Goal: Task Accomplishment & Management: Manage account settings

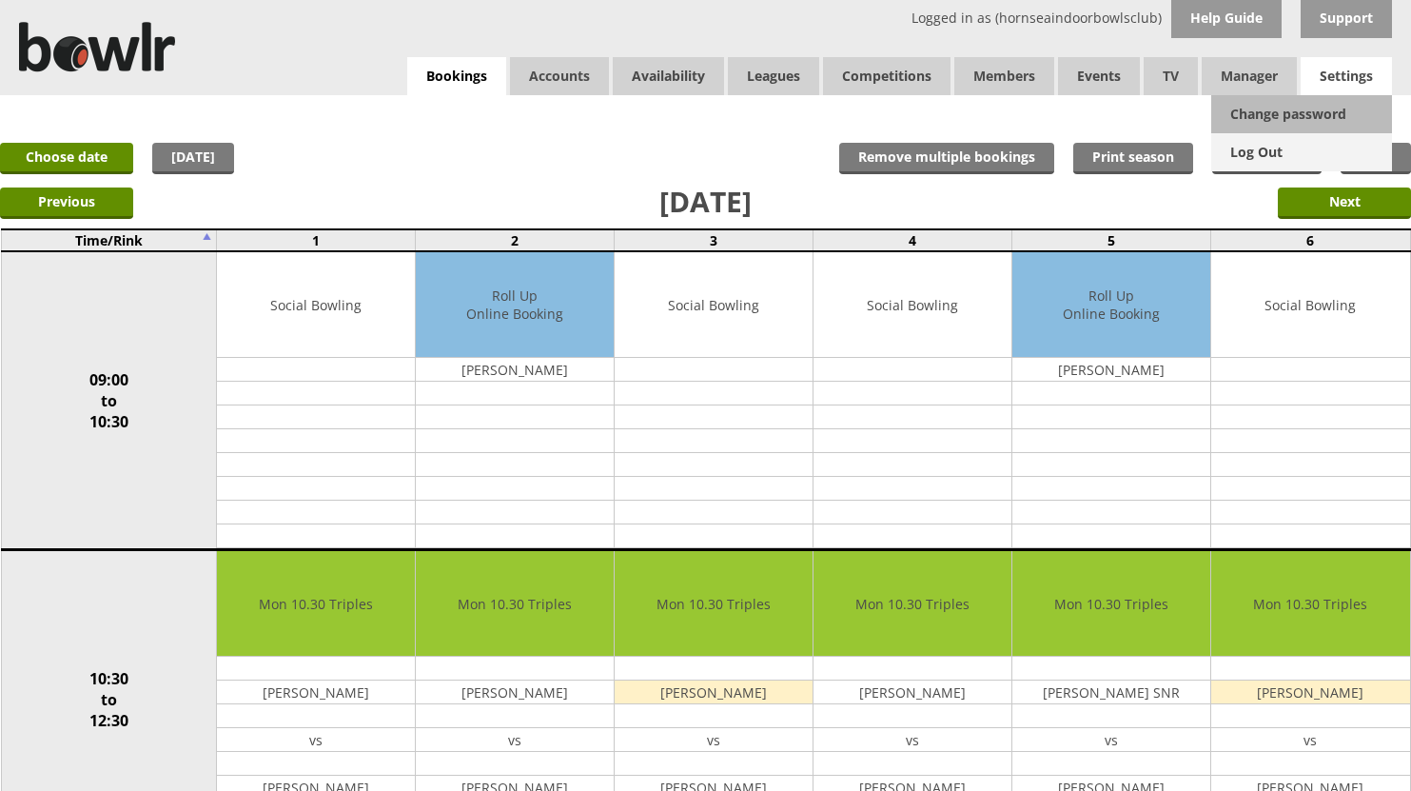
click at [1283, 150] on link "Log Out" at bounding box center [1301, 152] width 181 height 38
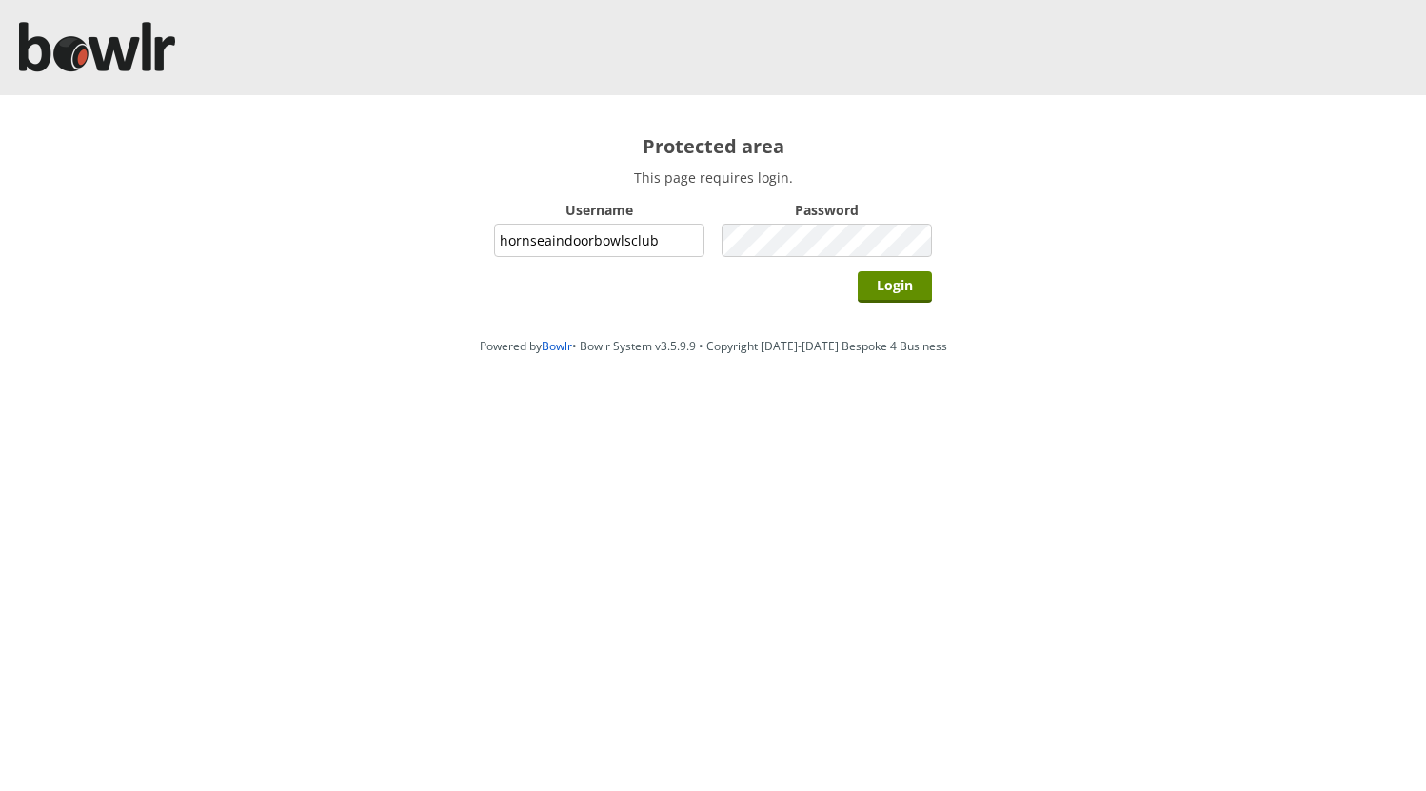
click at [659, 240] on input "hornseaindoorbowlsclub" at bounding box center [599, 240] width 210 height 33
type input "grahamw"
click at [895, 286] on input "Login" at bounding box center [894, 286] width 74 height 31
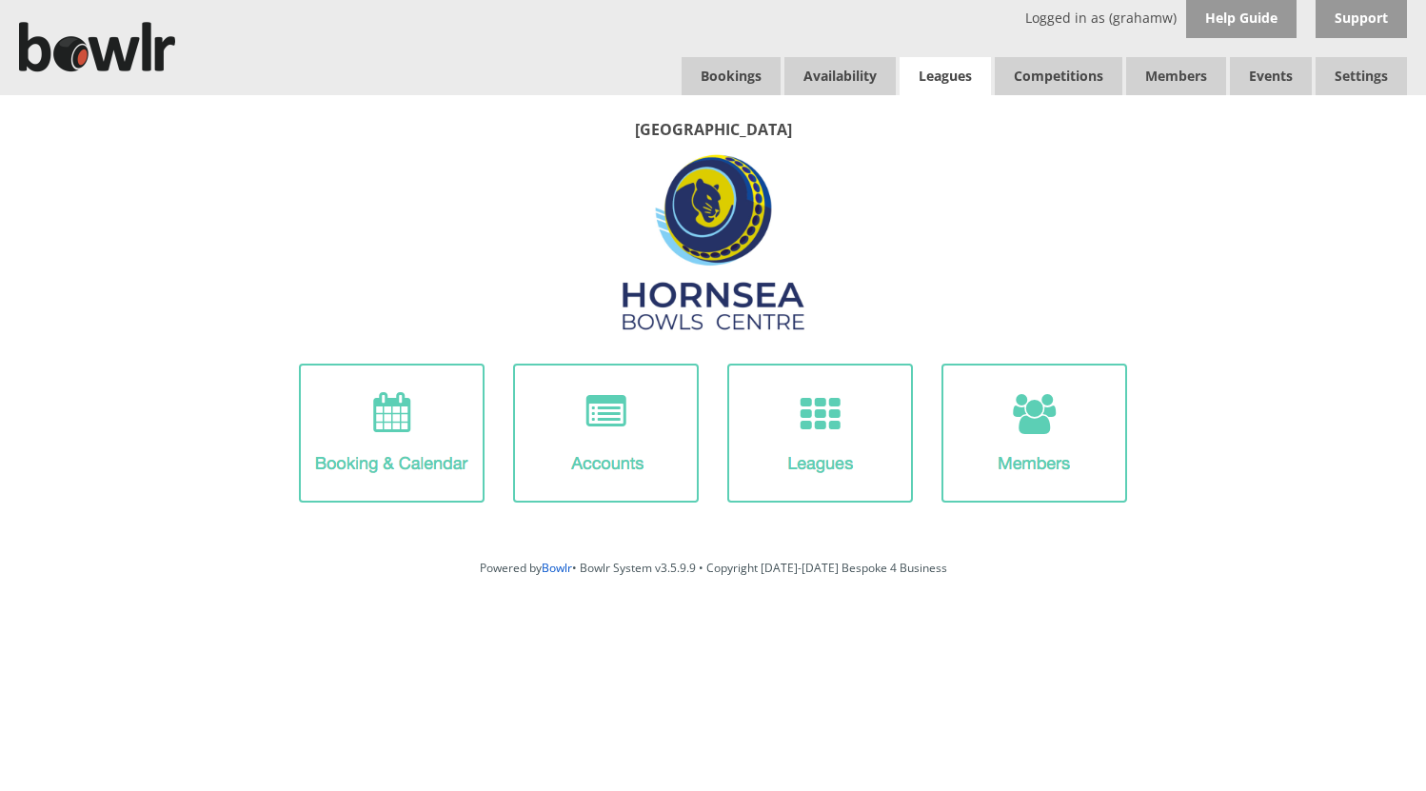
click at [942, 76] on link "Leagues" at bounding box center [944, 76] width 91 height 38
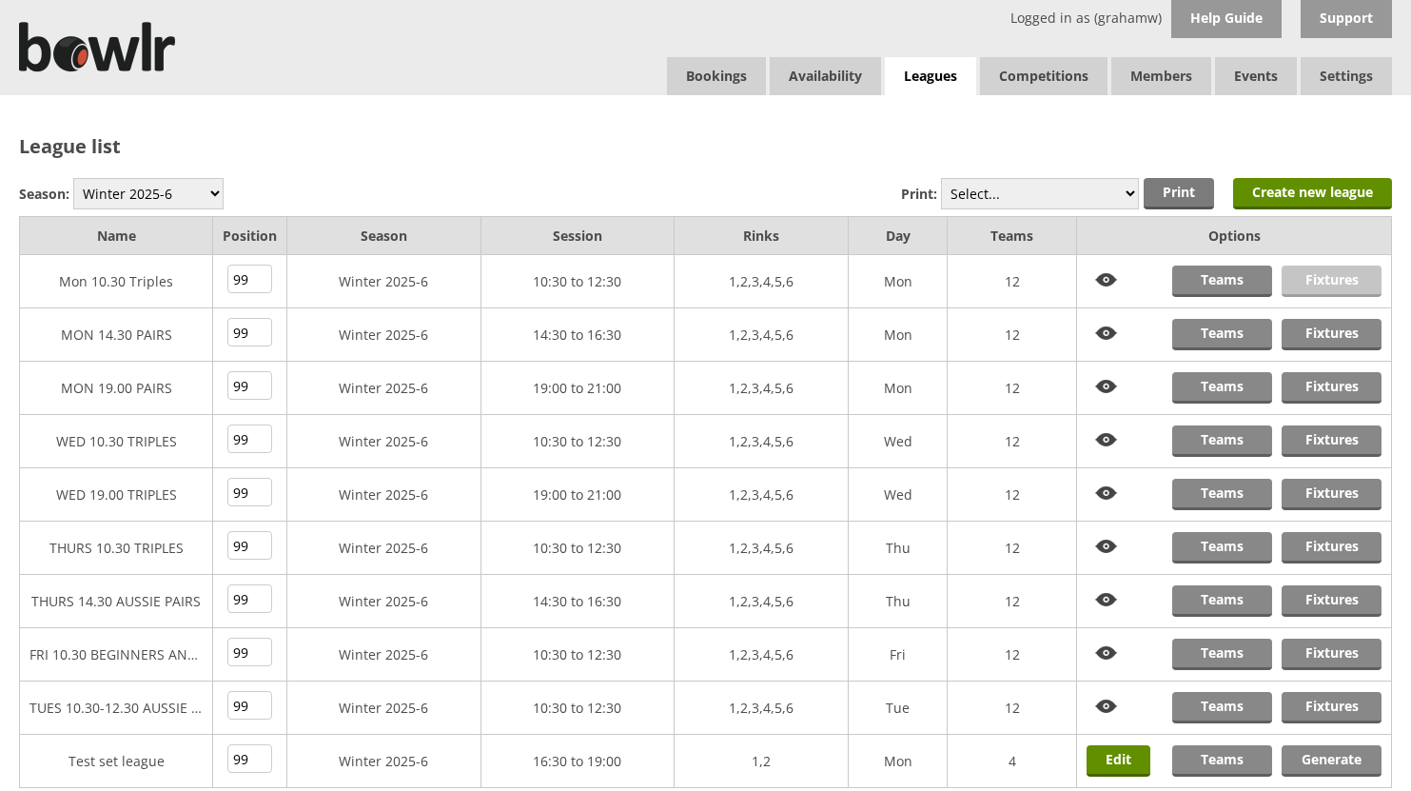
click at [1324, 278] on link "Fixtures" at bounding box center [1332, 281] width 100 height 31
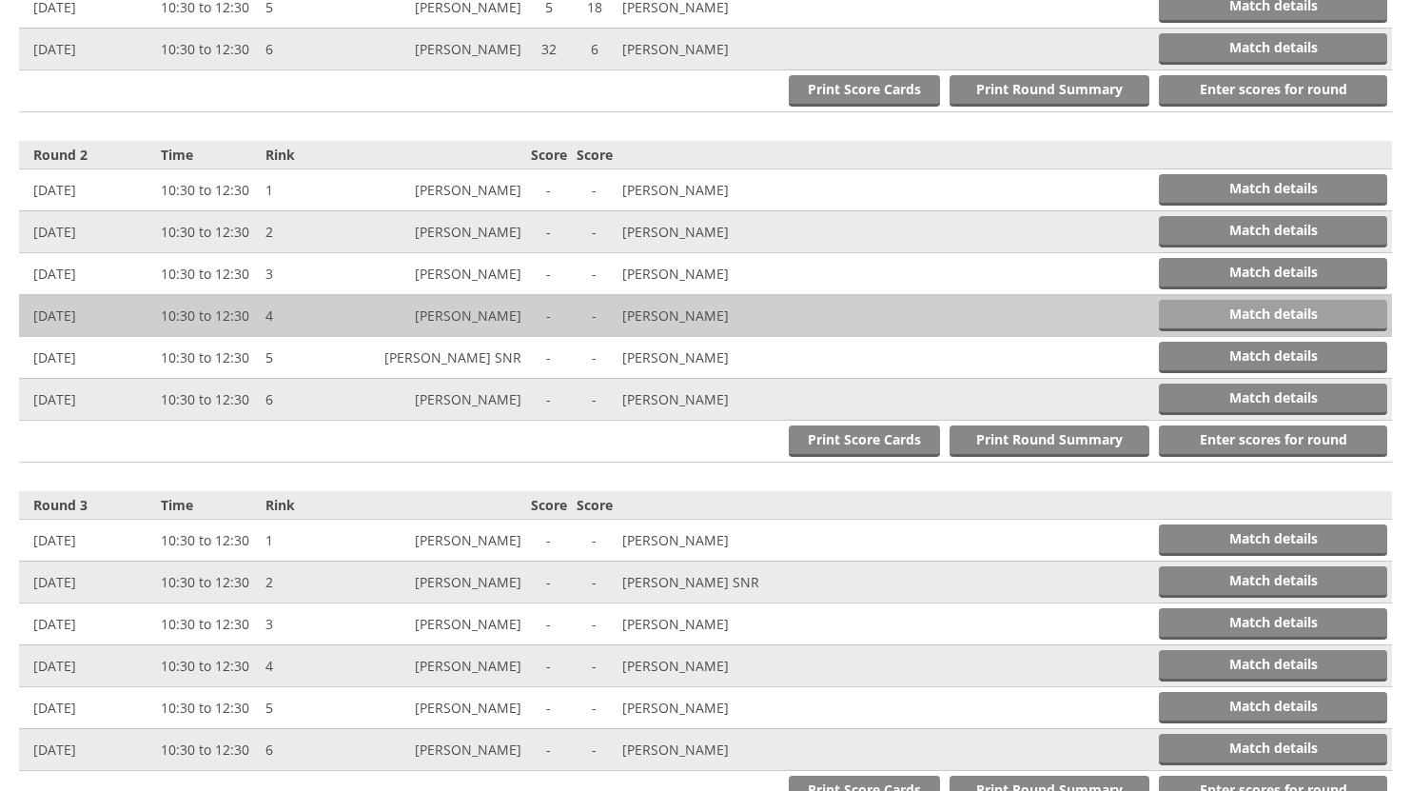
scroll to position [952, 0]
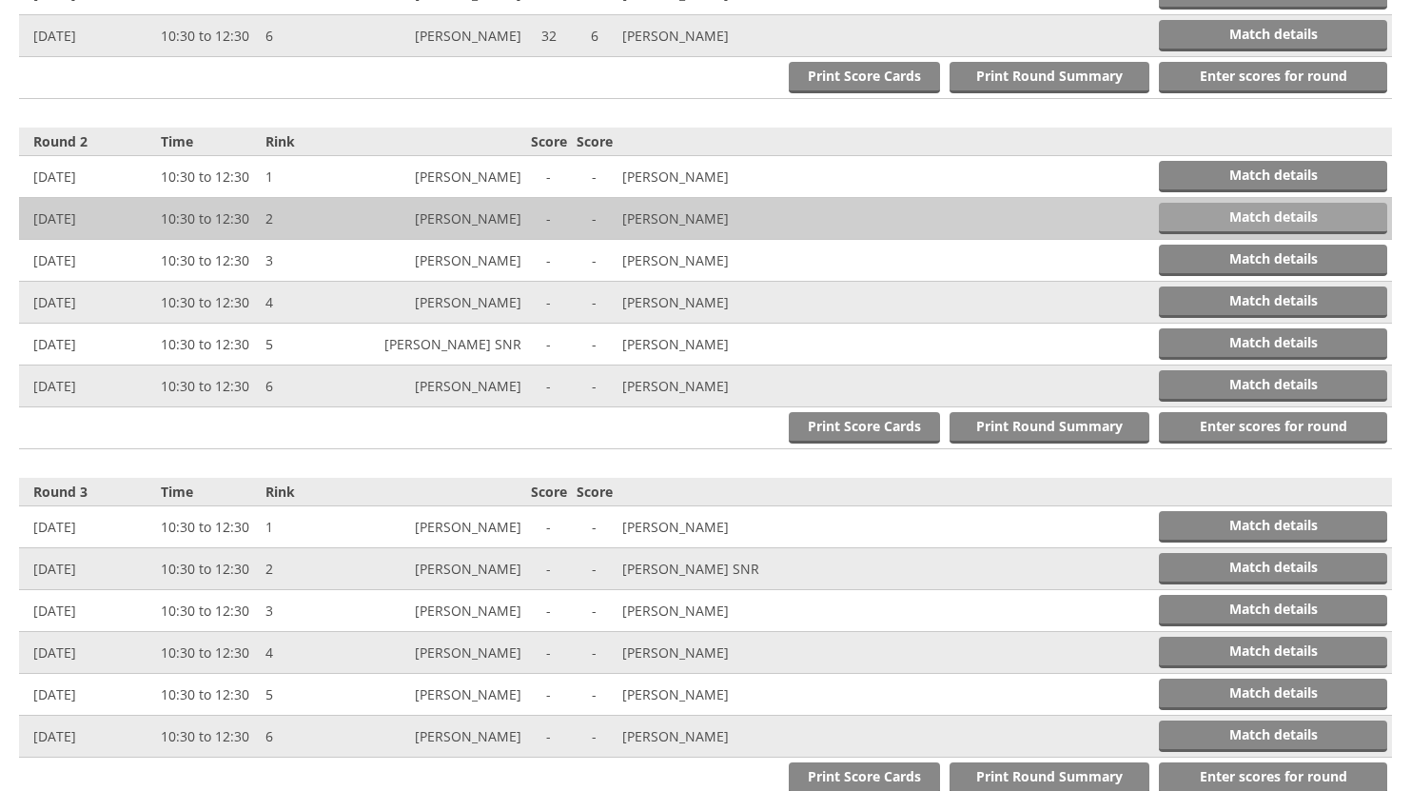
click at [1322, 213] on link "Match details" at bounding box center [1273, 218] width 228 height 31
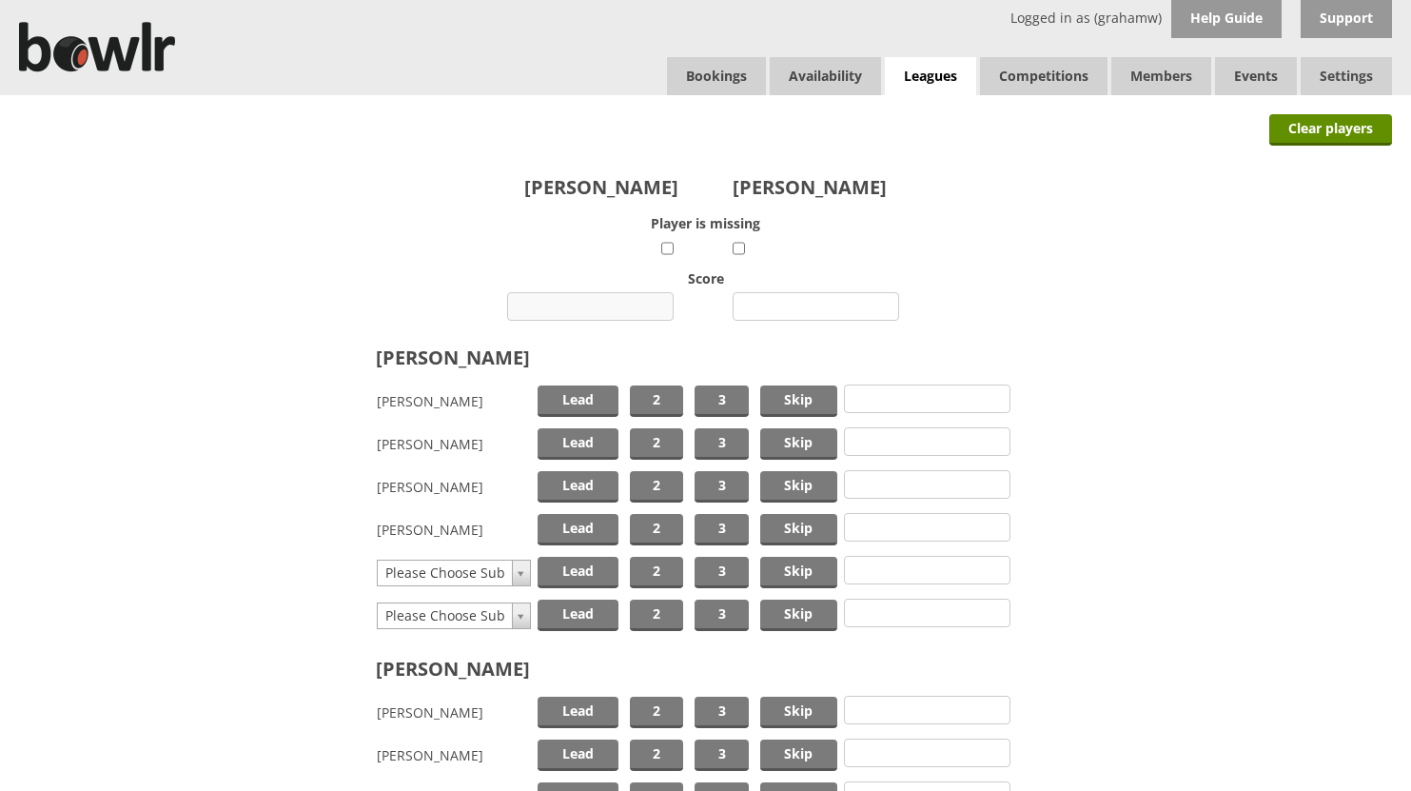
click at [611, 301] on input "number" at bounding box center [590, 306] width 167 height 29
type input "9"
click at [795, 307] on input "number" at bounding box center [816, 306] width 167 height 29
type input "17"
click at [793, 403] on span "Skip" at bounding box center [798, 400] width 77 height 31
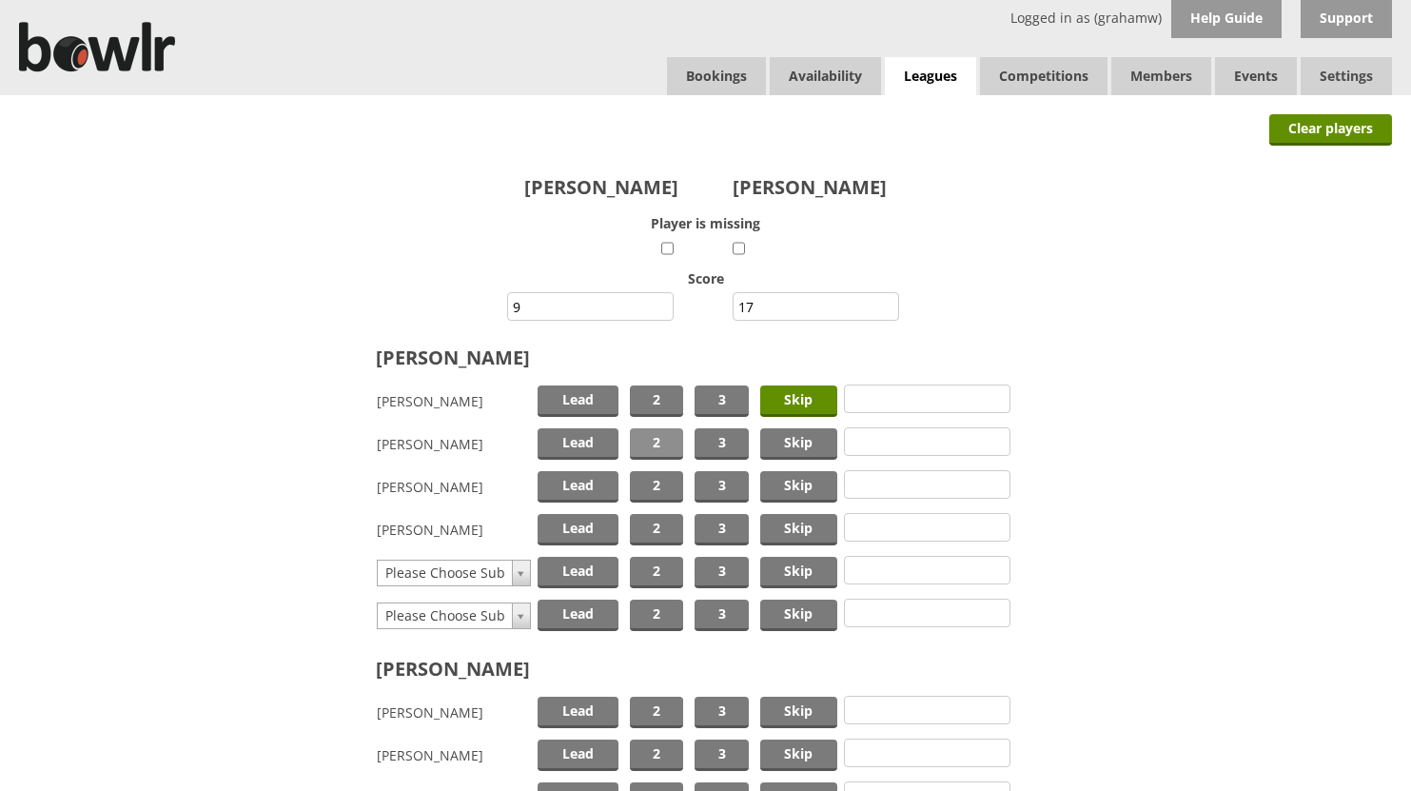
click at [656, 443] on span "2" at bounding box center [656, 443] width 53 height 31
click at [586, 485] on span "Lead" at bounding box center [578, 486] width 81 height 31
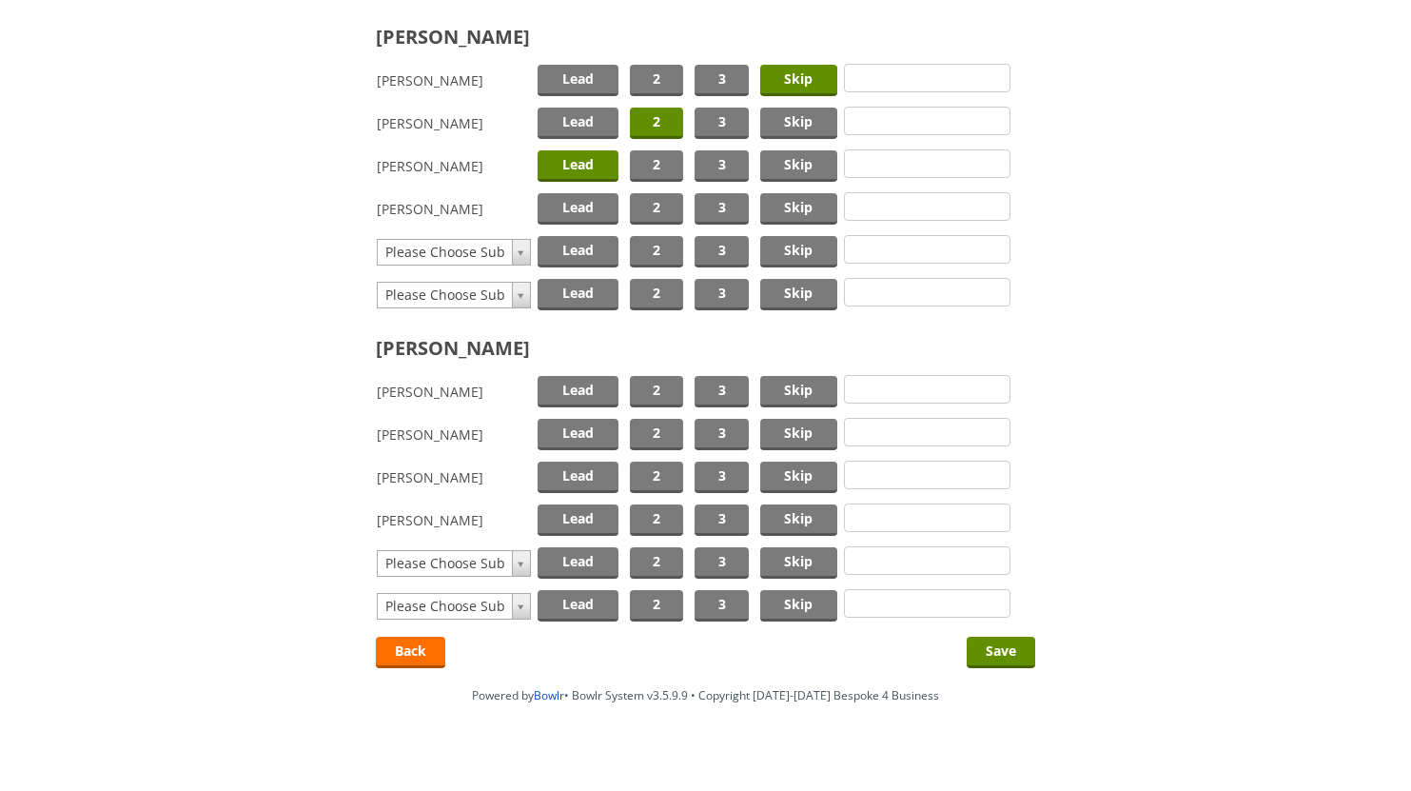
scroll to position [341, 0]
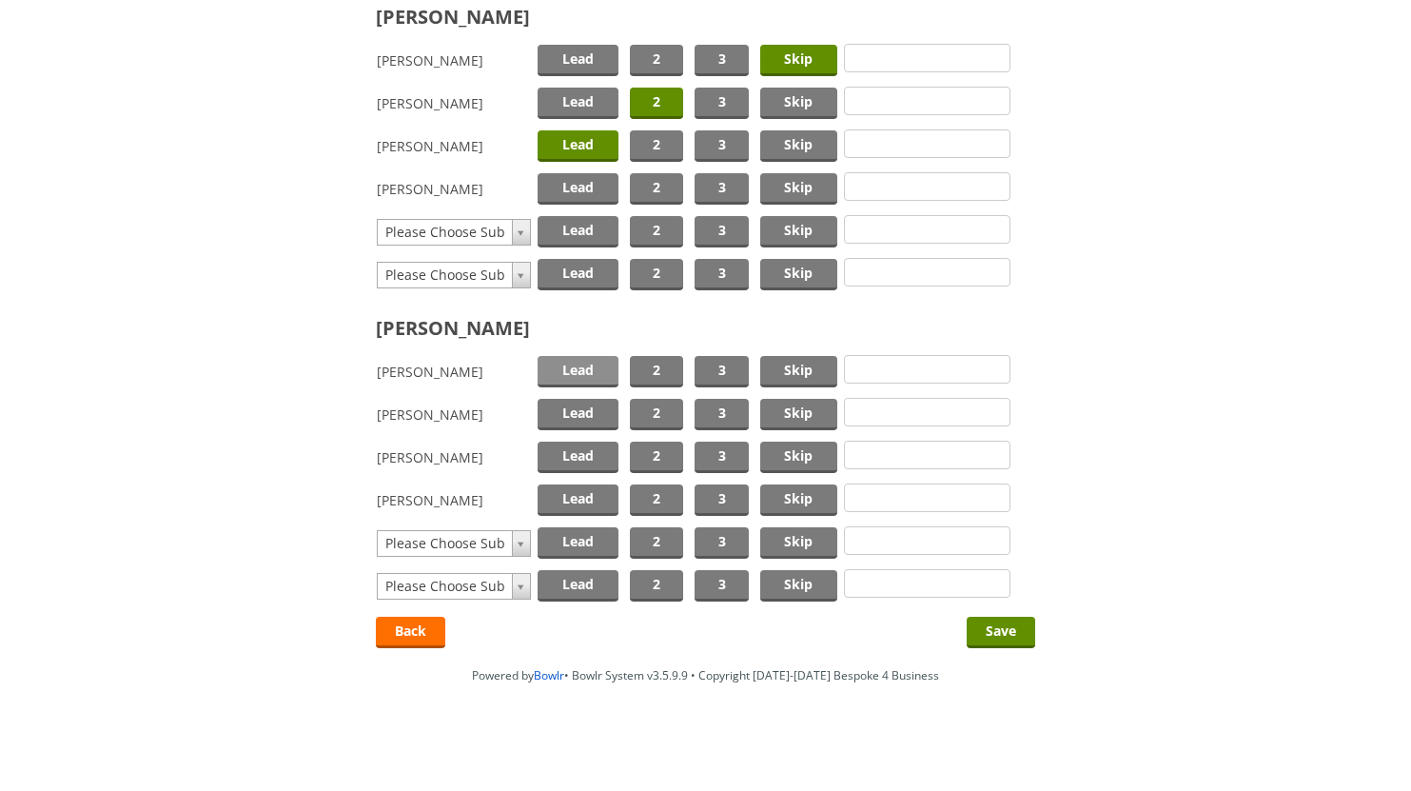
click at [588, 372] on span "Lead" at bounding box center [578, 371] width 81 height 31
click at [782, 404] on span "Skip" at bounding box center [798, 414] width 77 height 31
click at [667, 457] on span "2" at bounding box center [656, 457] width 53 height 31
click at [1000, 621] on input "Save" at bounding box center [1001, 632] width 69 height 31
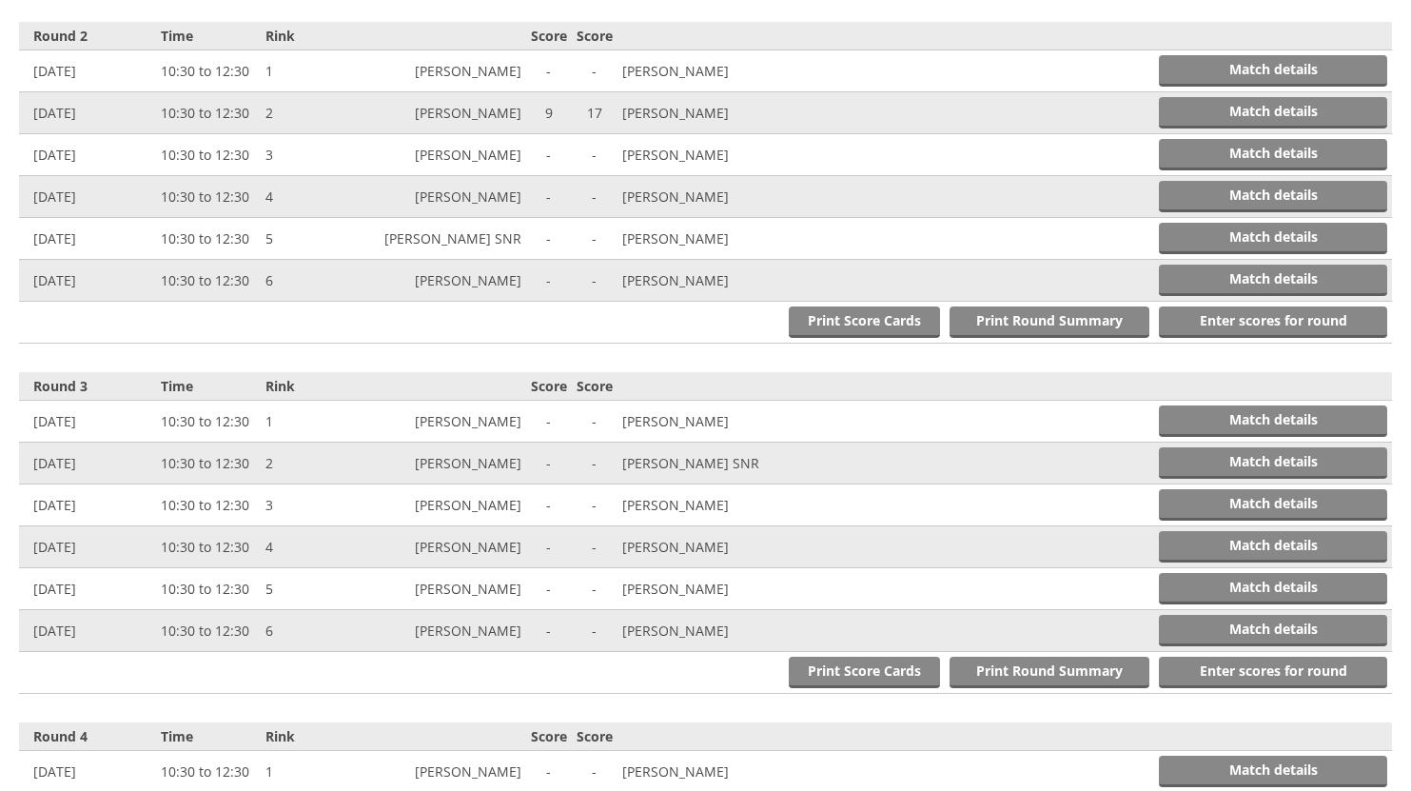
scroll to position [1137, 0]
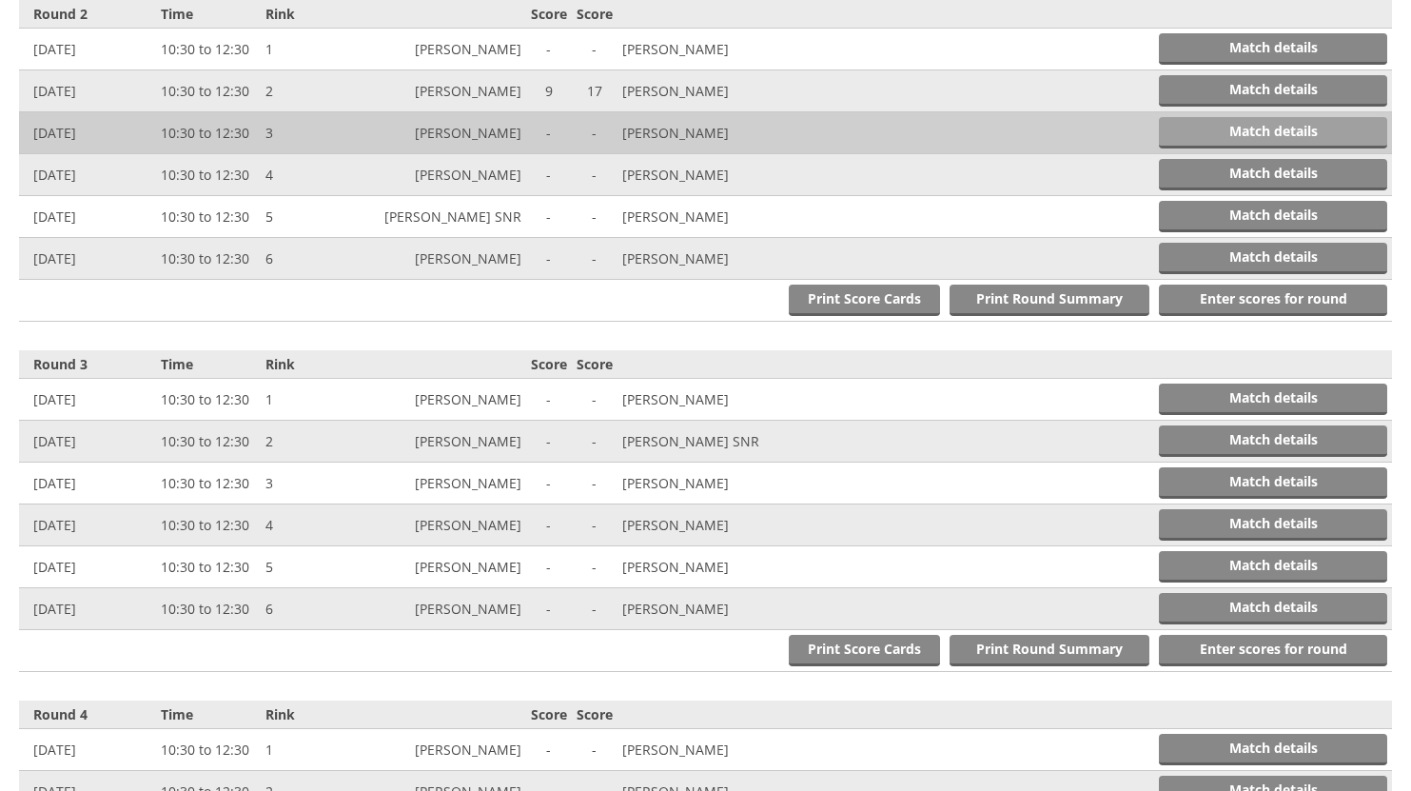
click at [1315, 127] on link "Match details" at bounding box center [1273, 132] width 228 height 31
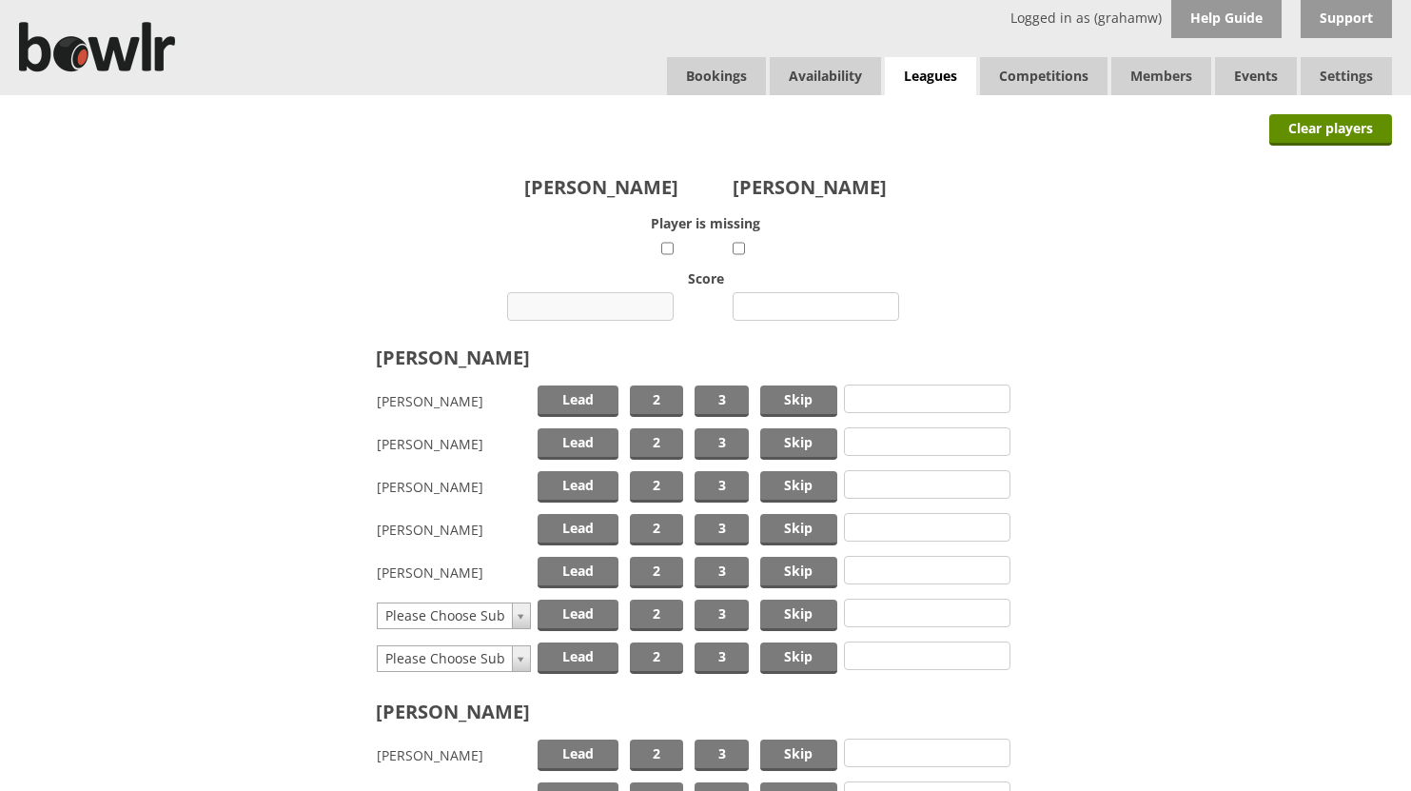
click at [605, 298] on input "number" at bounding box center [590, 306] width 167 height 29
type input "13"
click at [773, 305] on input "number" at bounding box center [816, 306] width 167 height 29
type input "15"
click at [797, 443] on span "Skip" at bounding box center [798, 443] width 77 height 31
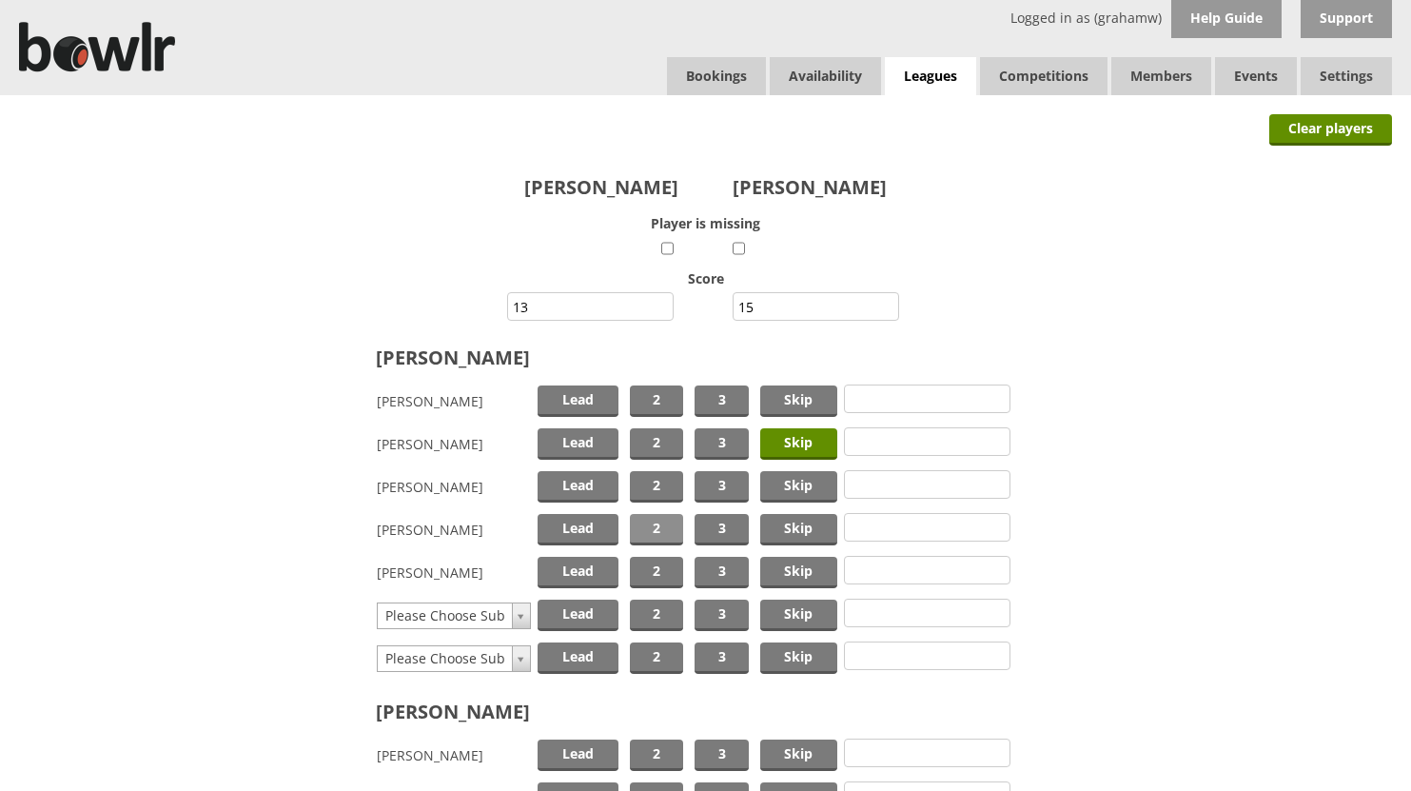
click at [647, 525] on span "2" at bounding box center [656, 529] width 53 height 31
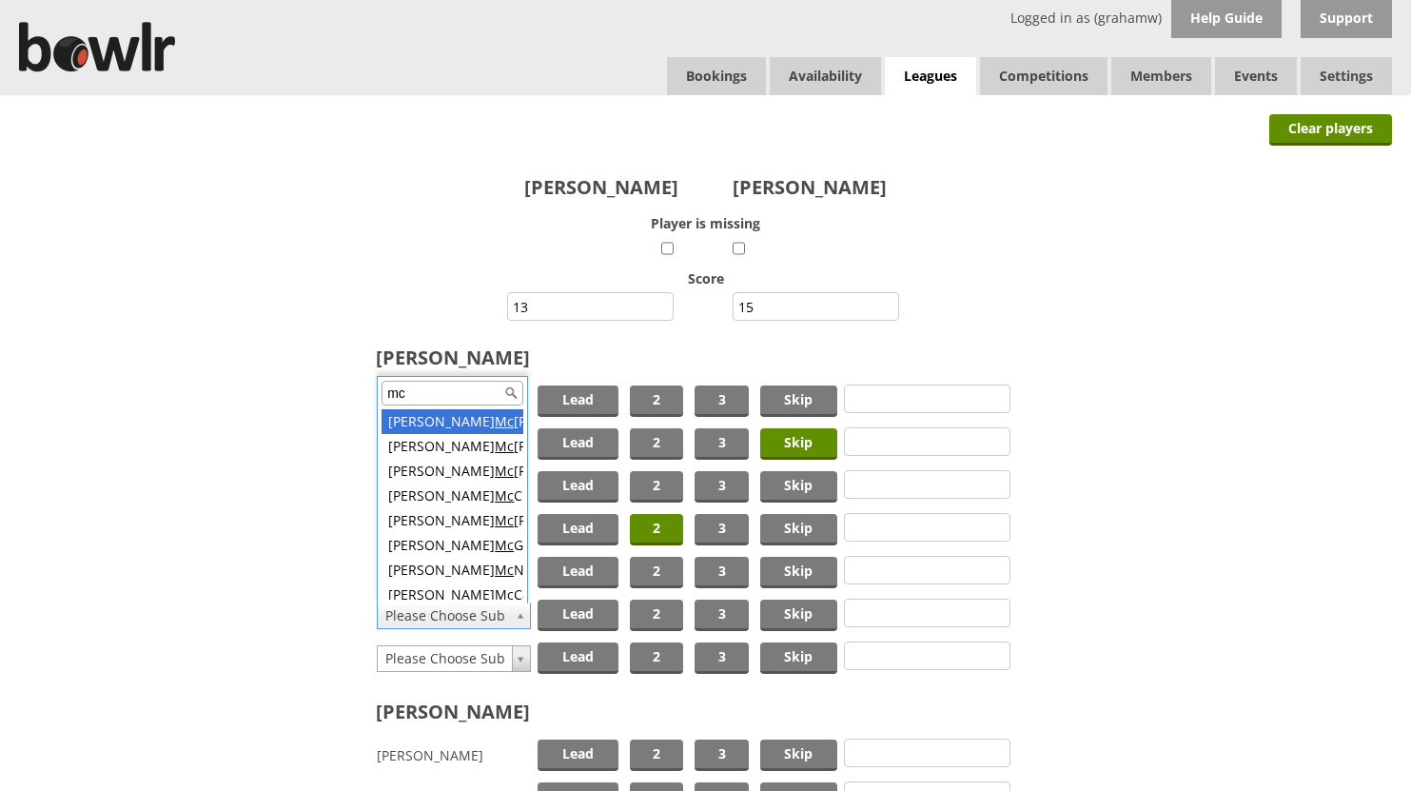
type input "mc"
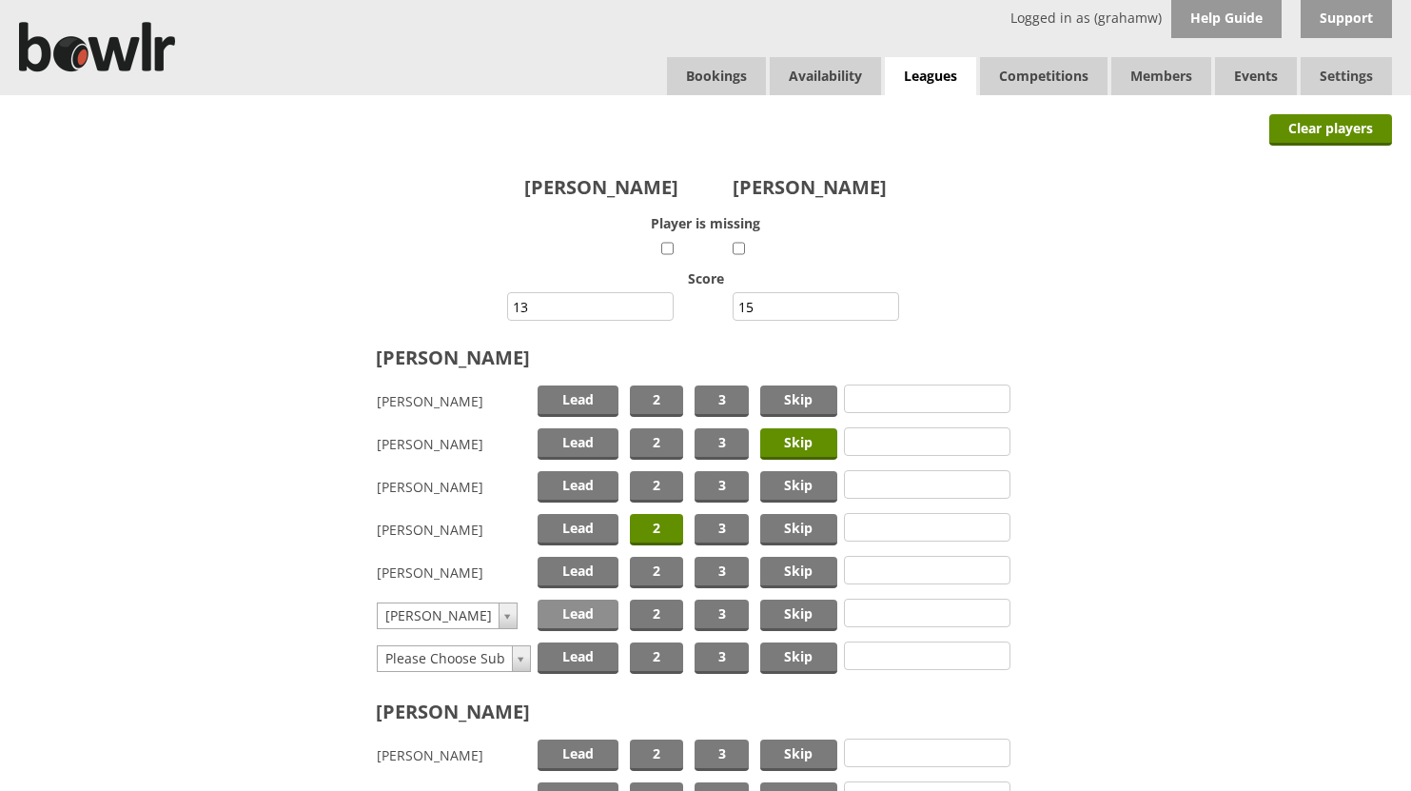
click at [569, 615] on span "Lead" at bounding box center [578, 615] width 81 height 31
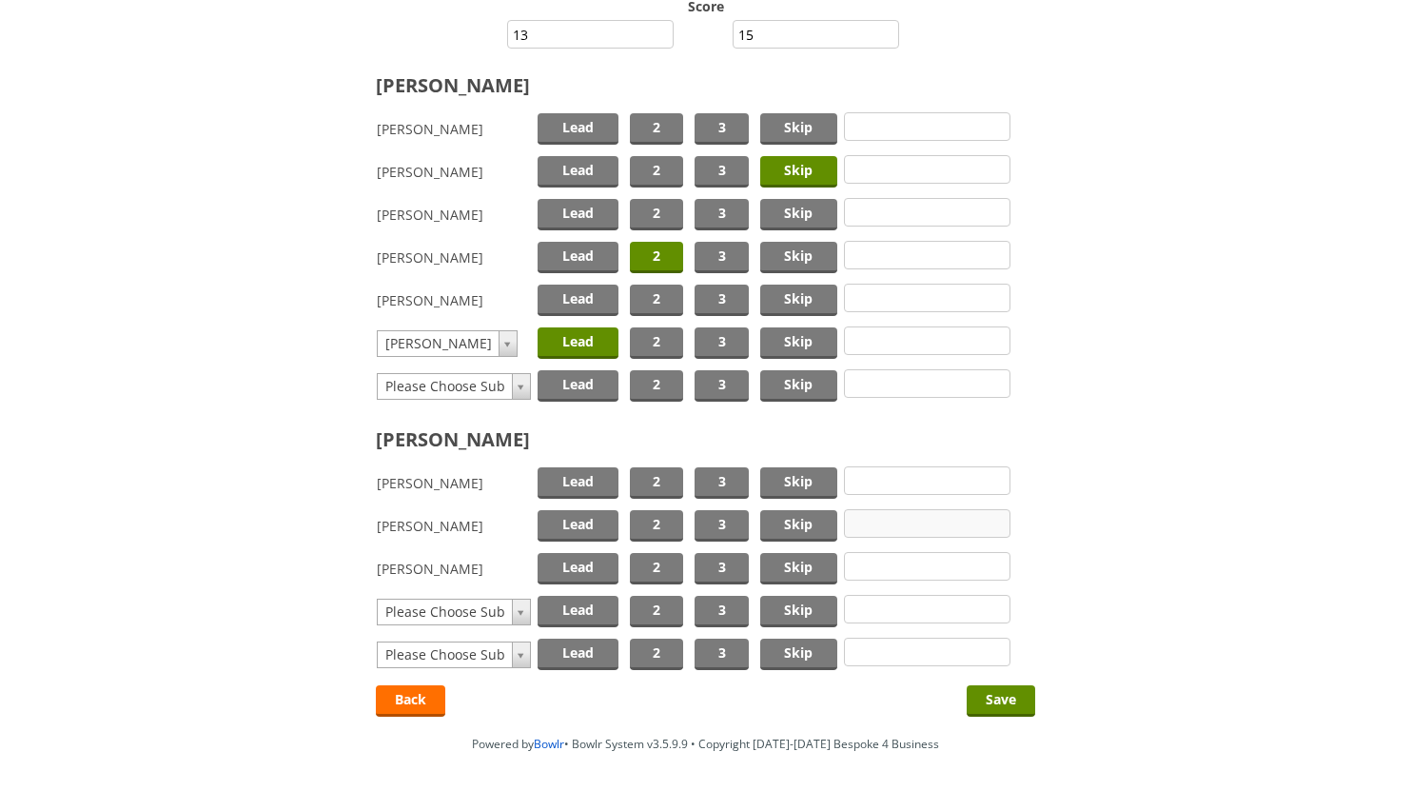
scroll to position [285, 0]
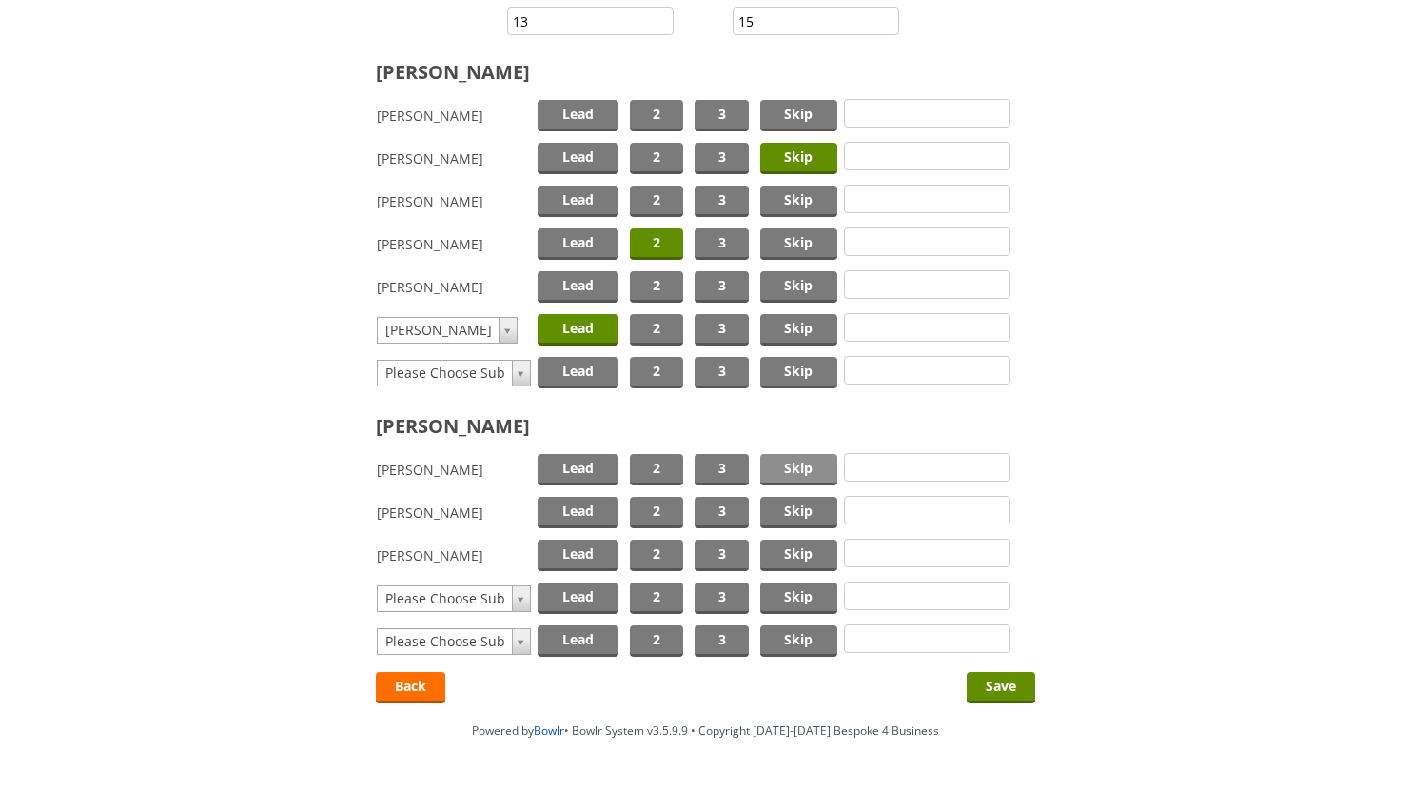
click at [795, 466] on span "Skip" at bounding box center [798, 469] width 77 height 31
click at [660, 512] on span "2" at bounding box center [656, 512] width 53 height 31
click at [584, 558] on span "Lead" at bounding box center [578, 555] width 81 height 31
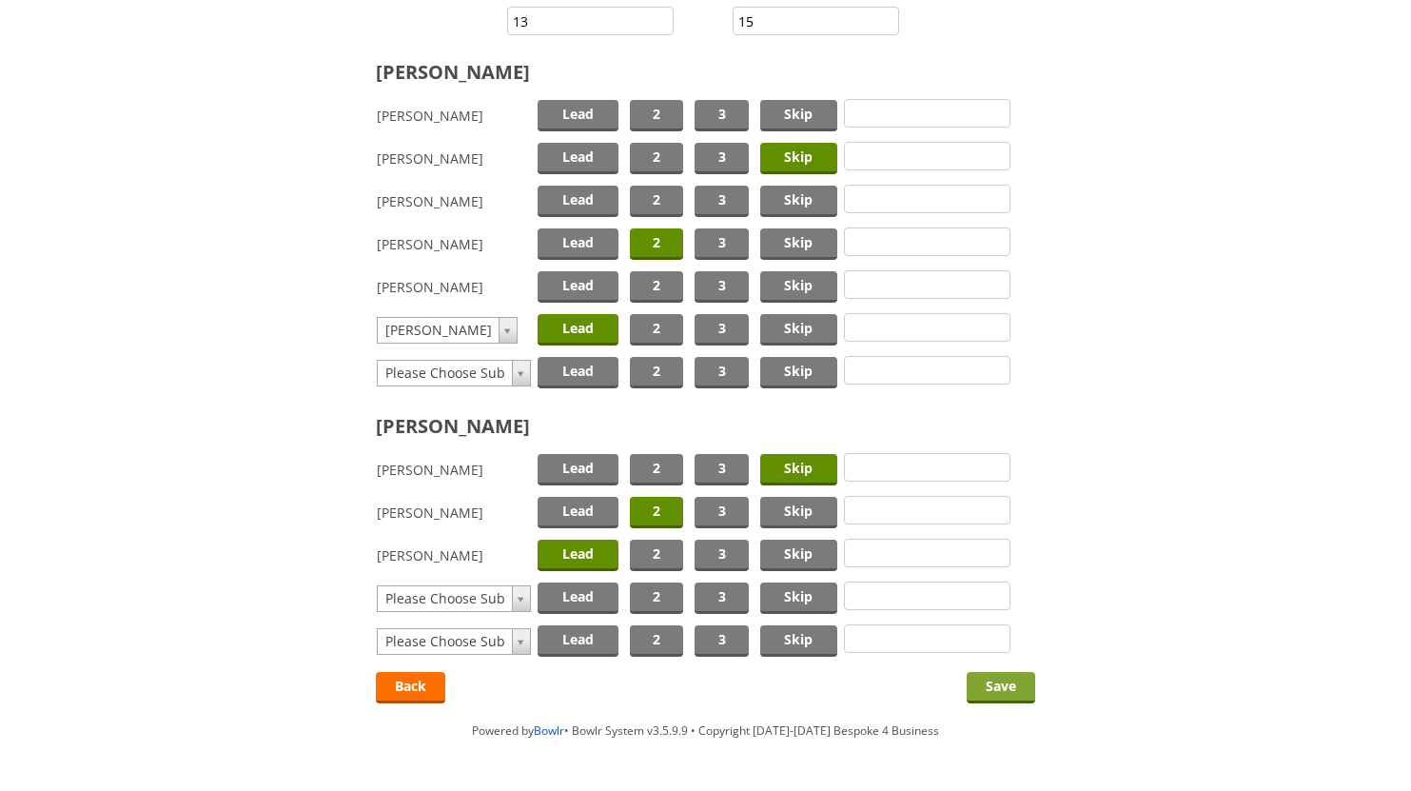
click at [992, 689] on input "Save" at bounding box center [1001, 687] width 69 height 31
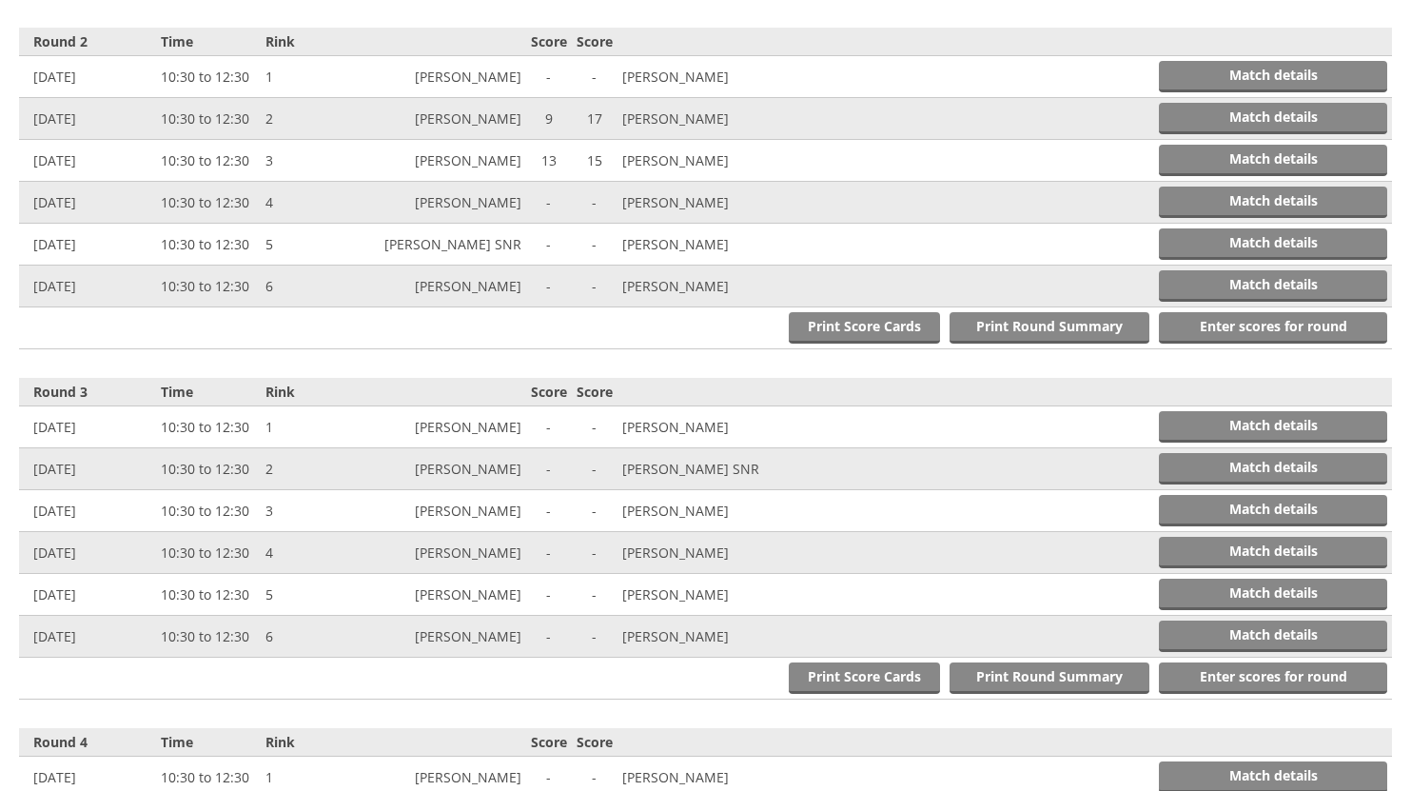
scroll to position [1137, 0]
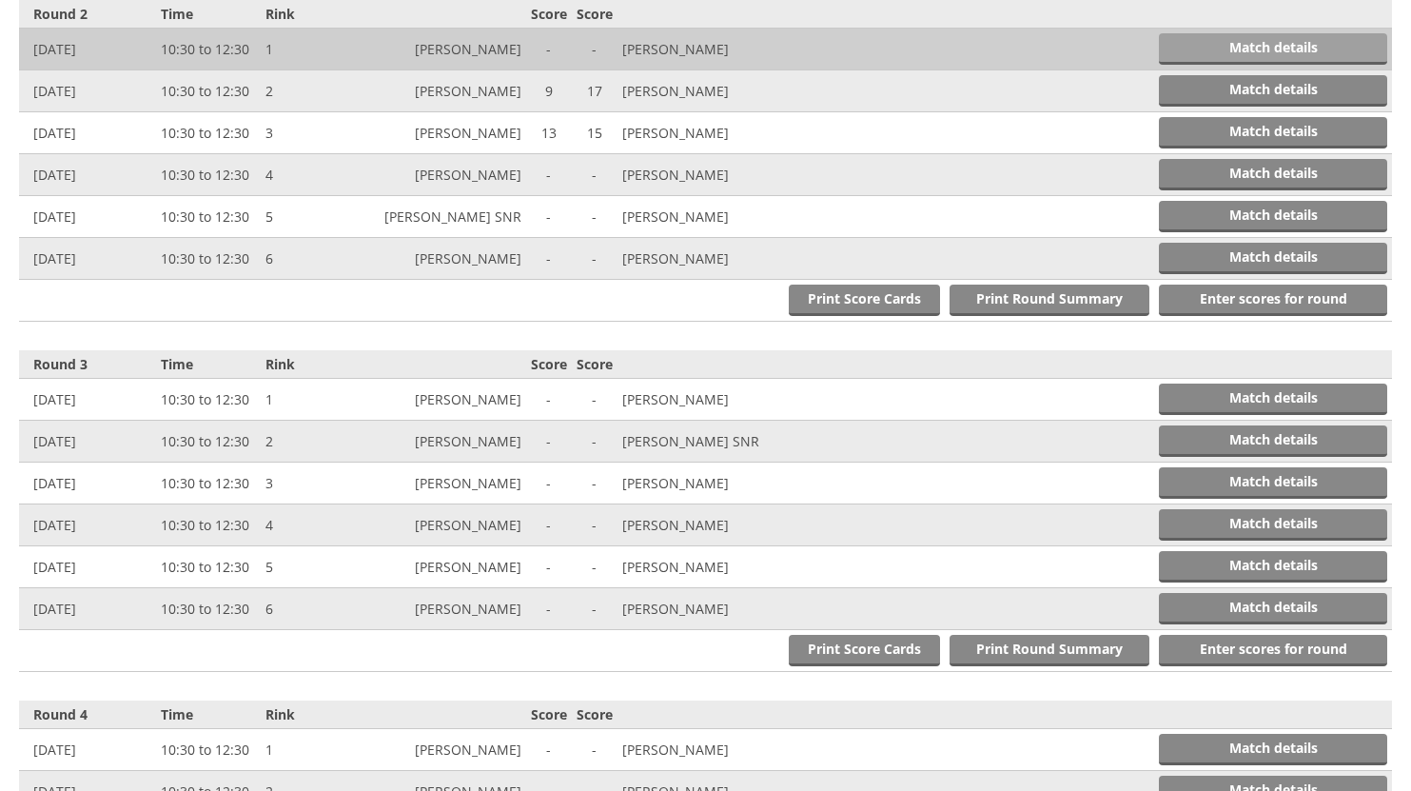
click at [1308, 38] on link "Match details" at bounding box center [1273, 48] width 228 height 31
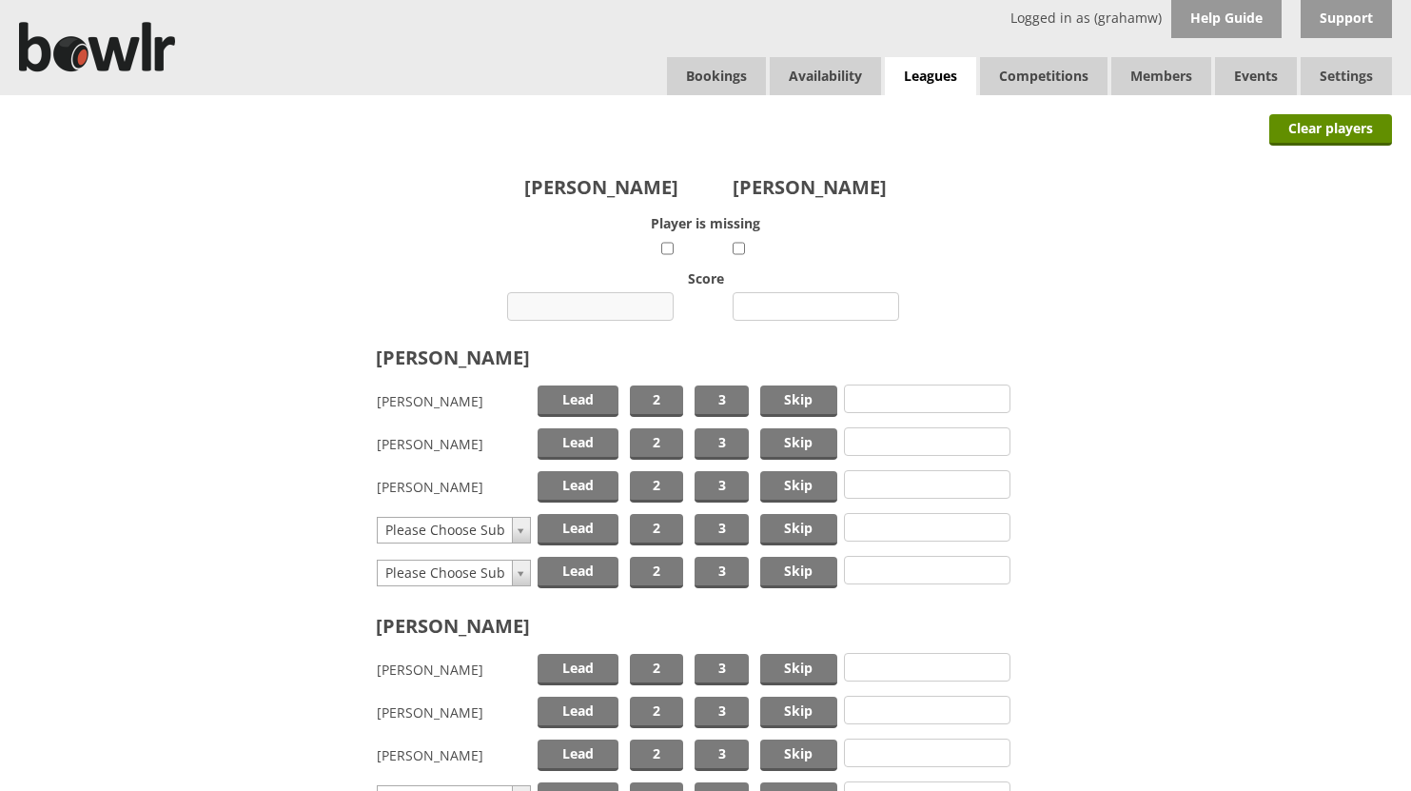
click at [637, 305] on input "number" at bounding box center [590, 306] width 167 height 29
type input "17"
click at [776, 297] on input "number" at bounding box center [816, 306] width 167 height 29
type input "5"
click at [793, 403] on span "Skip" at bounding box center [798, 400] width 77 height 31
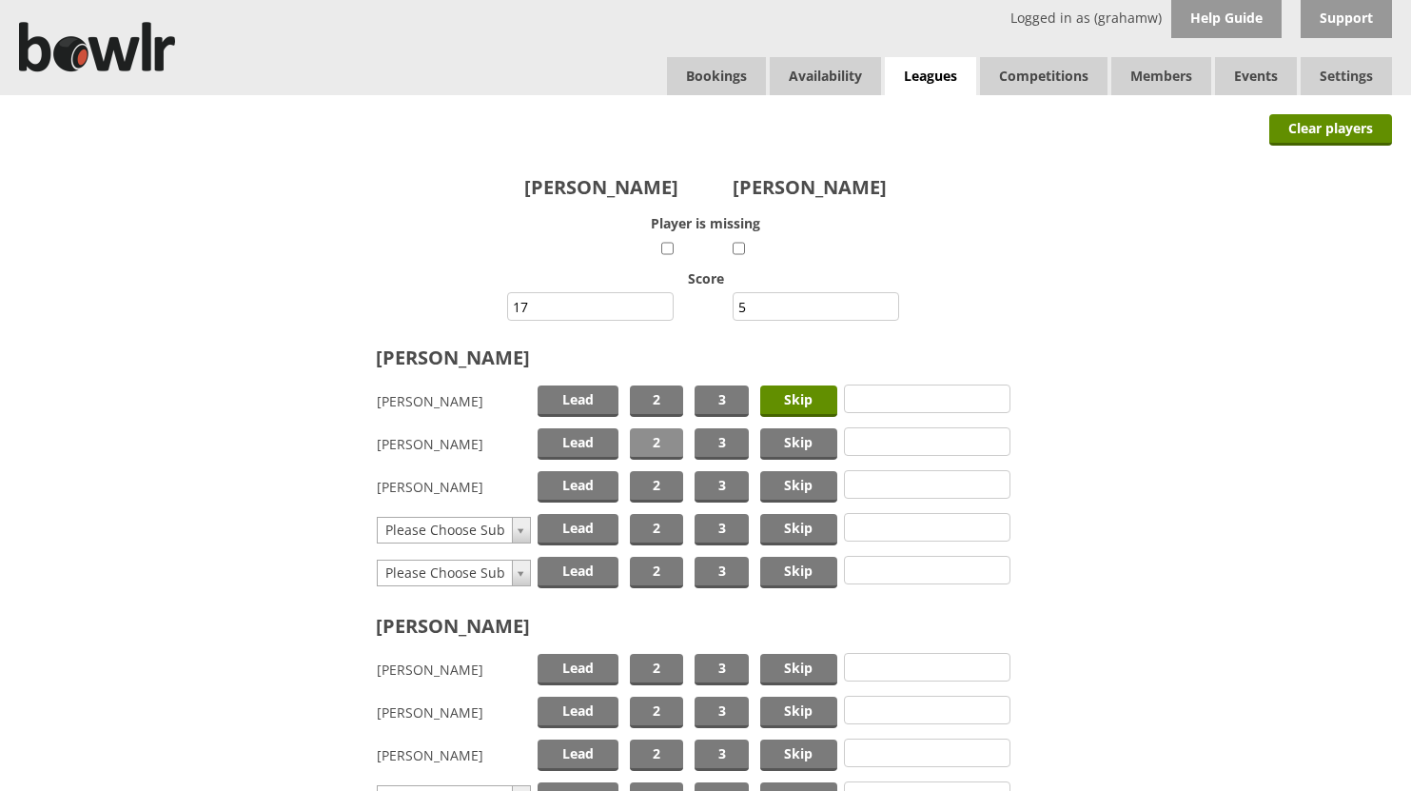
click at [669, 442] on span "2" at bounding box center [656, 443] width 53 height 31
click at [589, 482] on span "Lead" at bounding box center [578, 486] width 81 height 31
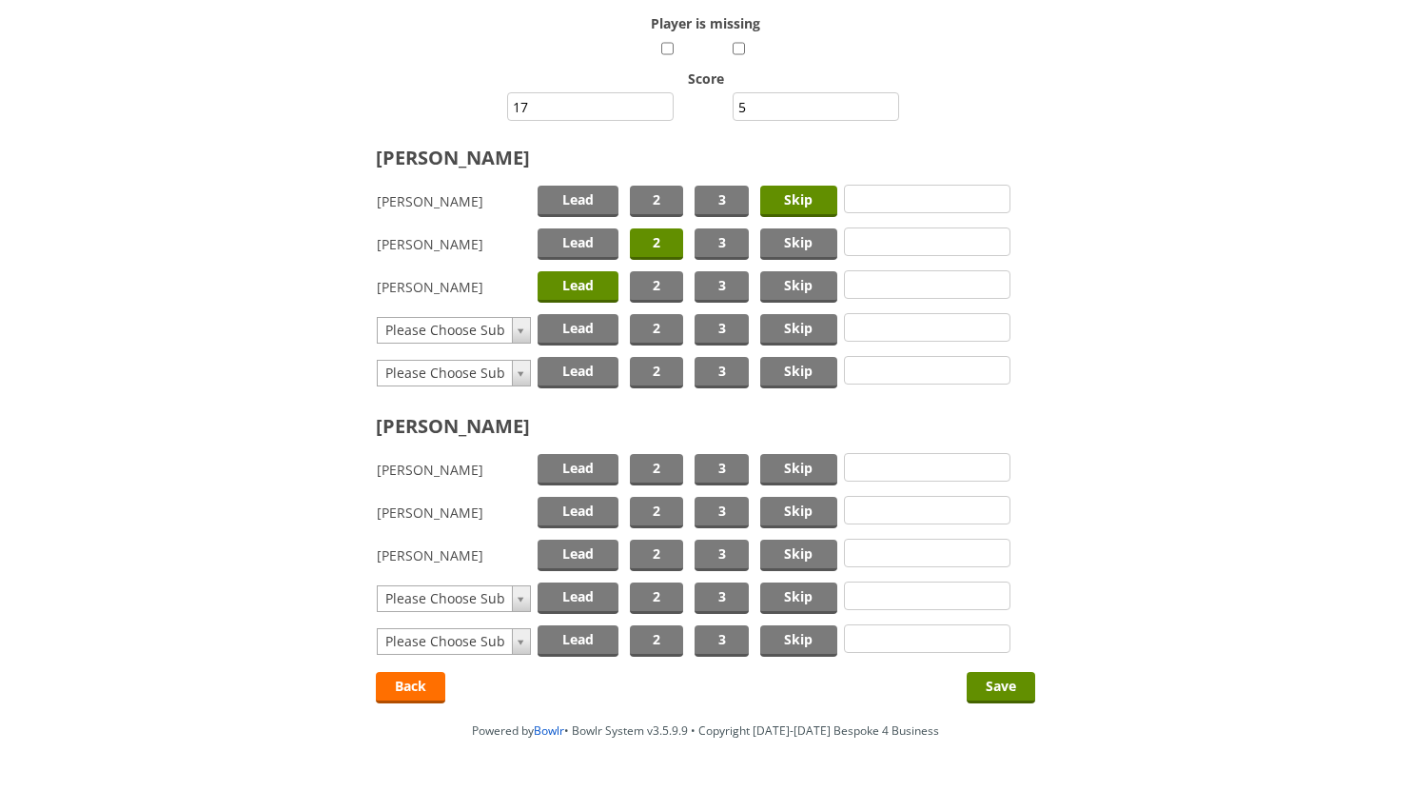
scroll to position [255, 0]
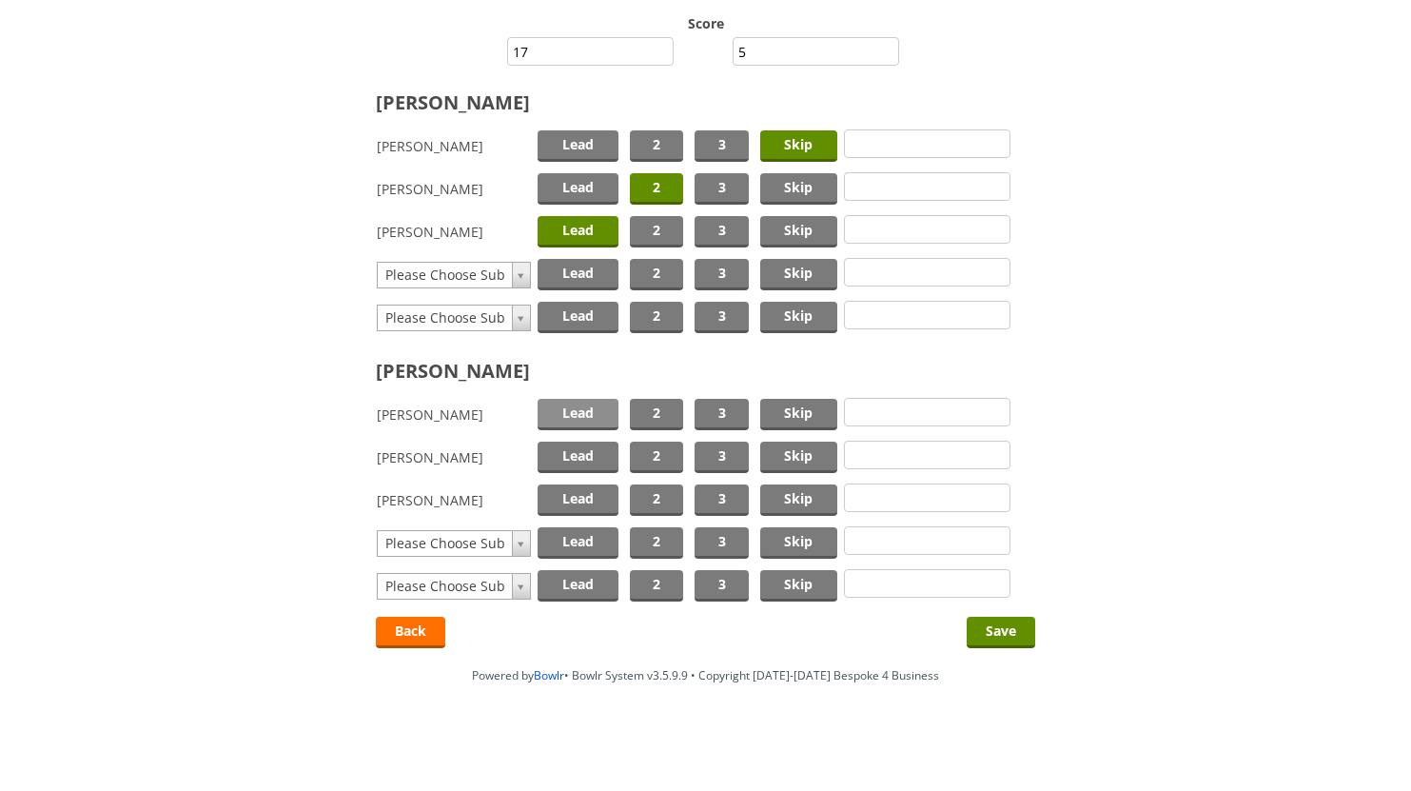
click at [578, 408] on span "Lead" at bounding box center [578, 414] width 81 height 31
click at [667, 449] on span "2" at bounding box center [656, 457] width 53 height 31
click at [789, 502] on span "Skip" at bounding box center [798, 499] width 77 height 31
click at [983, 624] on input "Save" at bounding box center [1001, 632] width 69 height 31
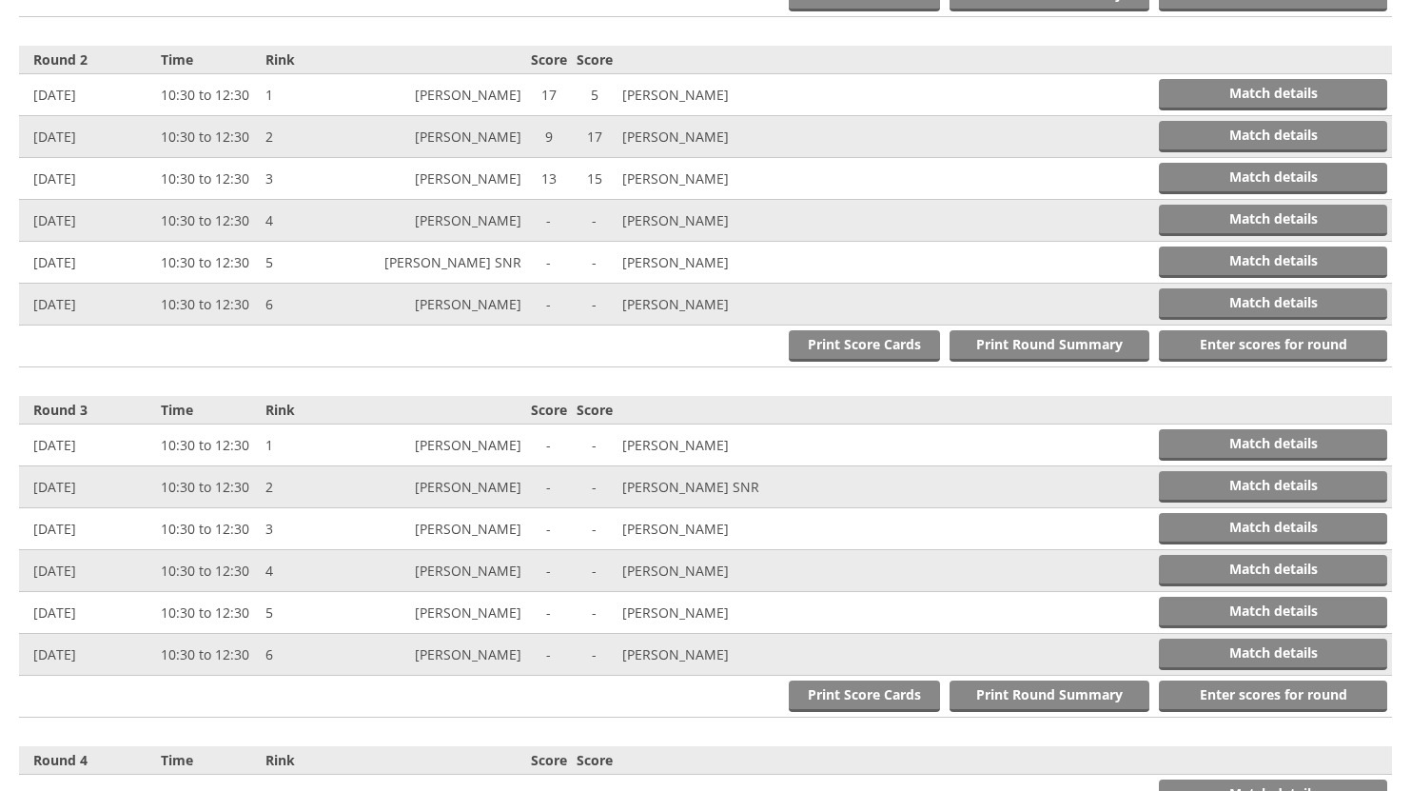
scroll to position [1137, 0]
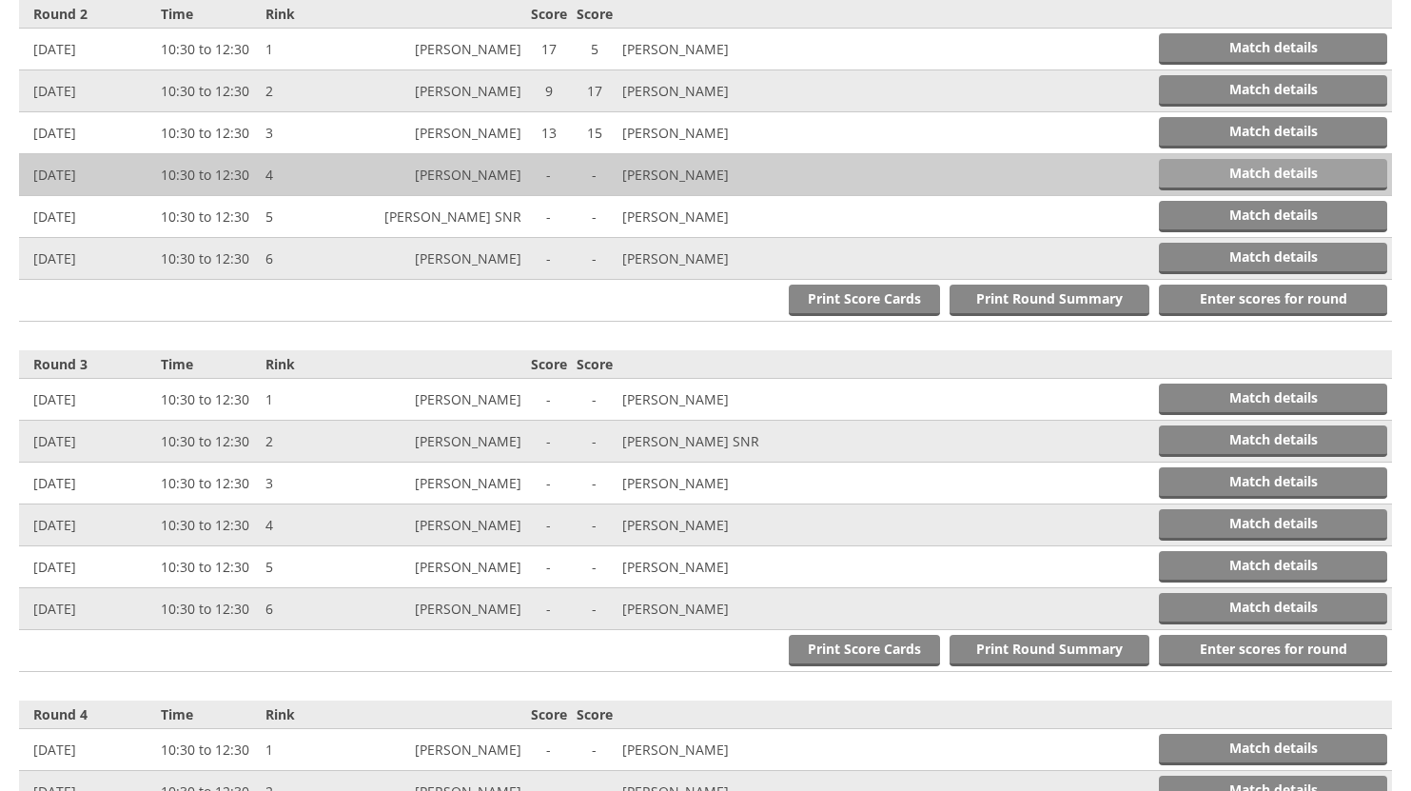
click at [1269, 170] on link "Match details" at bounding box center [1273, 174] width 228 height 31
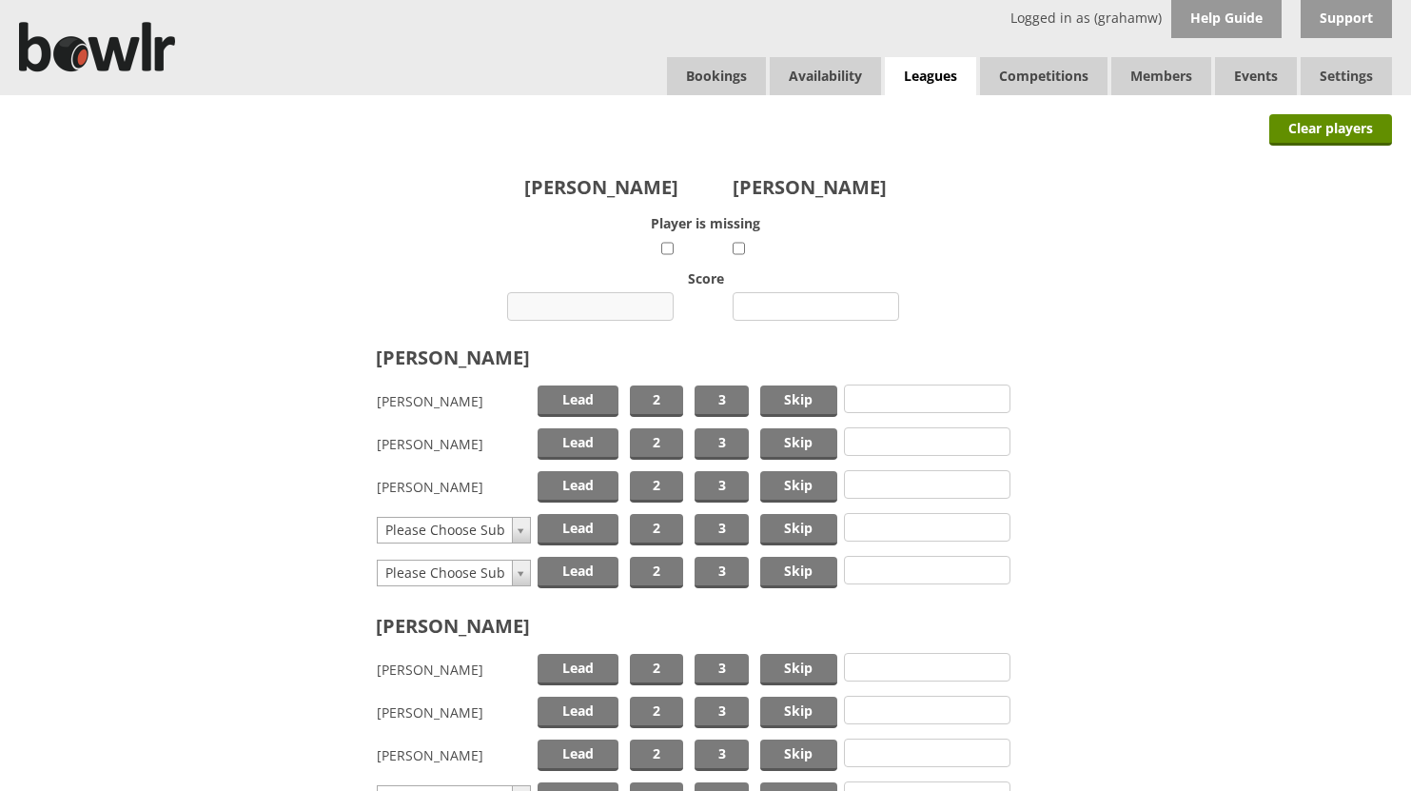
click at [630, 306] on input "number" at bounding box center [590, 306] width 167 height 29
type input "4"
click at [805, 309] on input "number" at bounding box center [816, 306] width 167 height 29
type input "22"
click at [799, 399] on span "Skip" at bounding box center [798, 400] width 77 height 31
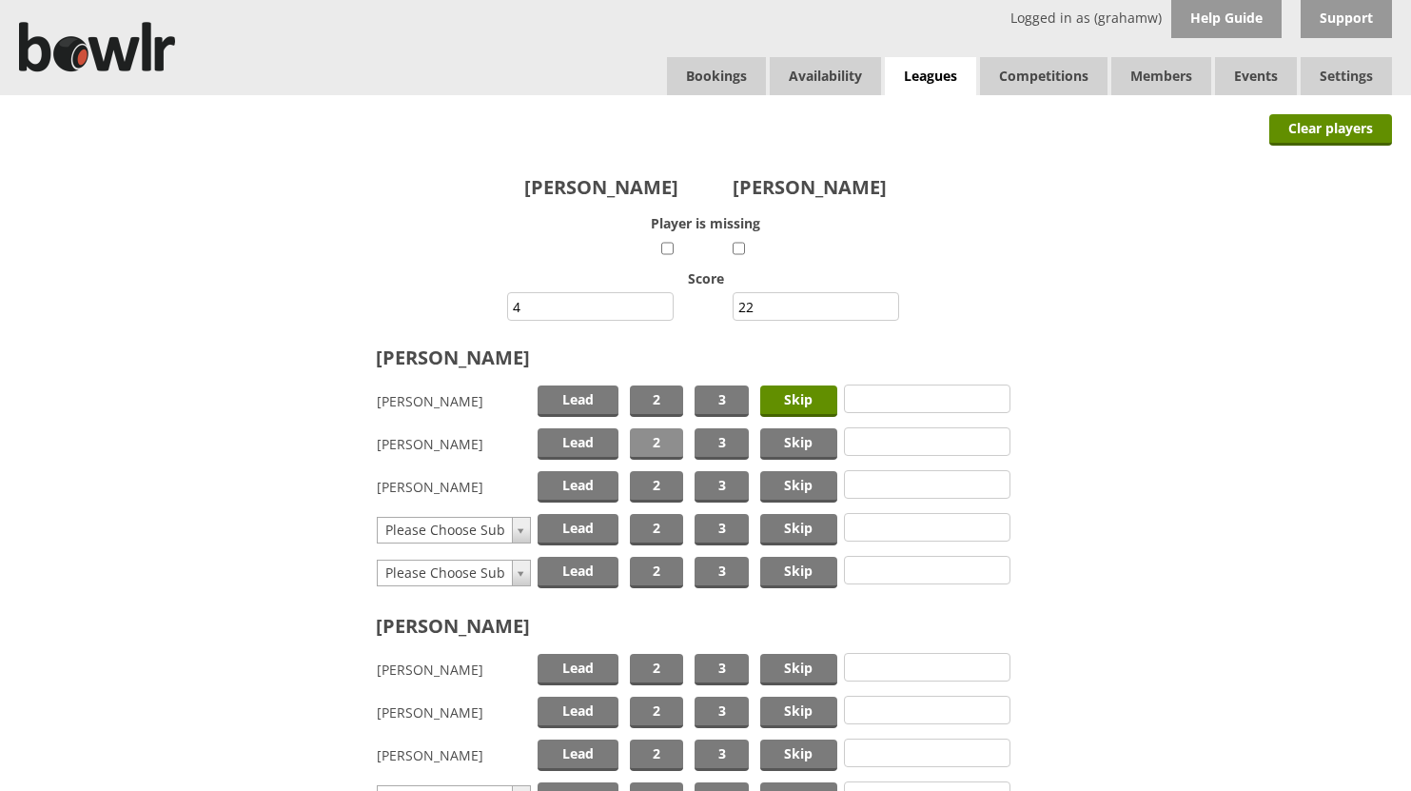
click at [663, 442] on span "2" at bounding box center [656, 443] width 53 height 31
click at [560, 478] on span "Lead" at bounding box center [578, 486] width 81 height 31
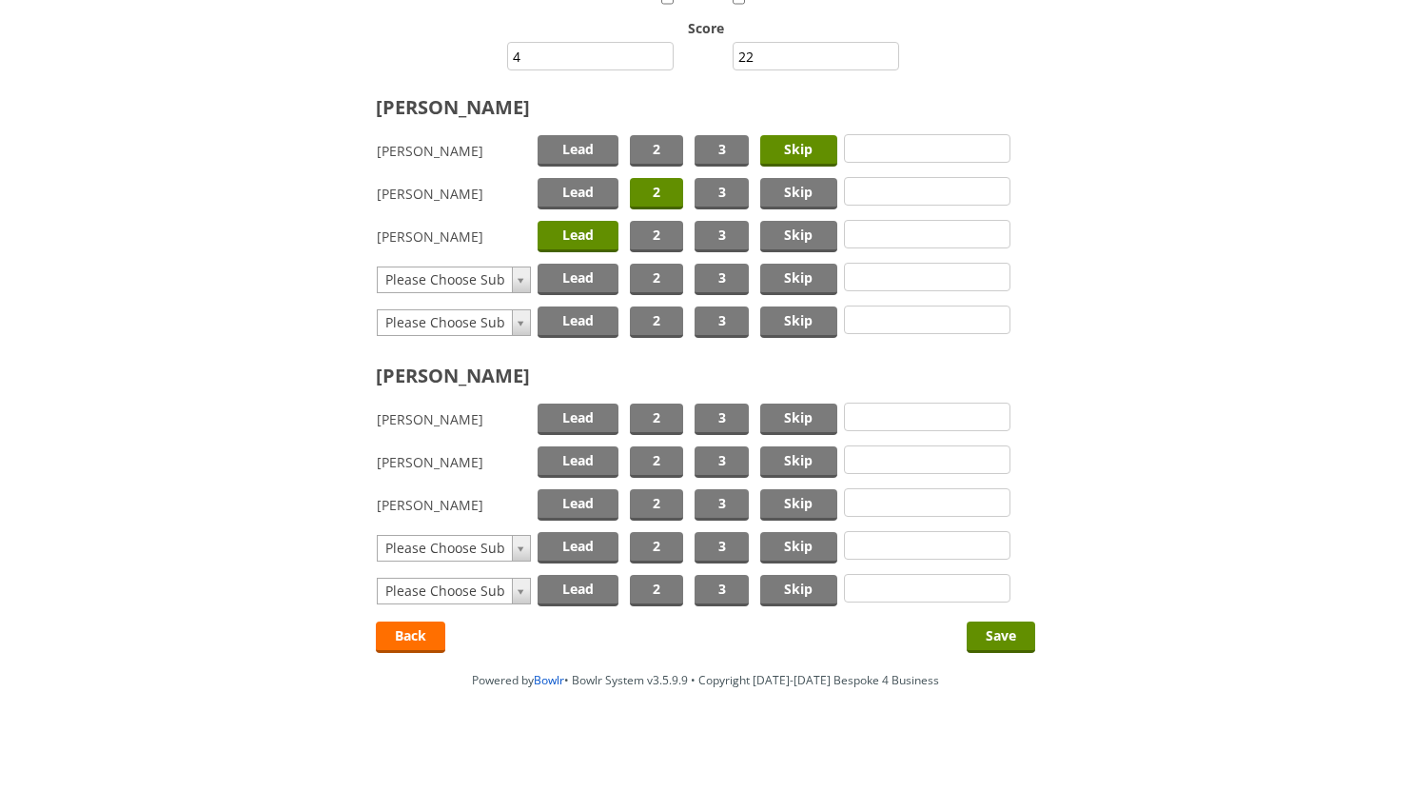
scroll to position [255, 0]
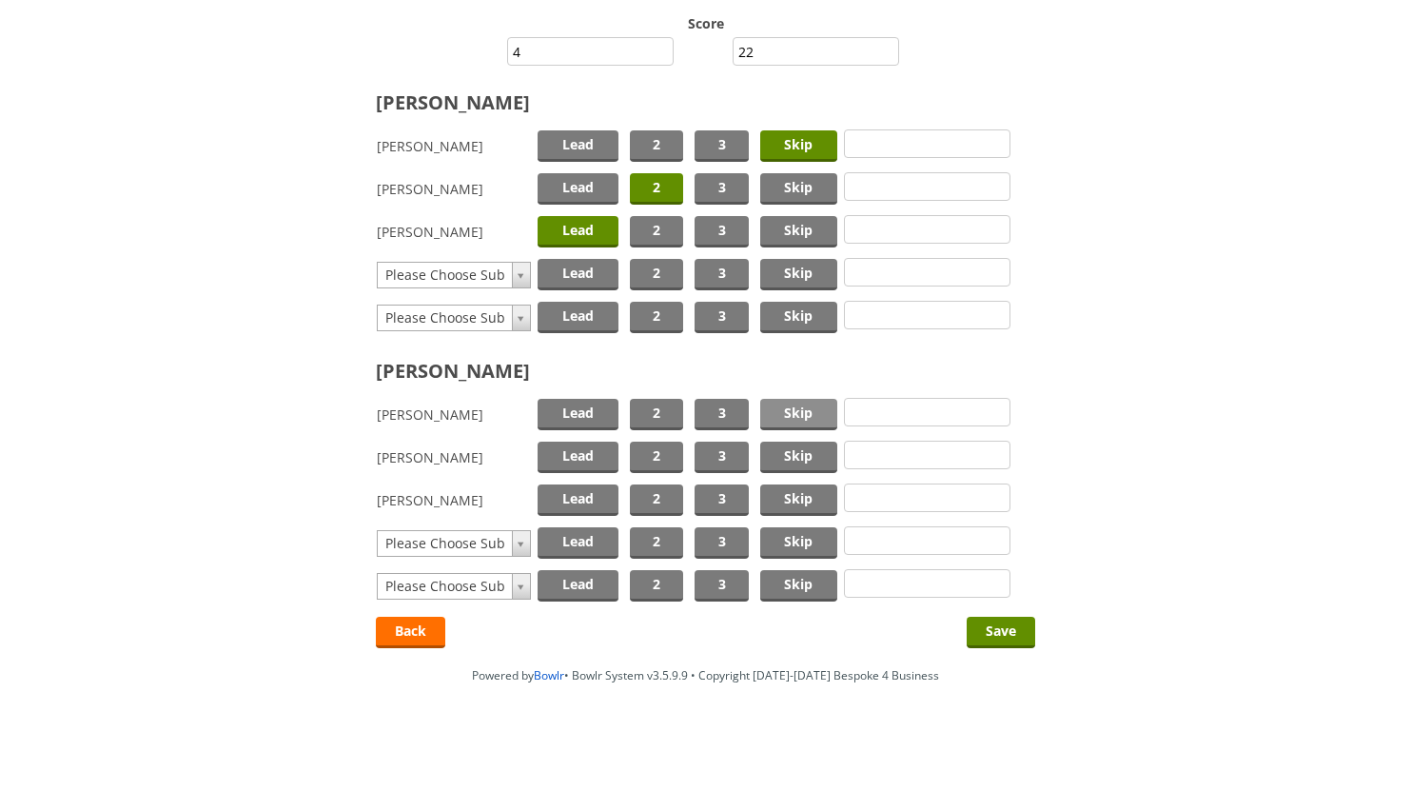
click at [799, 410] on span "Skip" at bounding box center [798, 414] width 77 height 31
click at [659, 455] on span "2" at bounding box center [656, 457] width 53 height 31
click at [584, 499] on span "Lead" at bounding box center [578, 499] width 81 height 31
click at [1001, 625] on input "Save" at bounding box center [1001, 632] width 69 height 31
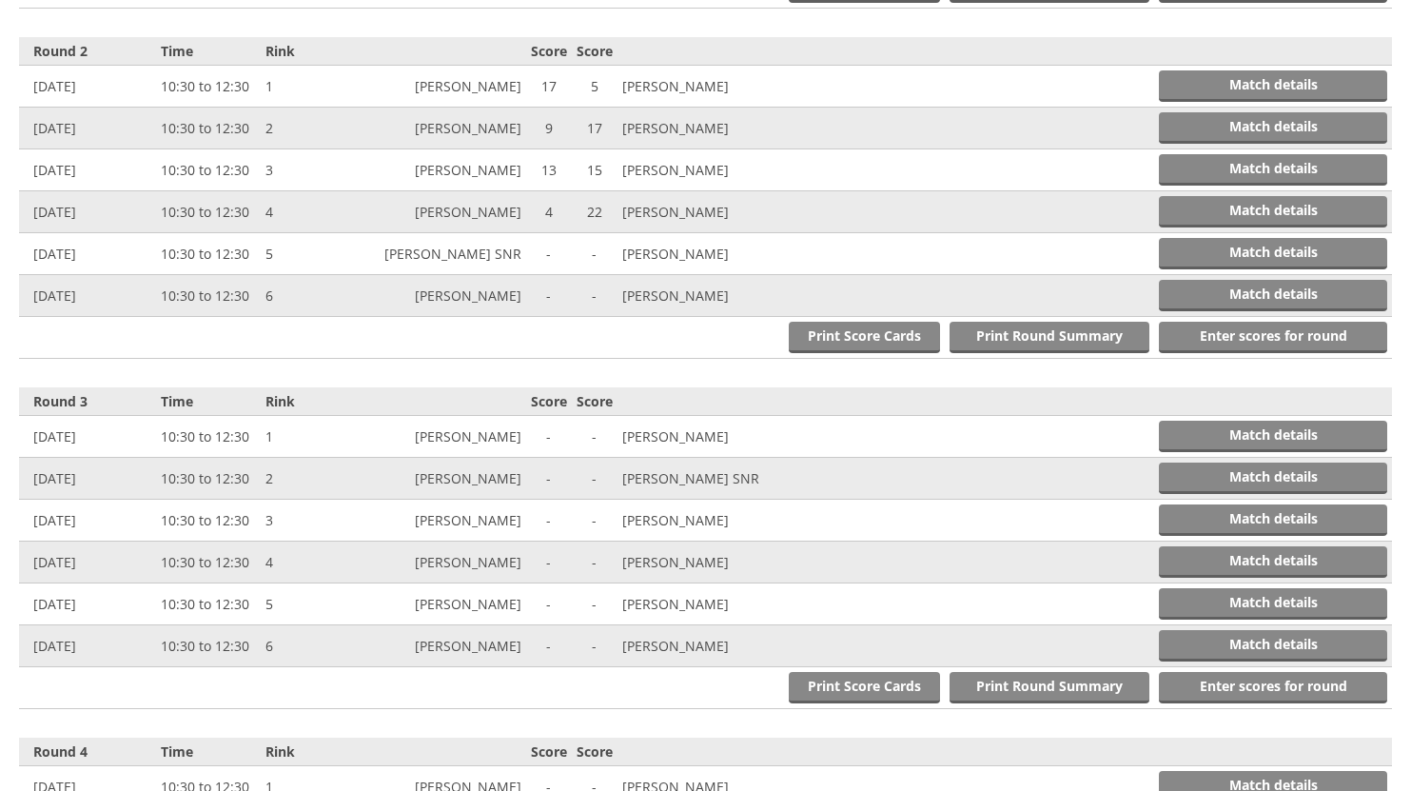
scroll to position [1137, 0]
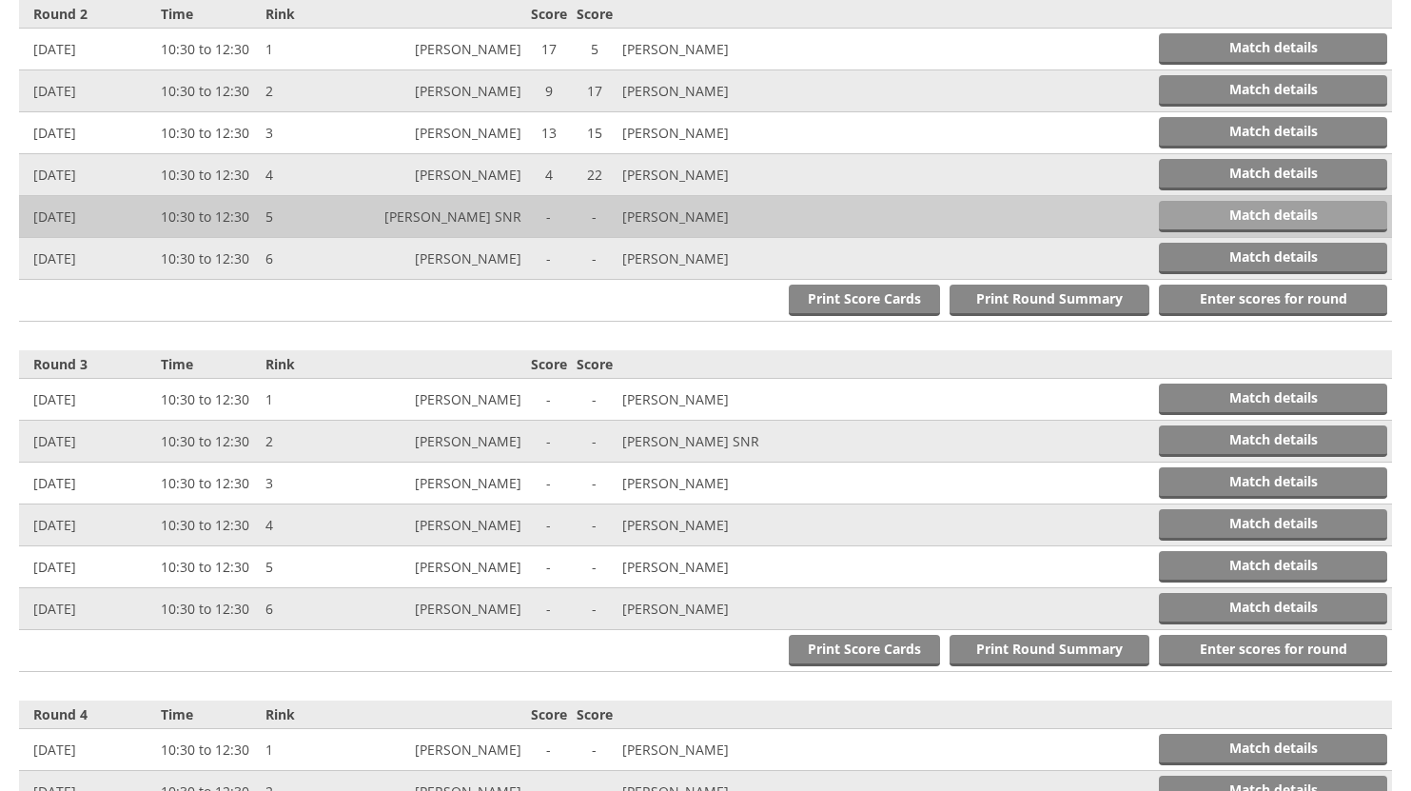
click at [1255, 211] on link "Match details" at bounding box center [1273, 216] width 228 height 31
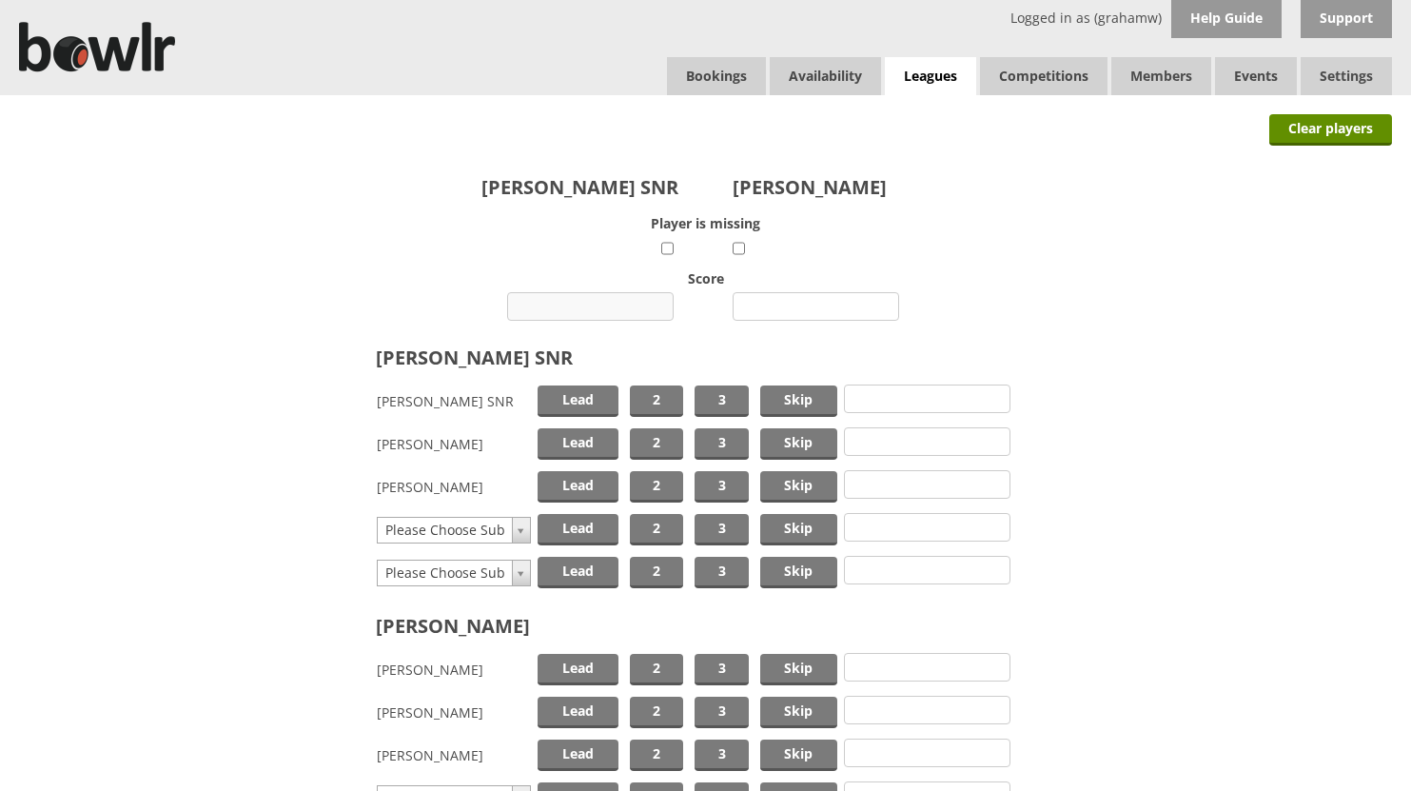
click at [608, 304] on input "number" at bounding box center [590, 306] width 167 height 29
type input "13"
click at [814, 301] on input "number" at bounding box center [816, 306] width 167 height 29
type input "6"
click at [790, 405] on span "Skip" at bounding box center [798, 400] width 77 height 31
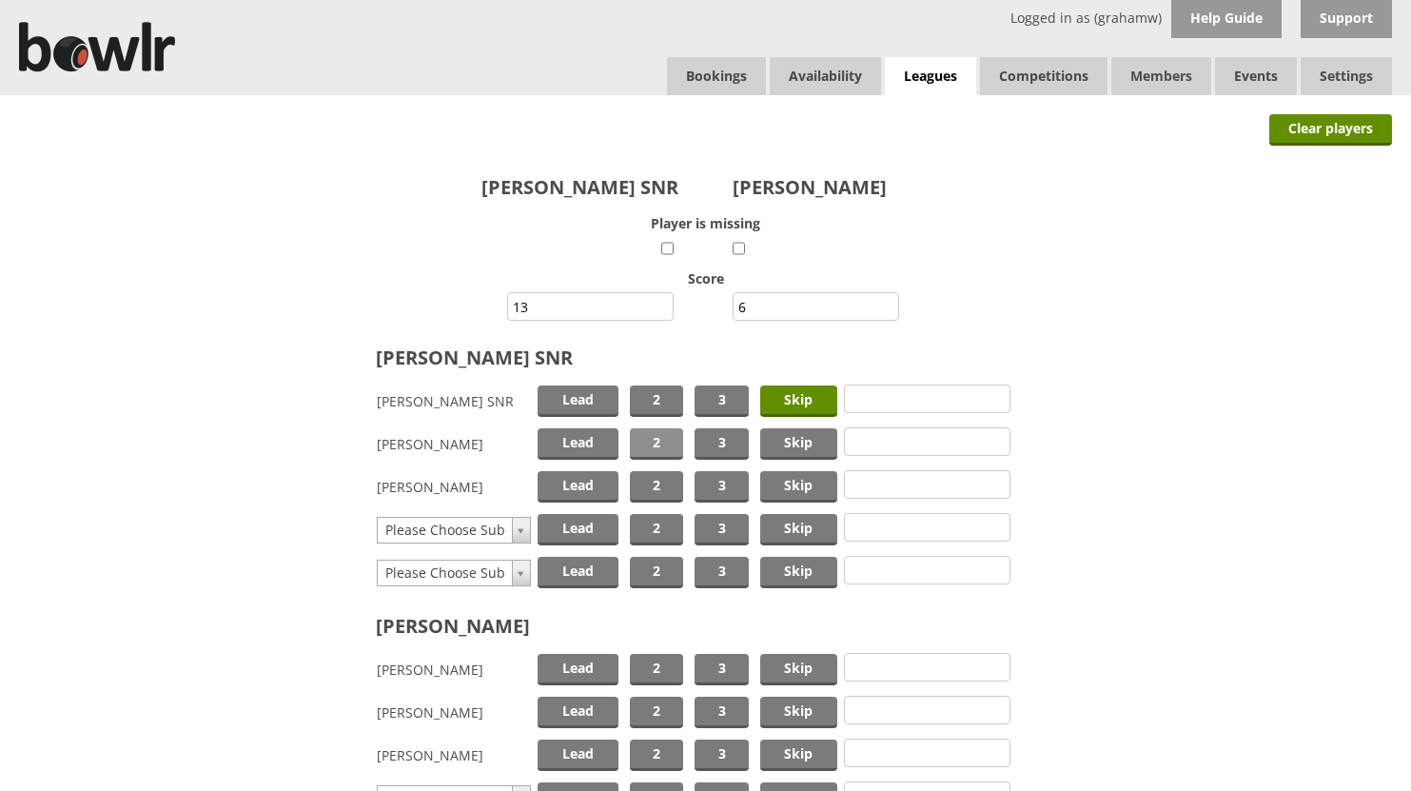
click at [676, 438] on span "2" at bounding box center [656, 443] width 53 height 31
click at [574, 482] on span "Lead" at bounding box center [578, 486] width 81 height 31
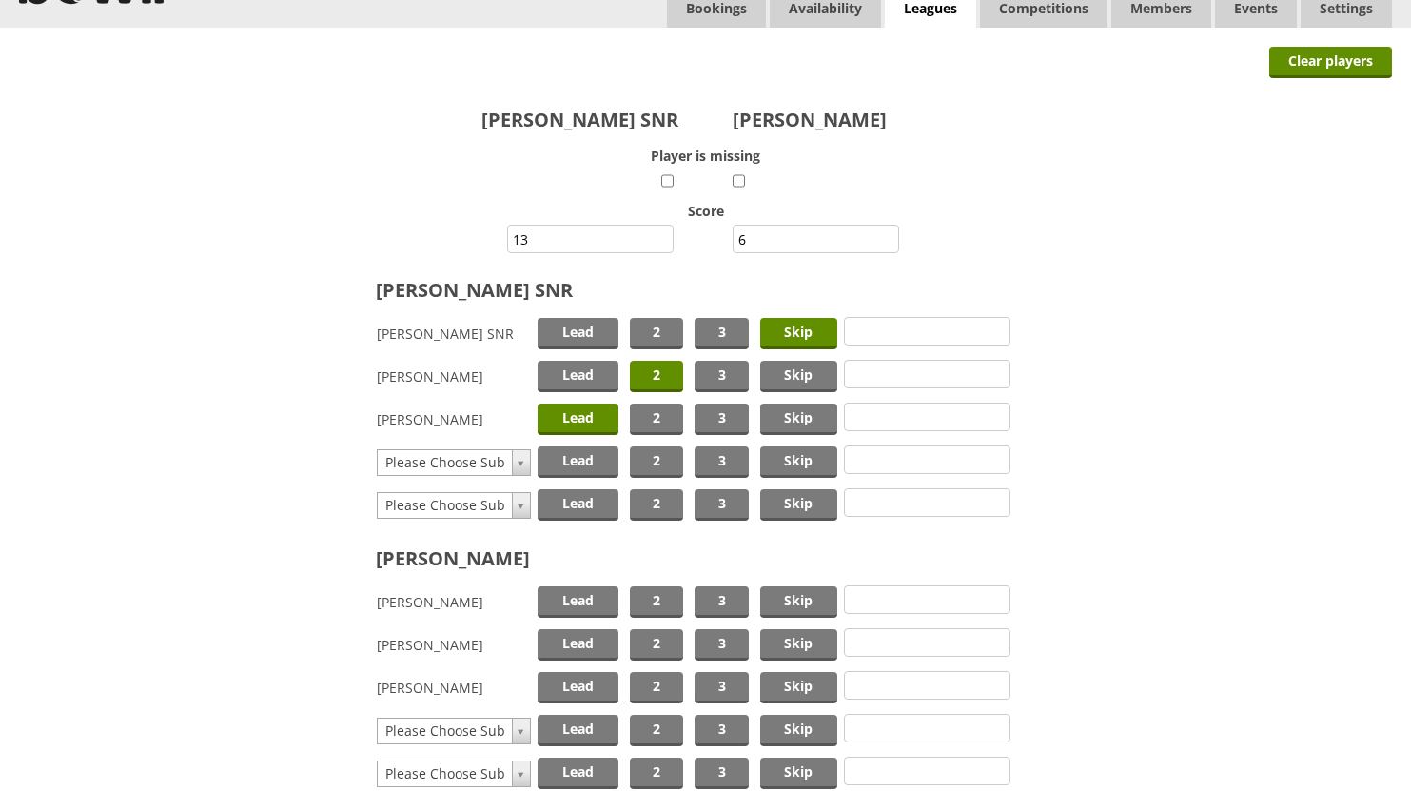
scroll to position [255, 0]
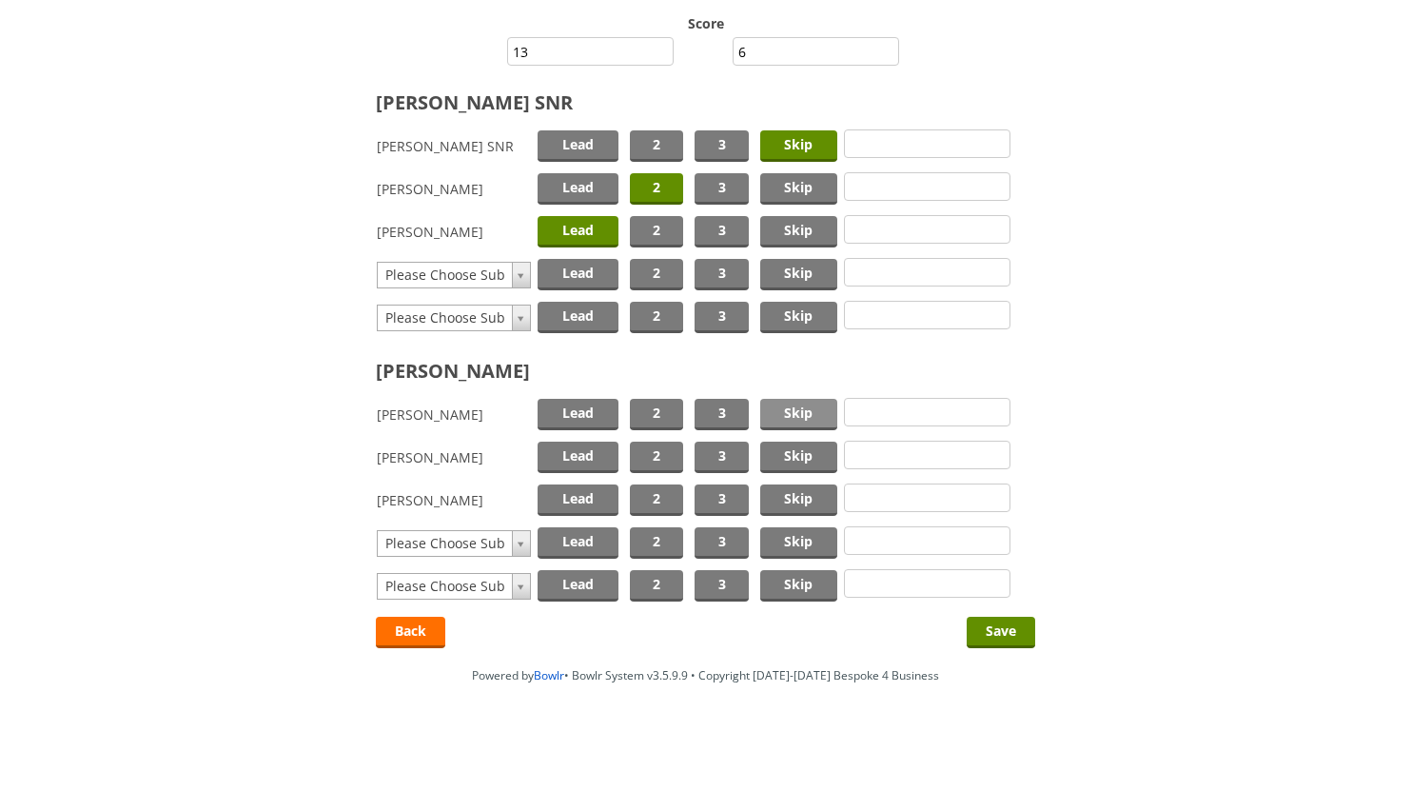
click at [801, 412] on span "Skip" at bounding box center [798, 414] width 77 height 31
click at [659, 453] on span "2" at bounding box center [656, 457] width 53 height 31
click at [586, 493] on span "Lead" at bounding box center [578, 499] width 81 height 31
click at [997, 627] on input "Save" at bounding box center [1001, 632] width 69 height 31
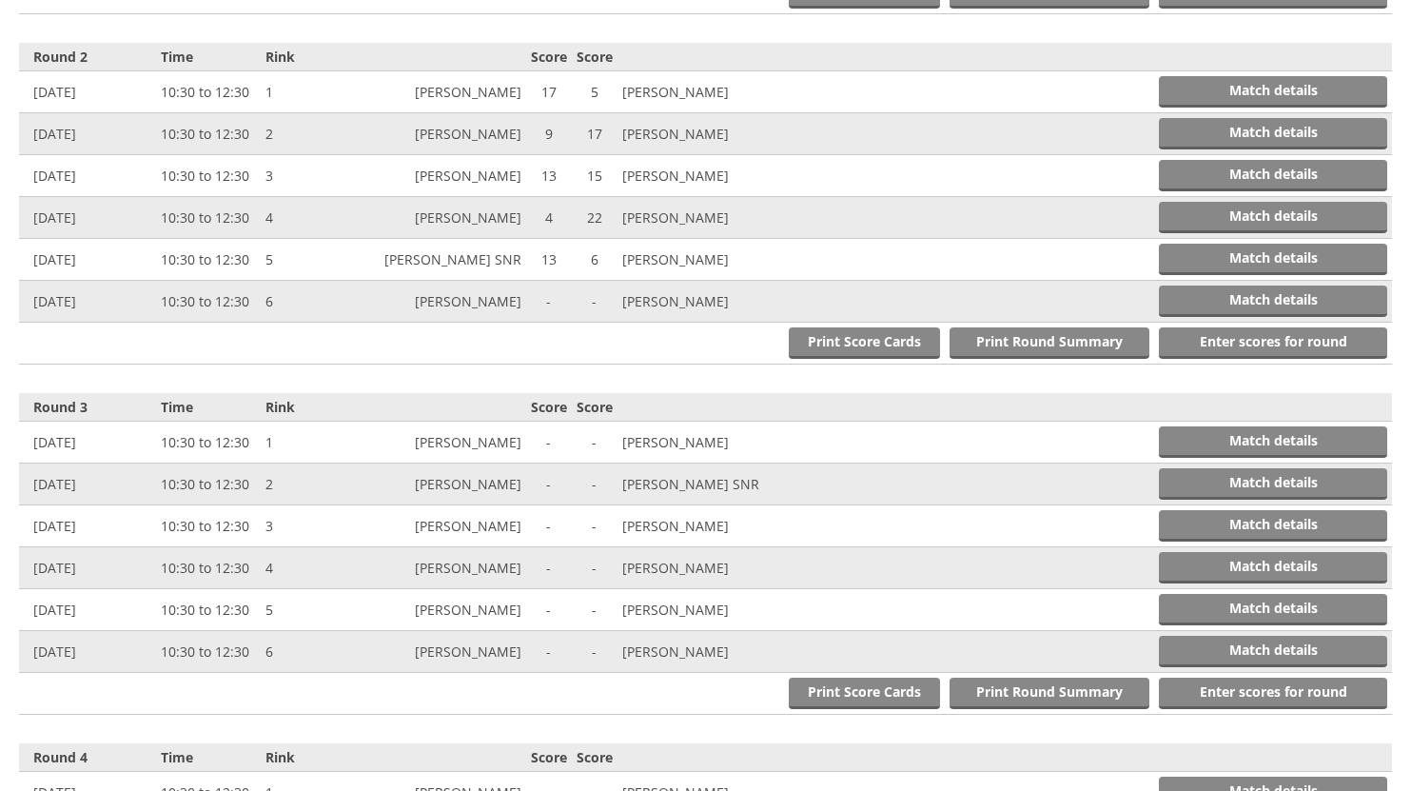
scroll to position [1137, 0]
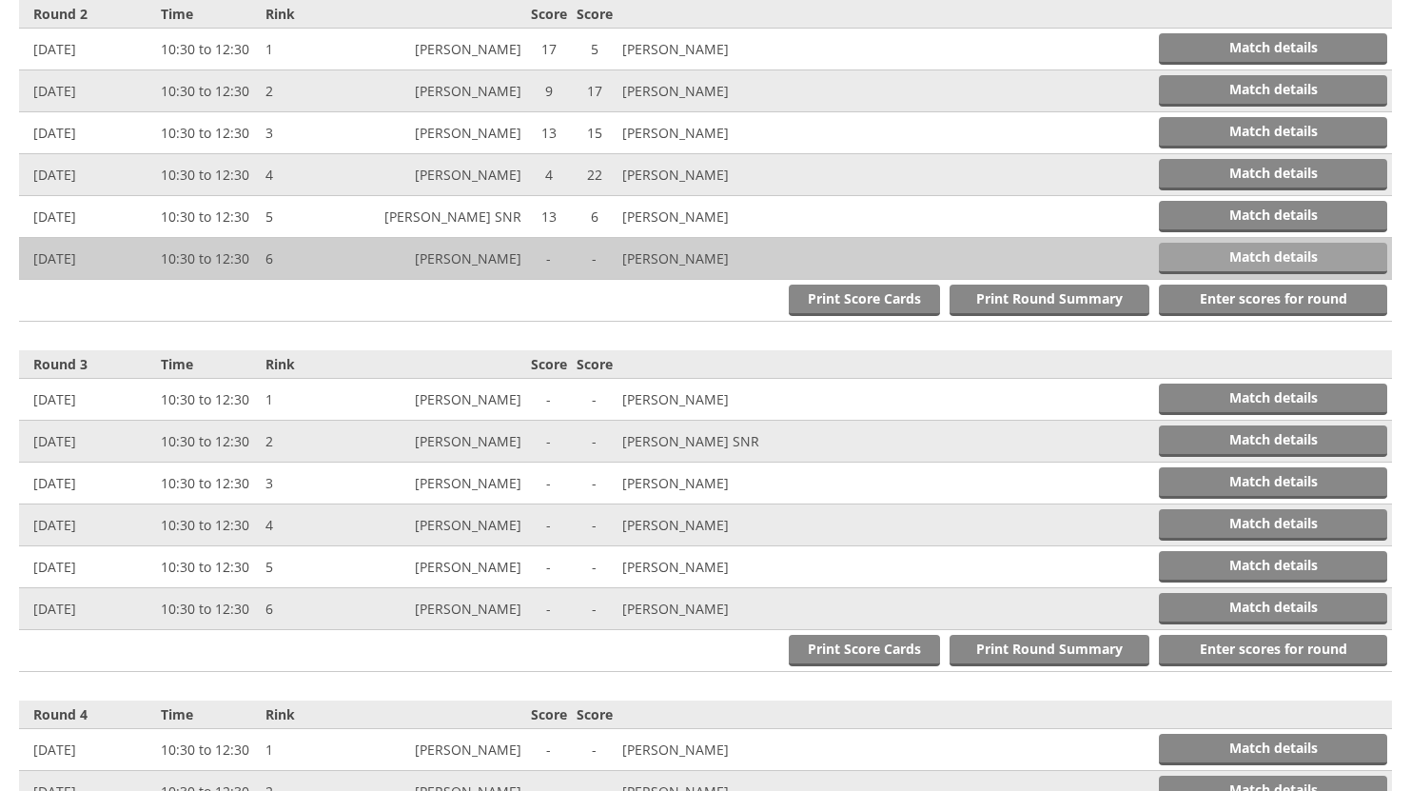
click at [1303, 257] on link "Match details" at bounding box center [1273, 258] width 228 height 31
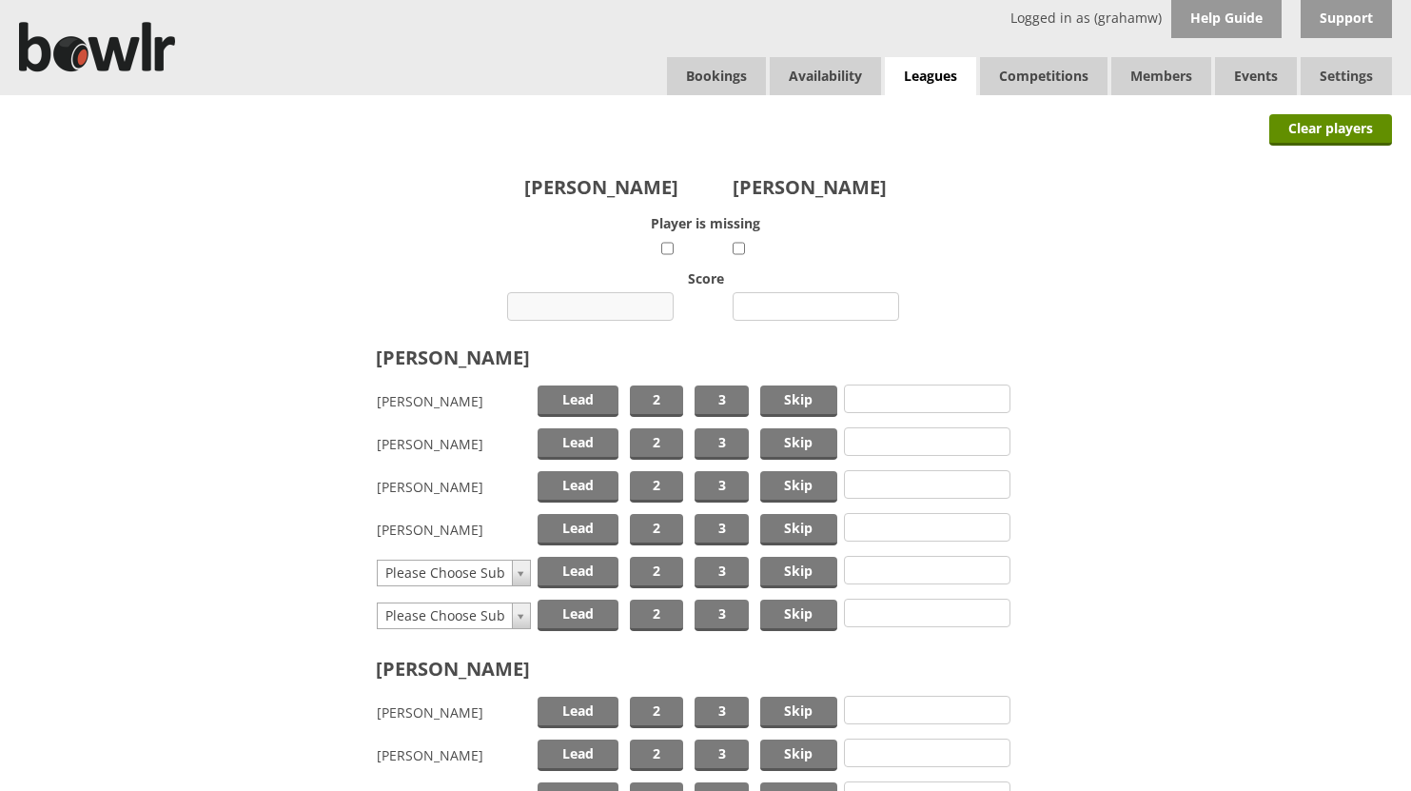
click at [613, 308] on input "number" at bounding box center [590, 306] width 167 height 29
type input "6"
click at [798, 303] on input "number" at bounding box center [816, 306] width 167 height 29
type input "19"
click at [796, 400] on span "Skip" at bounding box center [798, 400] width 77 height 31
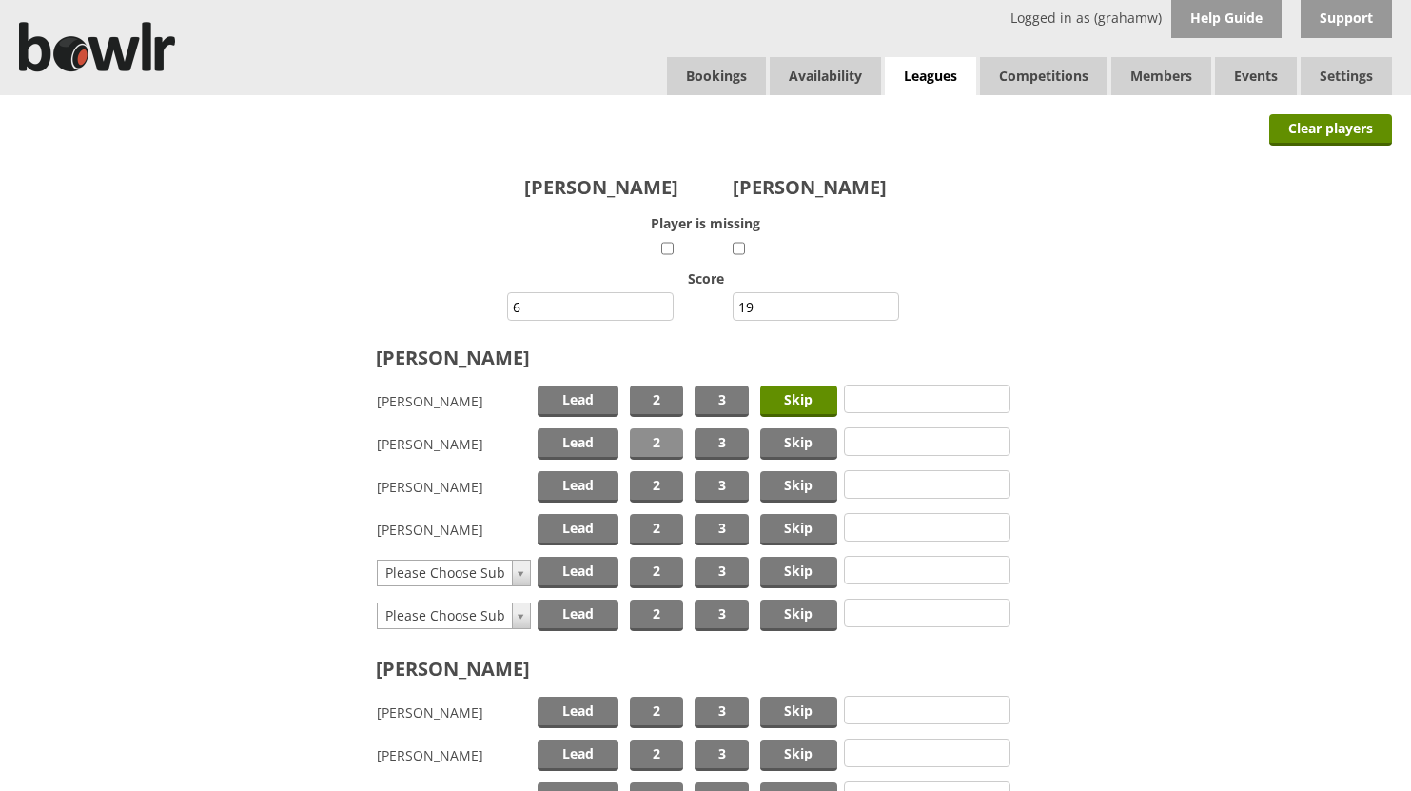
click at [660, 438] on span "2" at bounding box center [656, 443] width 53 height 31
click at [574, 481] on span "Lead" at bounding box center [578, 486] width 81 height 31
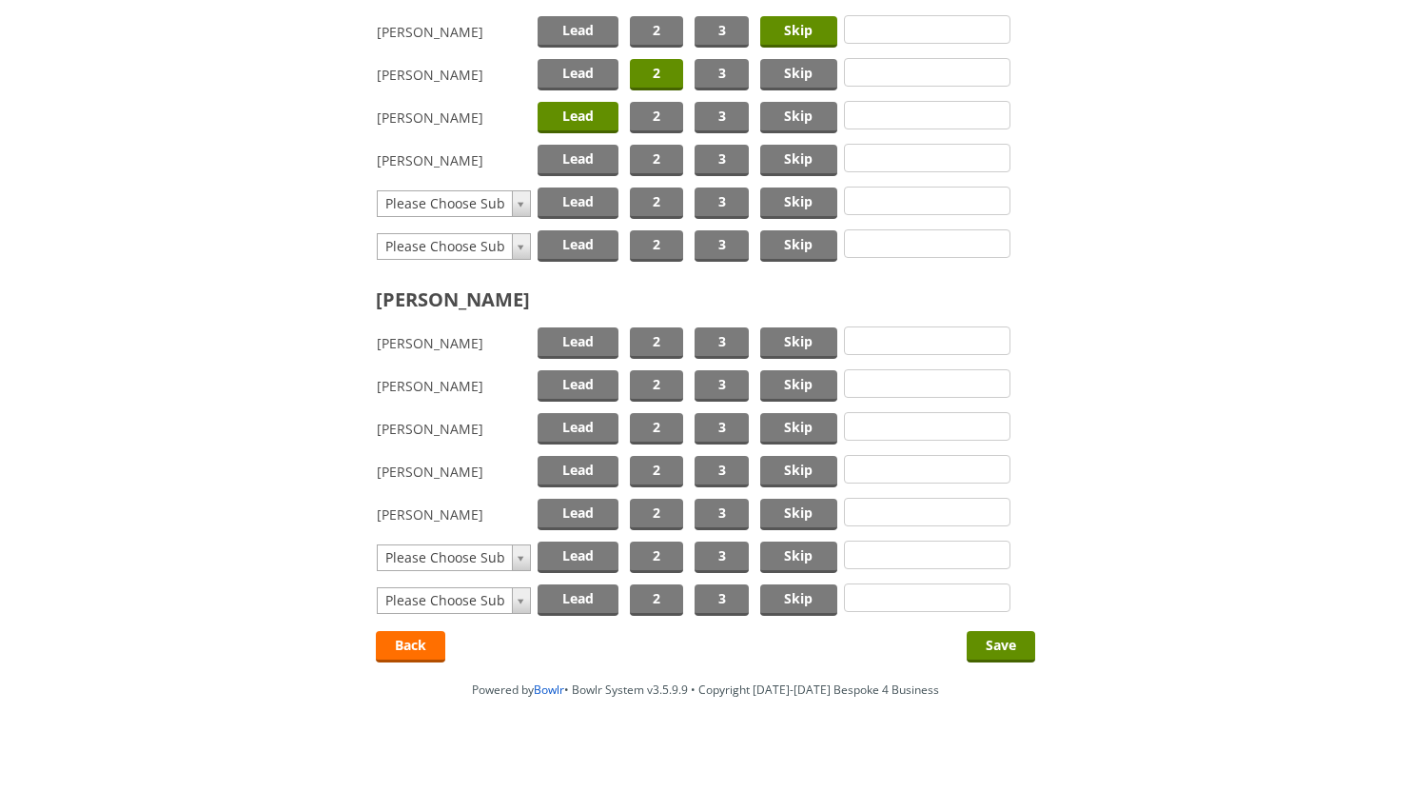
scroll to position [381, 0]
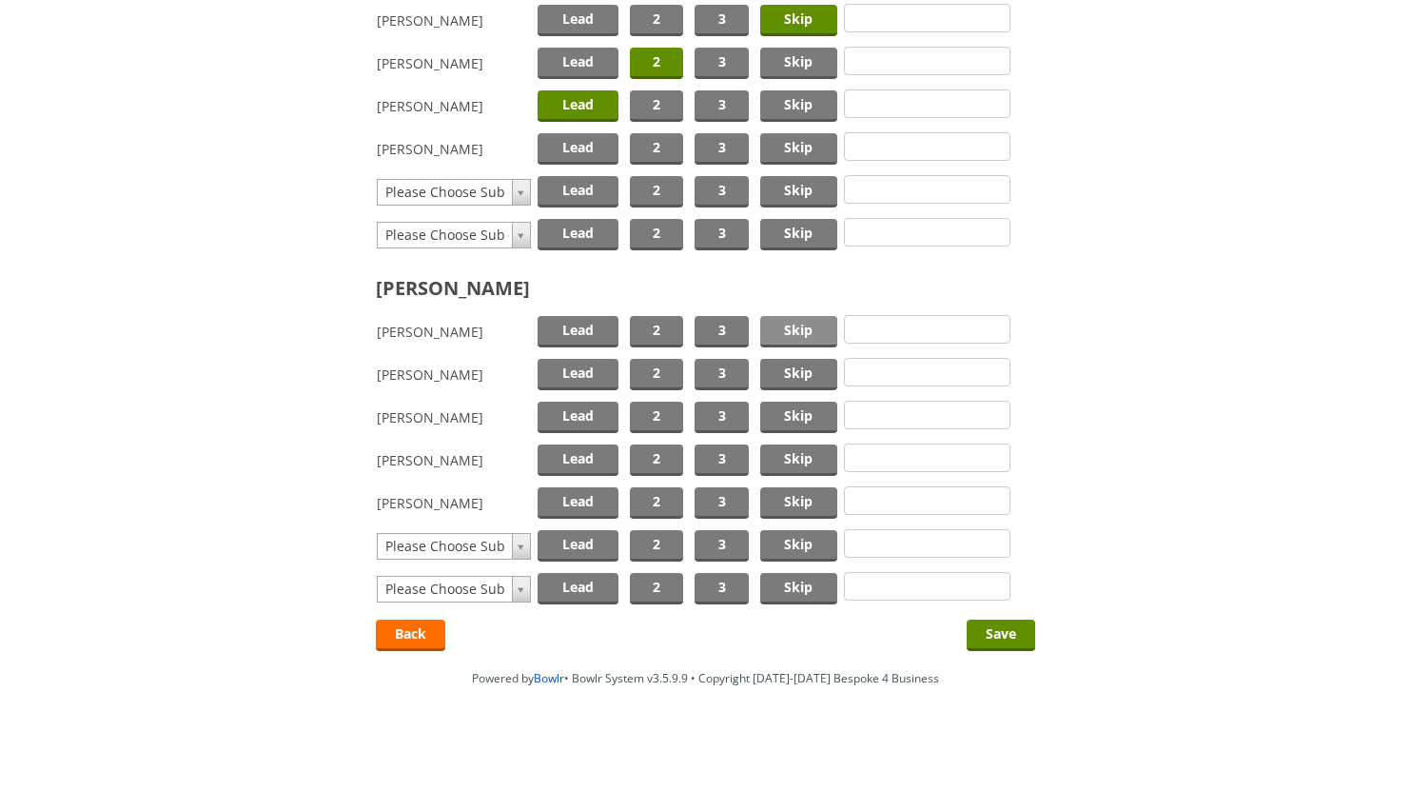
click at [778, 327] on span "Skip" at bounding box center [798, 331] width 77 height 31
click at [663, 365] on span "2" at bounding box center [656, 374] width 53 height 31
click at [576, 412] on span "Lead" at bounding box center [578, 417] width 81 height 31
click at [987, 628] on input "Save" at bounding box center [1001, 635] width 69 height 31
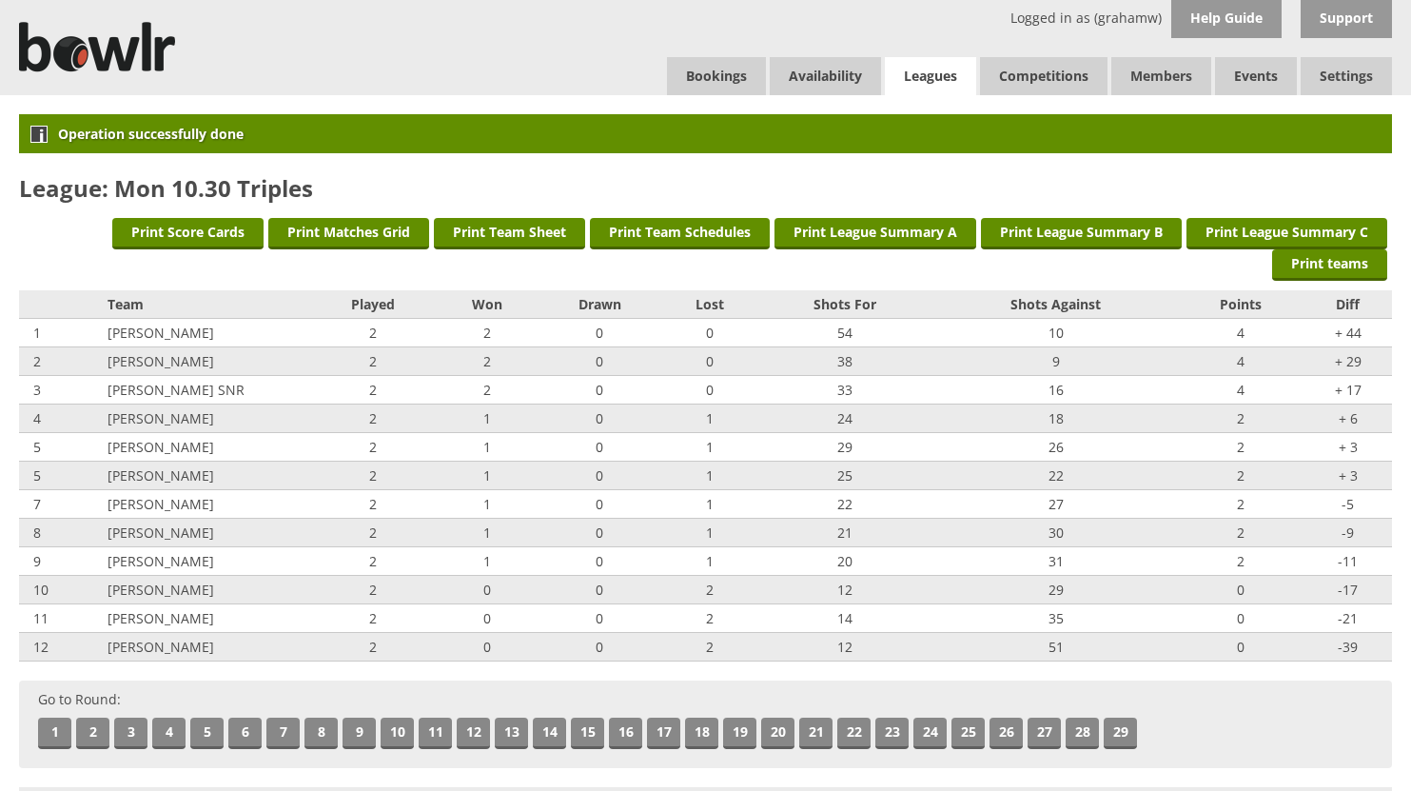
click at [935, 69] on link "Leagues" at bounding box center [930, 76] width 91 height 39
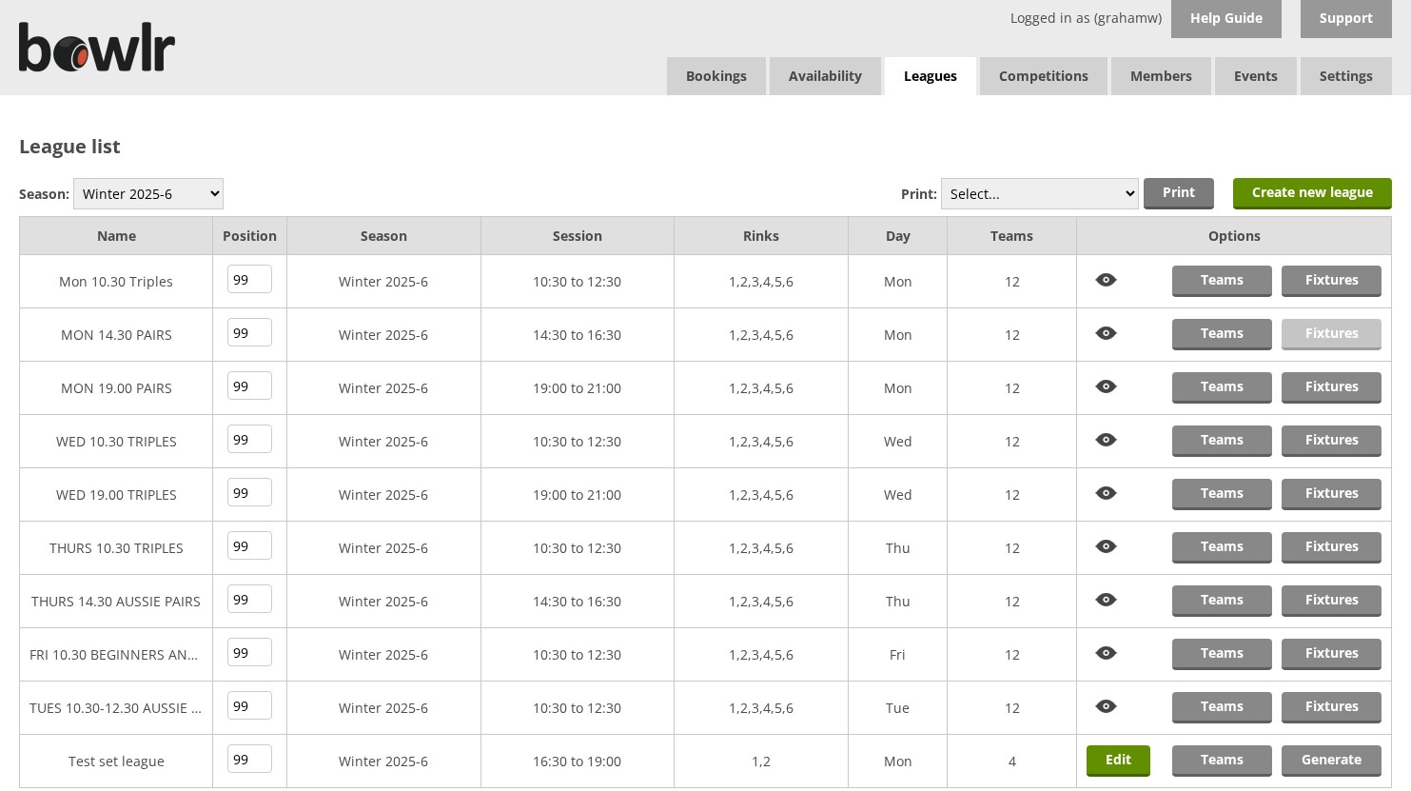
click at [1324, 336] on link "Fixtures" at bounding box center [1332, 334] width 100 height 31
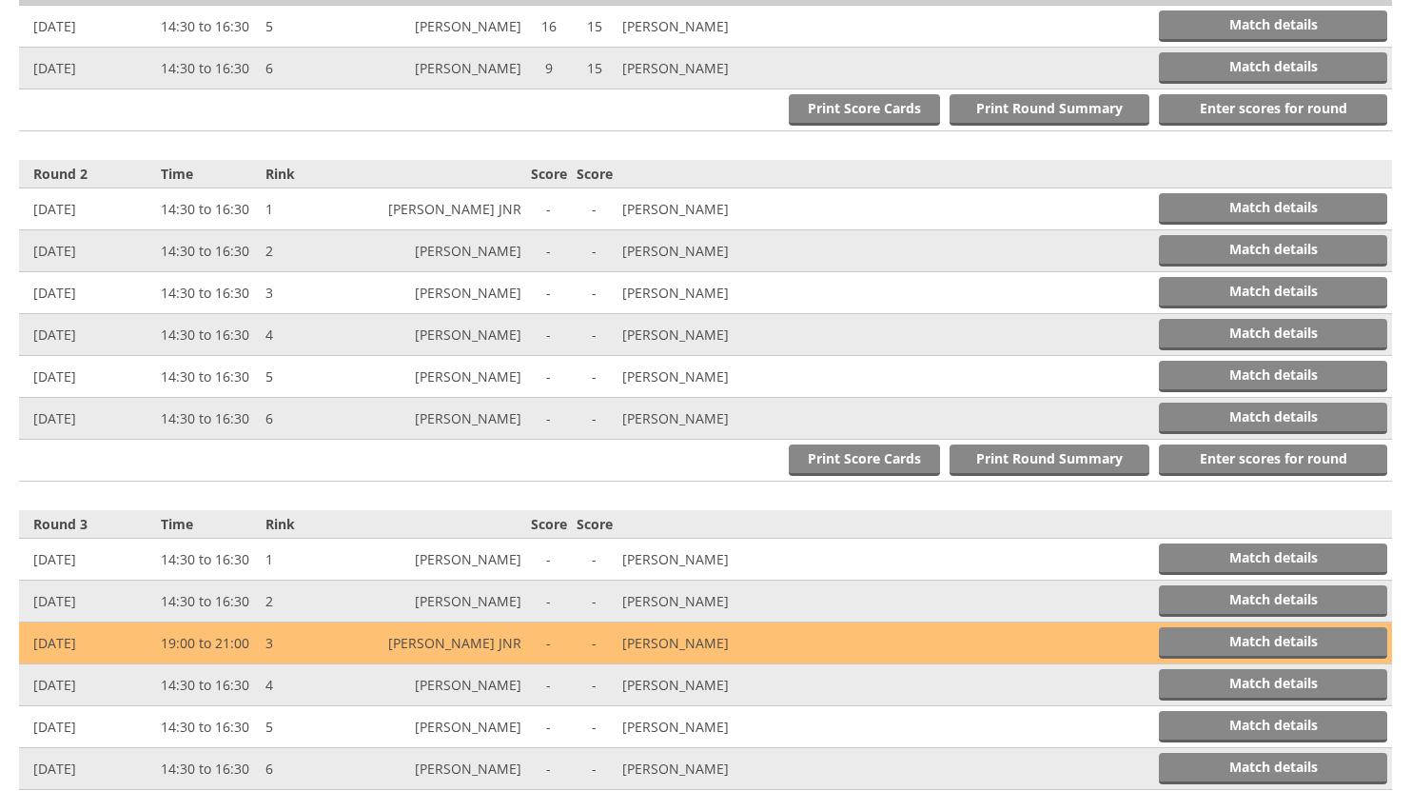
scroll to position [952, 0]
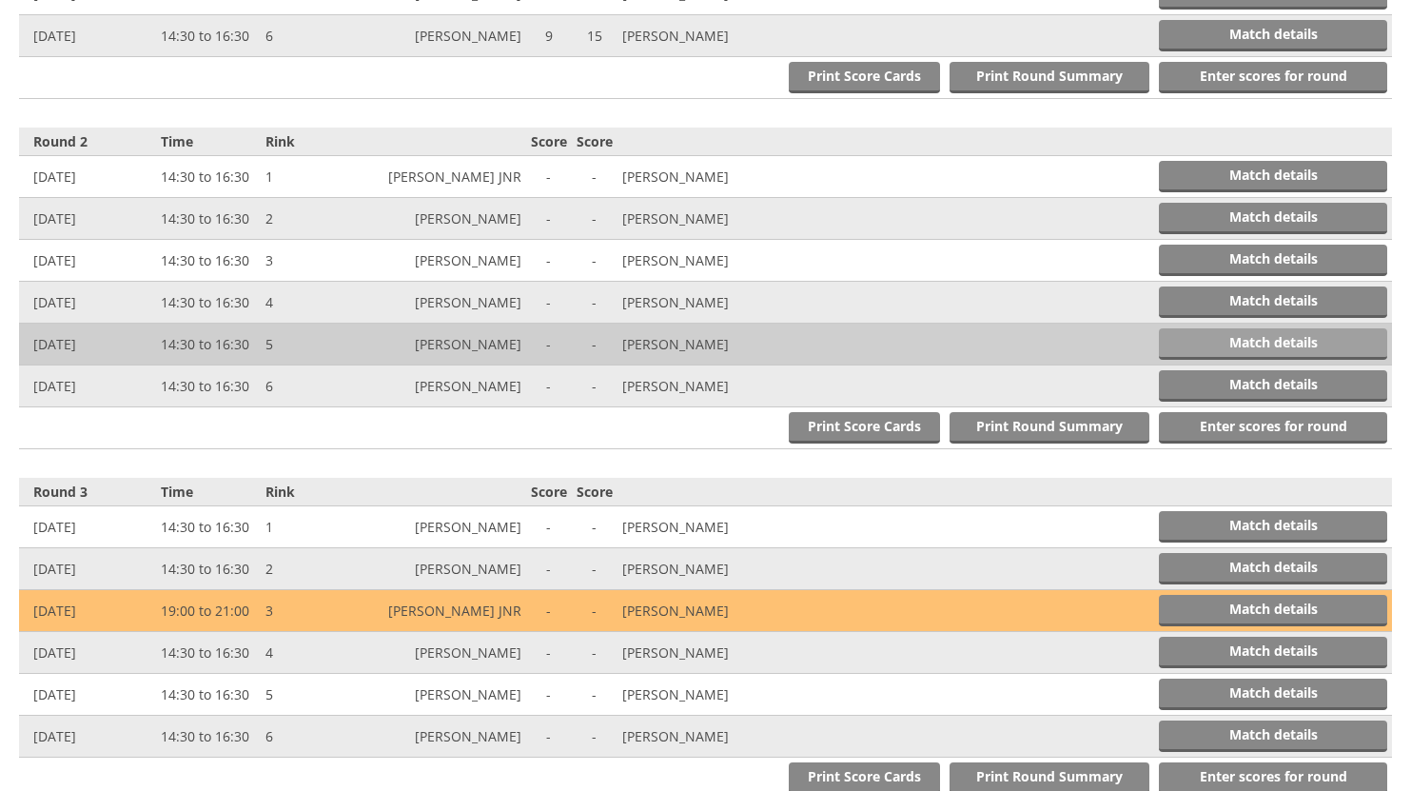
click at [1223, 341] on link "Match details" at bounding box center [1273, 343] width 228 height 31
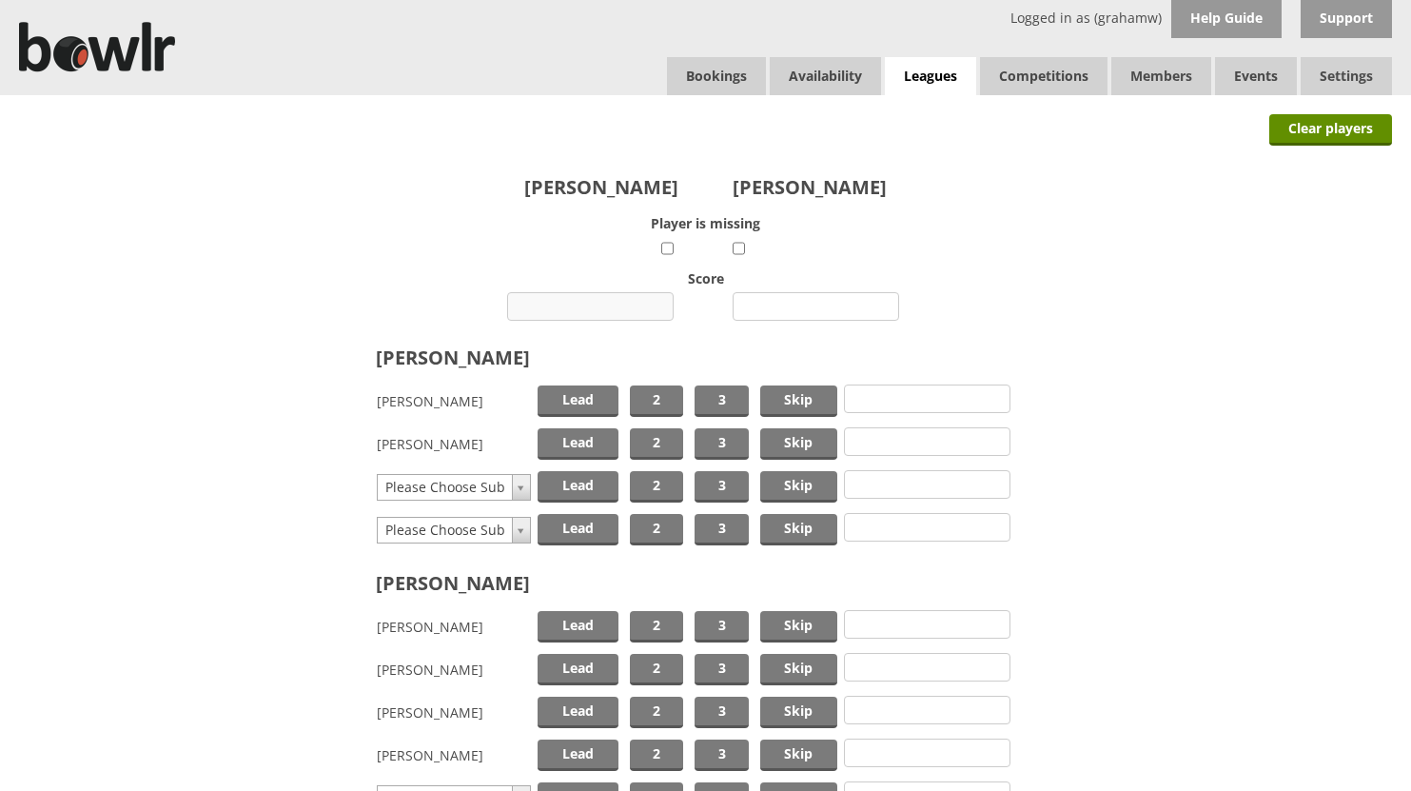
click at [611, 306] on input "number" at bounding box center [590, 306] width 167 height 29
type input "21"
click at [792, 302] on input "number" at bounding box center [816, 306] width 167 height 29
type input "8"
click at [791, 398] on span "Skip" at bounding box center [798, 400] width 77 height 31
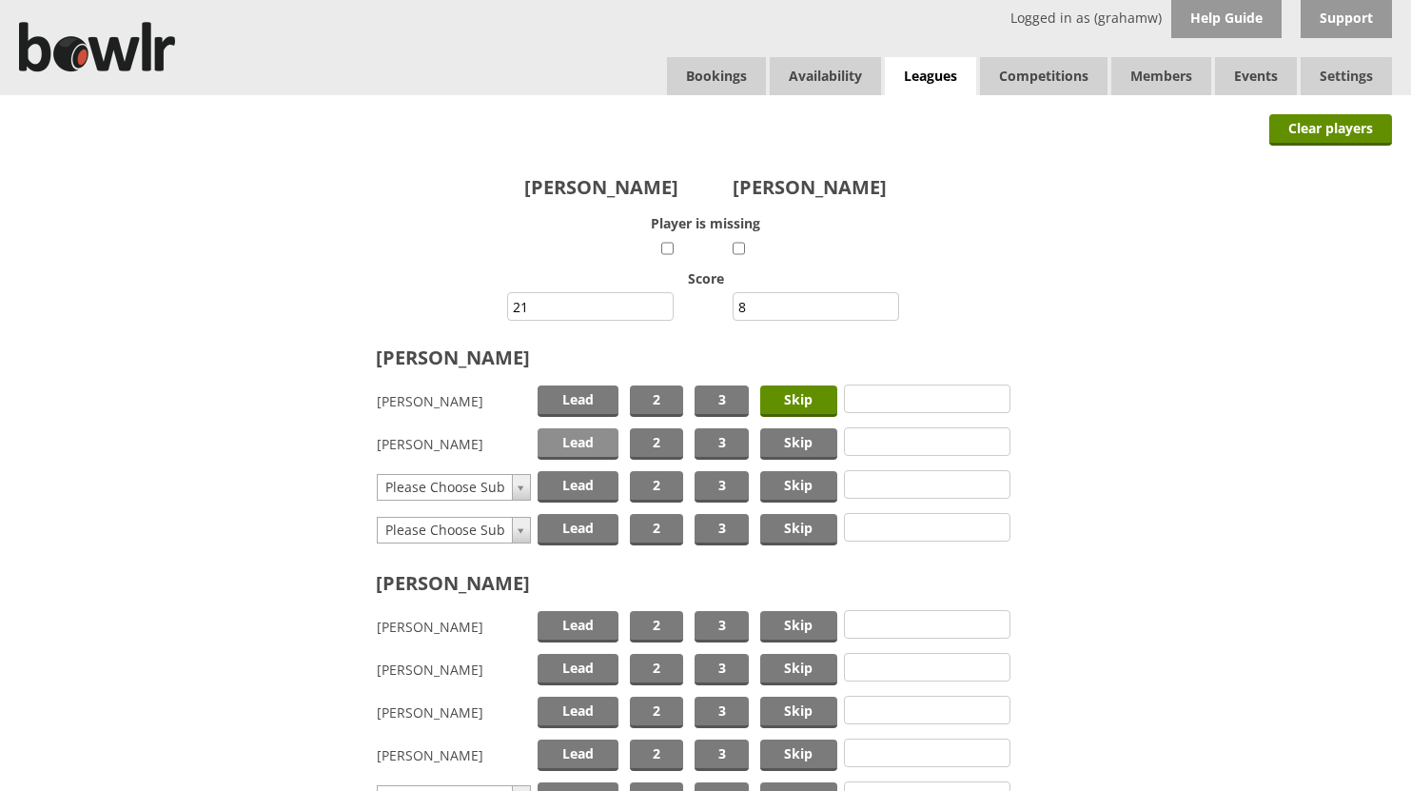
click at [589, 445] on span "Lead" at bounding box center [578, 443] width 81 height 31
click at [782, 663] on span "Skip" at bounding box center [798, 669] width 77 height 31
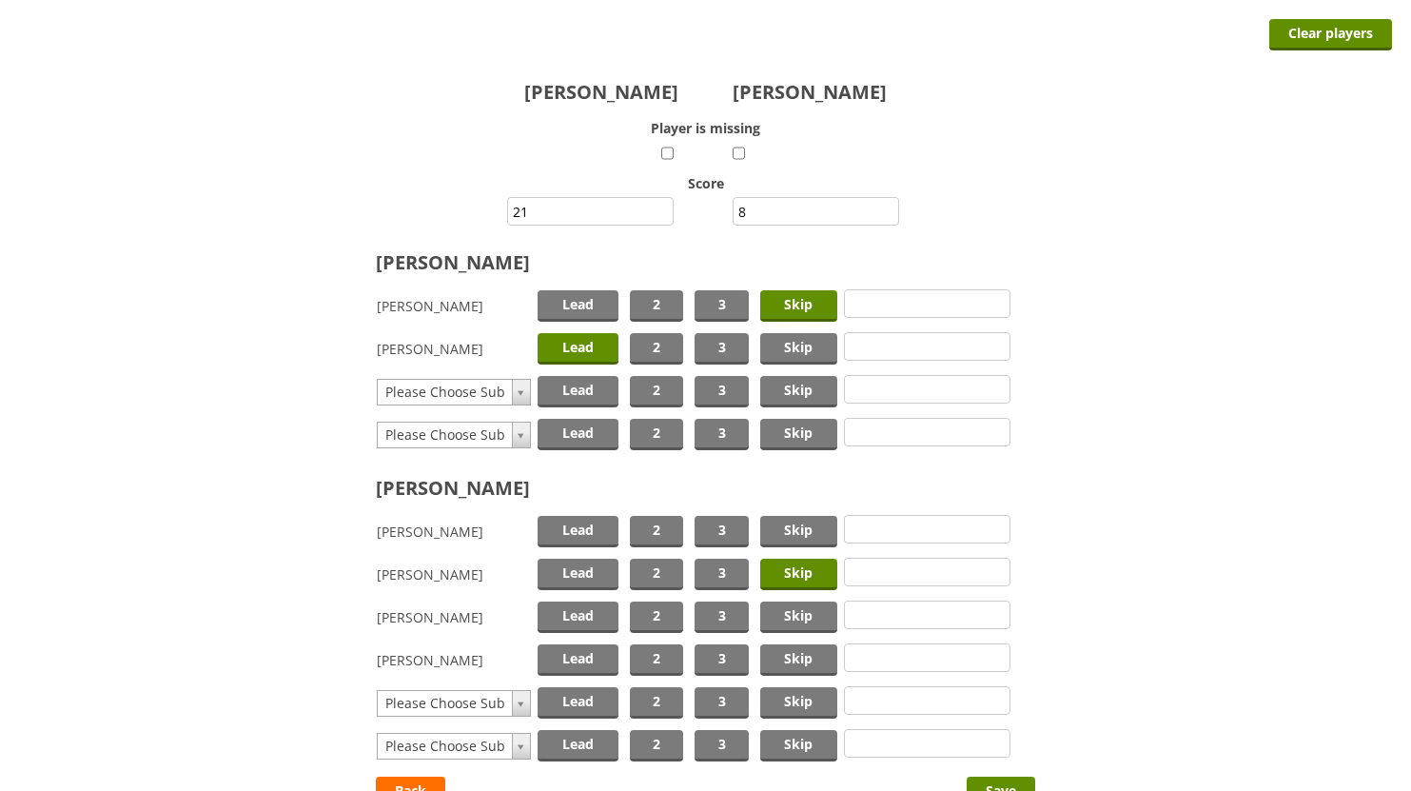
scroll to position [190, 0]
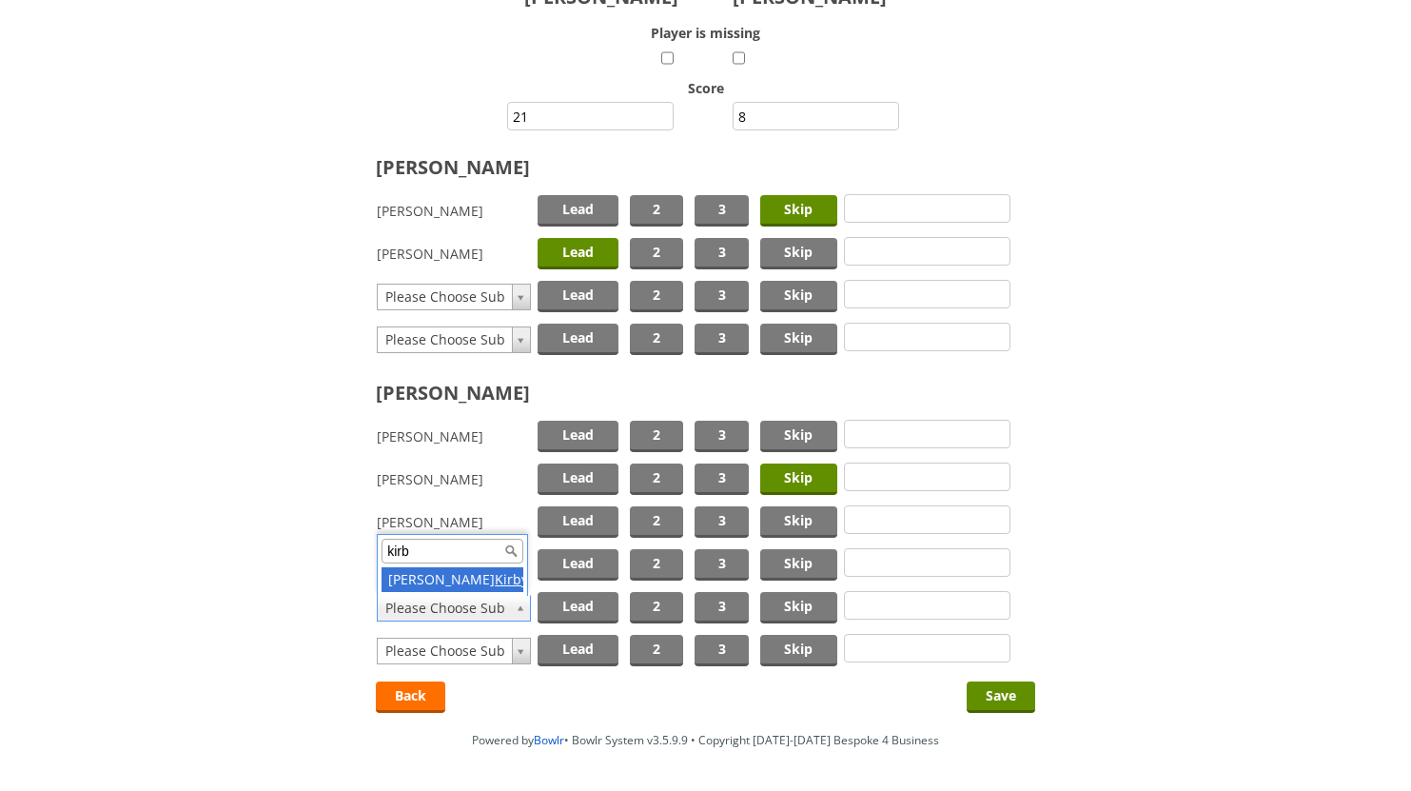
type input "kirb"
click at [591, 605] on span "Lead" at bounding box center [578, 607] width 81 height 31
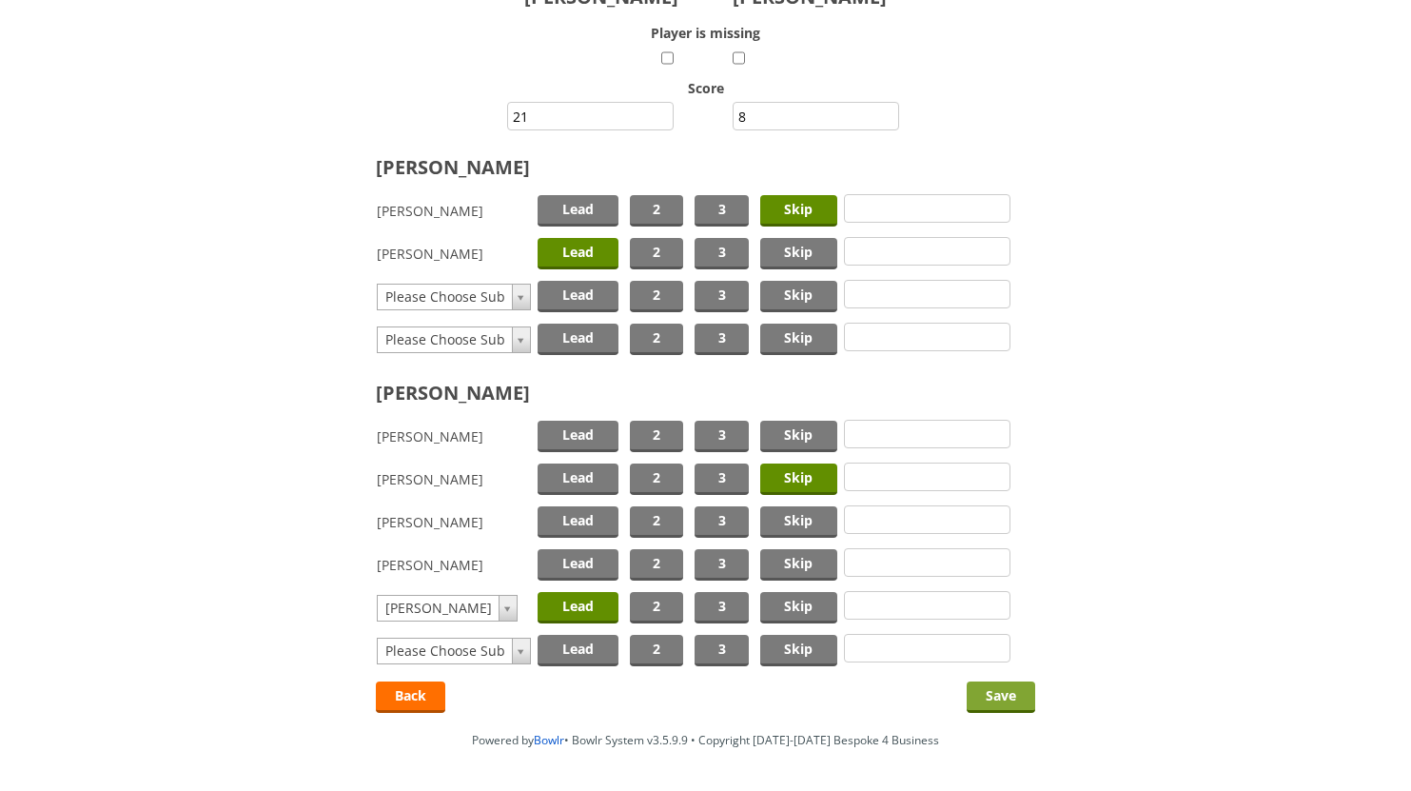
click at [1011, 693] on input "Save" at bounding box center [1001, 696] width 69 height 31
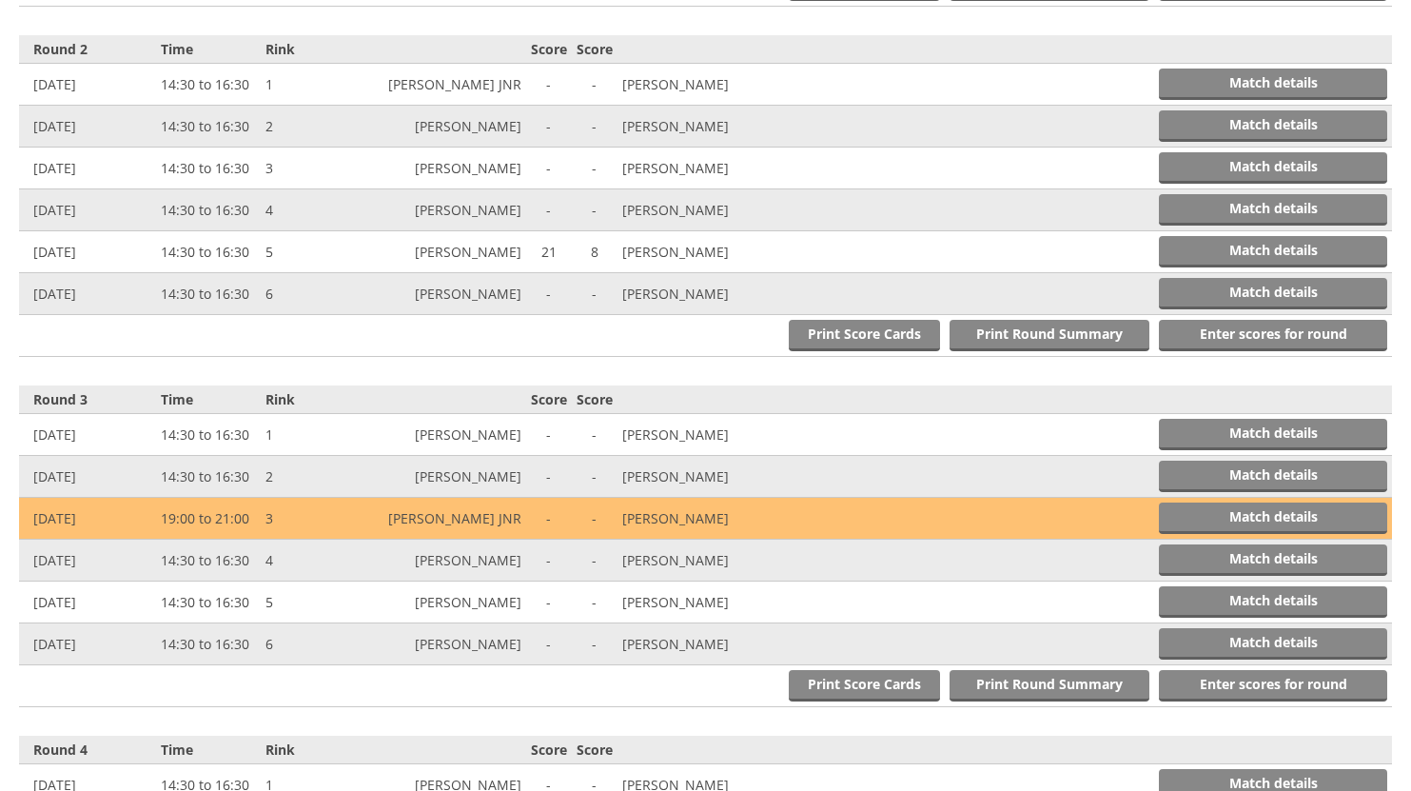
scroll to position [1137, 0]
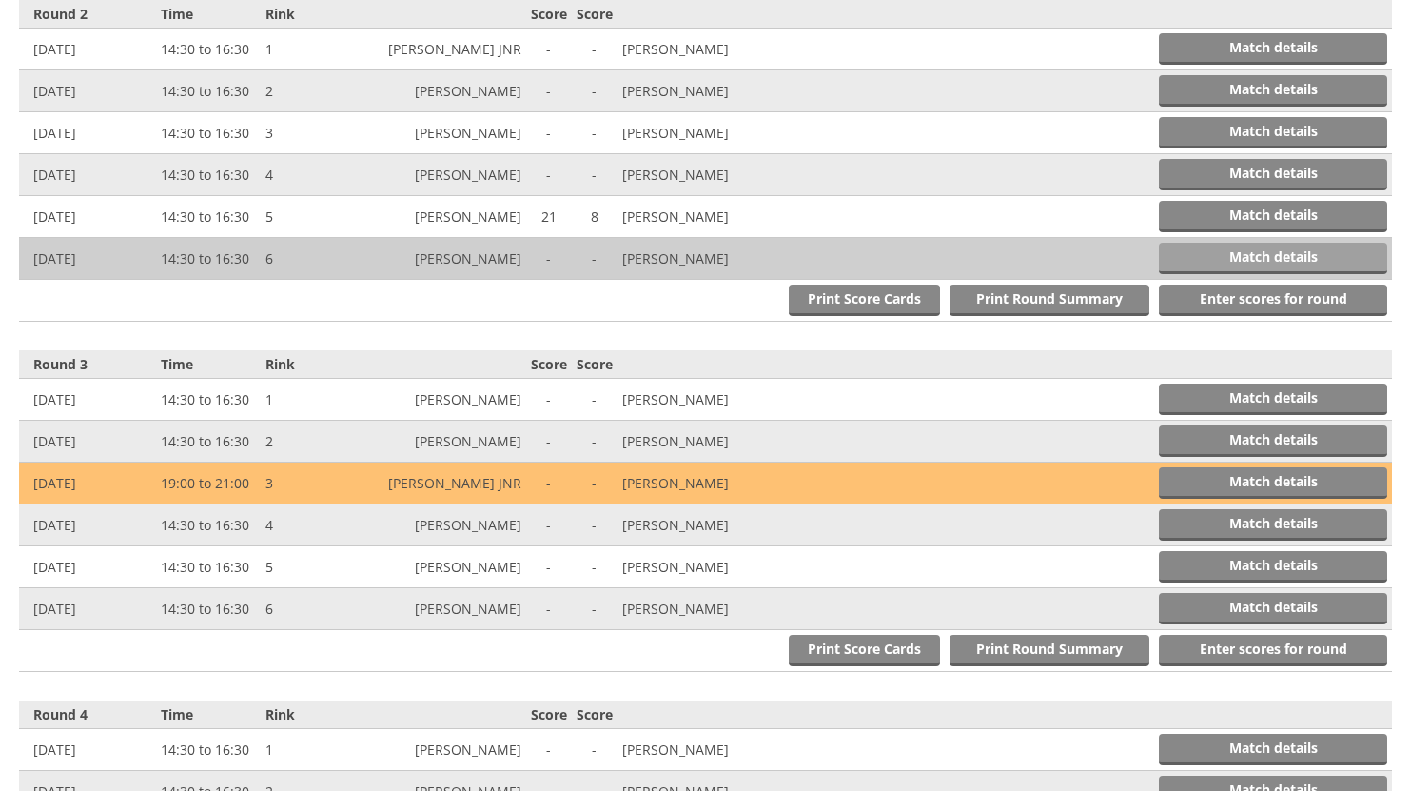
click at [1266, 259] on link "Match details" at bounding box center [1273, 258] width 228 height 31
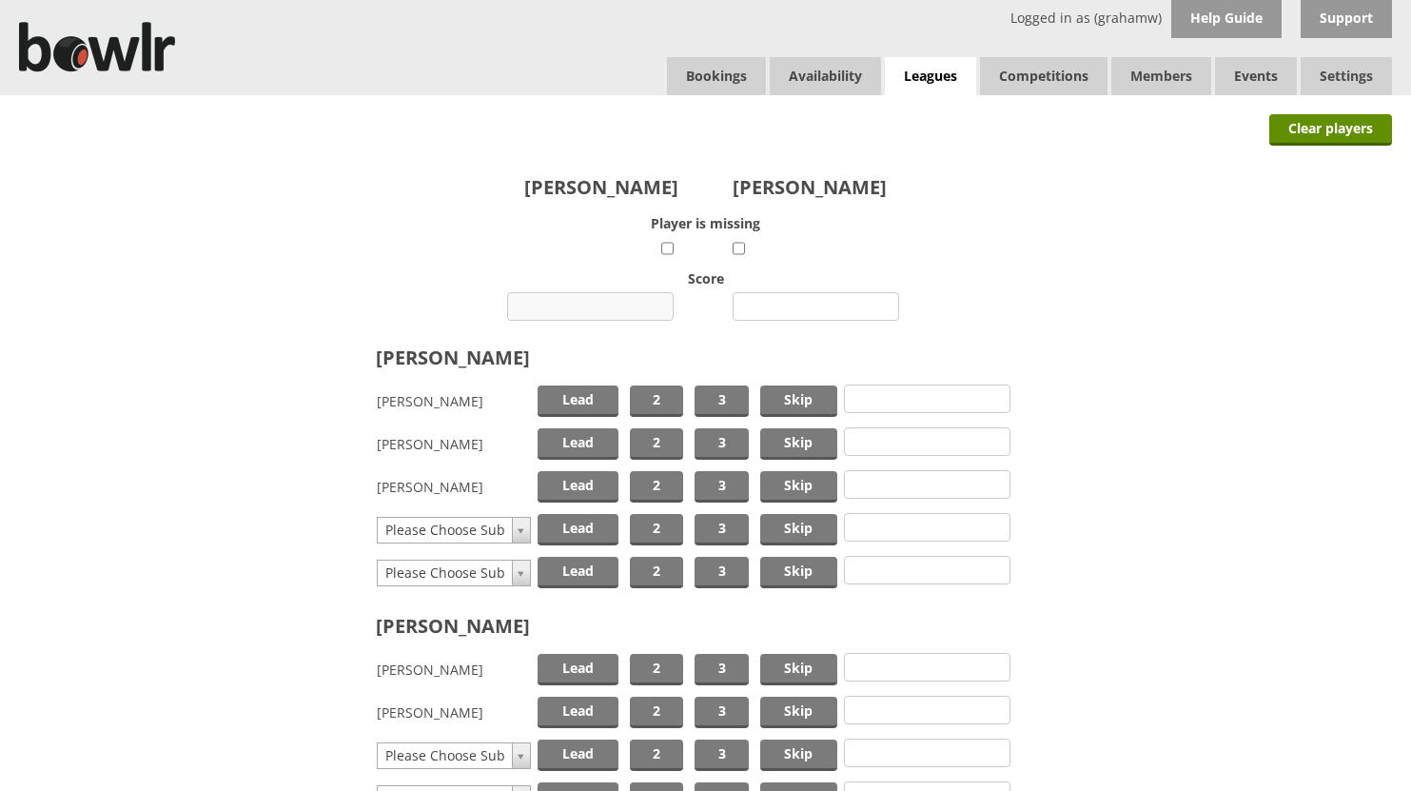
click at [628, 310] on input "number" at bounding box center [590, 306] width 167 height 29
type input "14"
click at [799, 308] on input "number" at bounding box center [816, 306] width 167 height 29
type input "14"
click at [777, 402] on span "Skip" at bounding box center [798, 400] width 77 height 31
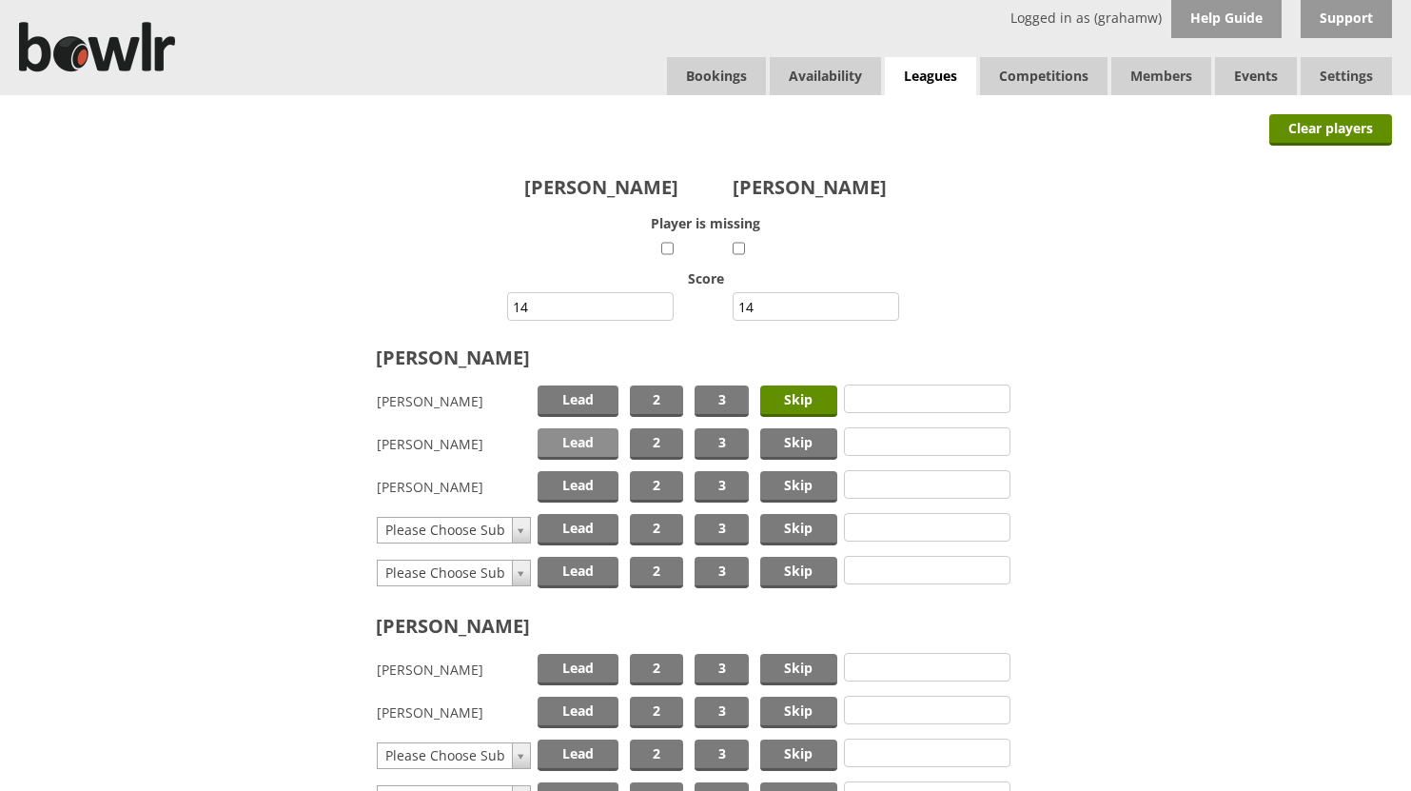
click at [595, 435] on span "Lead" at bounding box center [578, 443] width 81 height 31
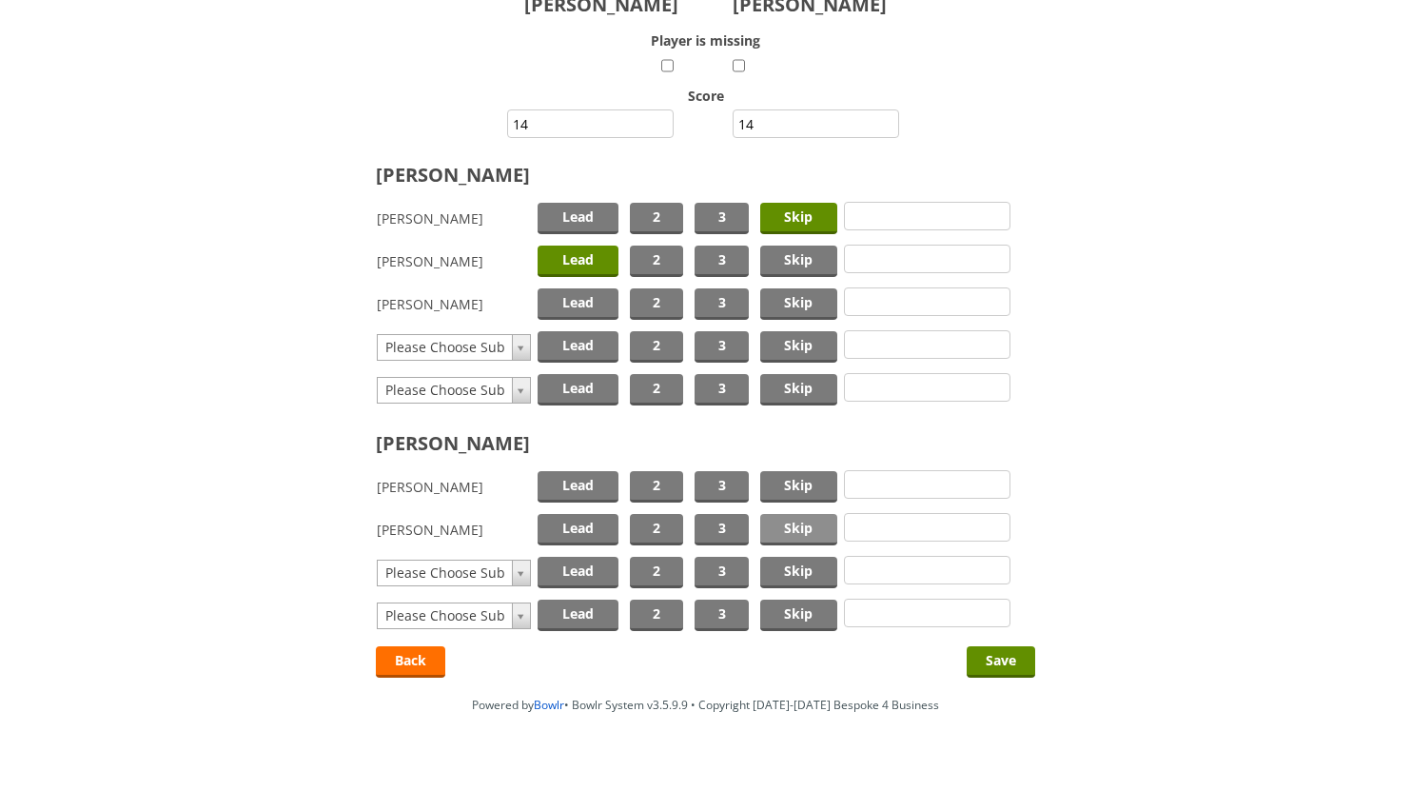
scroll to position [190, 0]
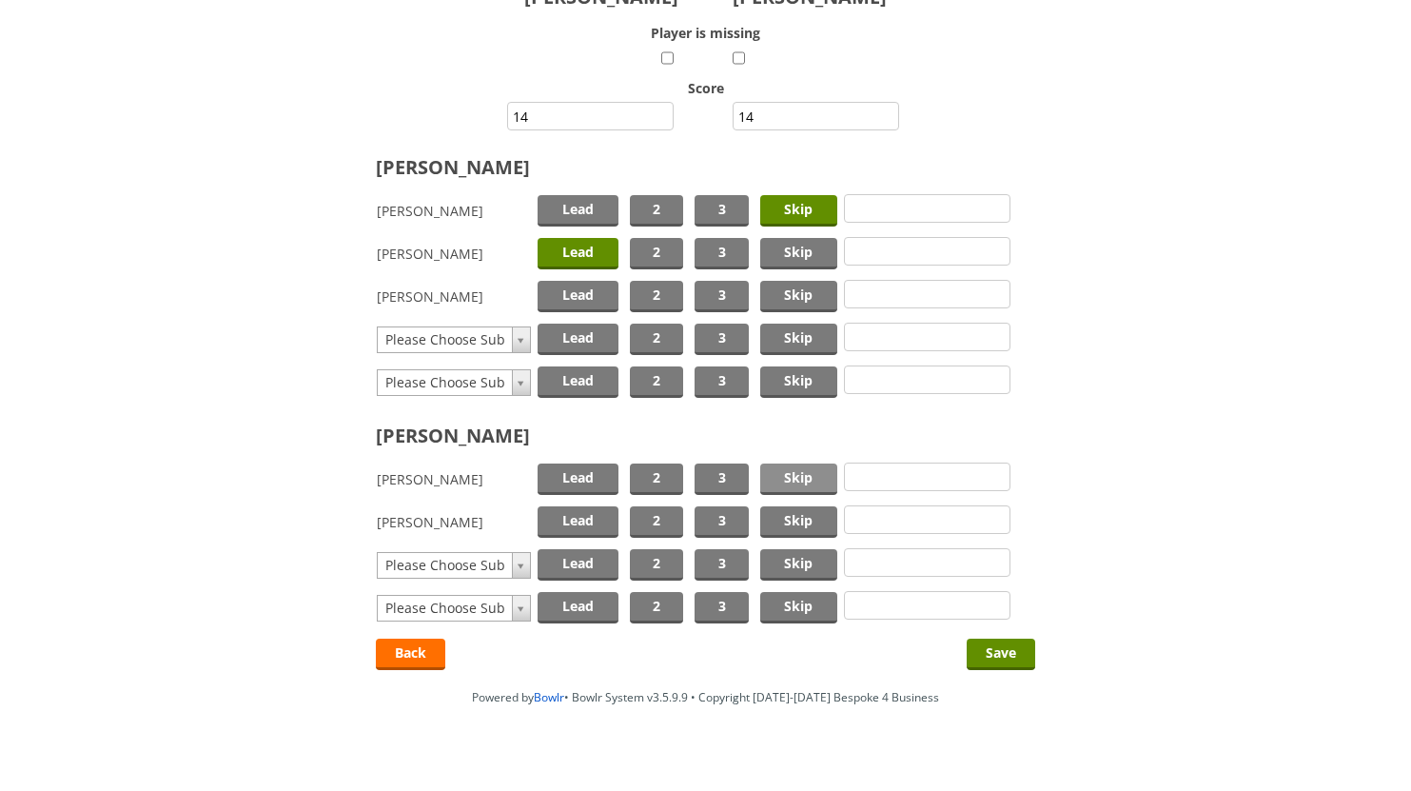
click at [797, 474] on span "Skip" at bounding box center [798, 478] width 77 height 31
click at [599, 521] on span "Lead" at bounding box center [578, 521] width 81 height 31
click at [998, 646] on input "Save" at bounding box center [1001, 654] width 69 height 31
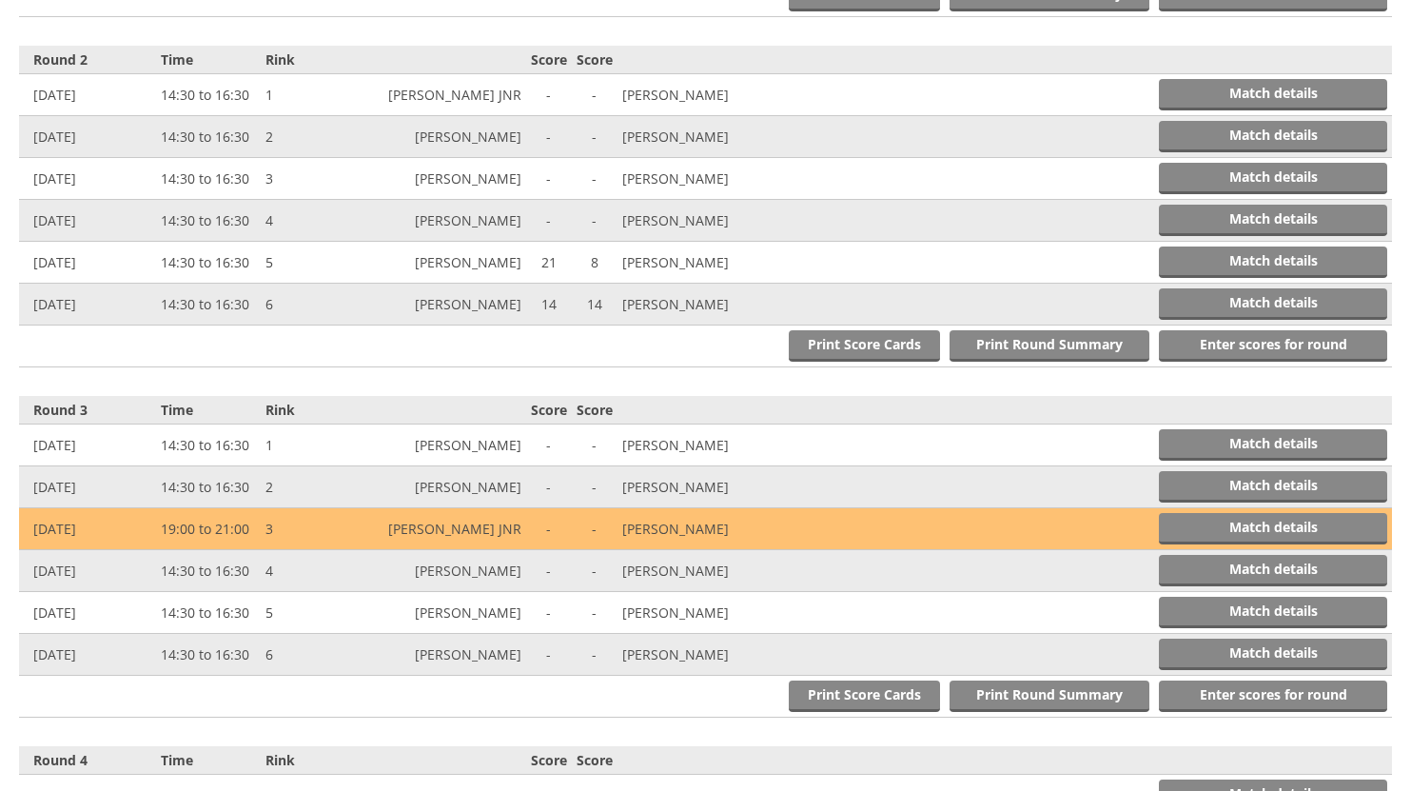
scroll to position [1137, 0]
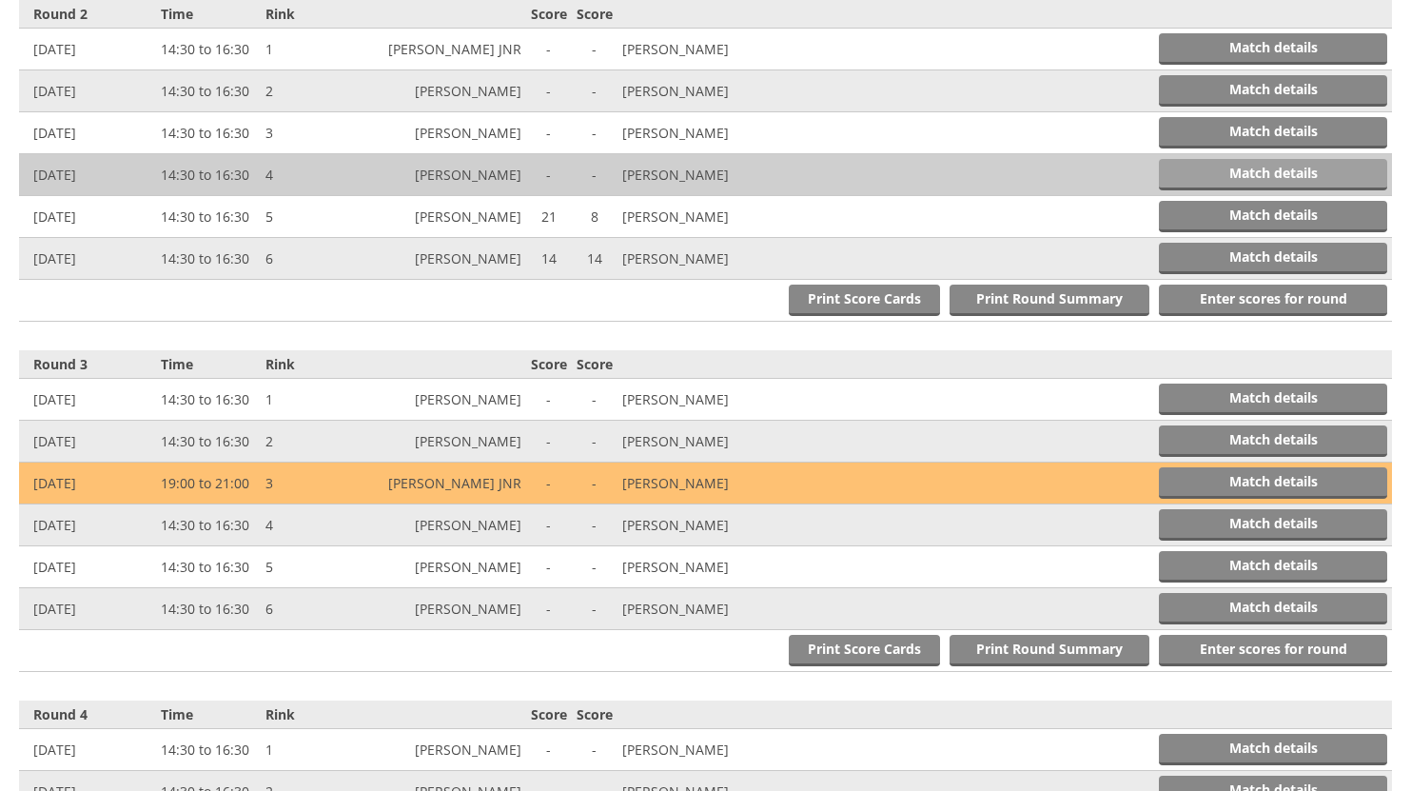
click at [1225, 171] on link "Match details" at bounding box center [1273, 174] width 228 height 31
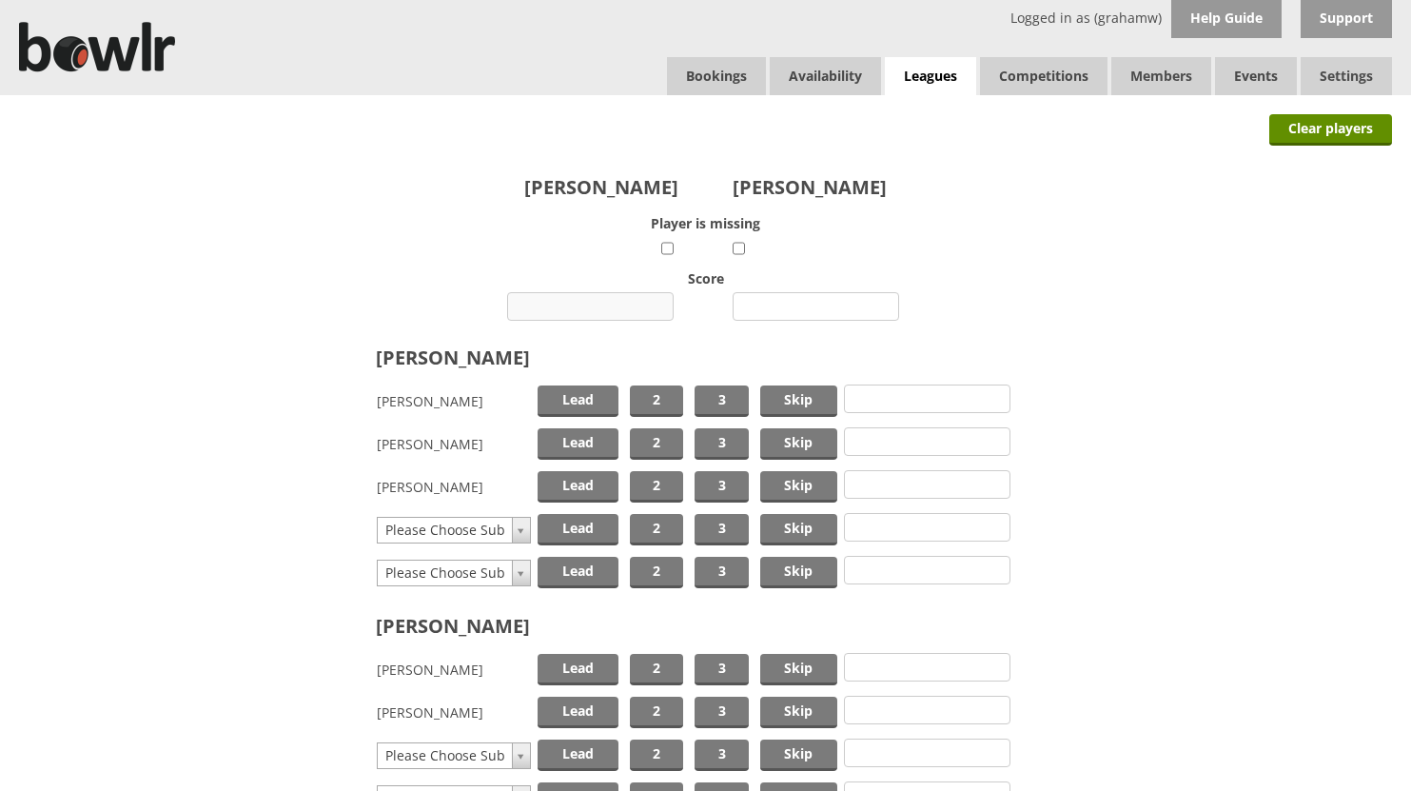
click at [594, 308] on input "number" at bounding box center [590, 306] width 167 height 29
type input "13"
click at [796, 303] on input "number" at bounding box center [816, 306] width 167 height 29
type input "16"
click at [791, 396] on span "Skip" at bounding box center [798, 400] width 77 height 31
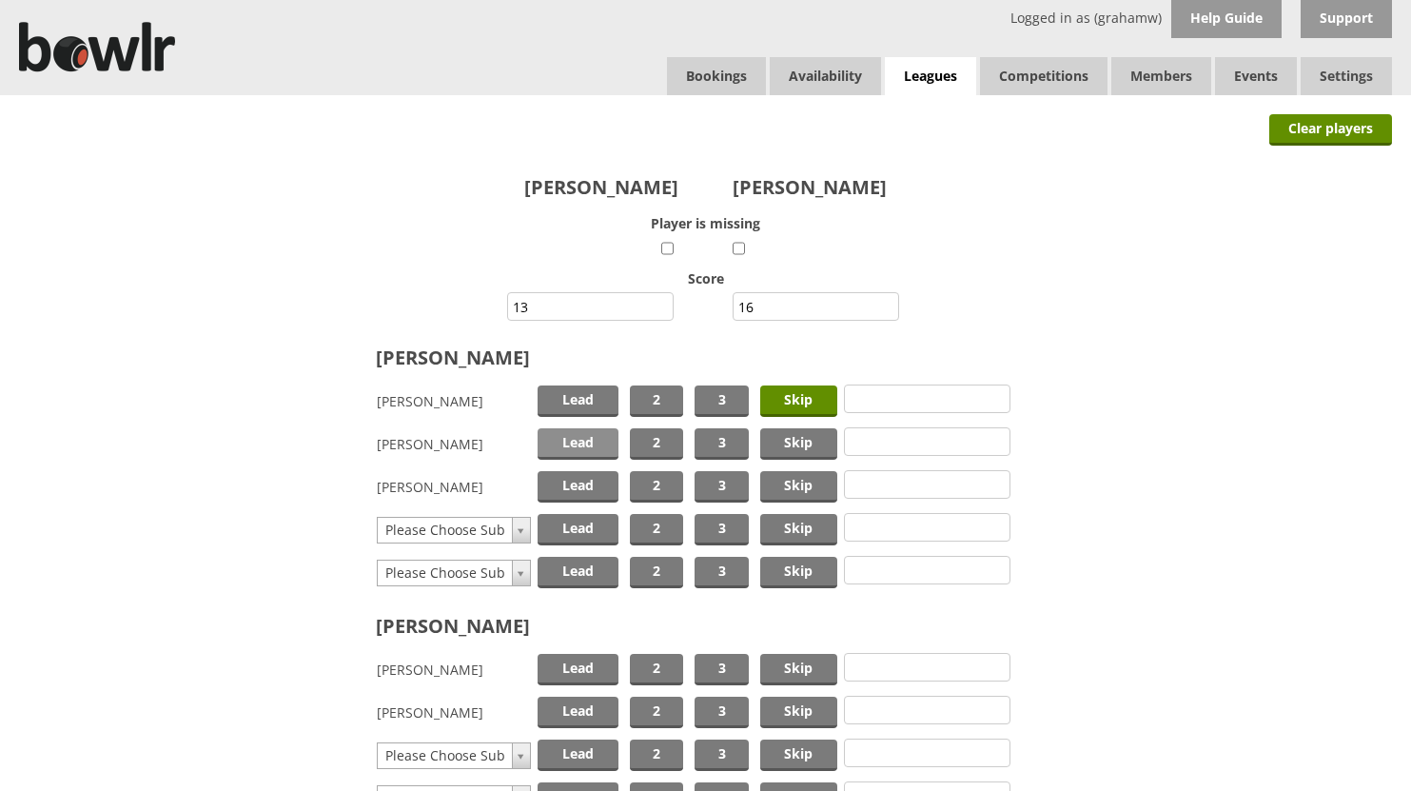
click at [601, 438] on span "Lead" at bounding box center [578, 443] width 81 height 31
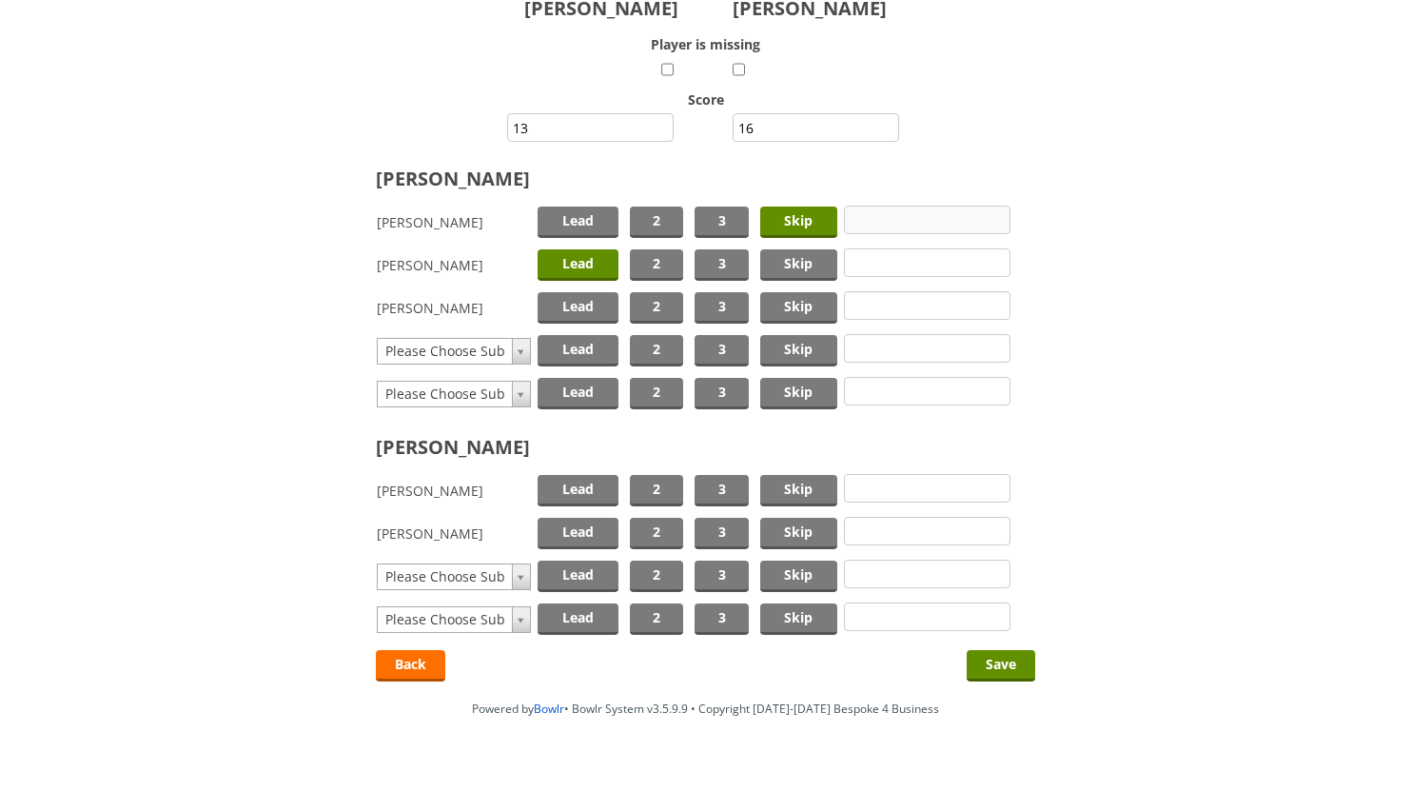
scroll to position [190, 0]
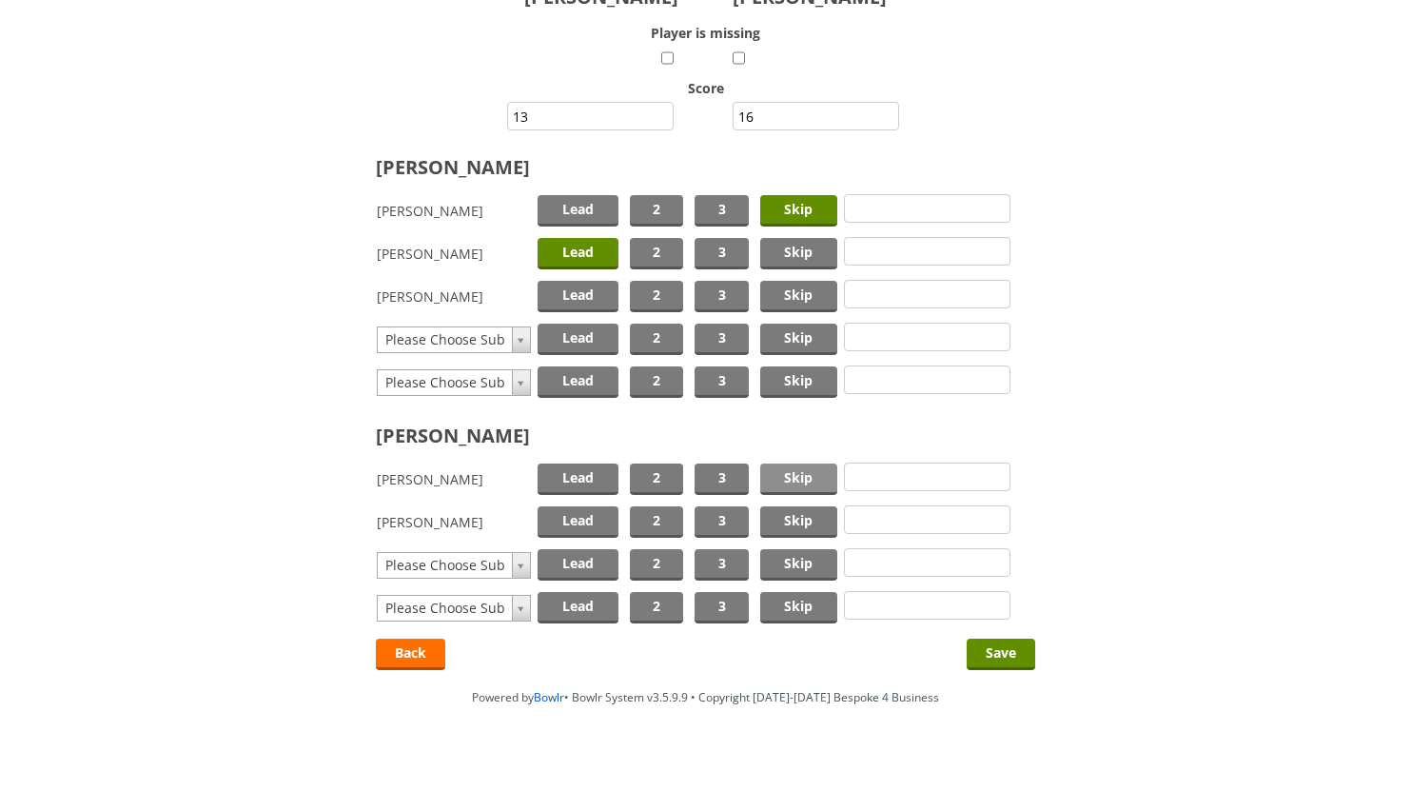
click at [797, 479] on span "Skip" at bounding box center [798, 478] width 77 height 31
click at [573, 516] on span "Lead" at bounding box center [578, 521] width 81 height 31
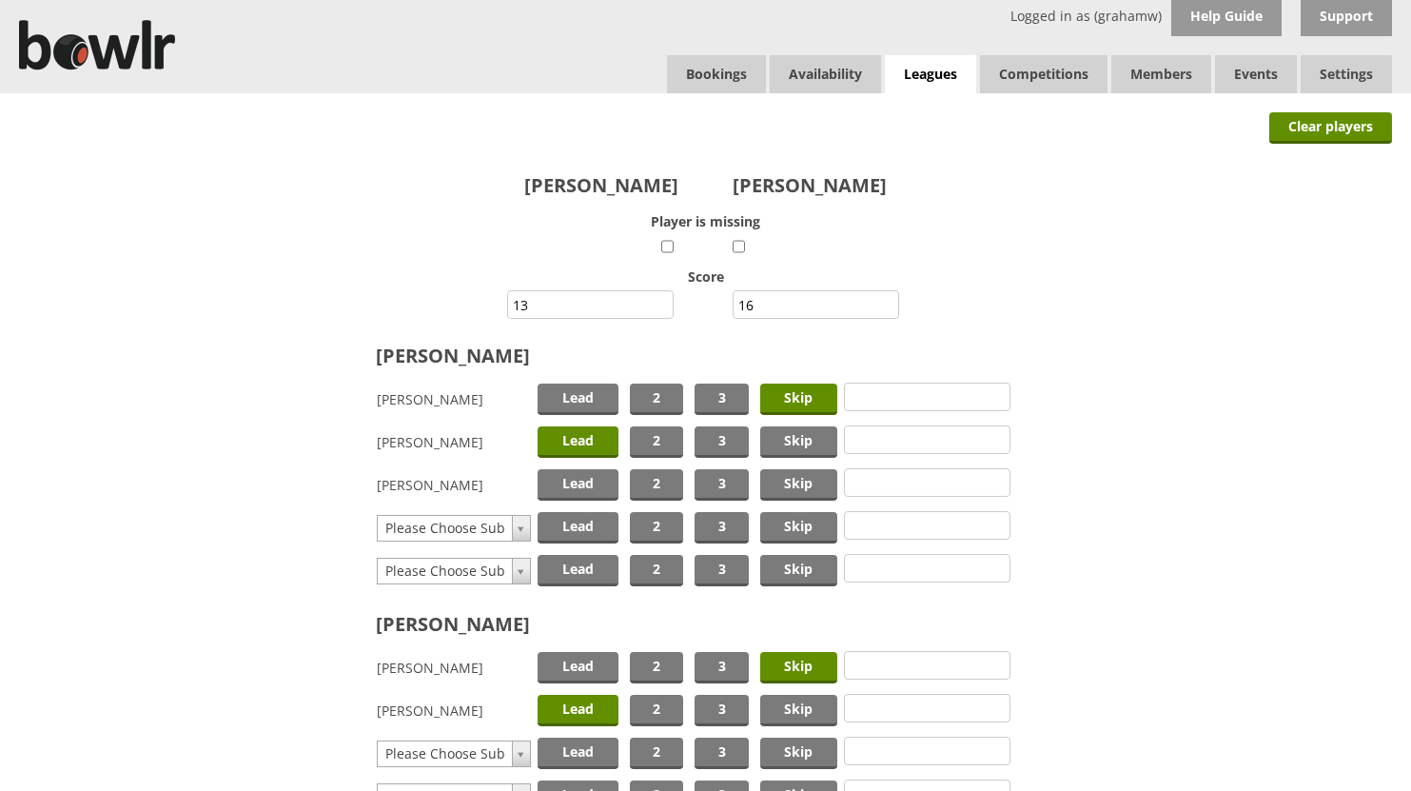
scroll to position [0, 0]
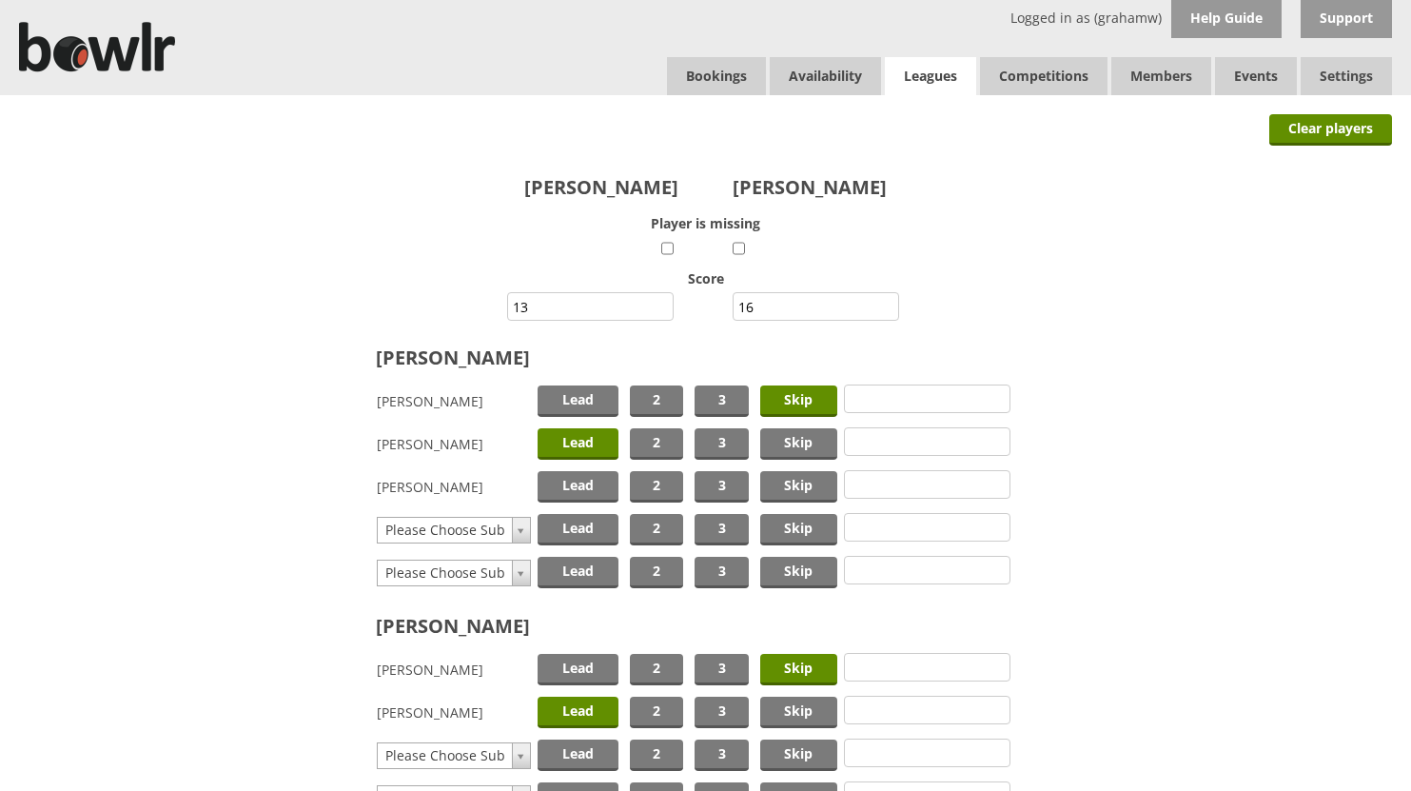
click at [935, 76] on link "Leagues" at bounding box center [930, 76] width 91 height 39
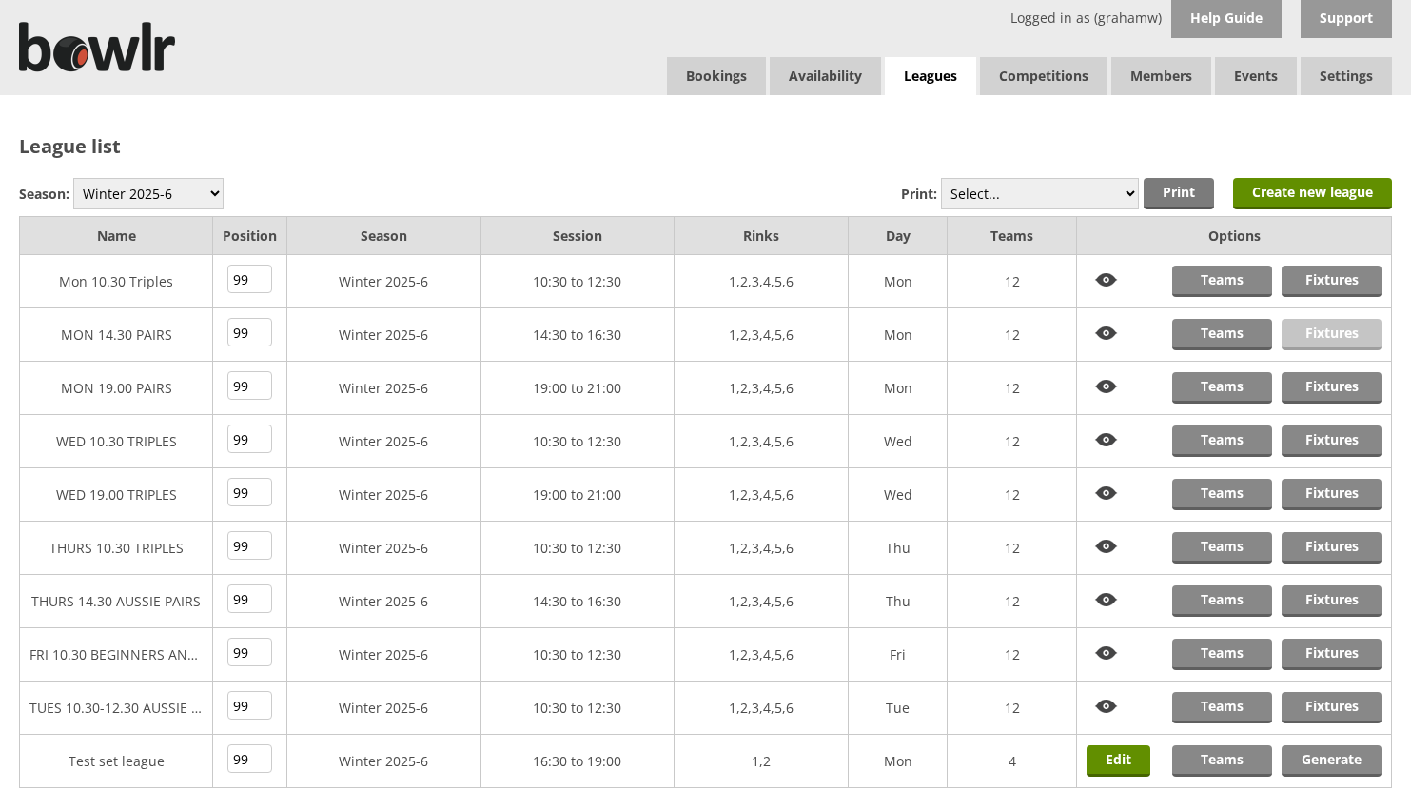
click at [1334, 332] on link "Fixtures" at bounding box center [1332, 334] width 100 height 31
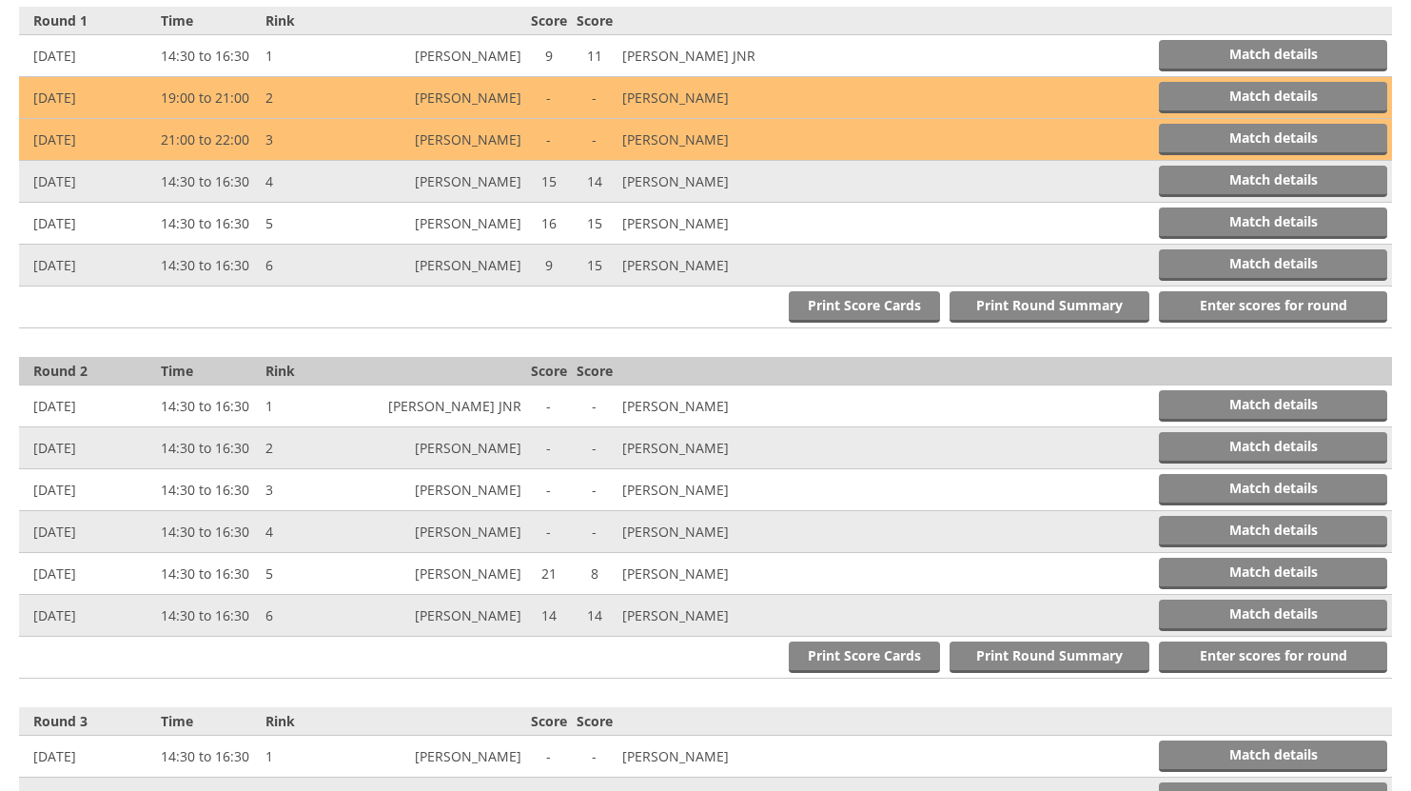
scroll to position [761, 0]
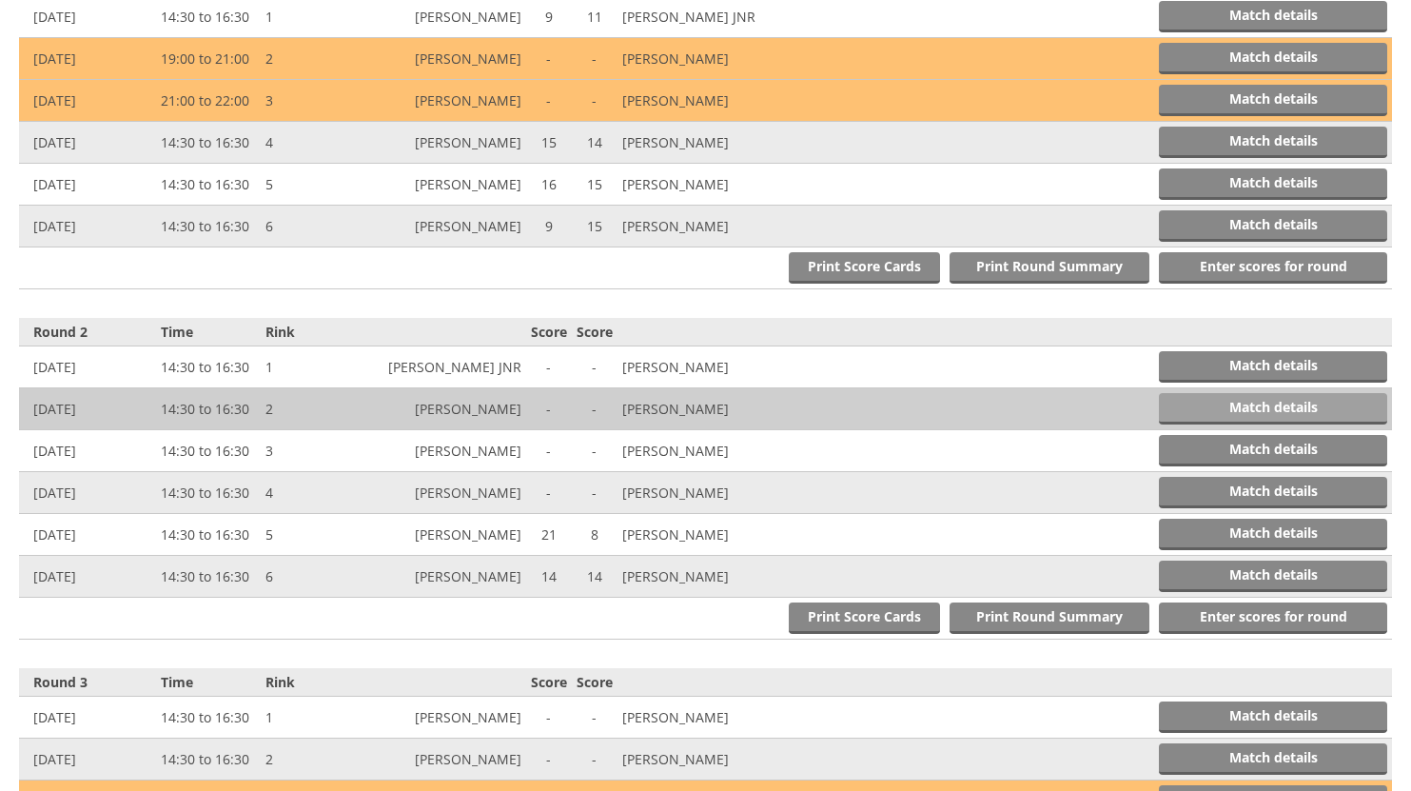
click at [1248, 402] on link "Match details" at bounding box center [1273, 408] width 228 height 31
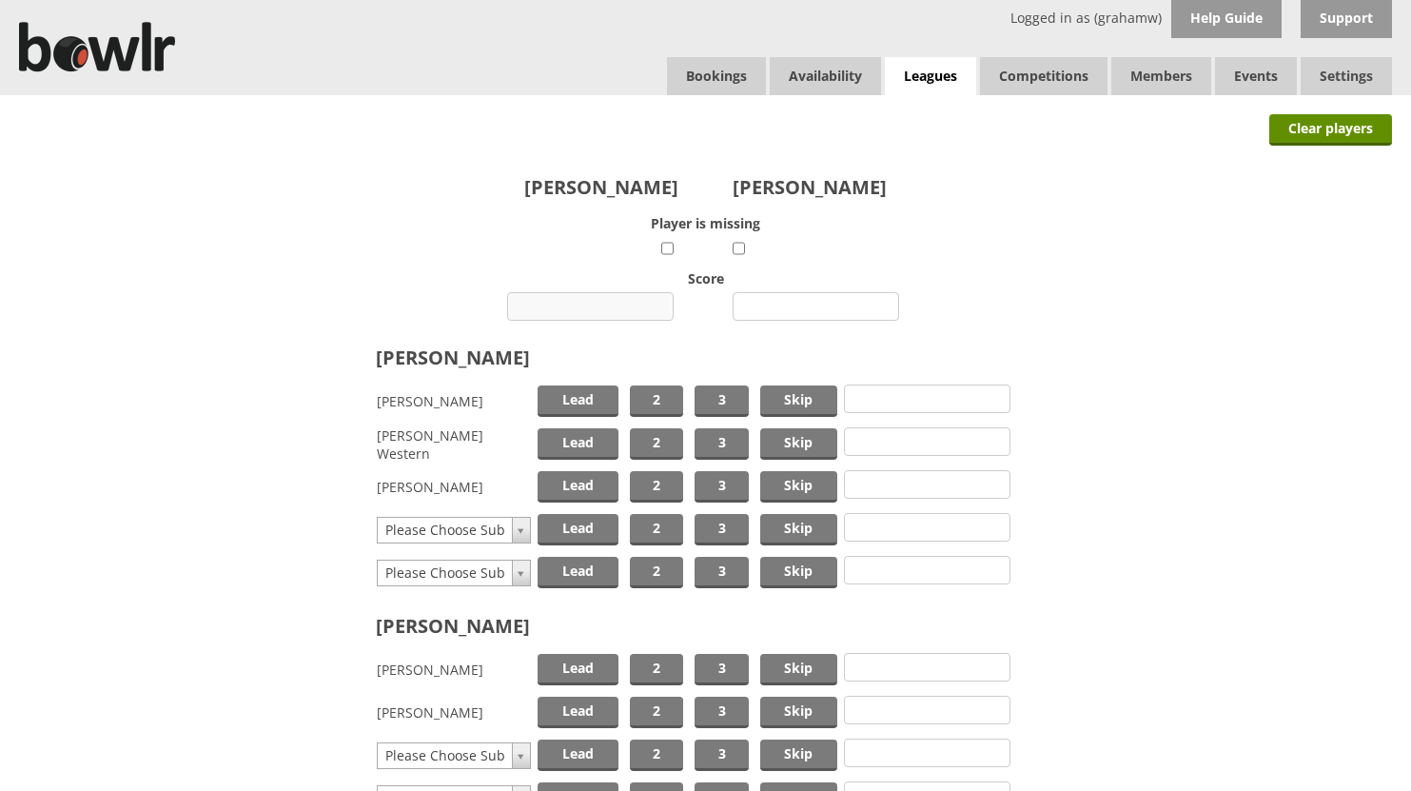
click at [608, 302] on input "number" at bounding box center [590, 306] width 167 height 29
type input "6"
click at [774, 306] on input "number" at bounding box center [816, 306] width 167 height 29
type input "22"
click at [783, 392] on span "Skip" at bounding box center [798, 400] width 77 height 31
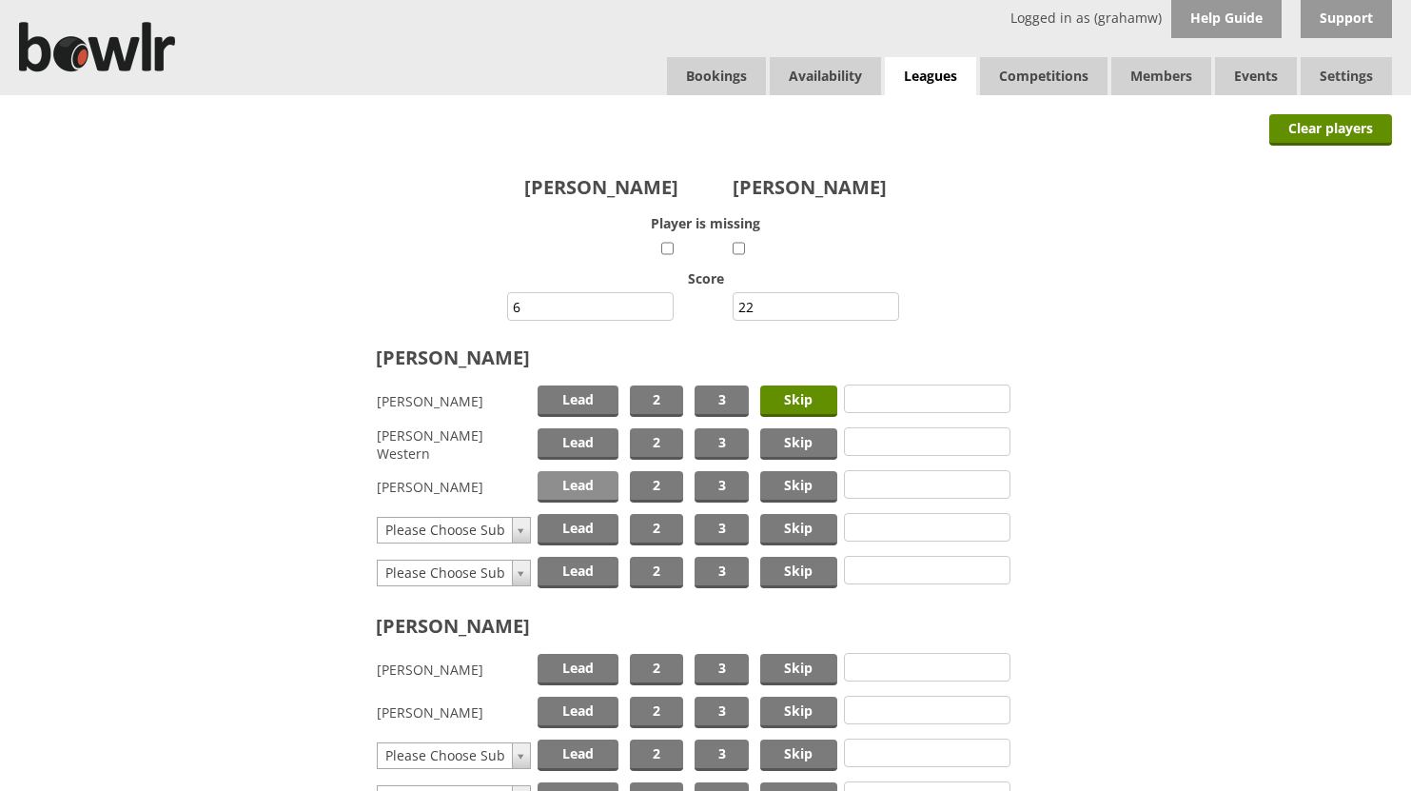
click at [597, 482] on span "Lead" at bounding box center [578, 486] width 81 height 31
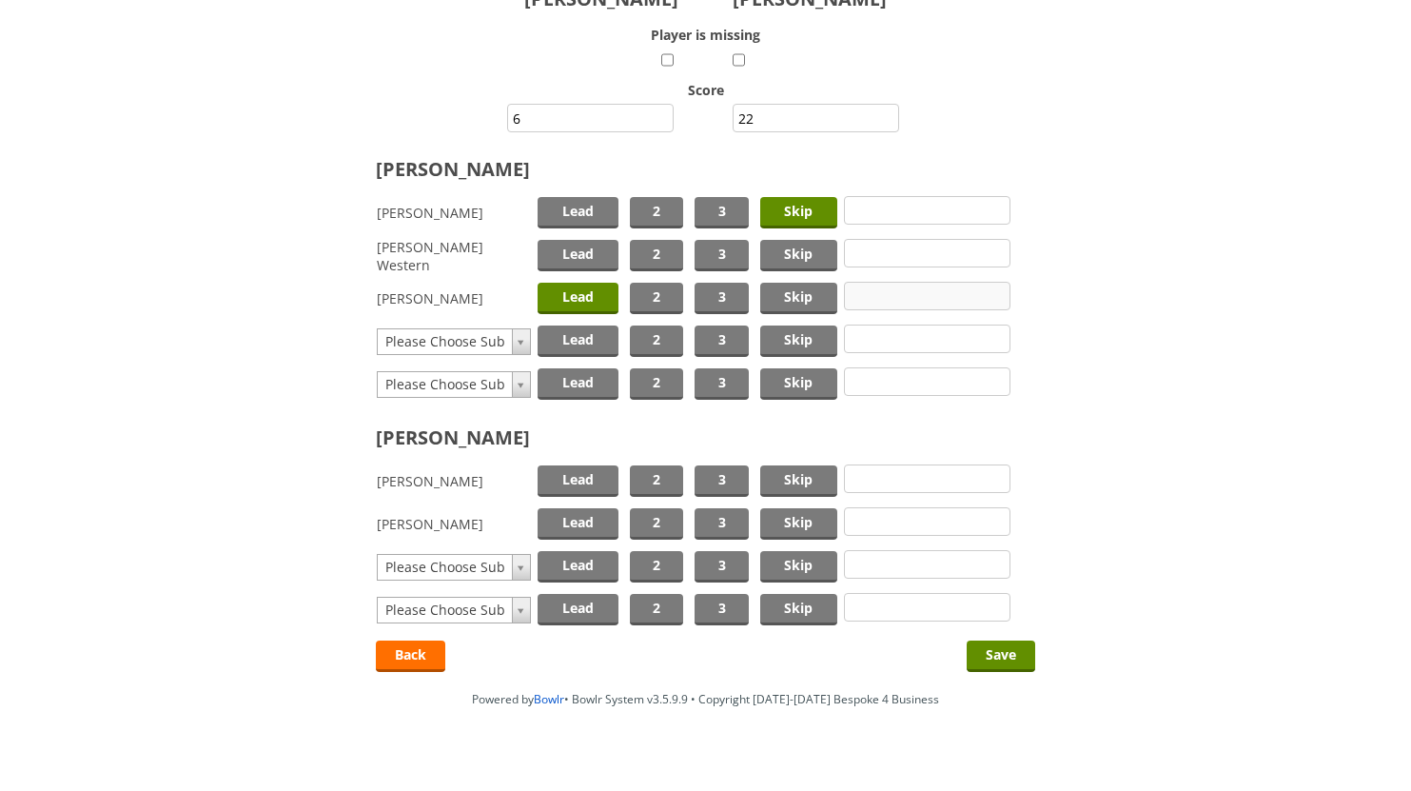
scroll to position [212, 0]
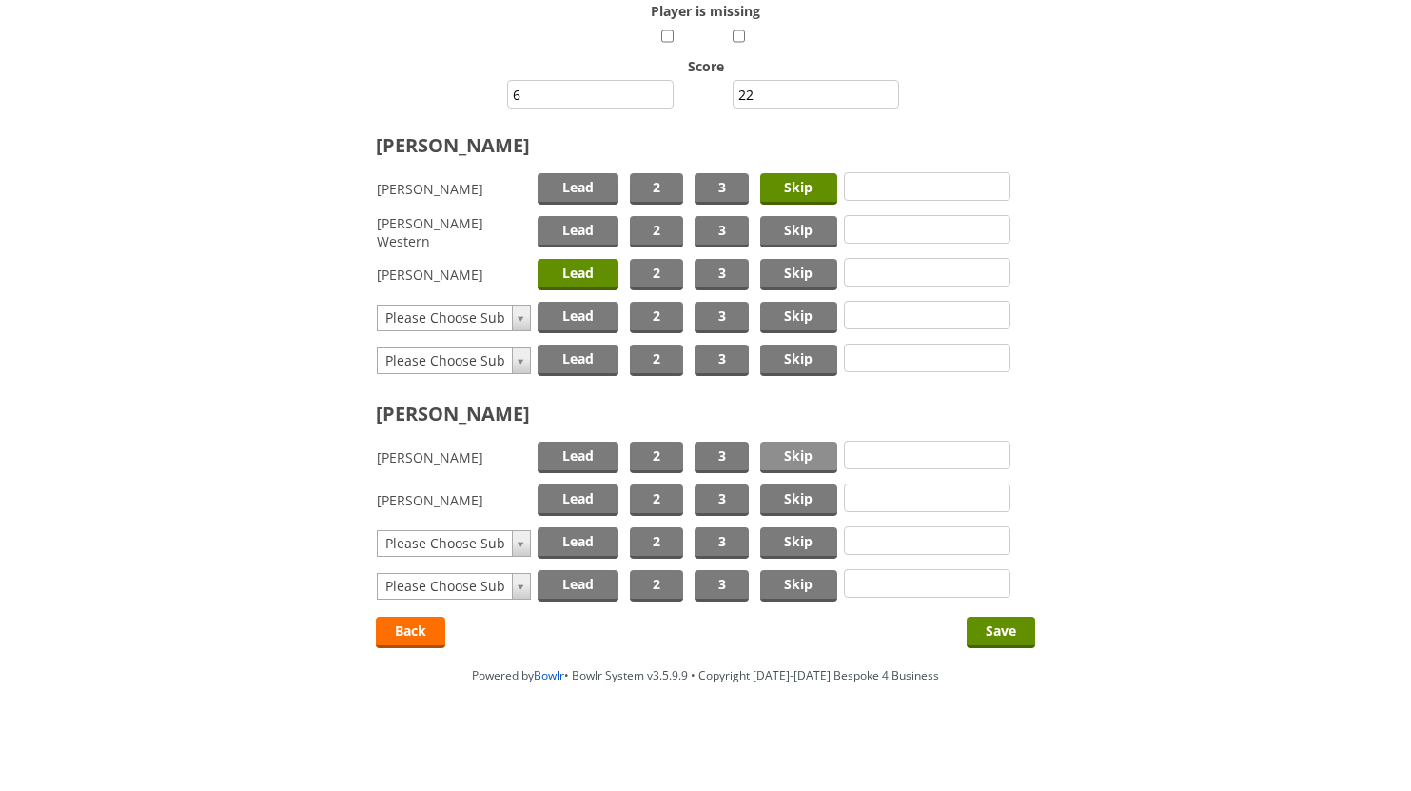
click at [788, 455] on span "Skip" at bounding box center [798, 457] width 77 height 31
click at [586, 502] on span "Lead" at bounding box center [578, 499] width 81 height 31
click at [994, 633] on input "Save" at bounding box center [1001, 632] width 69 height 31
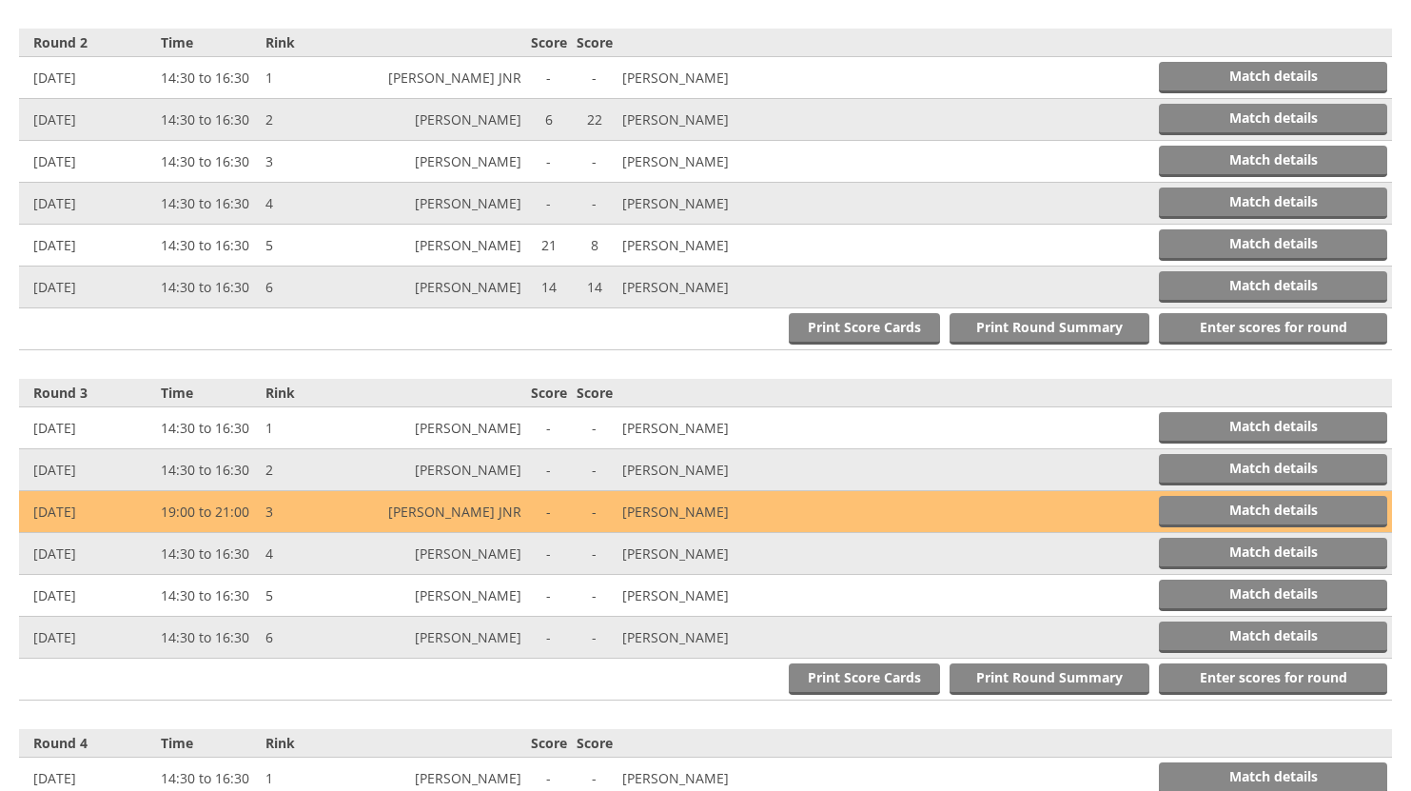
scroll to position [1137, 0]
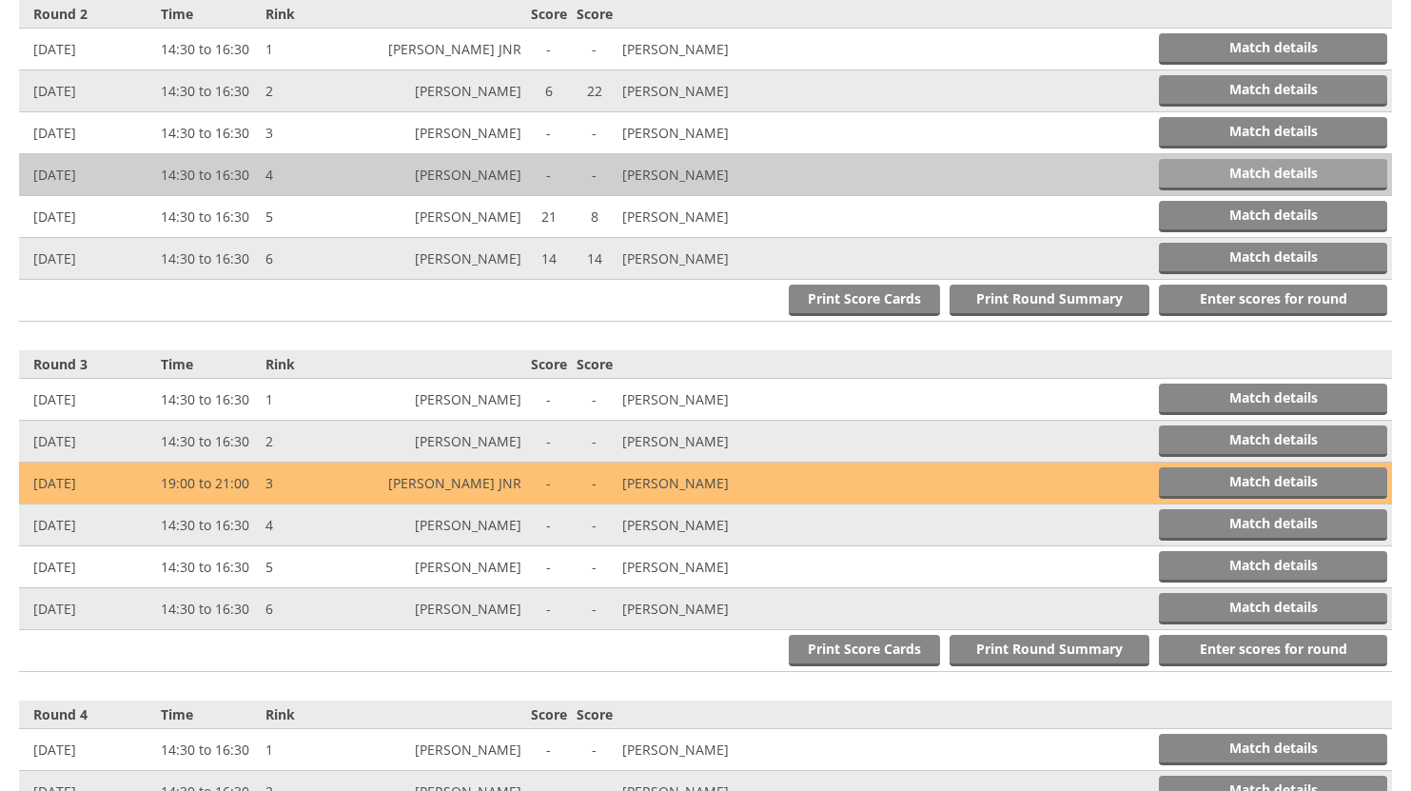
click at [1276, 166] on link "Match details" at bounding box center [1273, 174] width 228 height 31
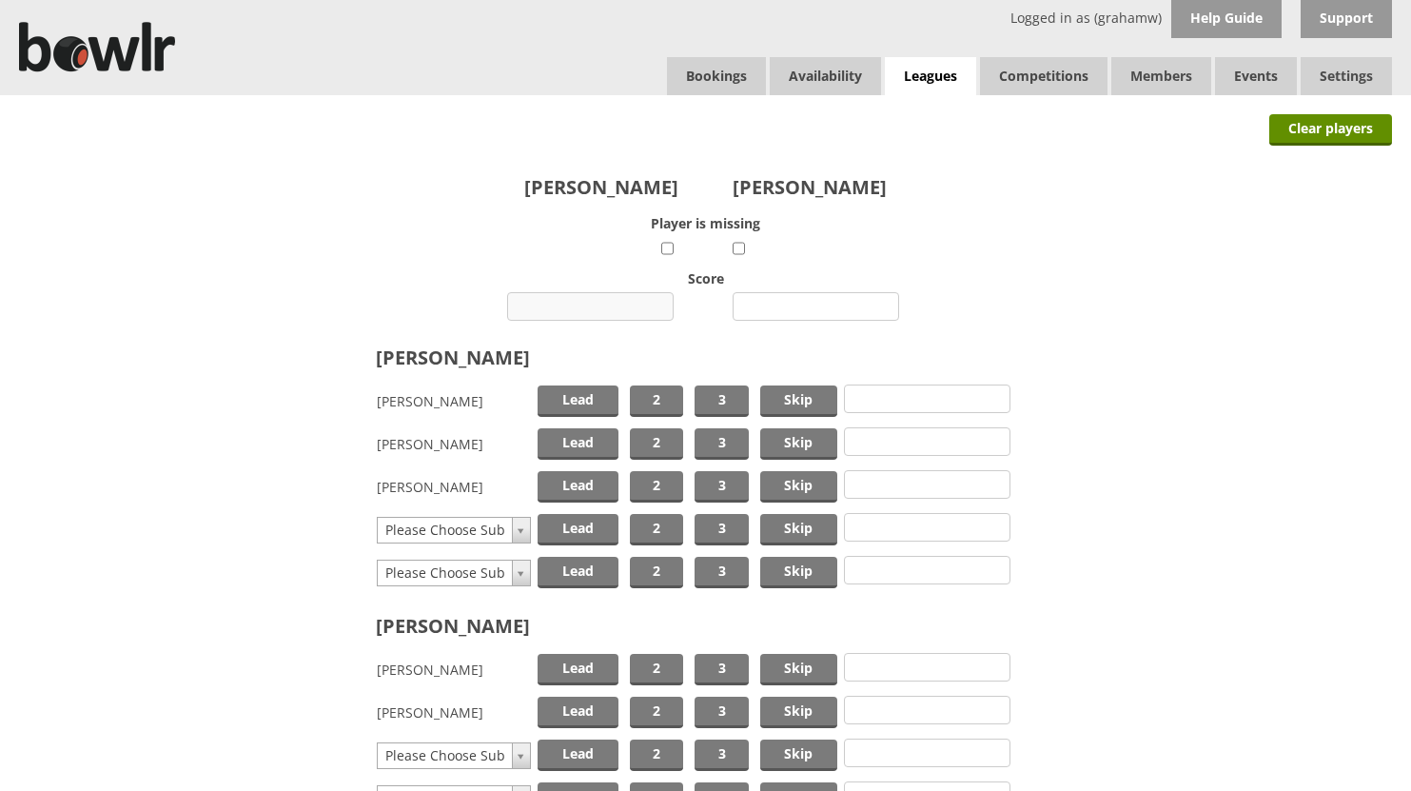
click at [613, 303] on input "number" at bounding box center [590, 306] width 167 height 29
type input "13"
click at [777, 310] on input "number" at bounding box center [816, 306] width 167 height 29
type input "16"
click at [791, 395] on span "Skip" at bounding box center [798, 400] width 77 height 31
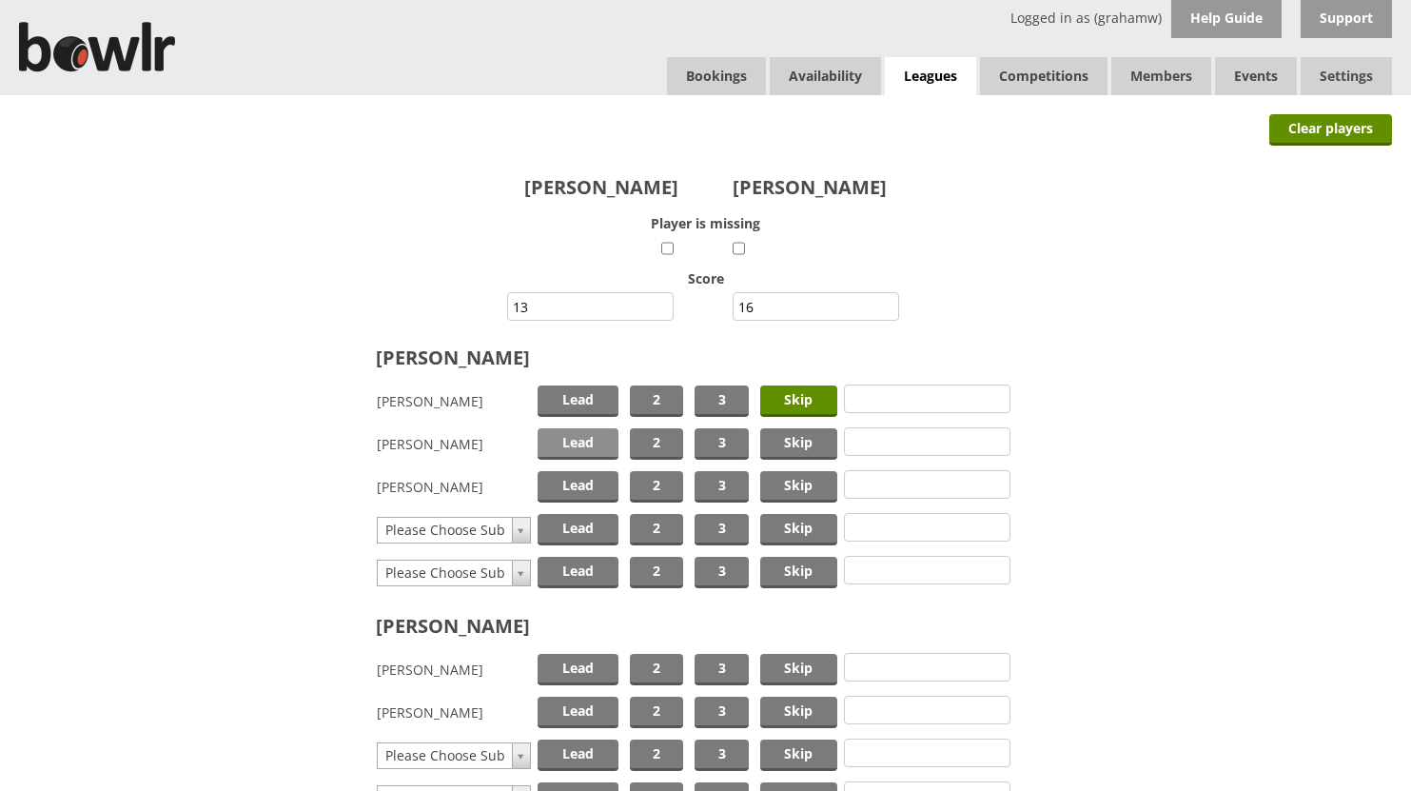
click at [591, 438] on span "Lead" at bounding box center [578, 443] width 81 height 31
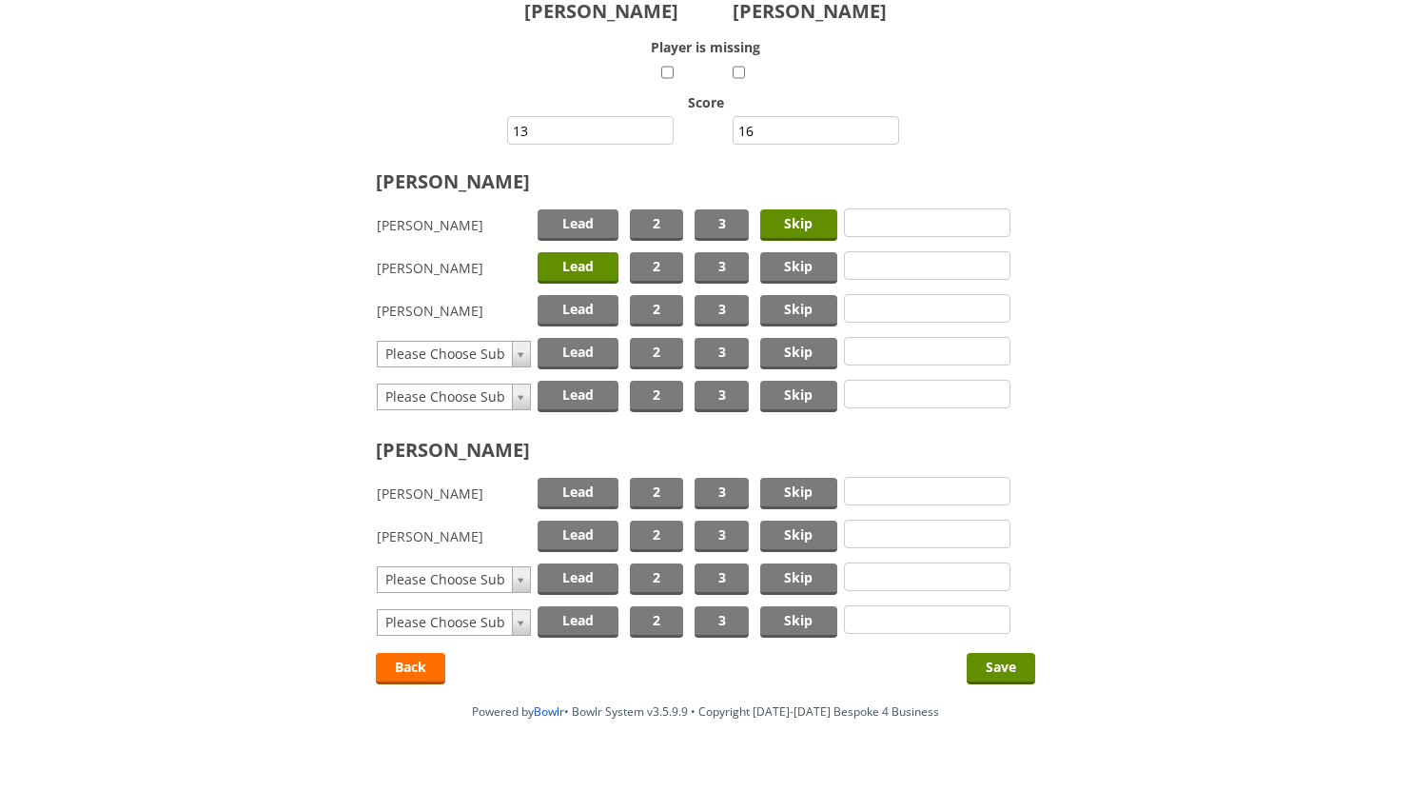
scroll to position [190, 0]
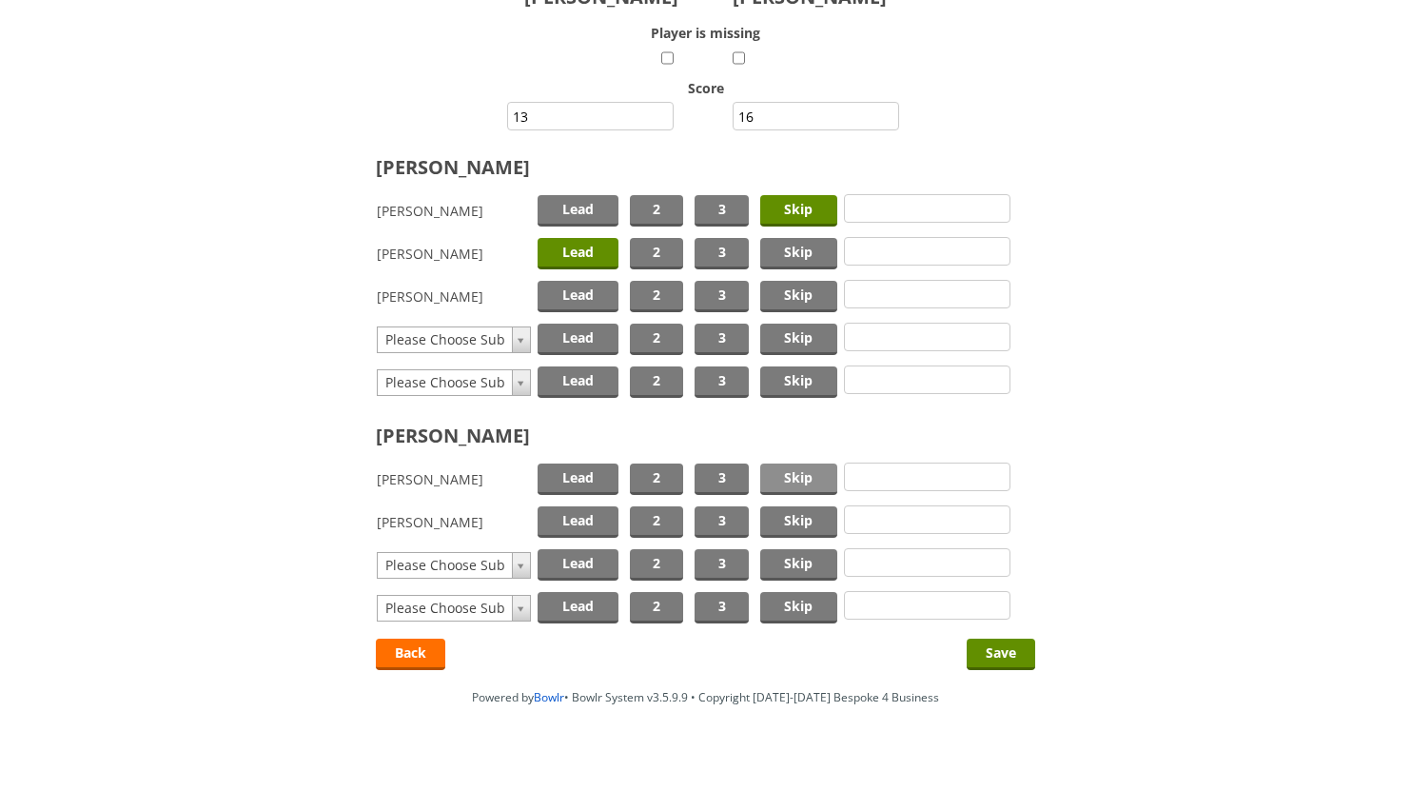
click at [771, 473] on span "Skip" at bounding box center [798, 478] width 77 height 31
click at [573, 521] on span "Lead" at bounding box center [578, 521] width 81 height 31
click at [1003, 654] on input "Save" at bounding box center [1001, 654] width 69 height 31
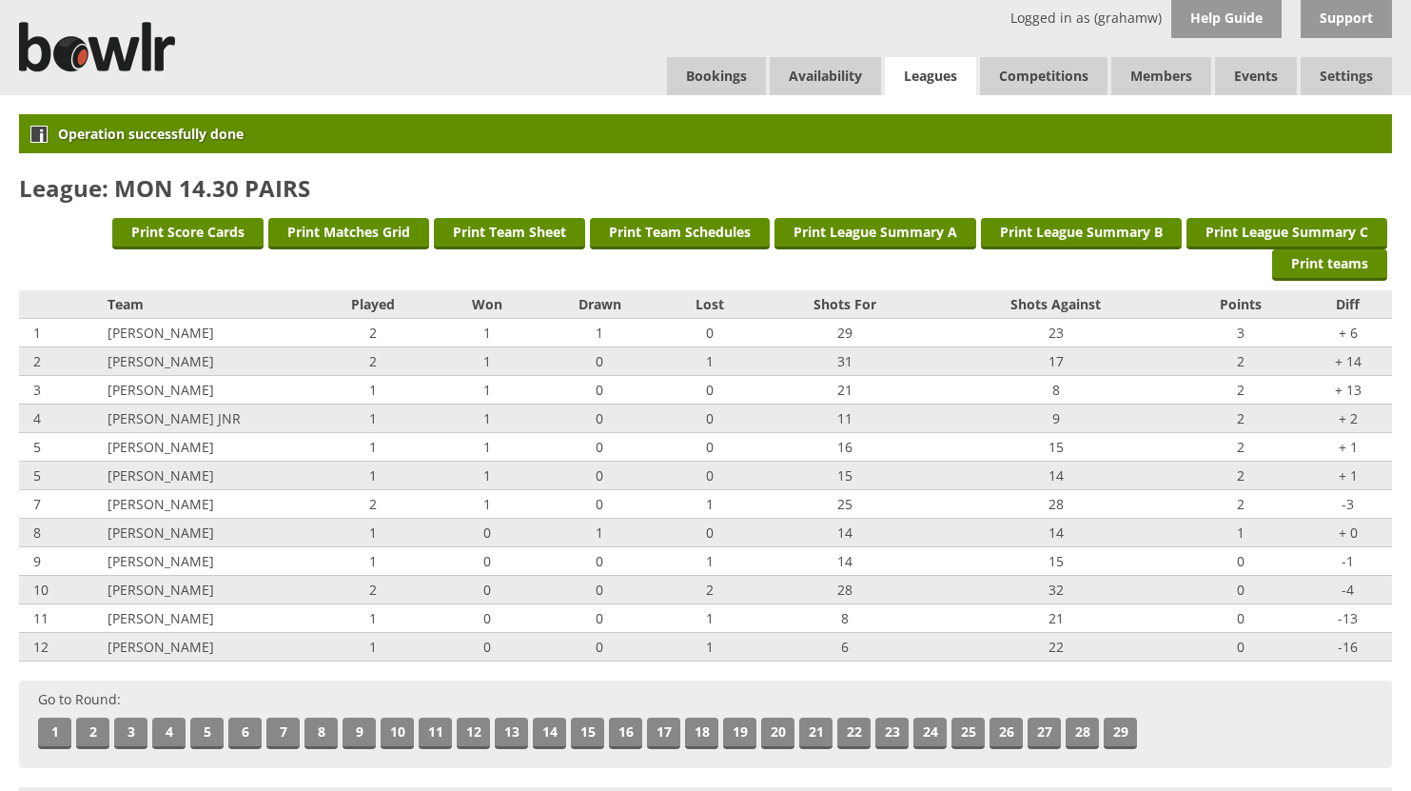
click at [909, 63] on link "Leagues" at bounding box center [930, 76] width 91 height 39
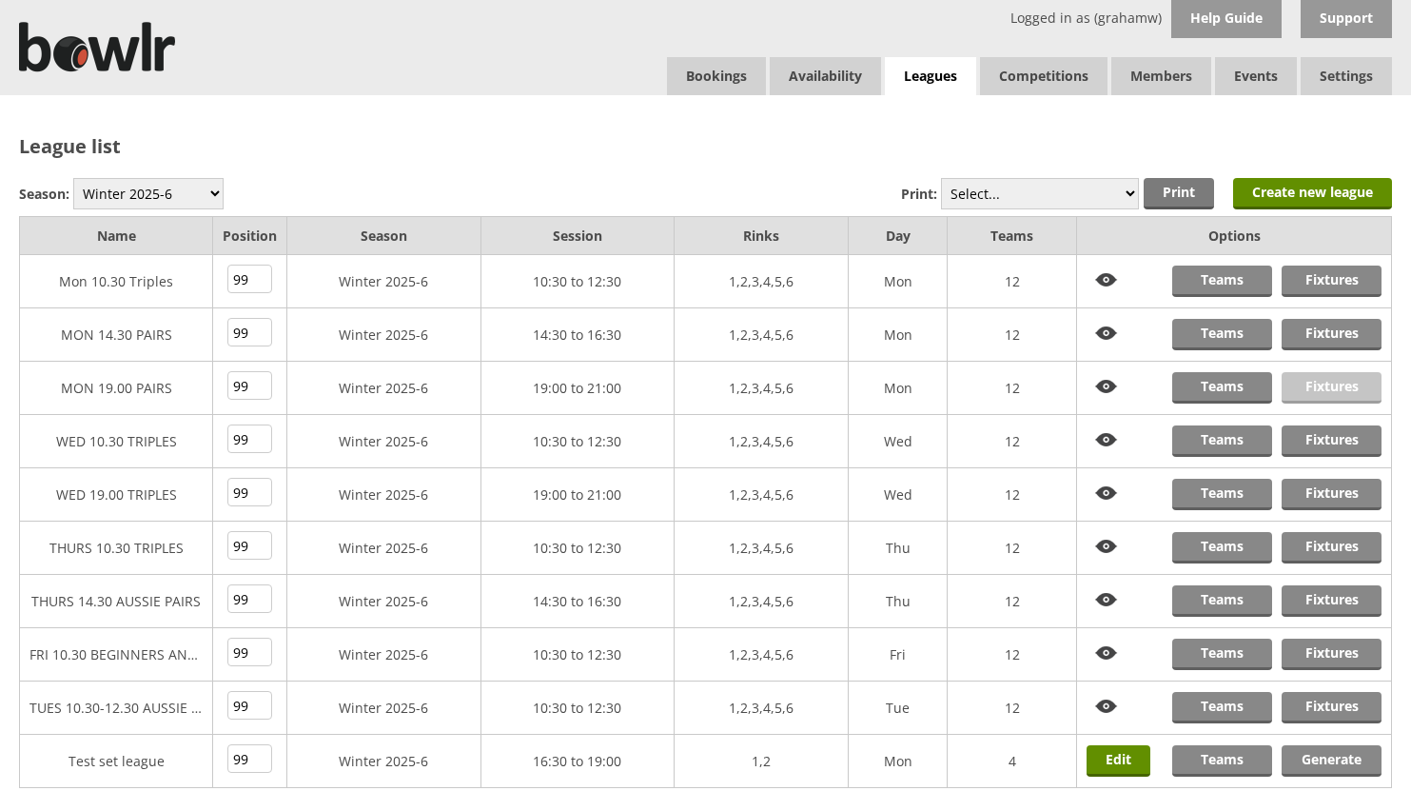
click at [1339, 387] on link "Fixtures" at bounding box center [1332, 387] width 100 height 31
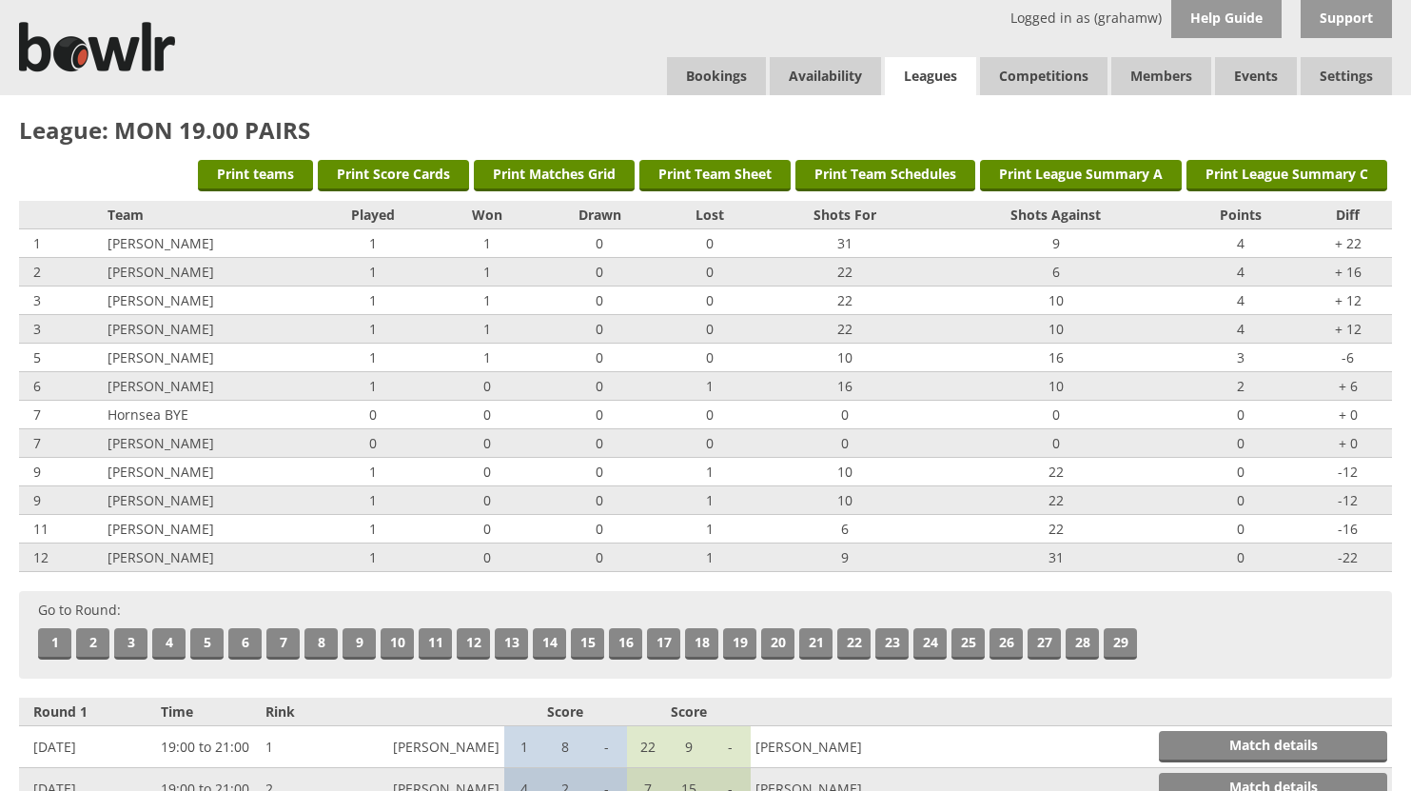
click at [945, 71] on link "Leagues" at bounding box center [930, 76] width 91 height 39
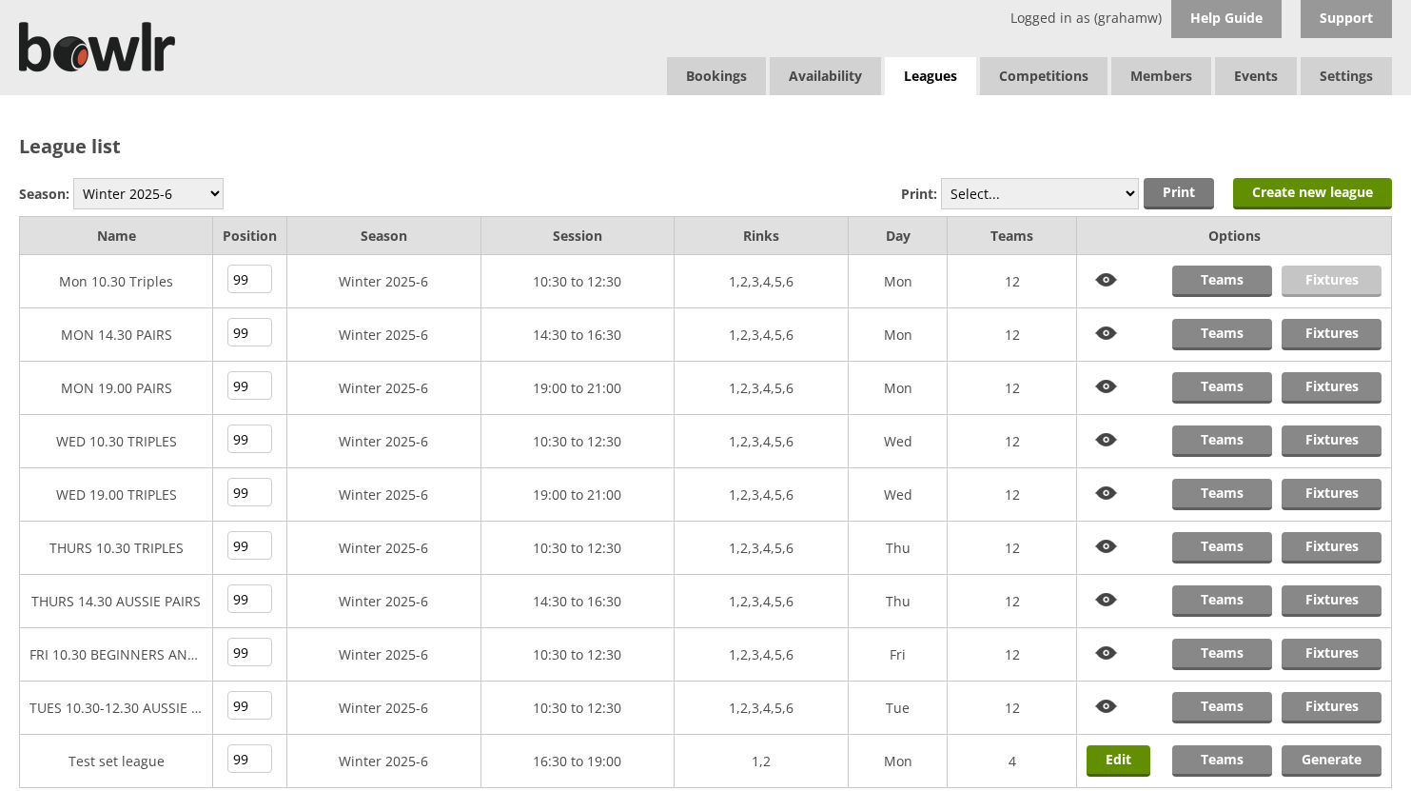
click at [1337, 277] on link "Fixtures" at bounding box center [1332, 281] width 100 height 31
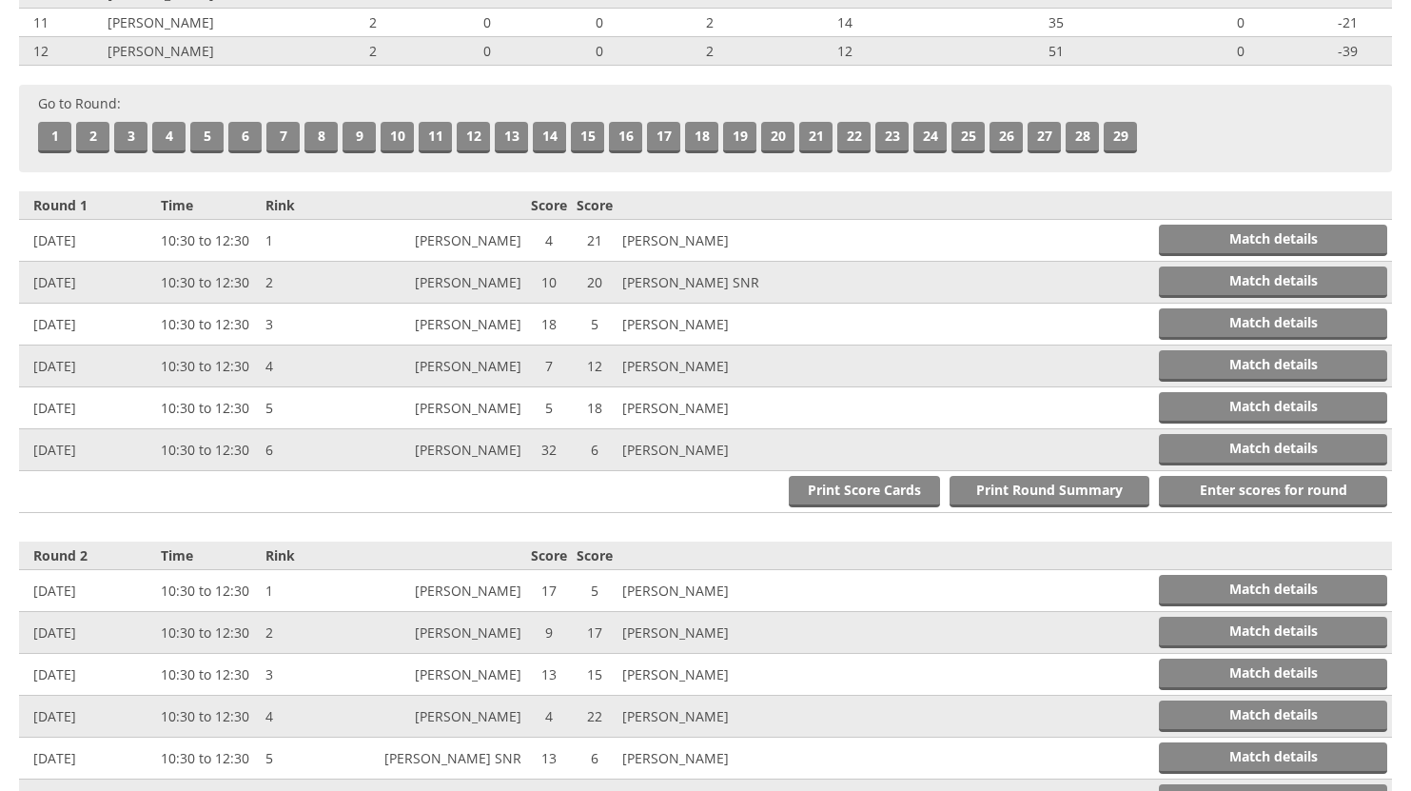
scroll to position [571, 0]
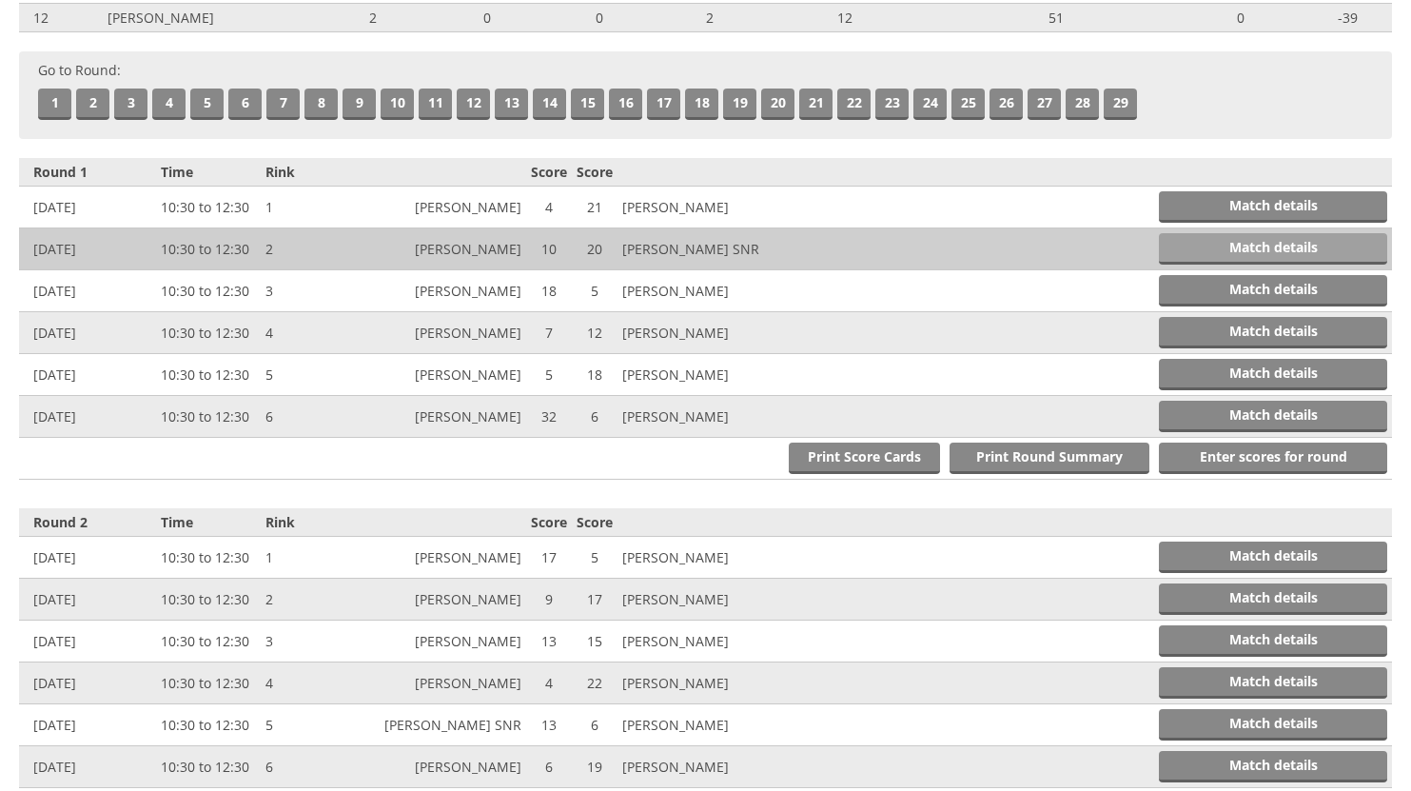
click at [1227, 245] on link "Match details" at bounding box center [1273, 248] width 228 height 31
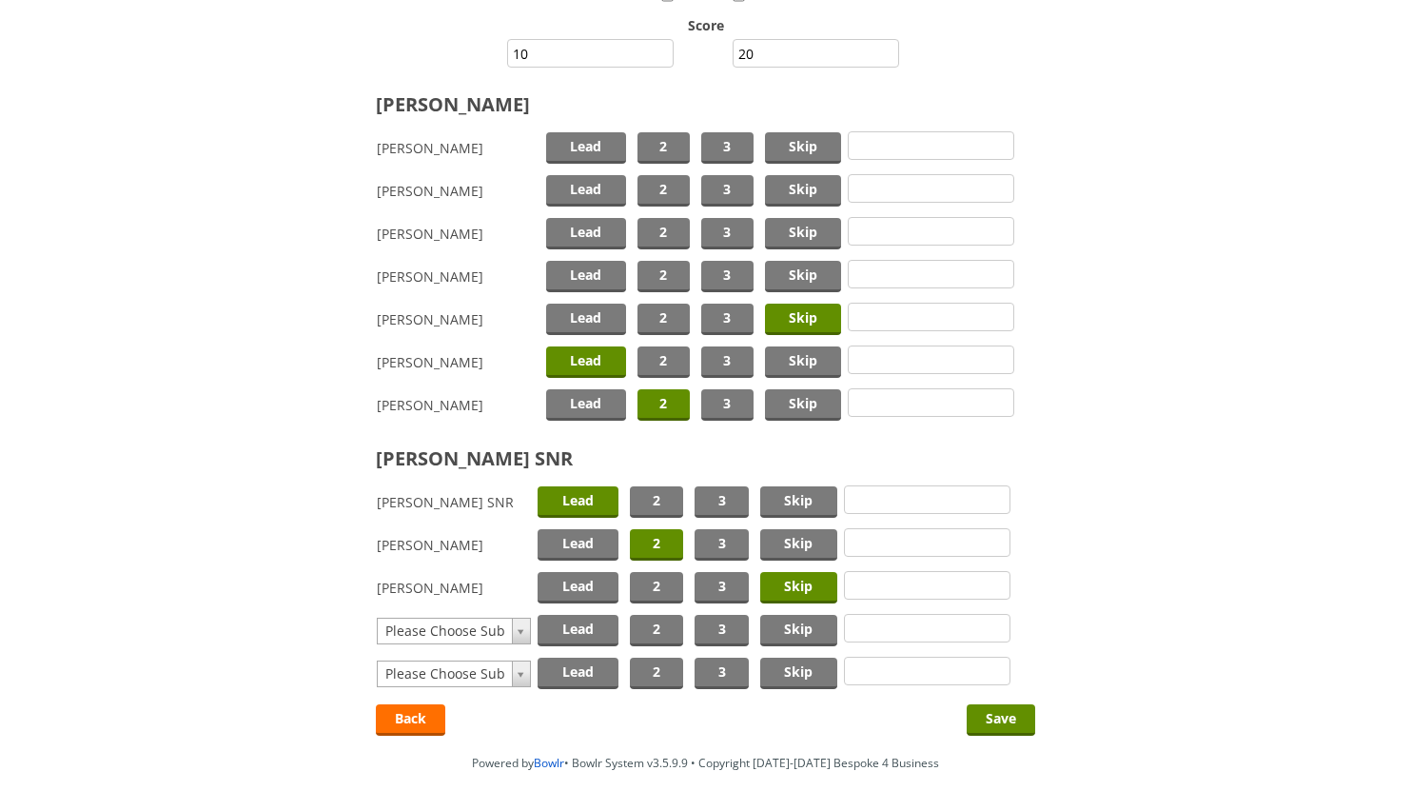
scroll to position [285, 0]
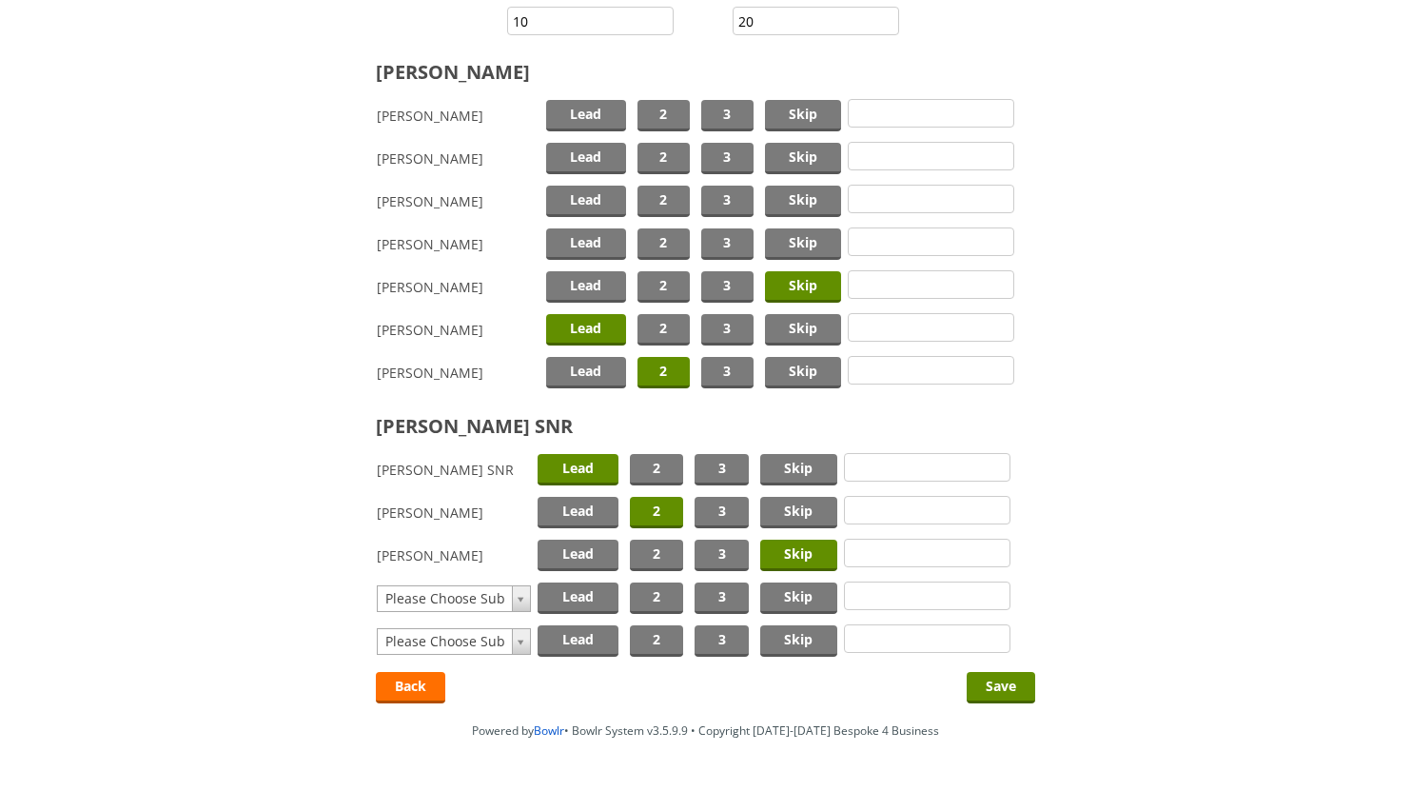
click at [660, 372] on span "2" at bounding box center [664, 372] width 52 height 31
click at [676, 104] on span "2" at bounding box center [664, 115] width 52 height 31
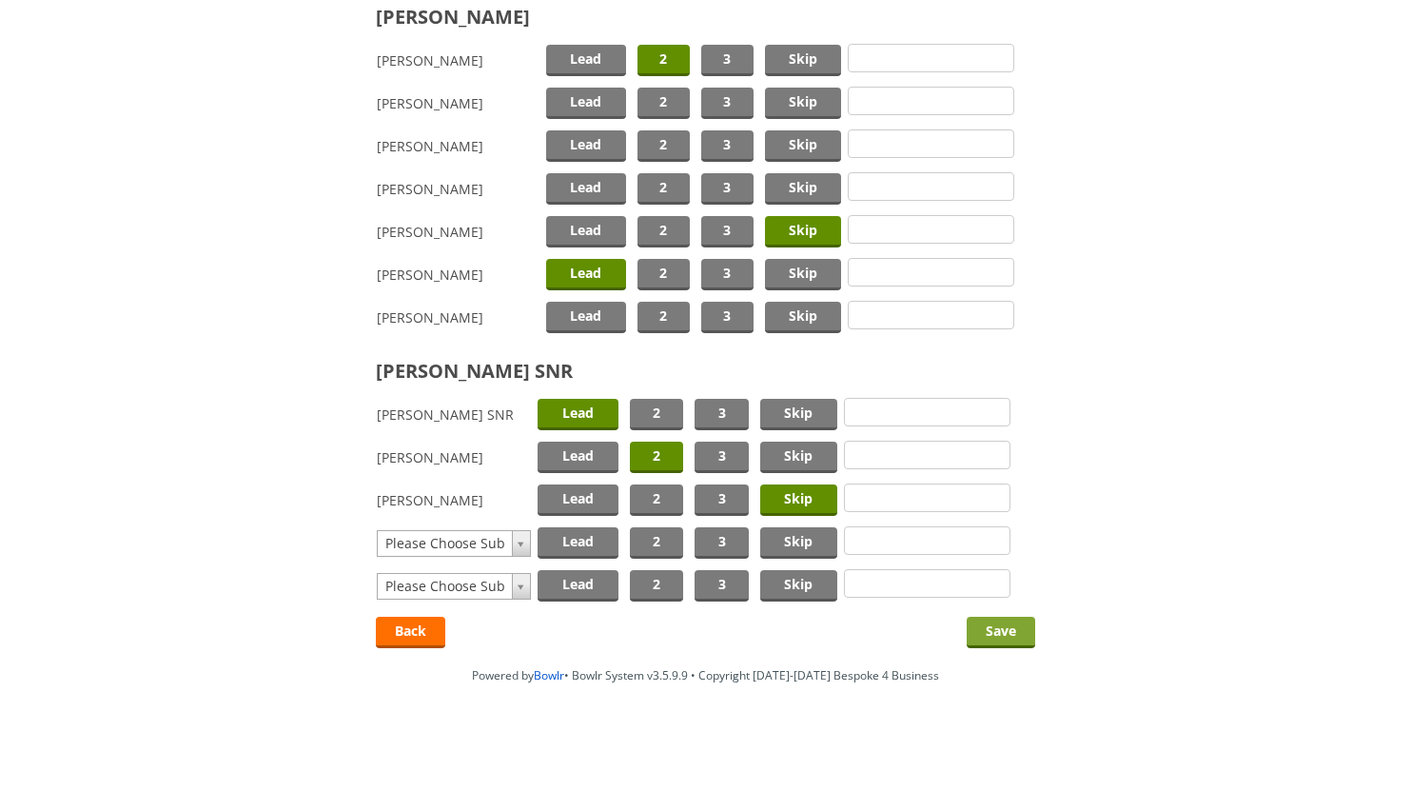
click at [1008, 630] on input "Save" at bounding box center [1001, 632] width 69 height 31
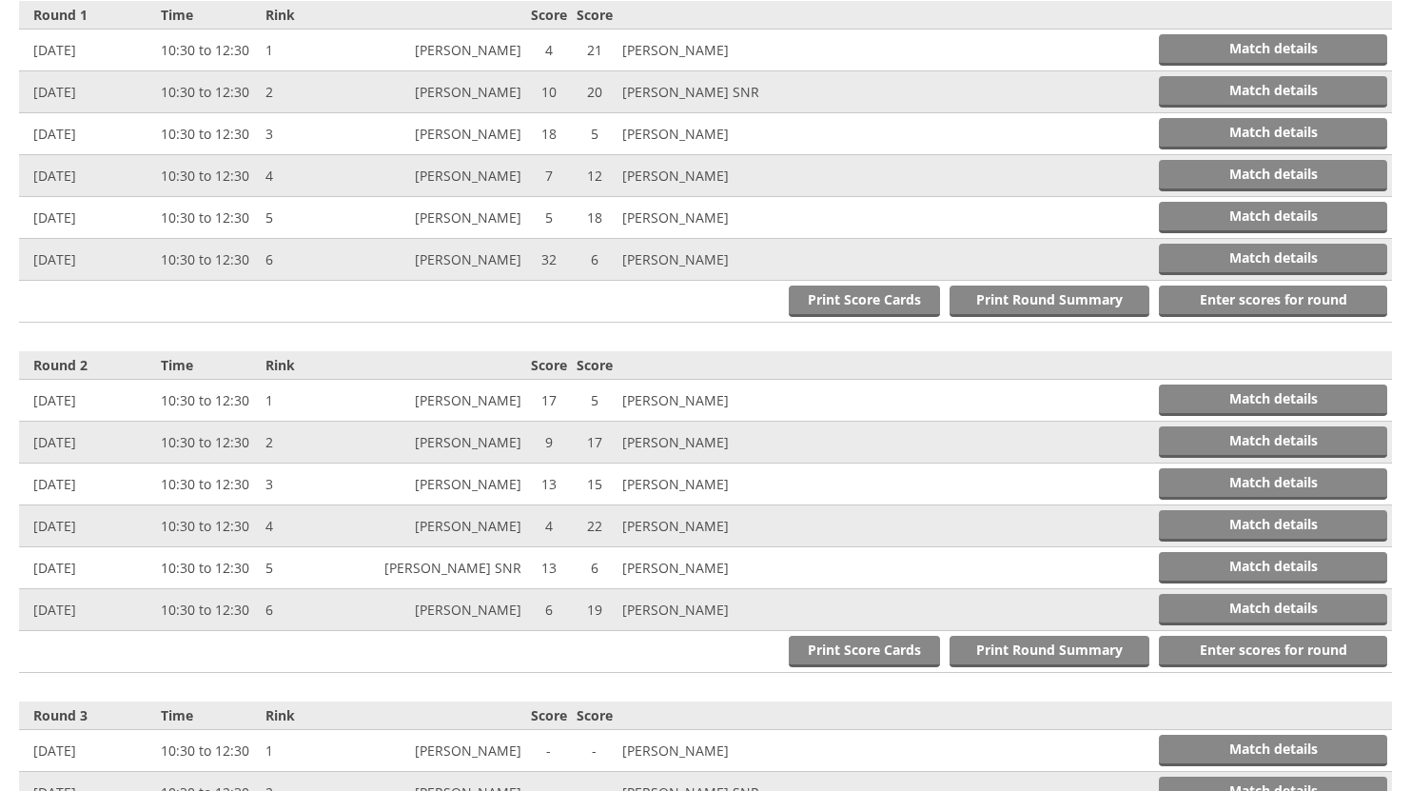
scroll to position [787, 0]
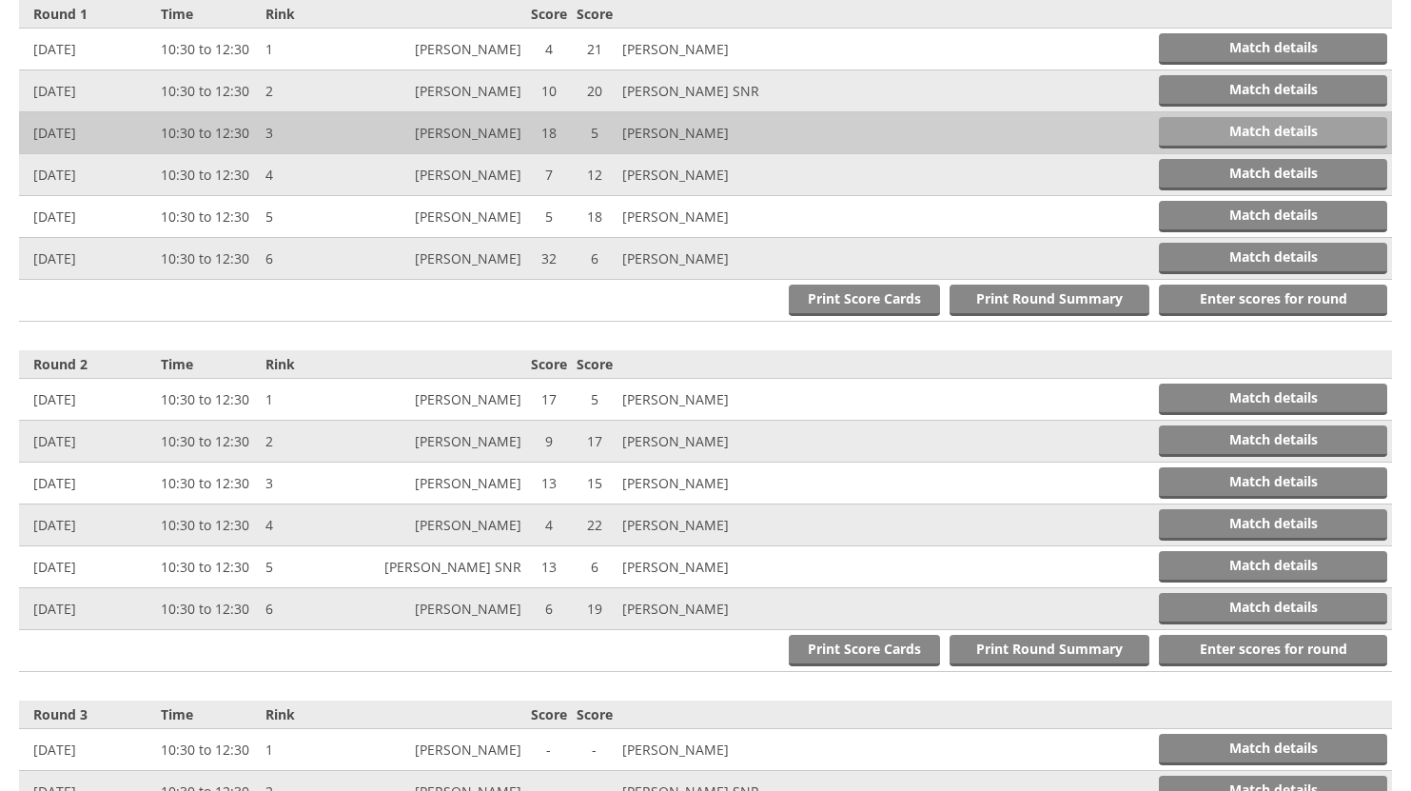
click at [1288, 128] on link "Match details" at bounding box center [1273, 132] width 228 height 31
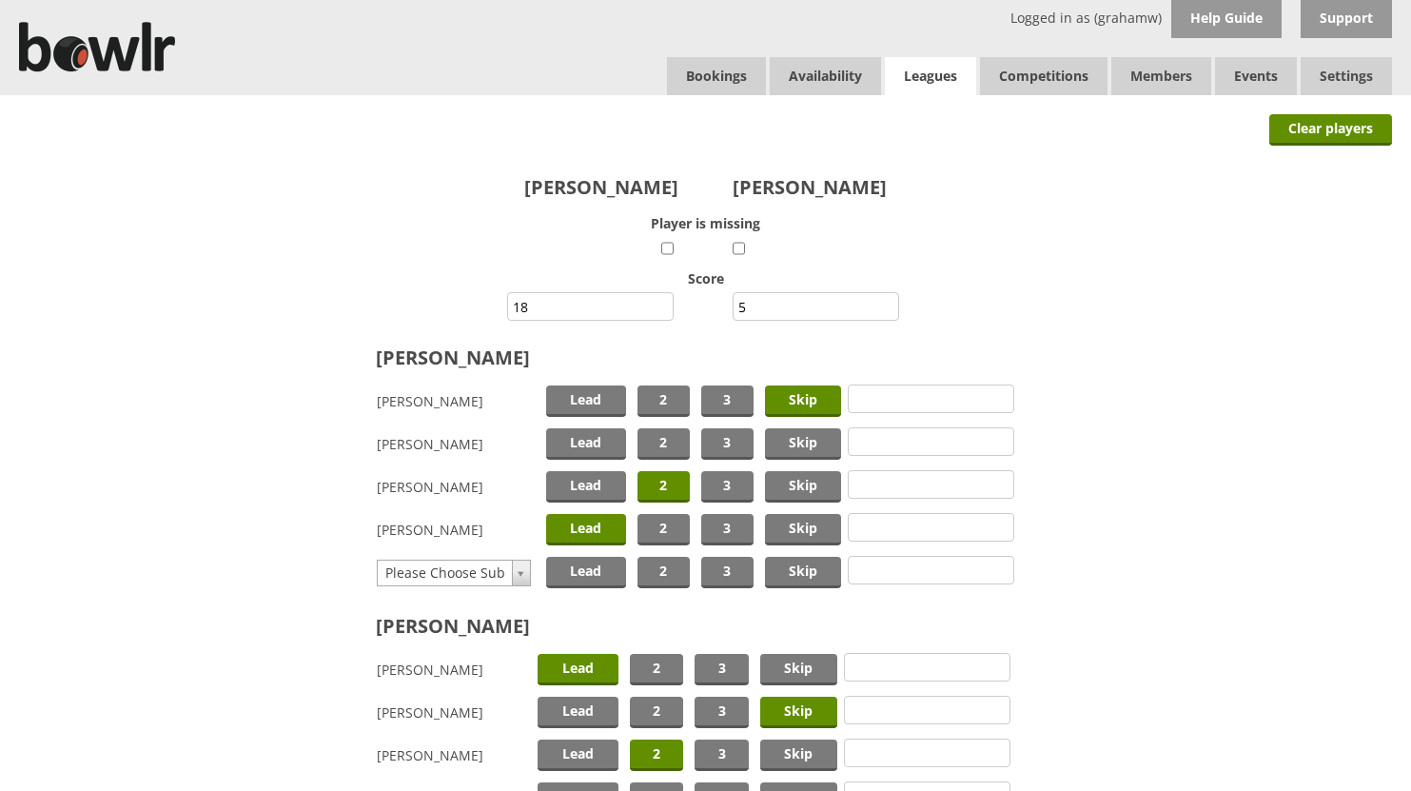
click at [937, 70] on link "Leagues" at bounding box center [930, 76] width 91 height 39
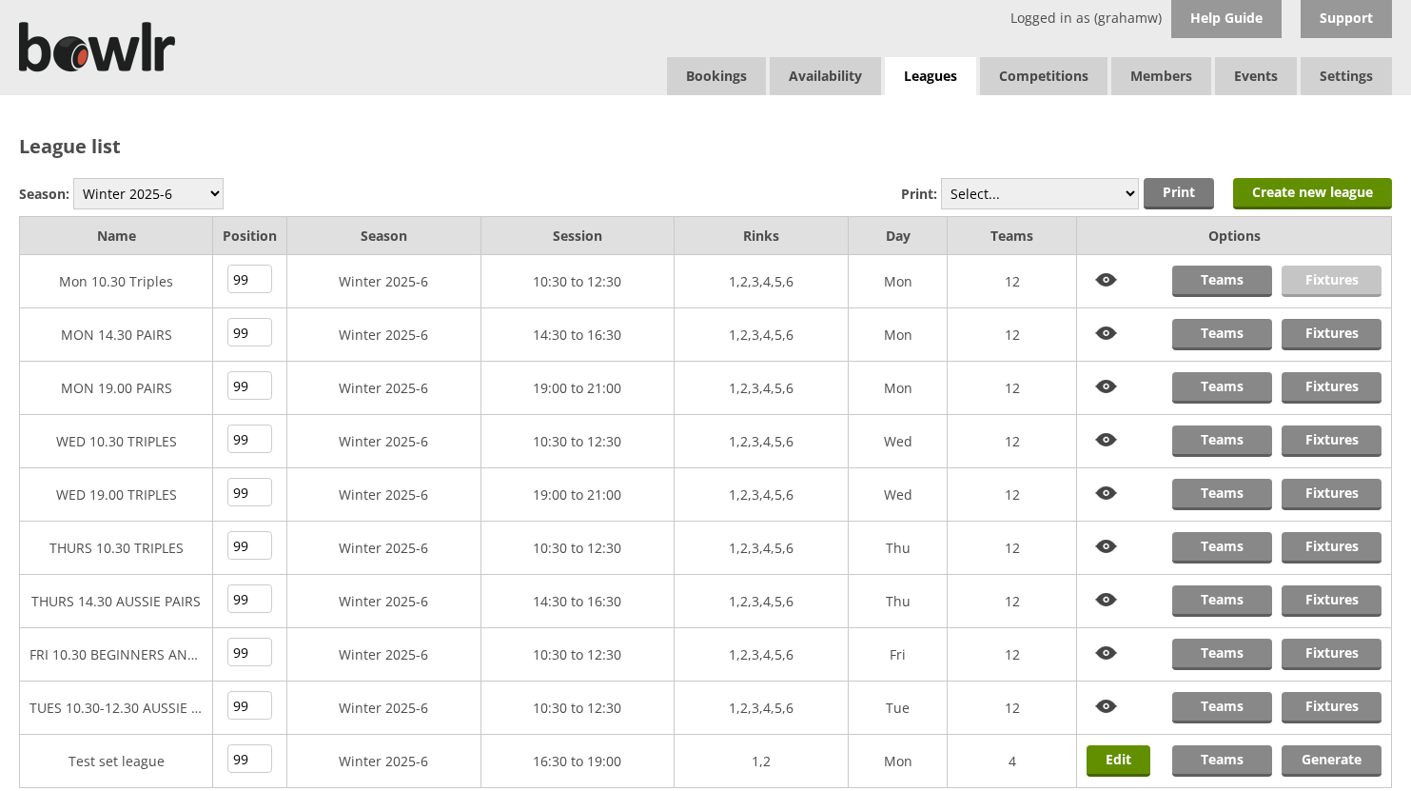
click at [1302, 276] on link "Fixtures" at bounding box center [1332, 281] width 100 height 31
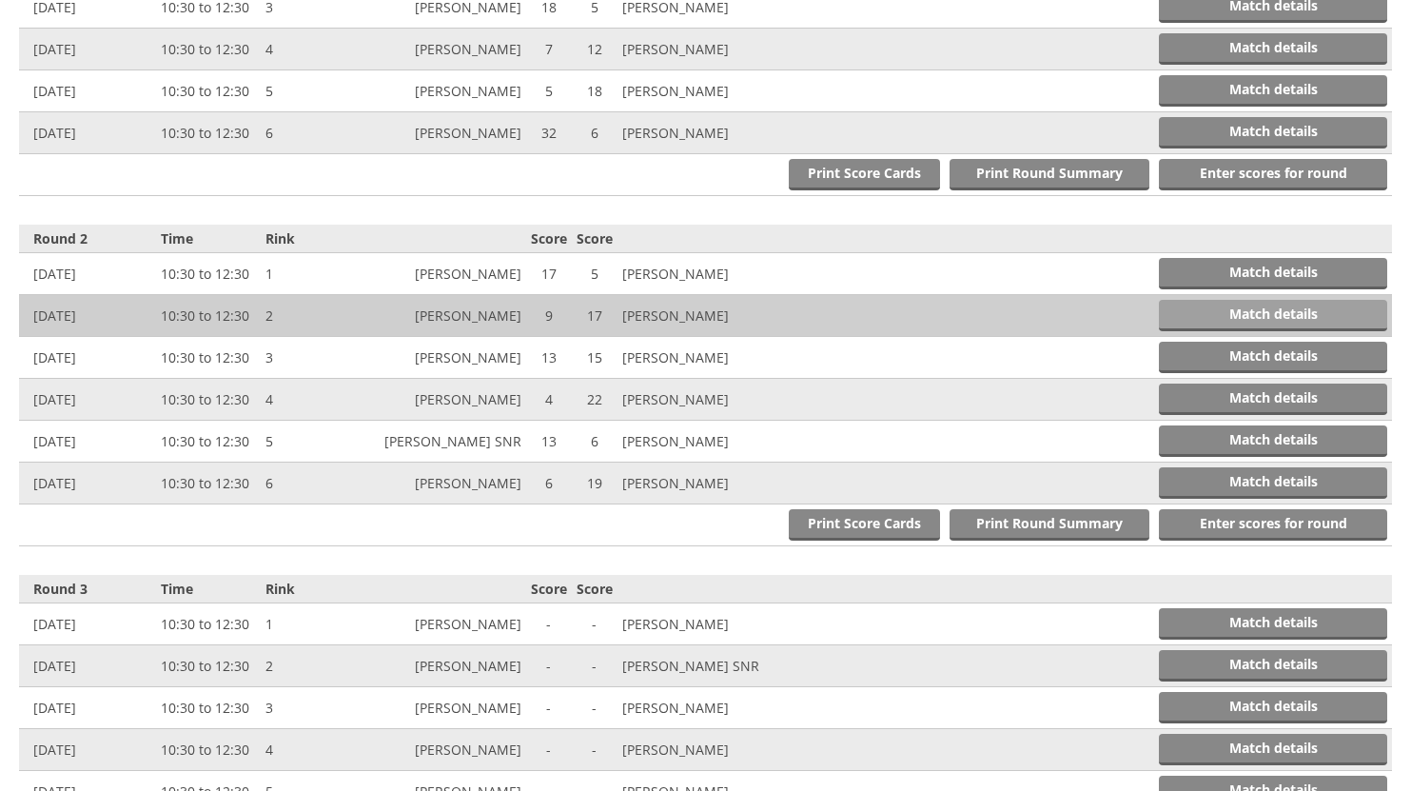
scroll to position [856, 0]
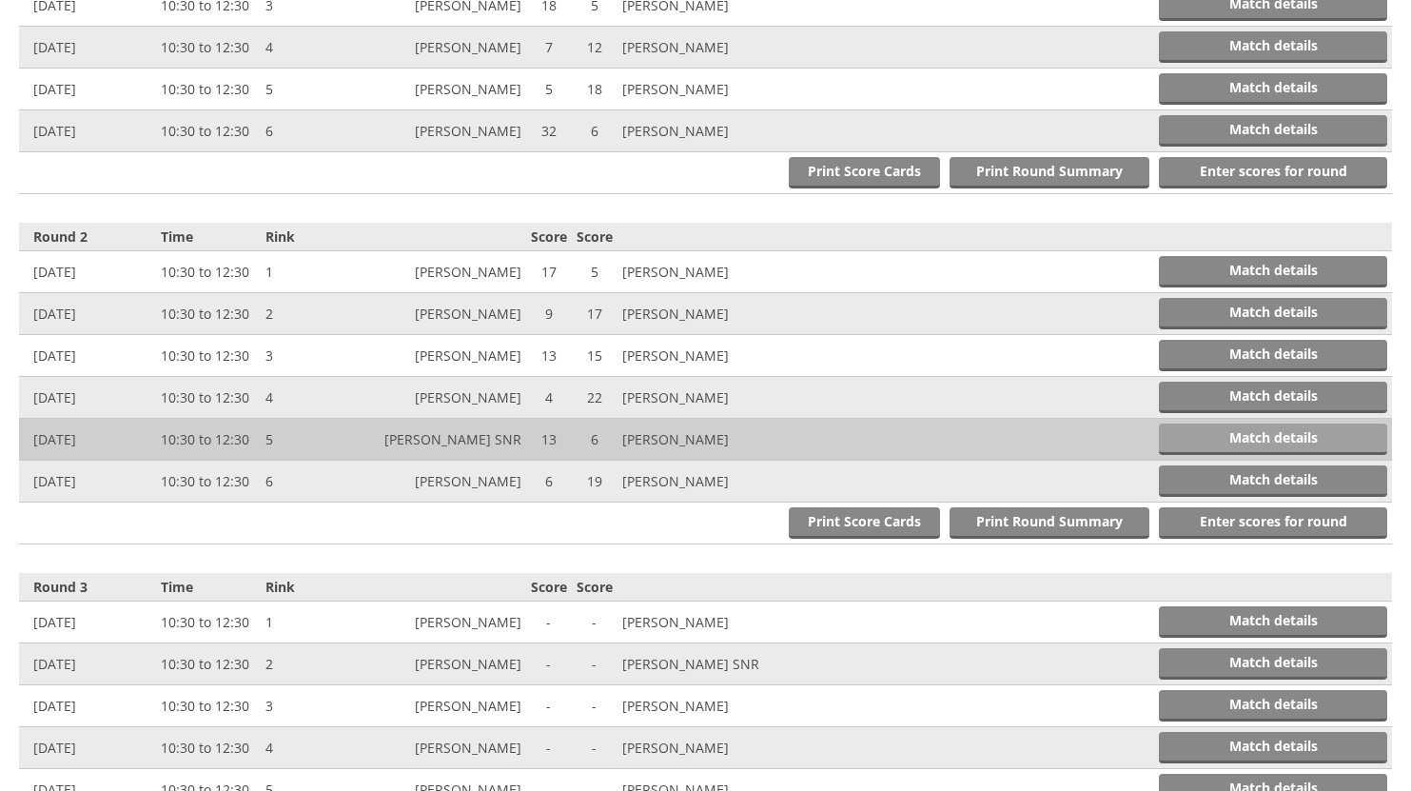
click at [1248, 433] on link "Match details" at bounding box center [1273, 438] width 228 height 31
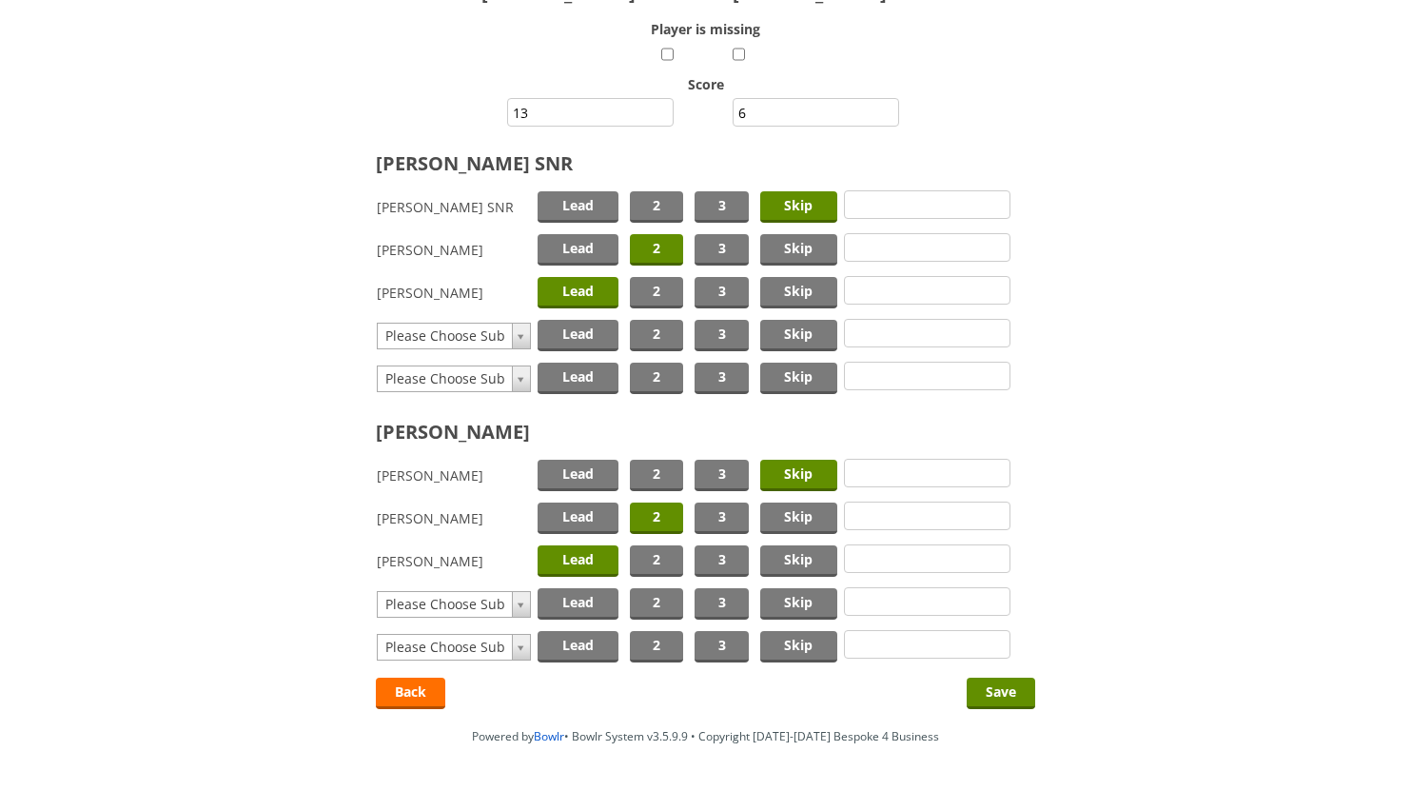
scroll to position [255, 0]
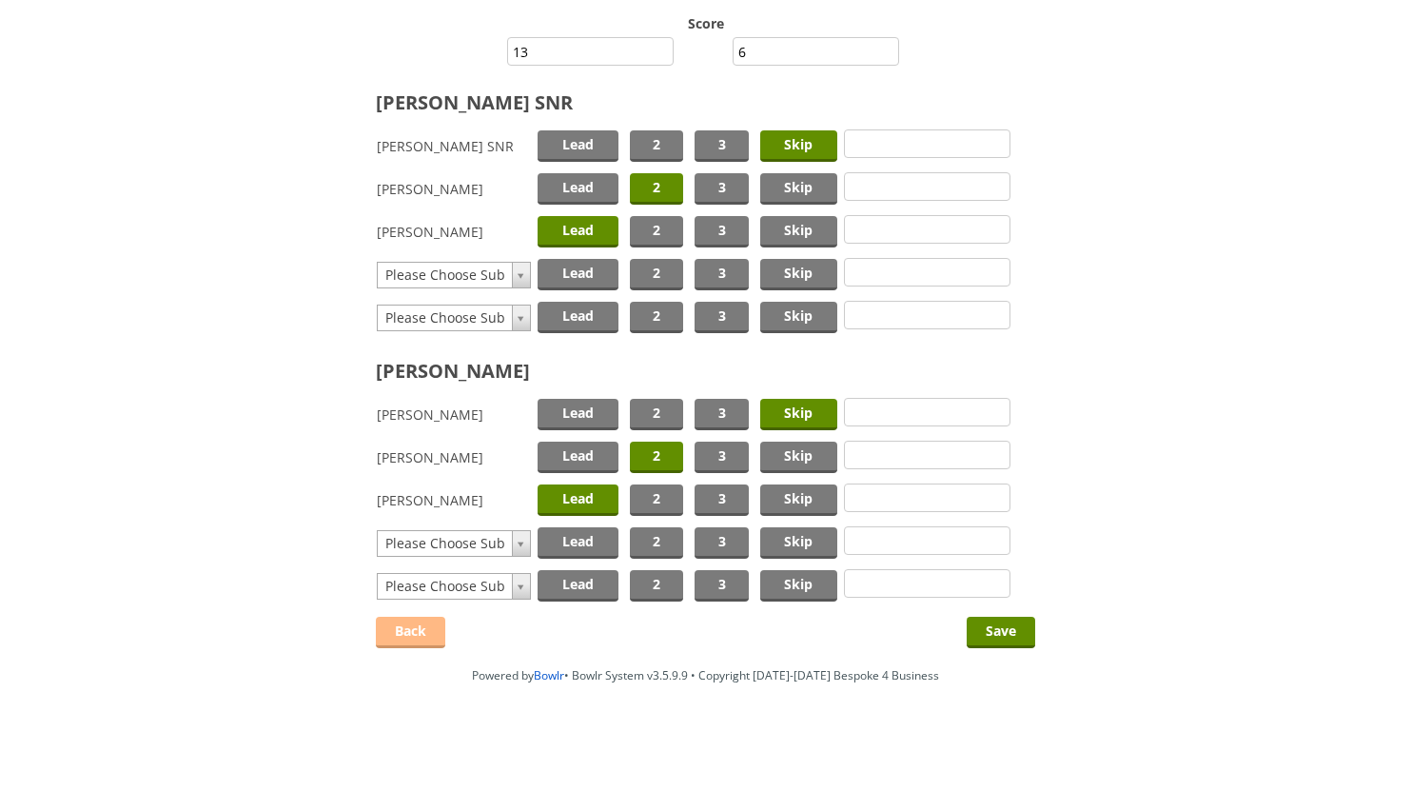
click at [413, 624] on link "Back" at bounding box center [410, 632] width 69 height 31
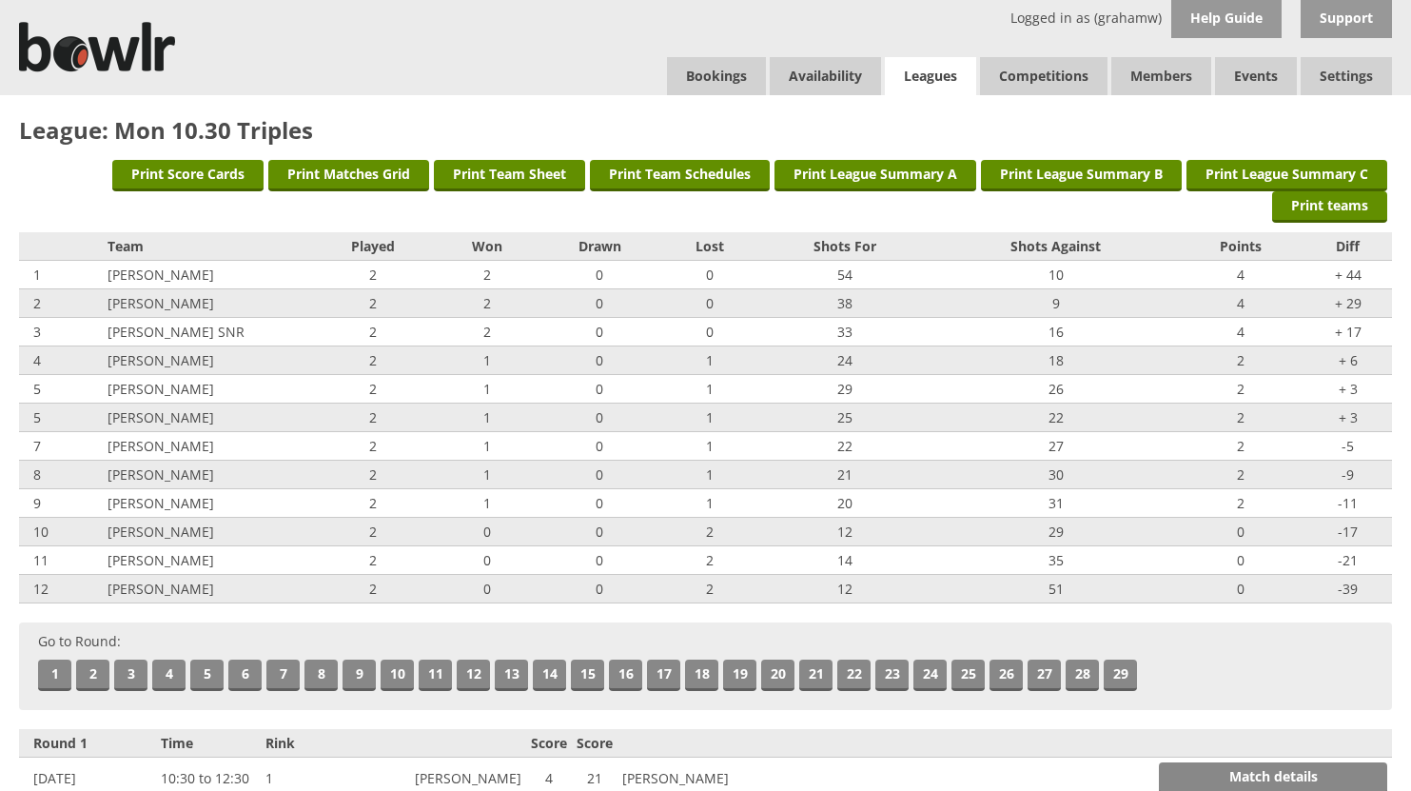
click at [934, 73] on link "Leagues" at bounding box center [930, 76] width 91 height 39
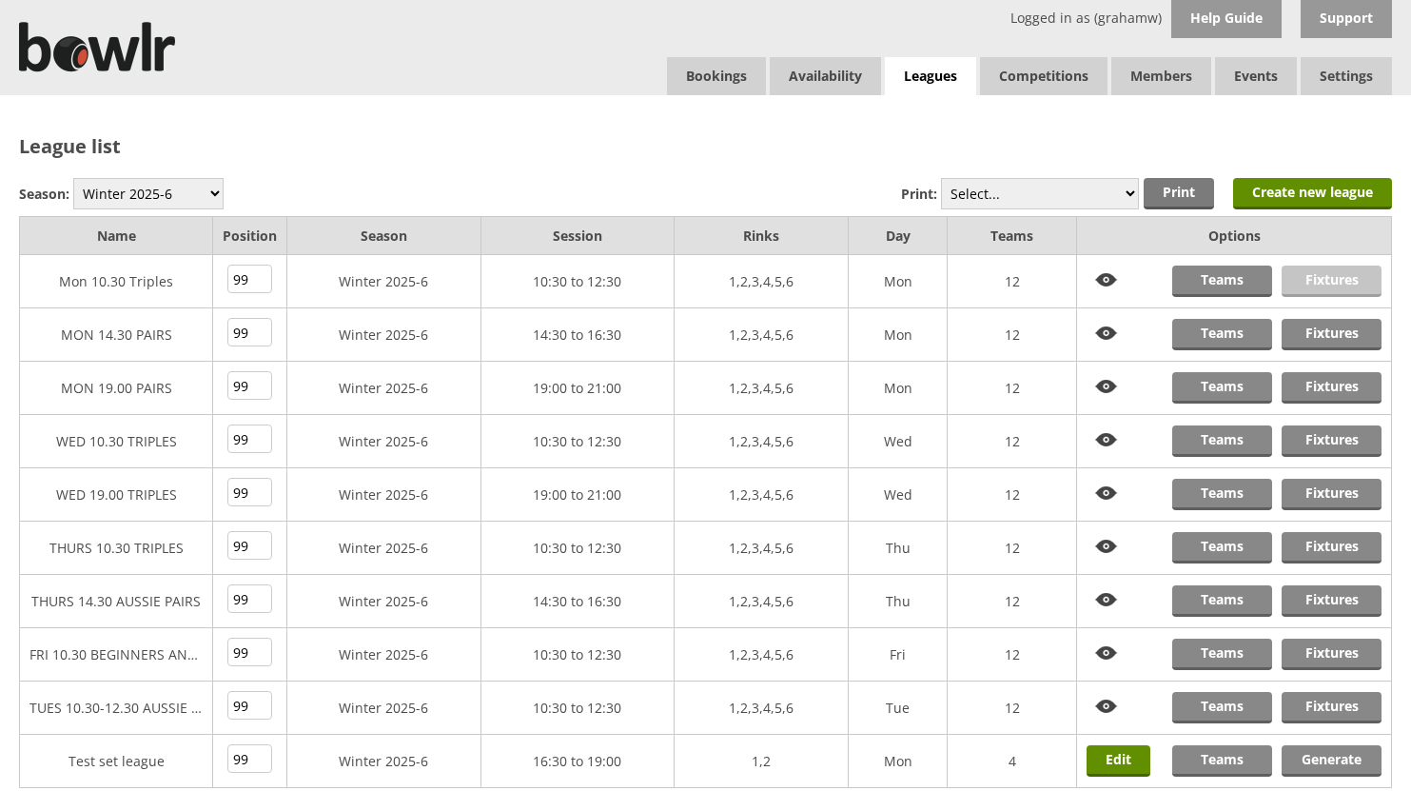
click at [1331, 281] on link "Fixtures" at bounding box center [1332, 281] width 100 height 31
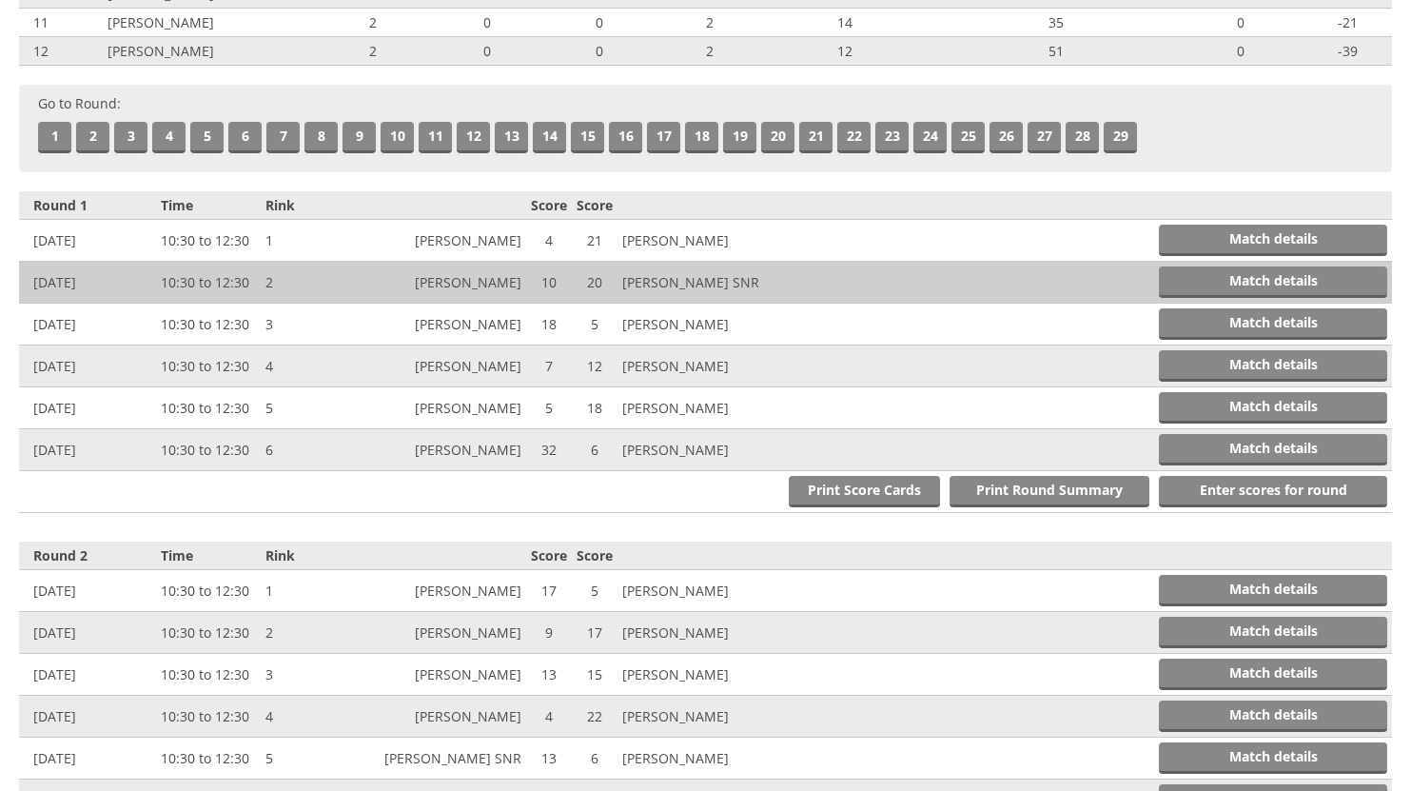
scroll to position [571, 0]
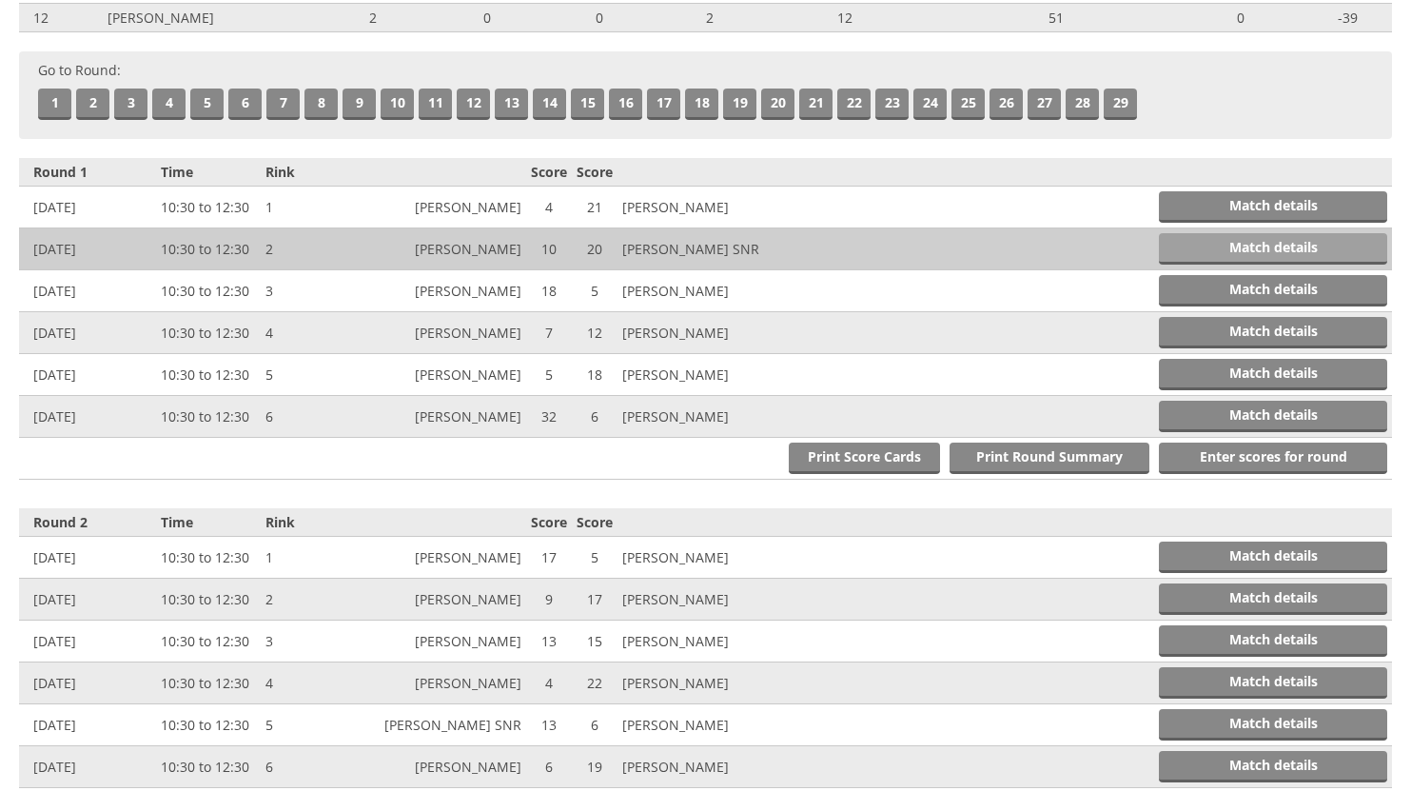
click at [1227, 247] on link "Match details" at bounding box center [1273, 248] width 228 height 31
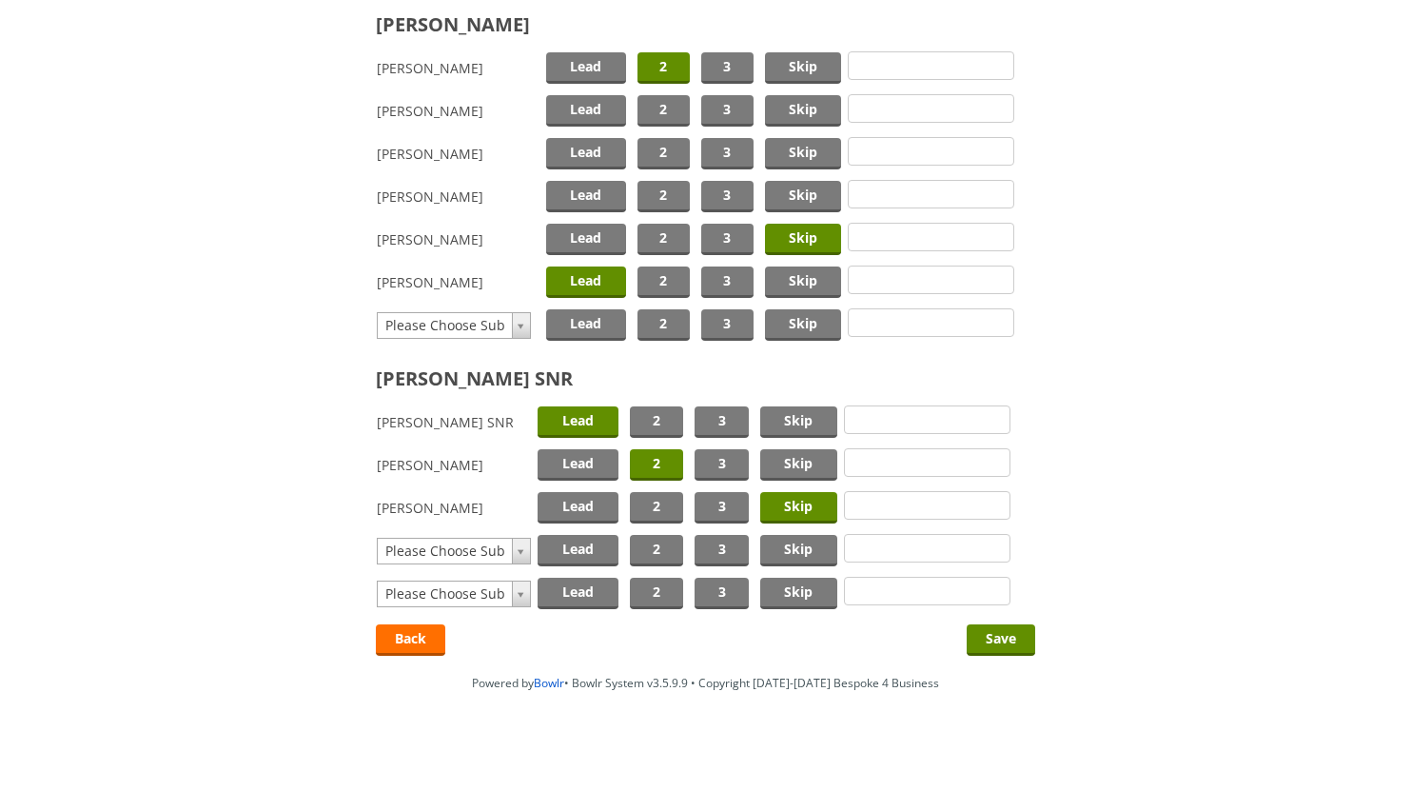
scroll to position [341, 0]
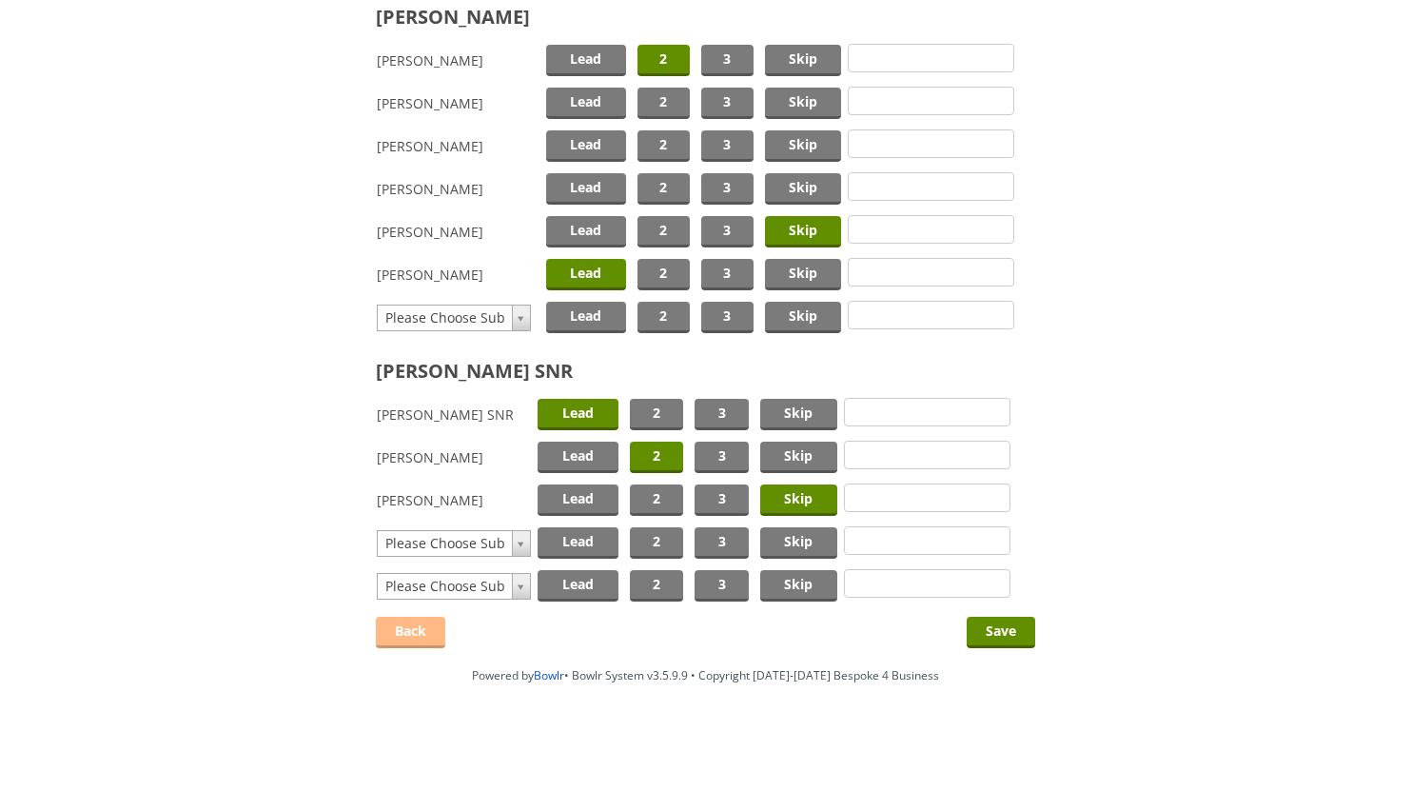
click at [403, 624] on link "Back" at bounding box center [410, 632] width 69 height 31
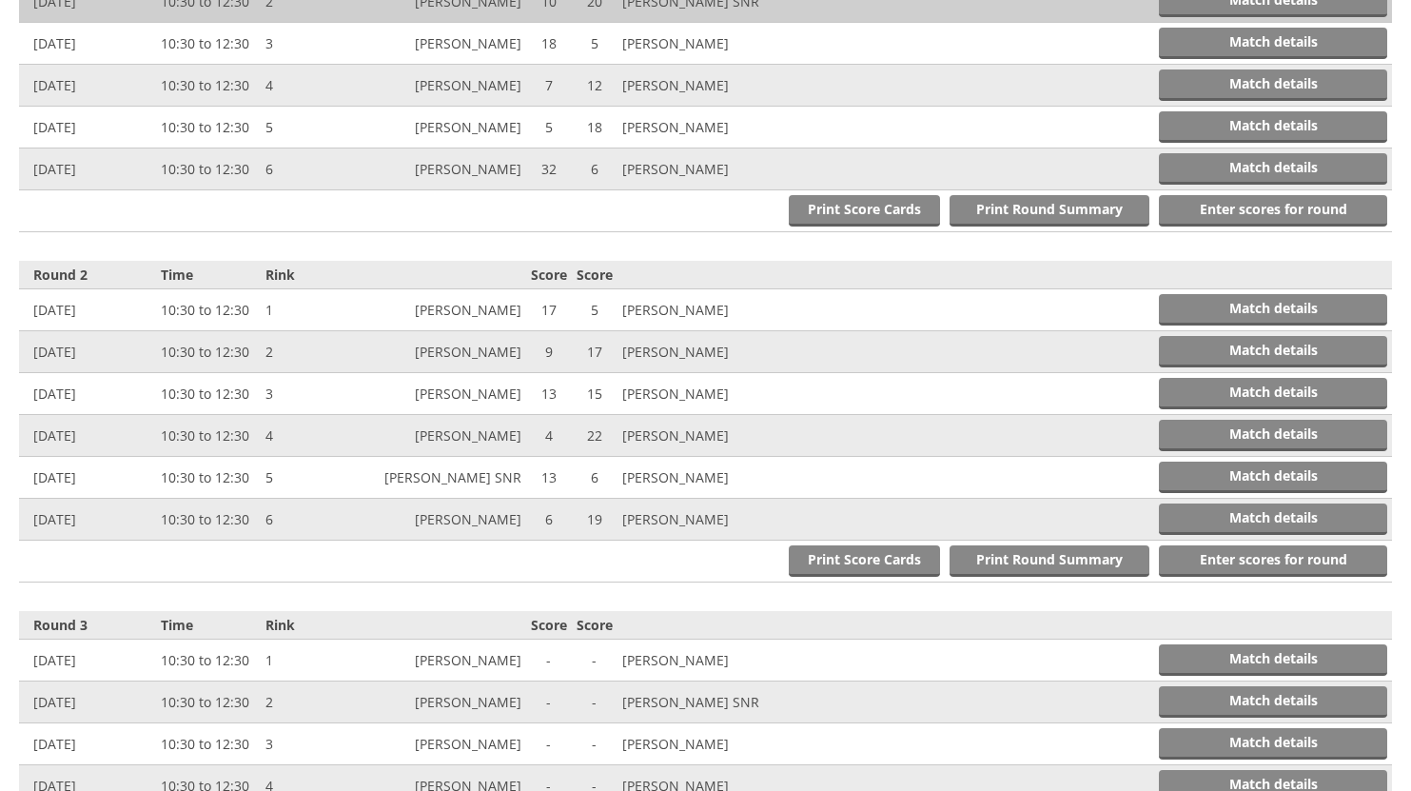
scroll to position [856, 0]
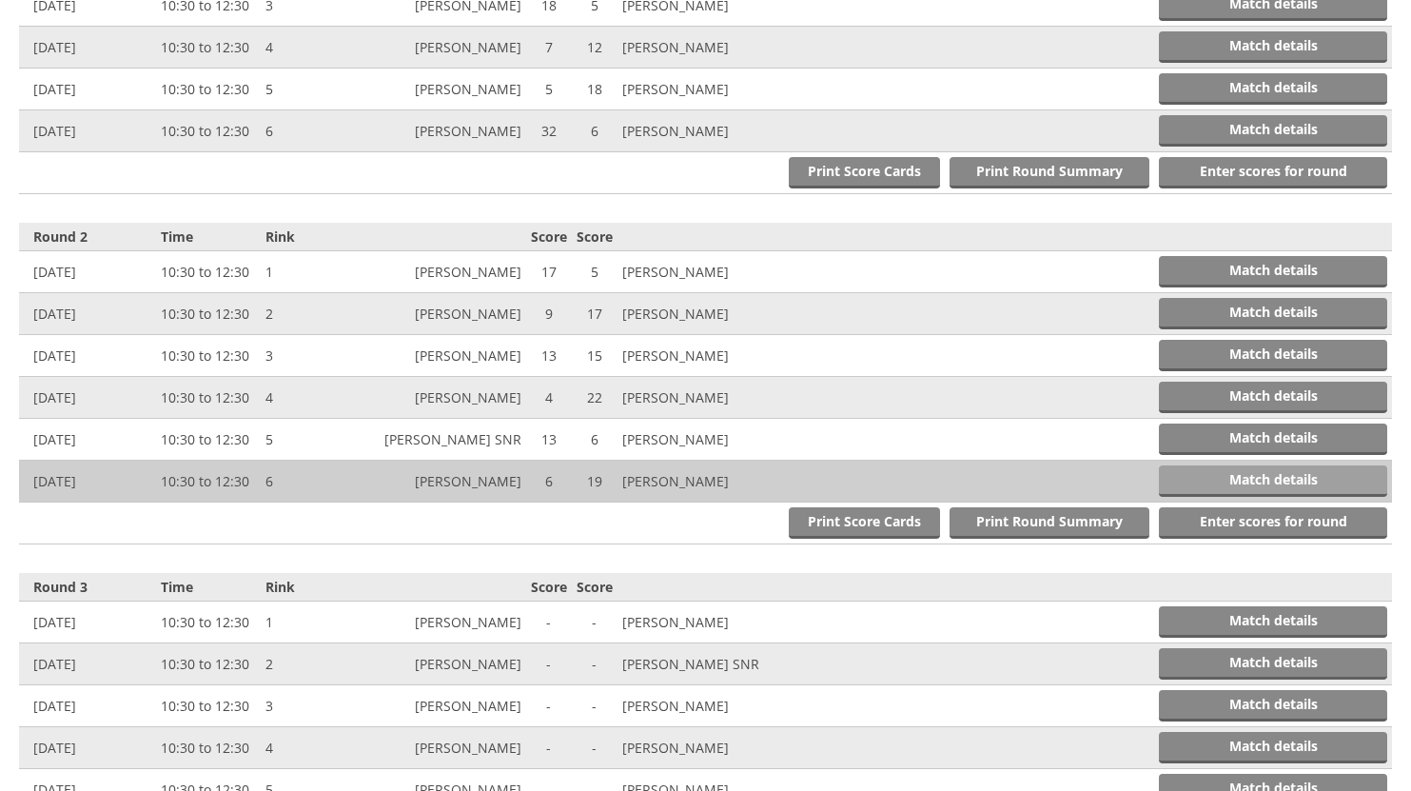
click at [1215, 475] on link "Match details" at bounding box center [1273, 480] width 228 height 31
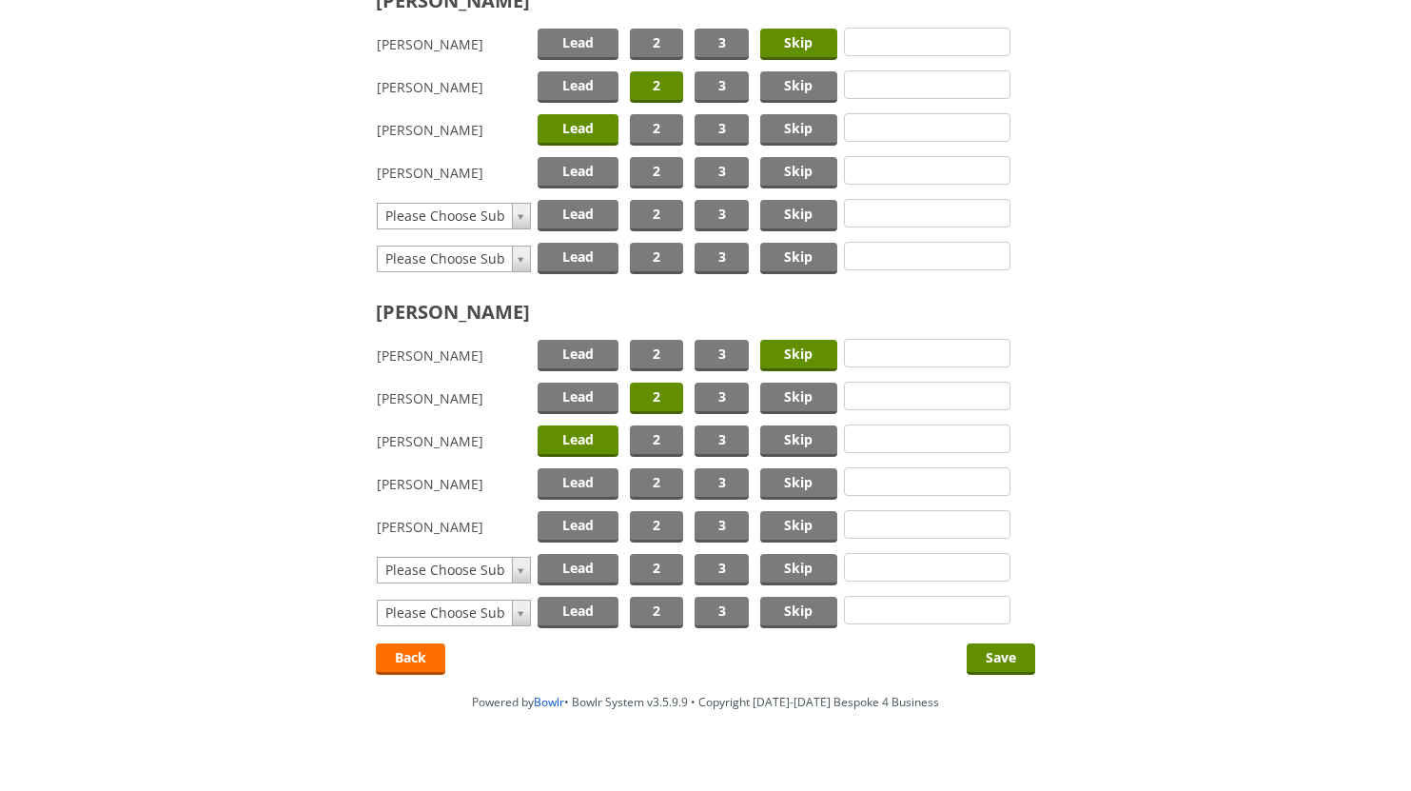
scroll to position [381, 0]
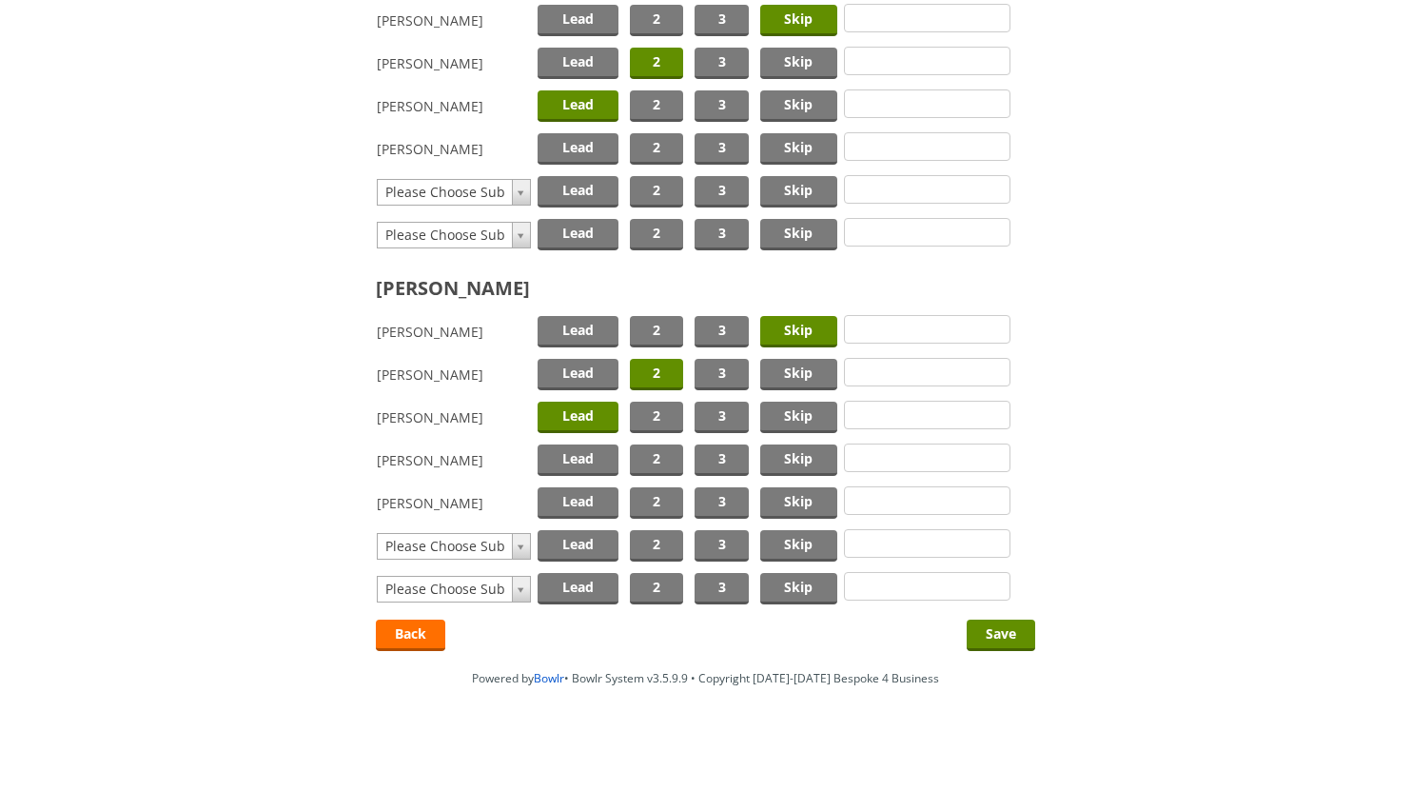
click at [577, 409] on span "Lead" at bounding box center [578, 417] width 81 height 31
click at [565, 500] on span "Lead" at bounding box center [578, 502] width 81 height 31
click at [990, 634] on input "Save" at bounding box center [1001, 635] width 69 height 31
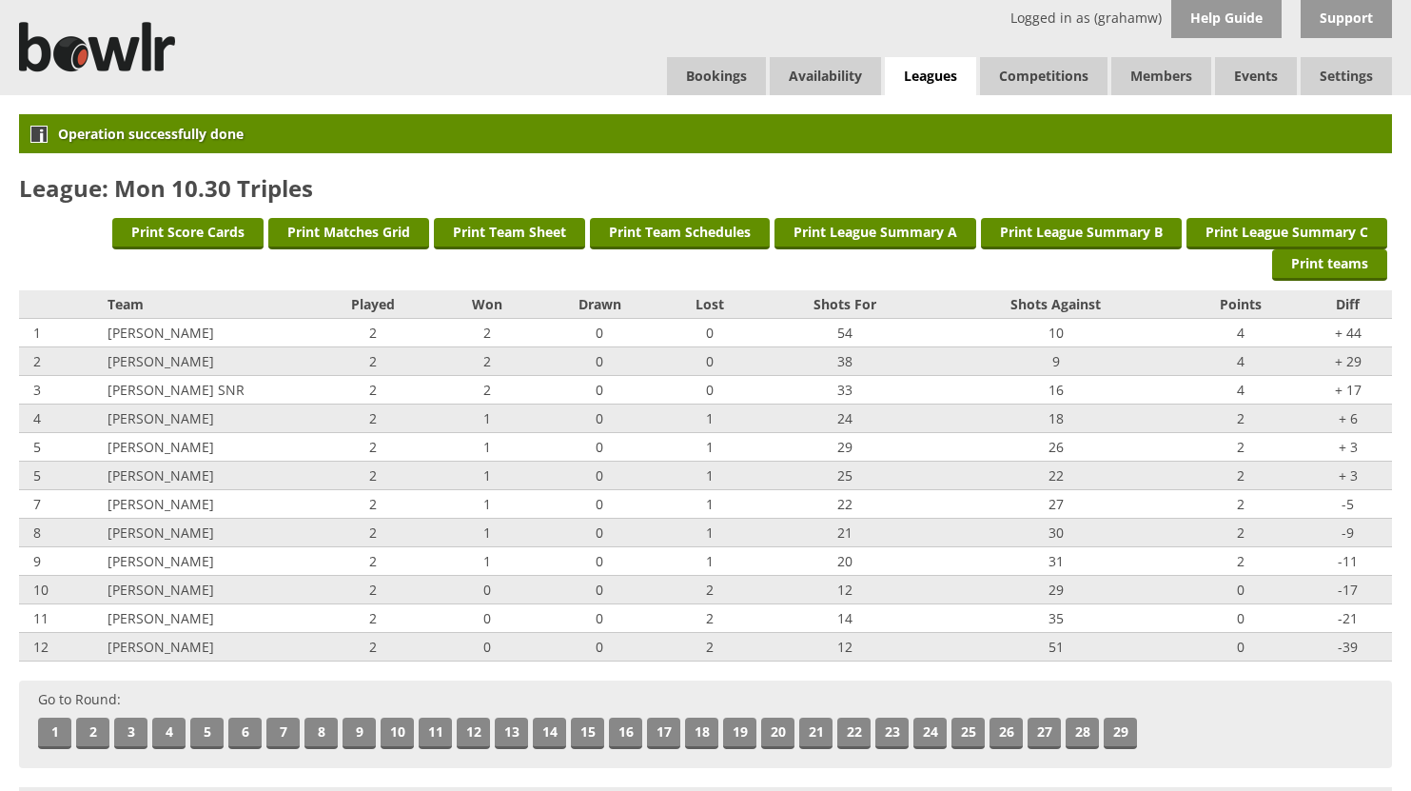
click at [928, 68] on link "Leagues" at bounding box center [930, 76] width 91 height 39
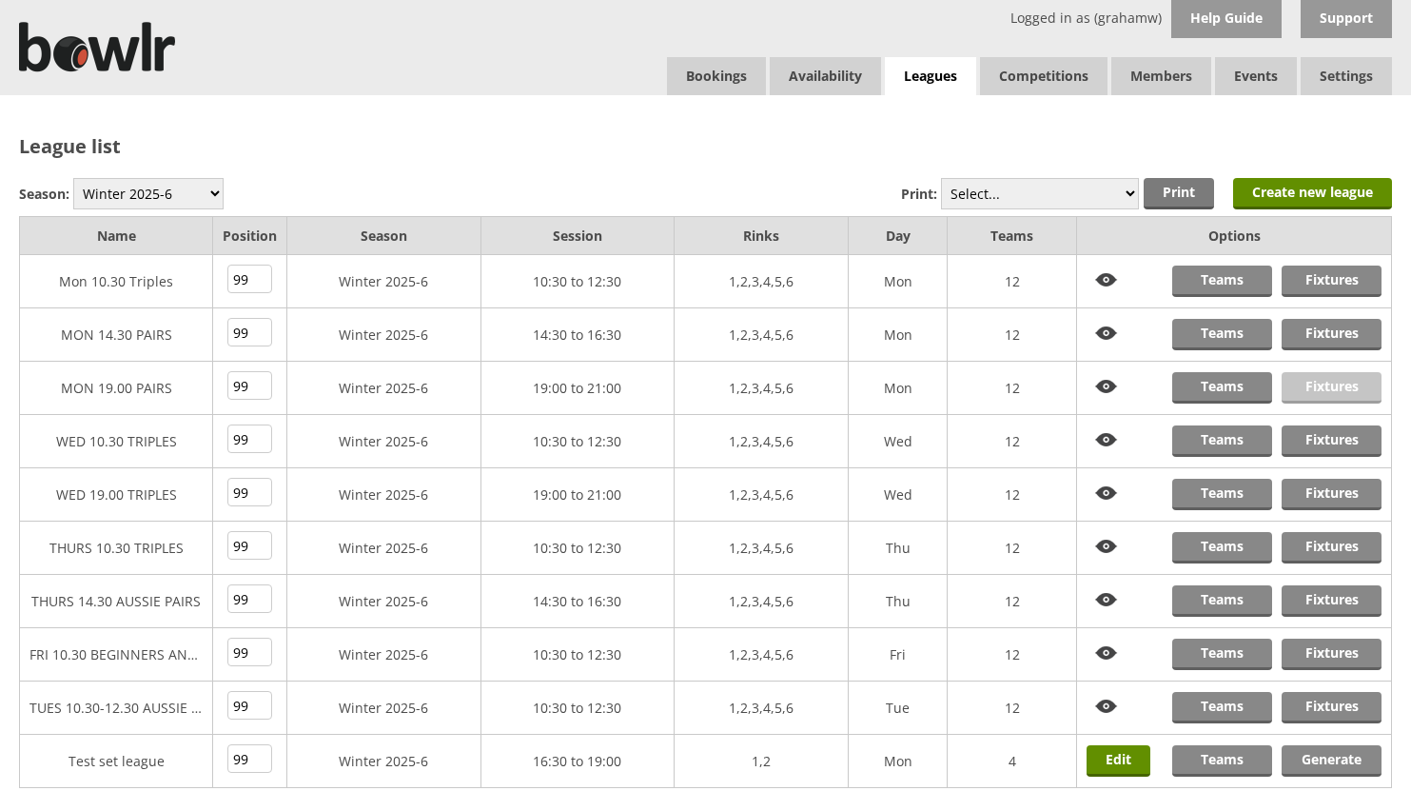
click at [1313, 386] on link "Fixtures" at bounding box center [1332, 387] width 100 height 31
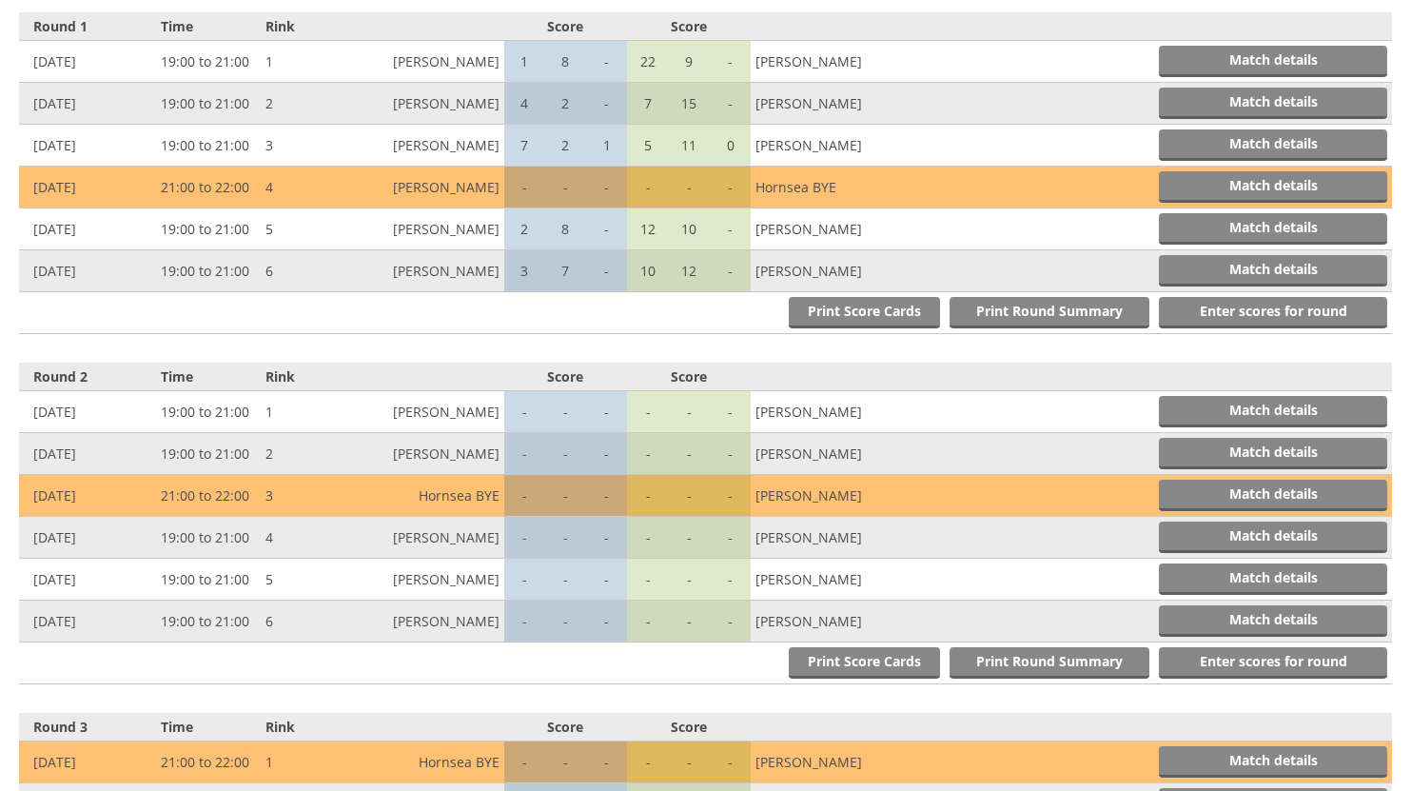
scroll to position [761, 0]
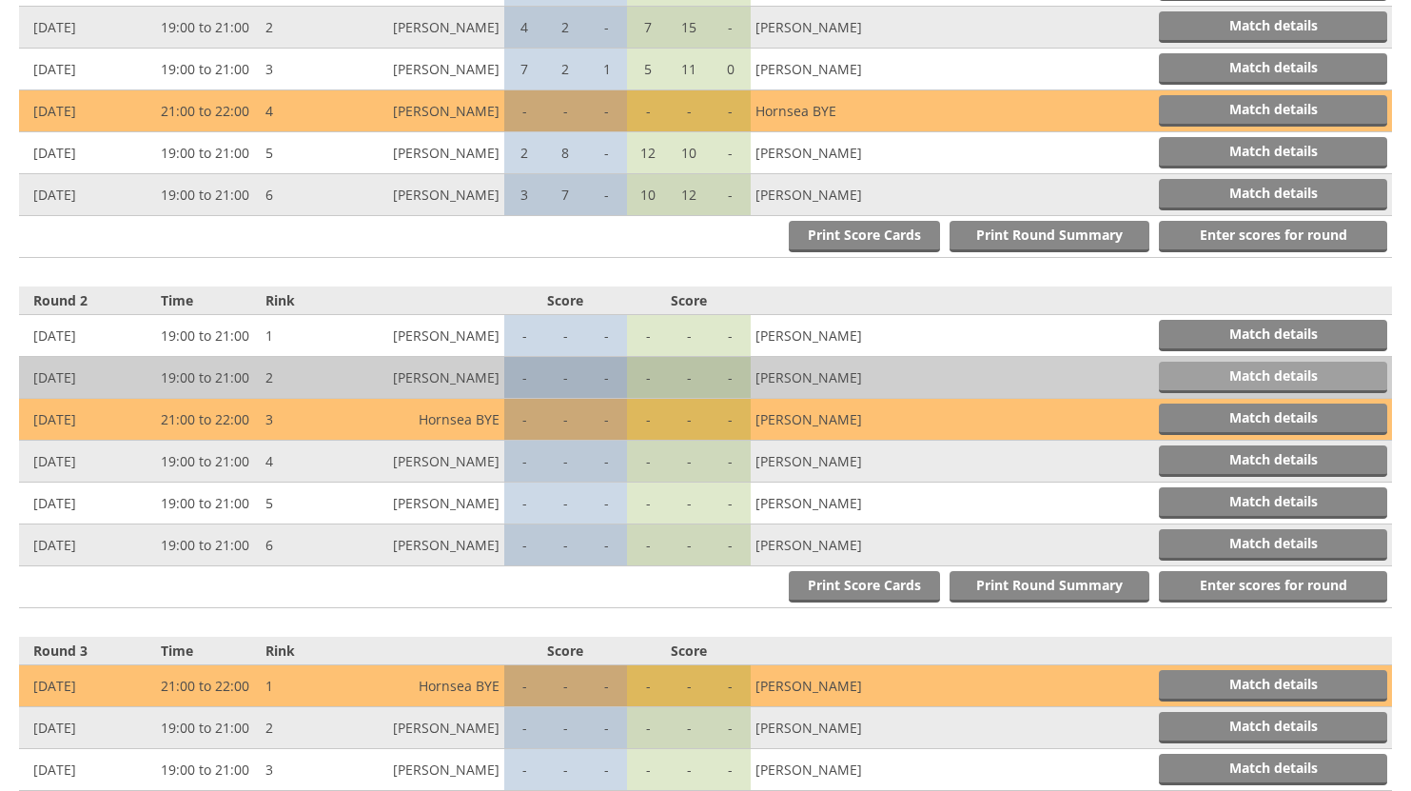
click at [1267, 368] on link "Match details" at bounding box center [1273, 377] width 228 height 31
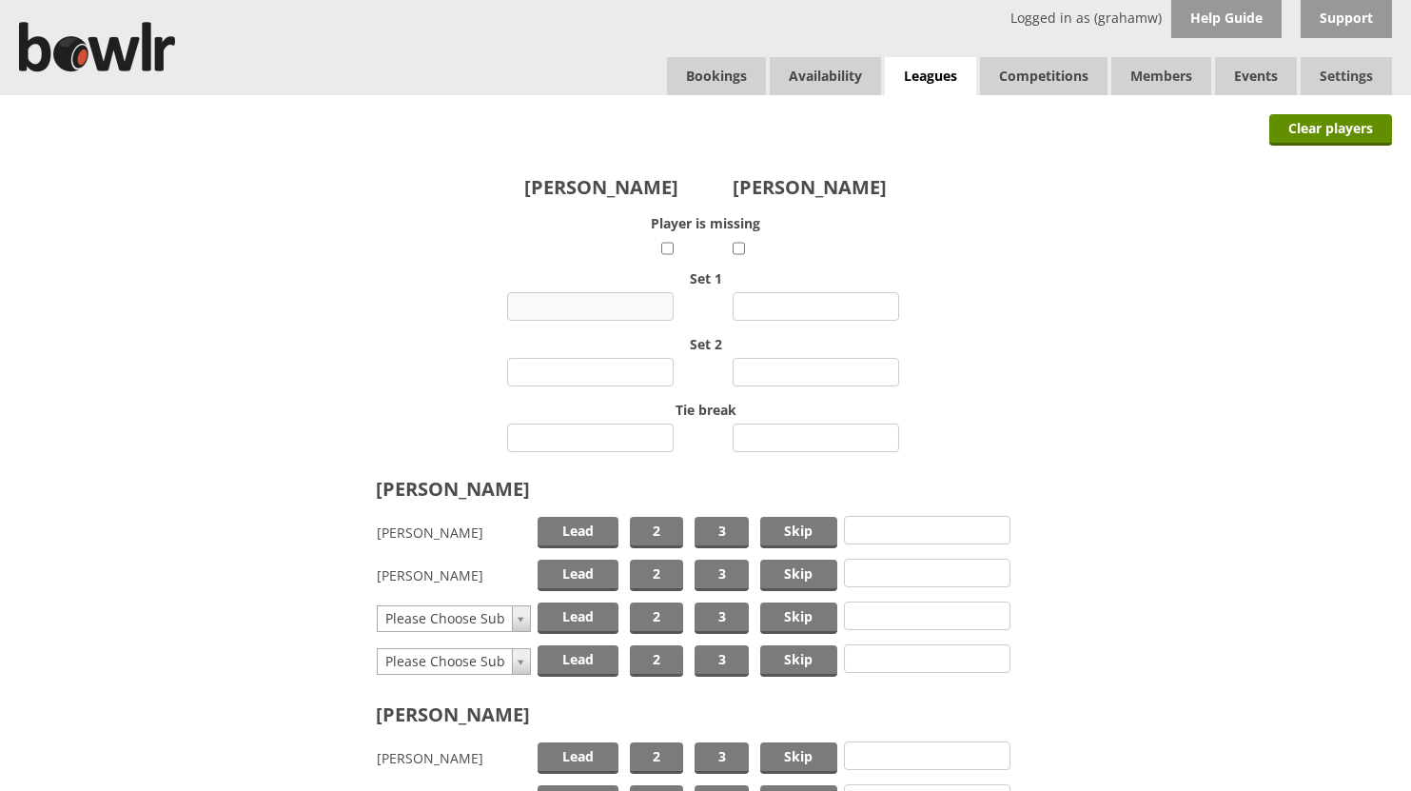
click at [620, 305] on input "number" at bounding box center [590, 306] width 167 height 29
type input "13"
click at [797, 305] on input "number" at bounding box center [816, 306] width 167 height 29
type input "2"
click at [620, 368] on input "number" at bounding box center [590, 372] width 167 height 29
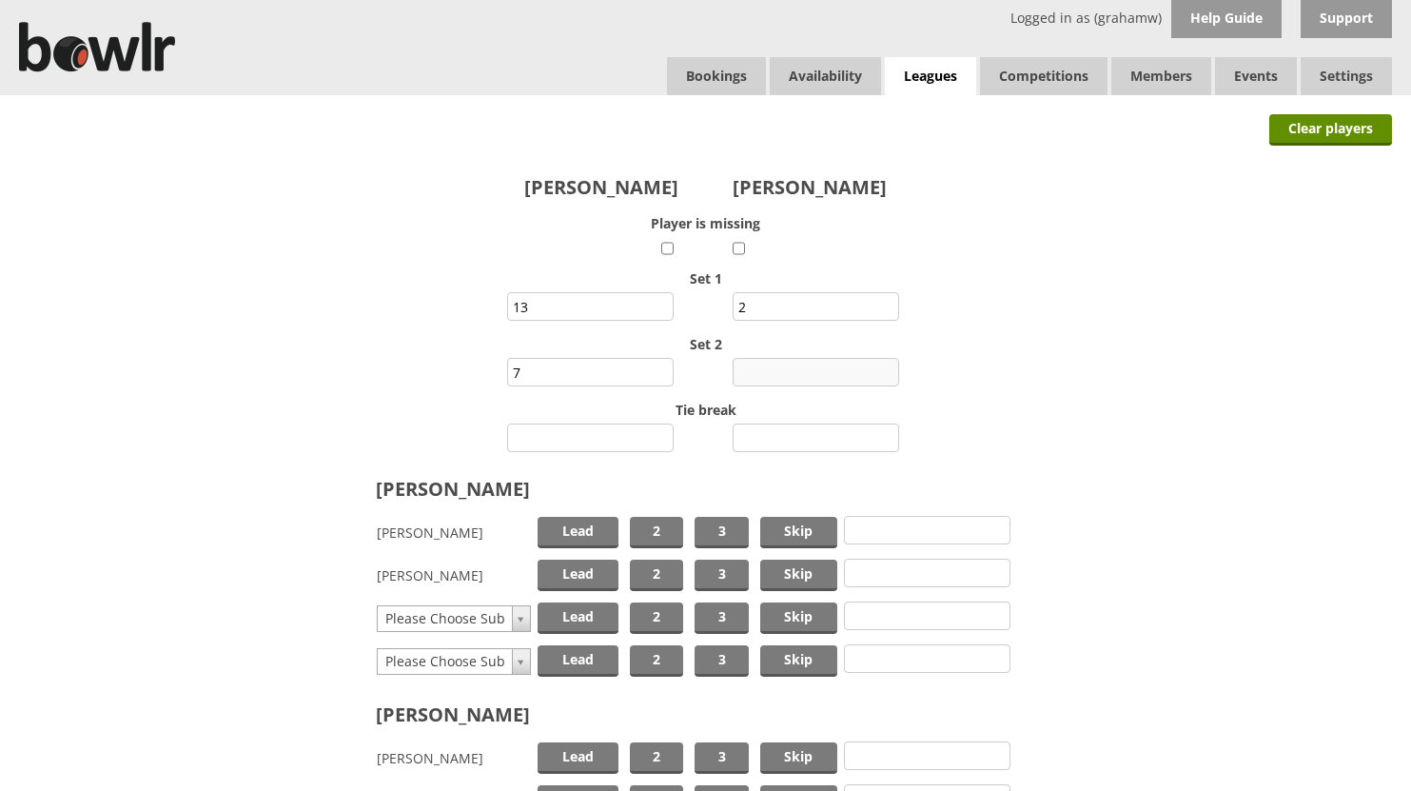
type input "7"
click at [796, 374] on input "number" at bounding box center [816, 372] width 167 height 29
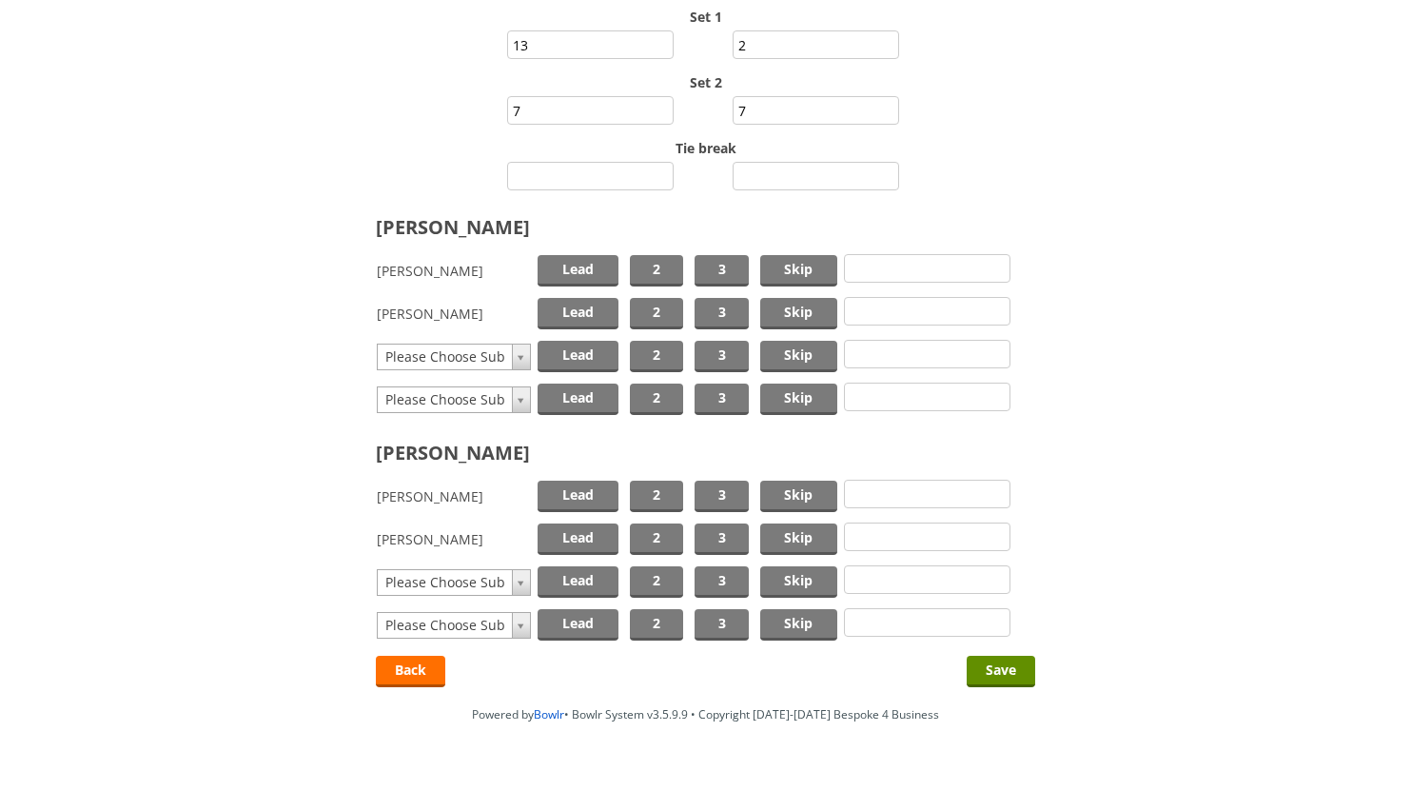
scroll to position [285, 0]
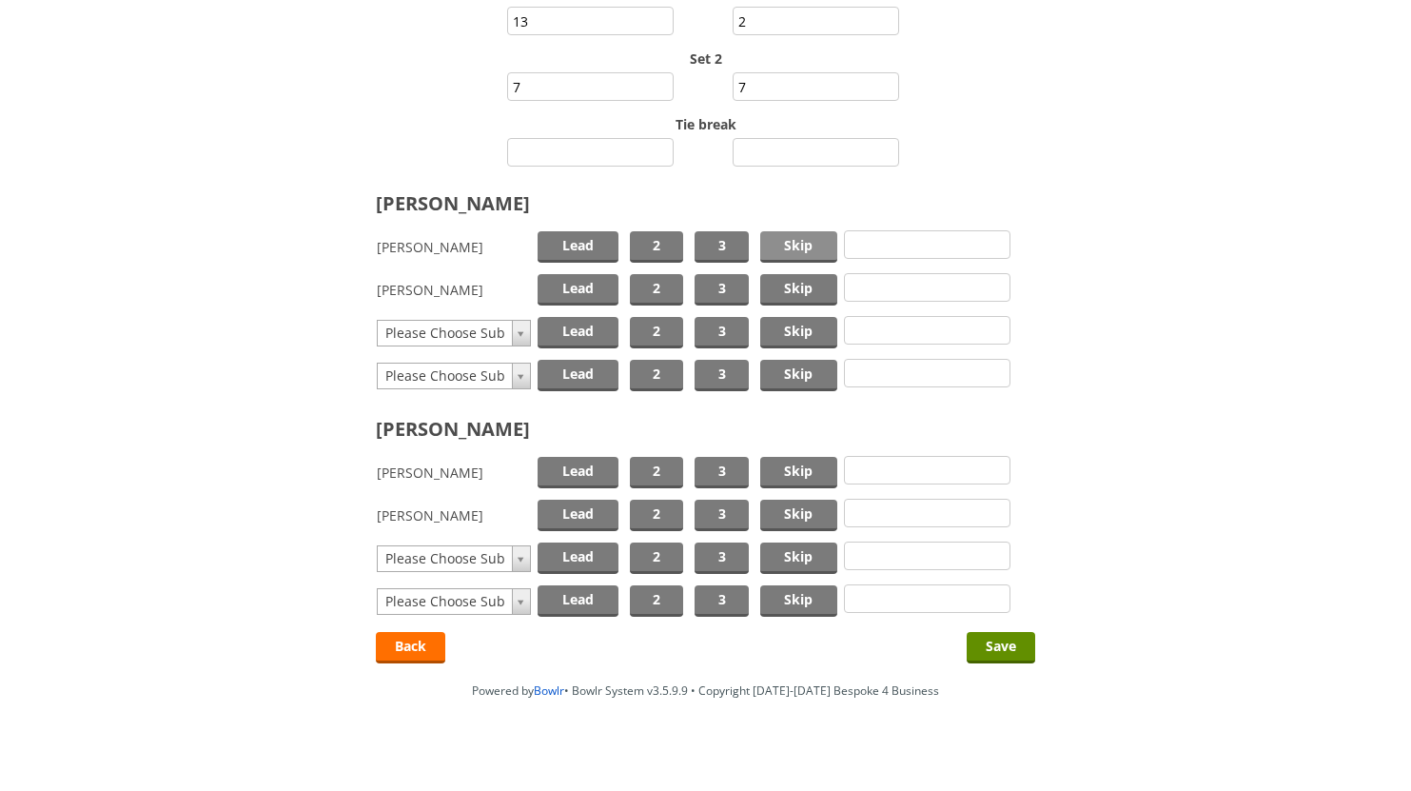
type input "7"
click at [806, 245] on span "Skip" at bounding box center [798, 246] width 77 height 31
click at [581, 285] on span "Lead" at bounding box center [578, 289] width 81 height 31
click at [806, 473] on span "Skip" at bounding box center [798, 472] width 77 height 31
click at [585, 516] on span "Lead" at bounding box center [578, 515] width 81 height 31
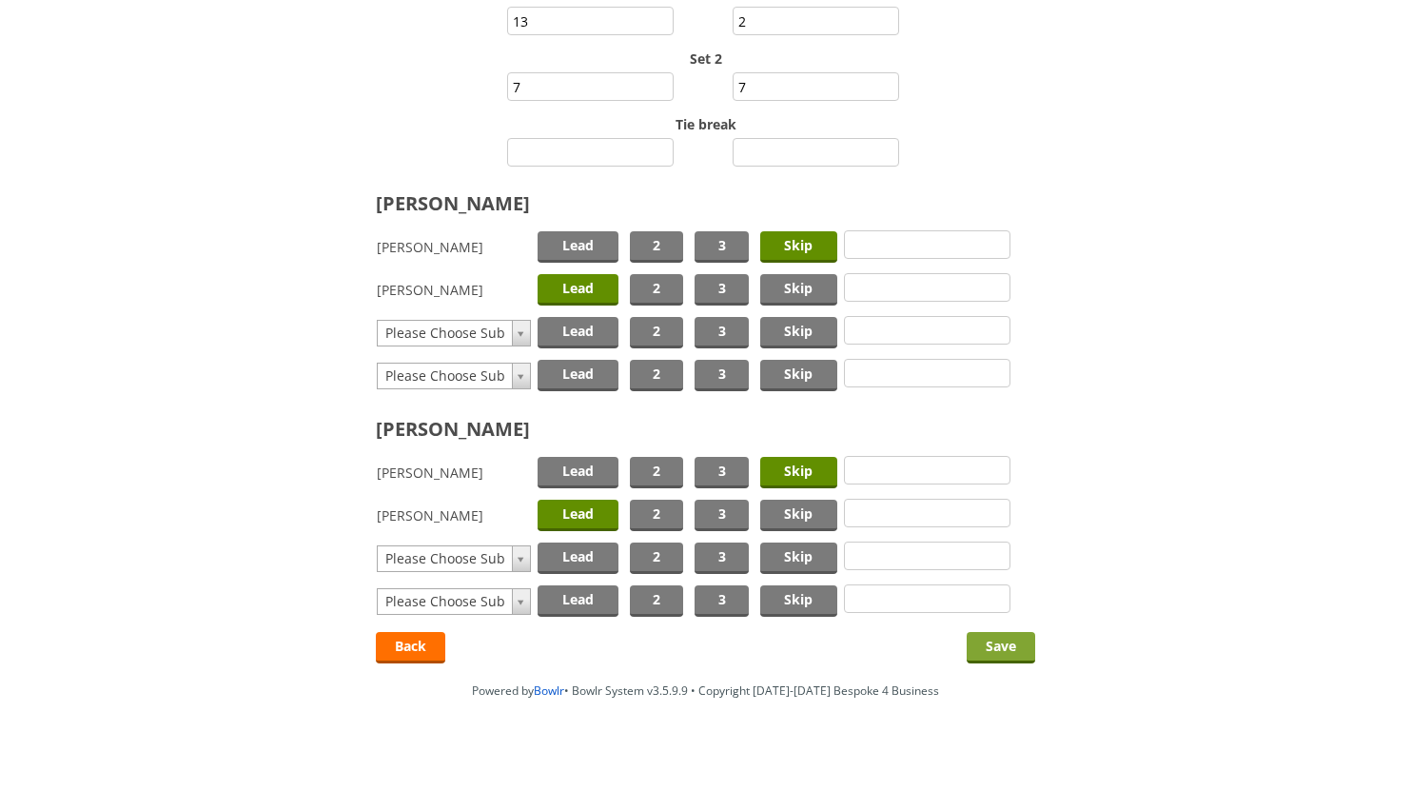
click at [993, 642] on input "Save" at bounding box center [1001, 647] width 69 height 31
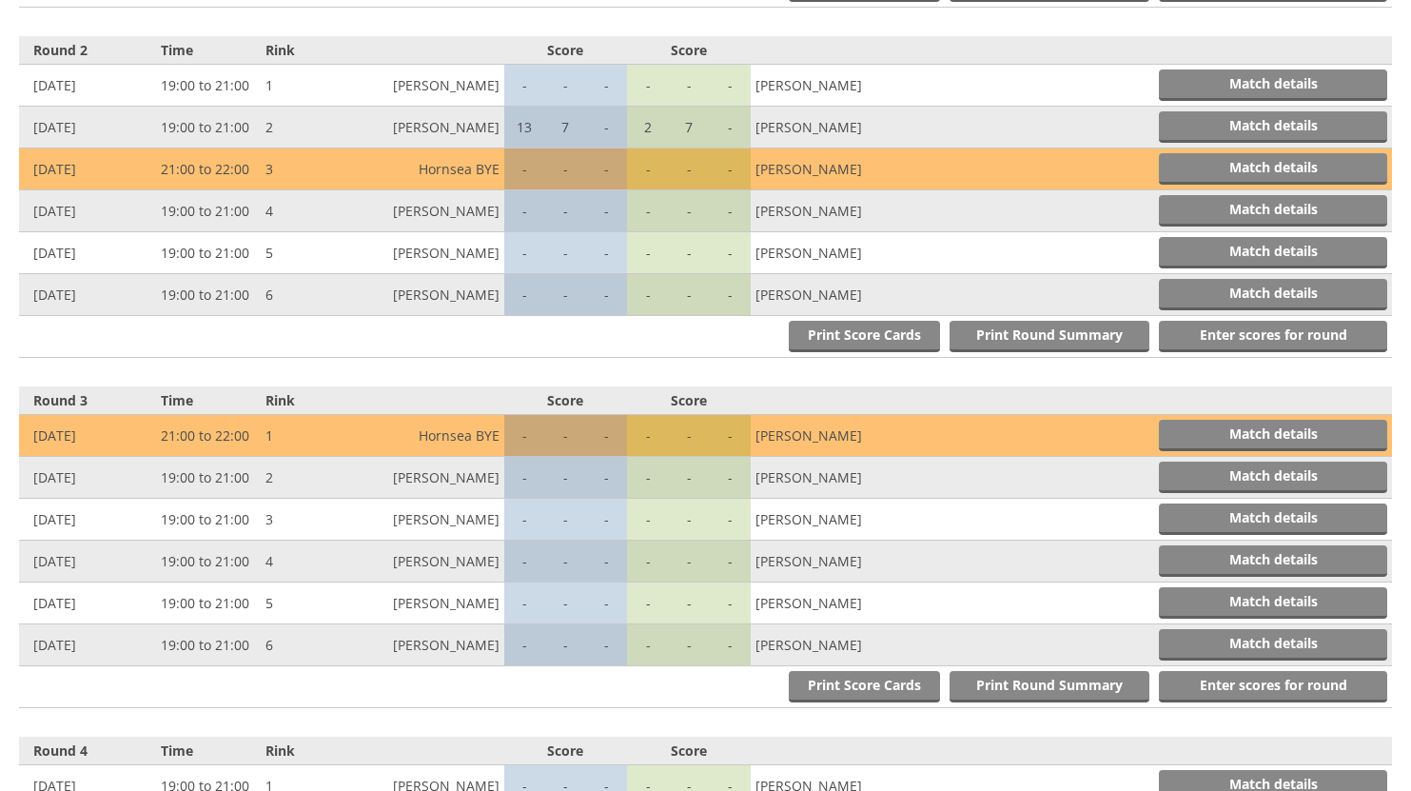
scroll to position [1106, 0]
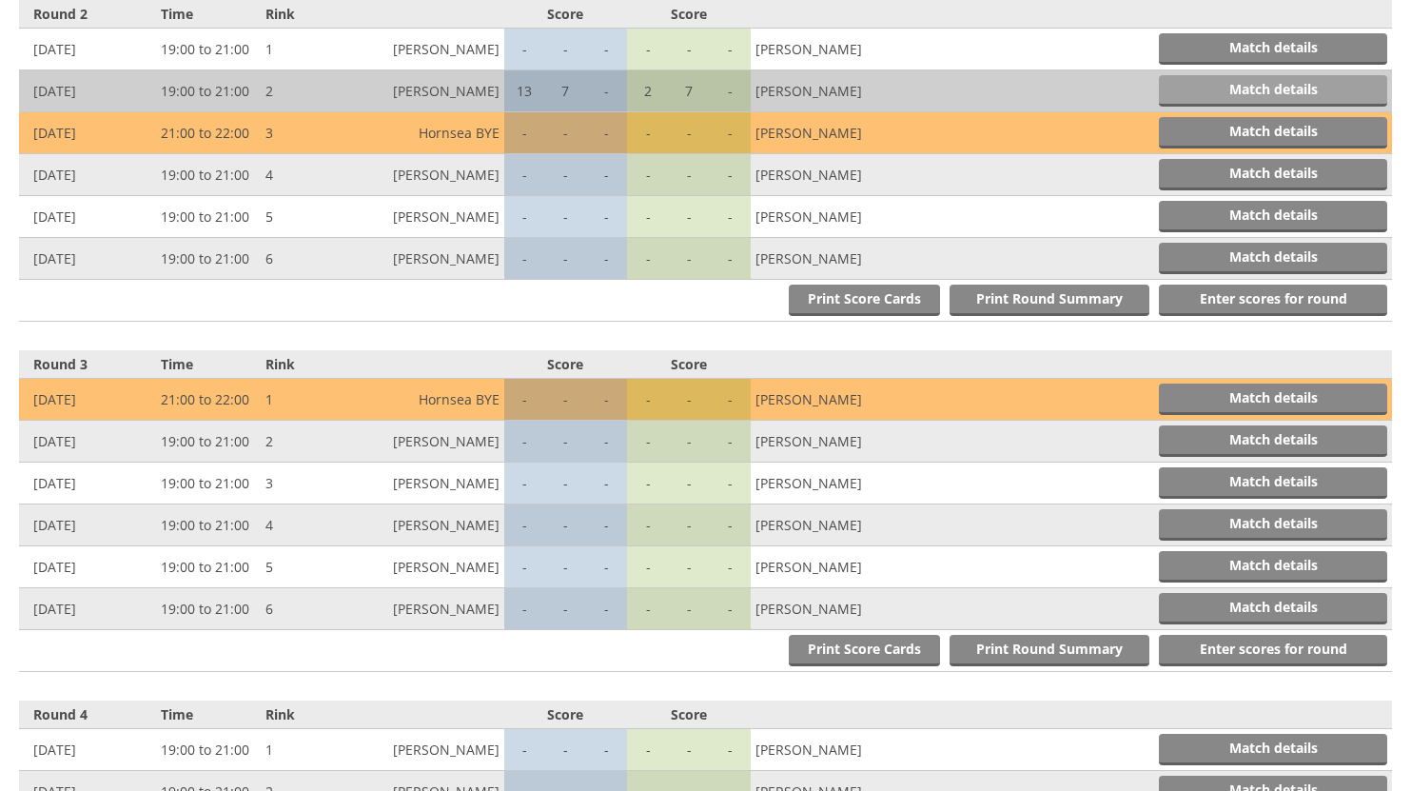
click at [1294, 92] on link "Match details" at bounding box center [1273, 90] width 228 height 31
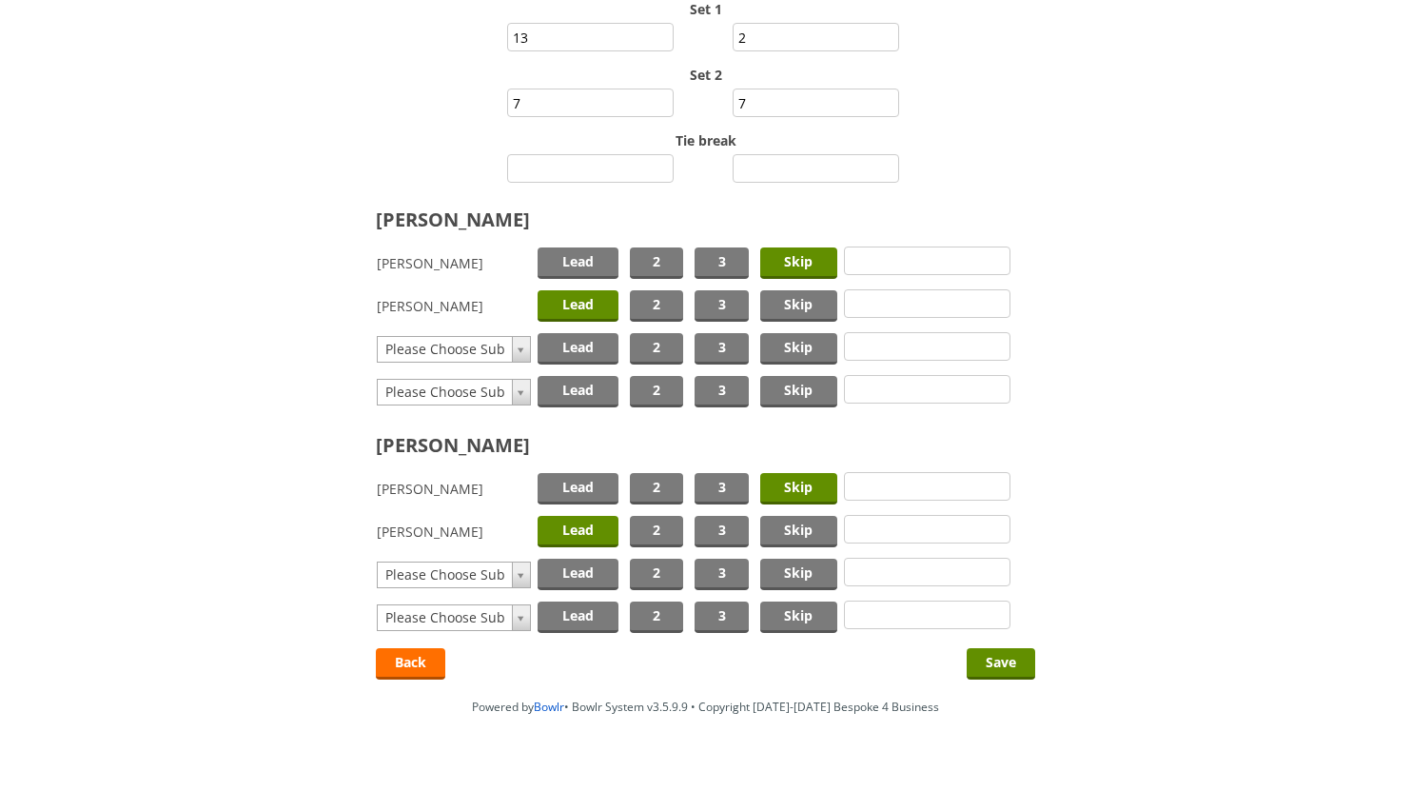
scroll to position [301, 0]
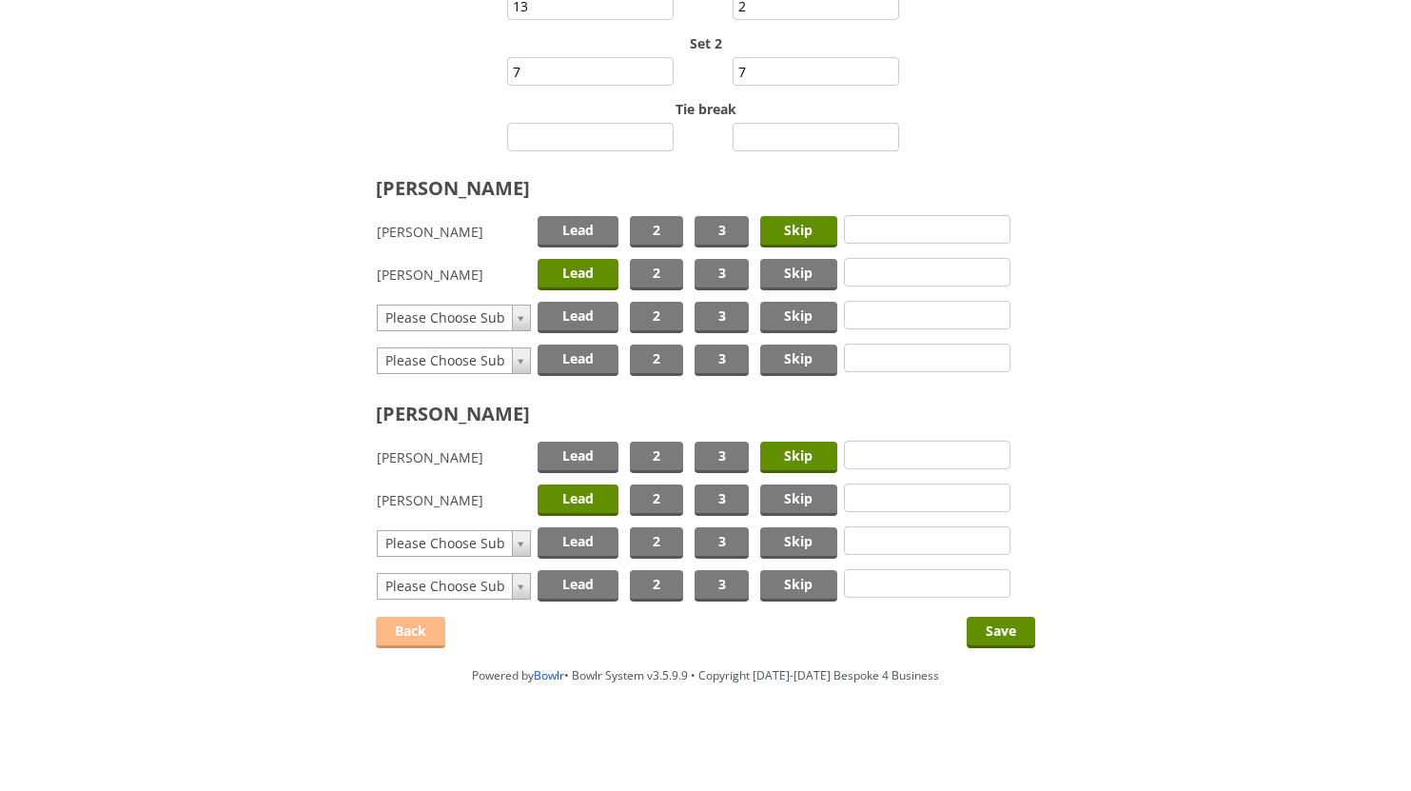
click at [424, 636] on link "Back" at bounding box center [410, 632] width 69 height 31
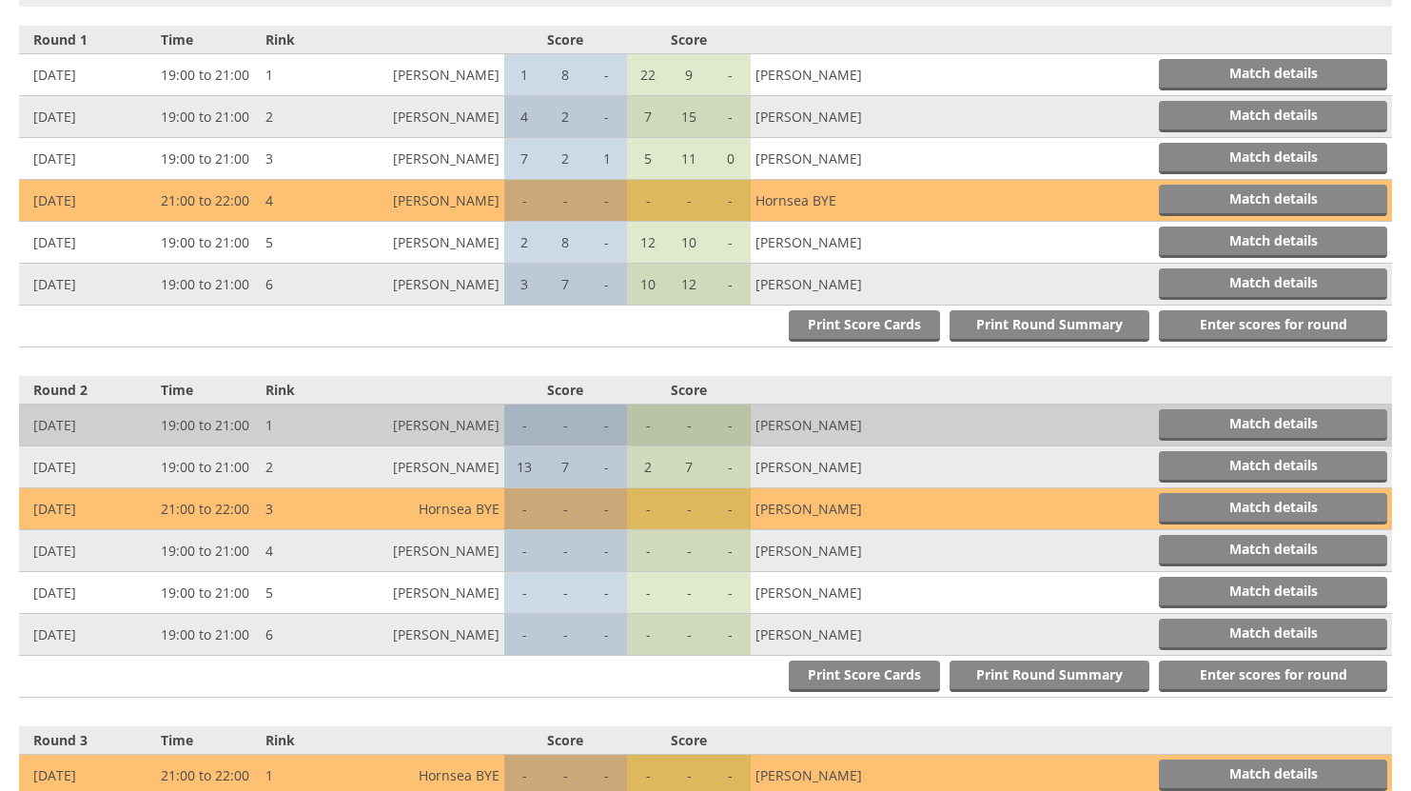
scroll to position [761, 0]
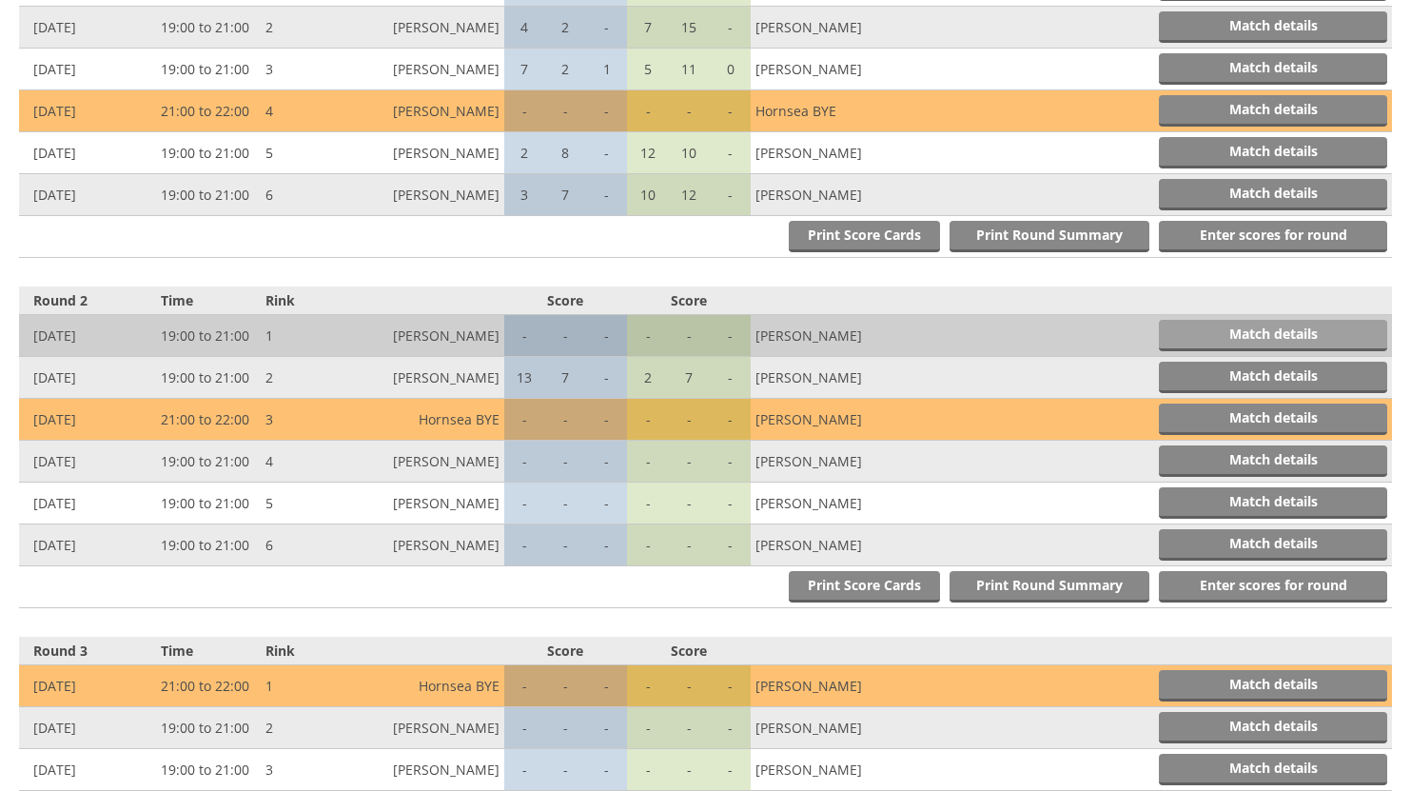
click at [1243, 334] on link "Match details" at bounding box center [1273, 335] width 228 height 31
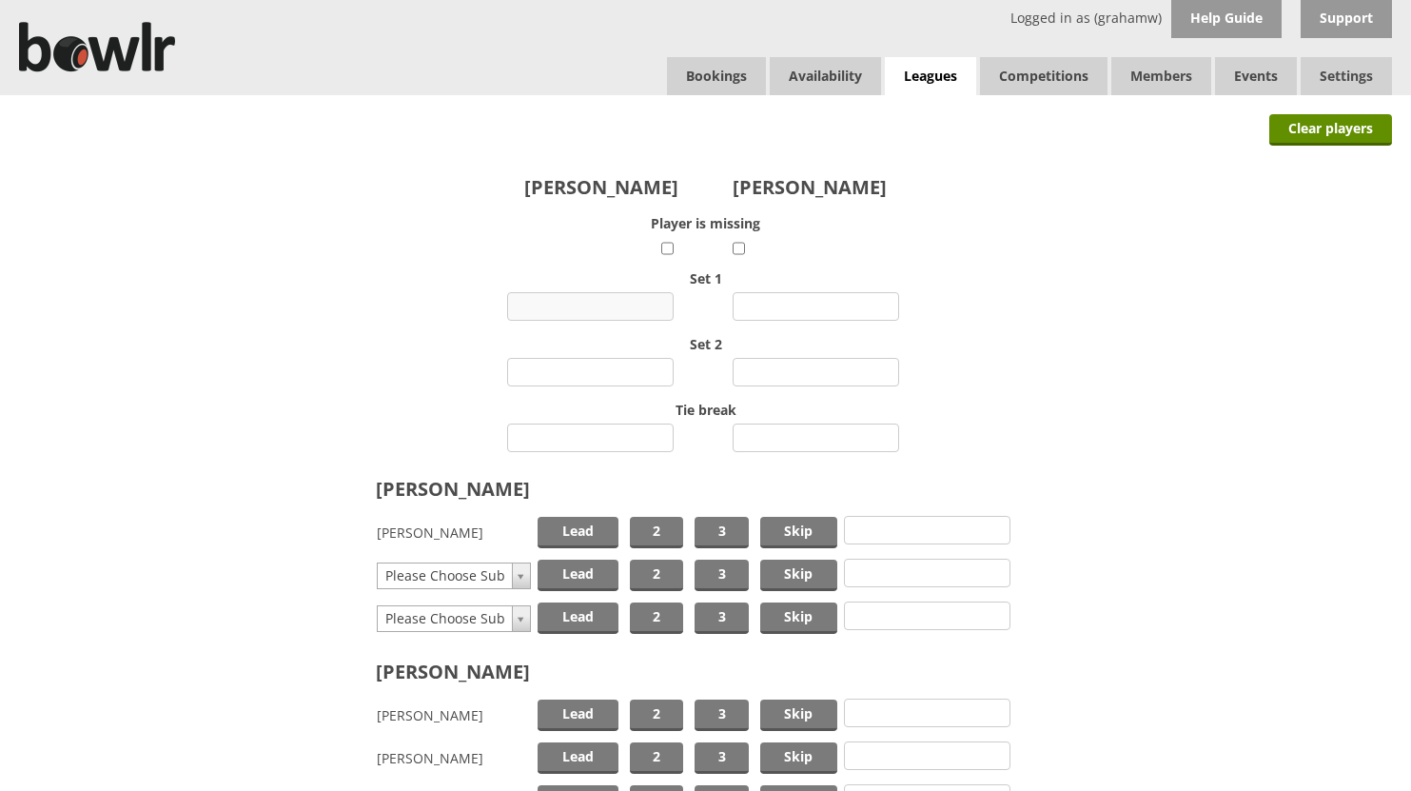
click at [608, 302] on input "number" at bounding box center [590, 306] width 167 height 29
type input "4"
click at [798, 307] on input "number" at bounding box center [816, 306] width 167 height 29
type input "11"
click at [595, 367] on input "number" at bounding box center [590, 372] width 167 height 29
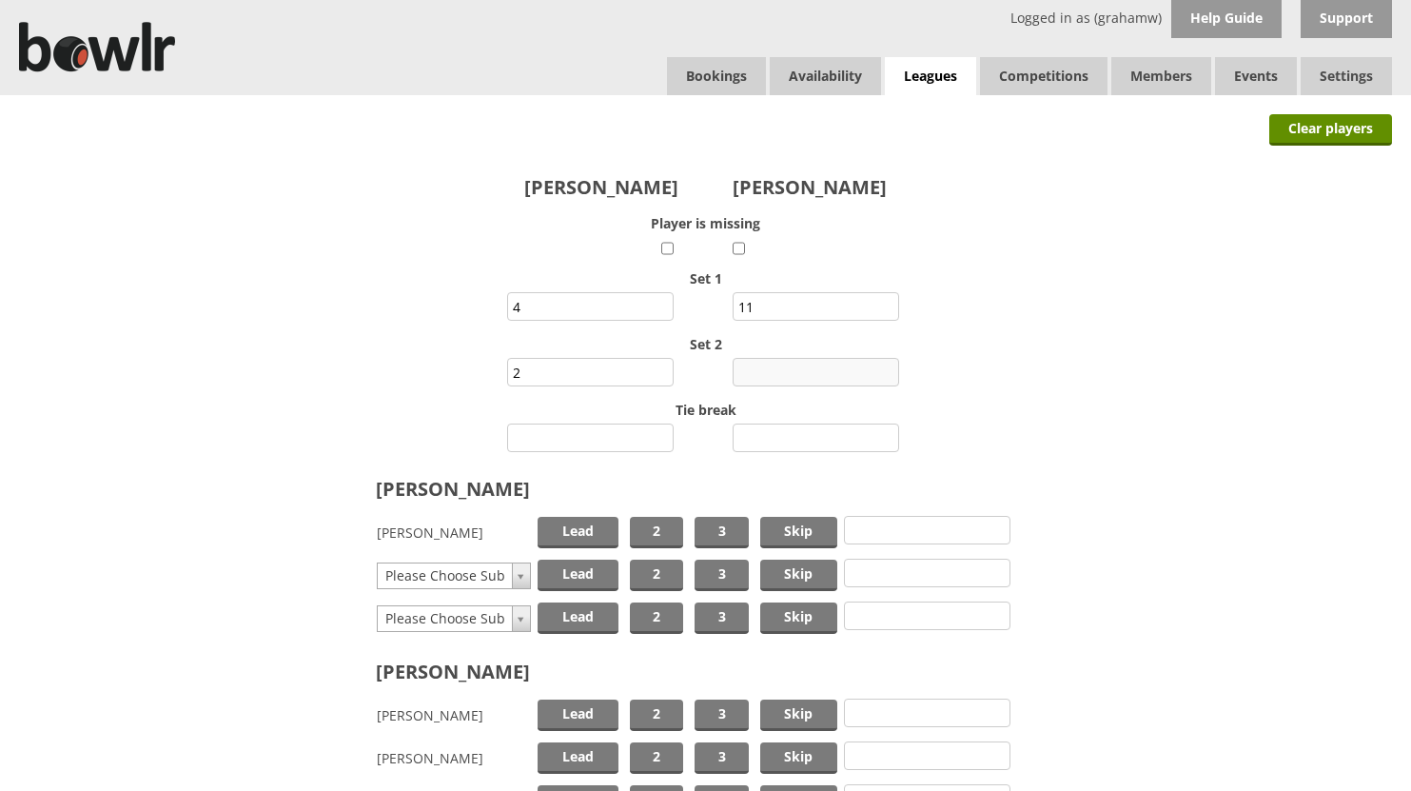
type input "2"
click at [784, 371] on input "number" at bounding box center [816, 372] width 167 height 29
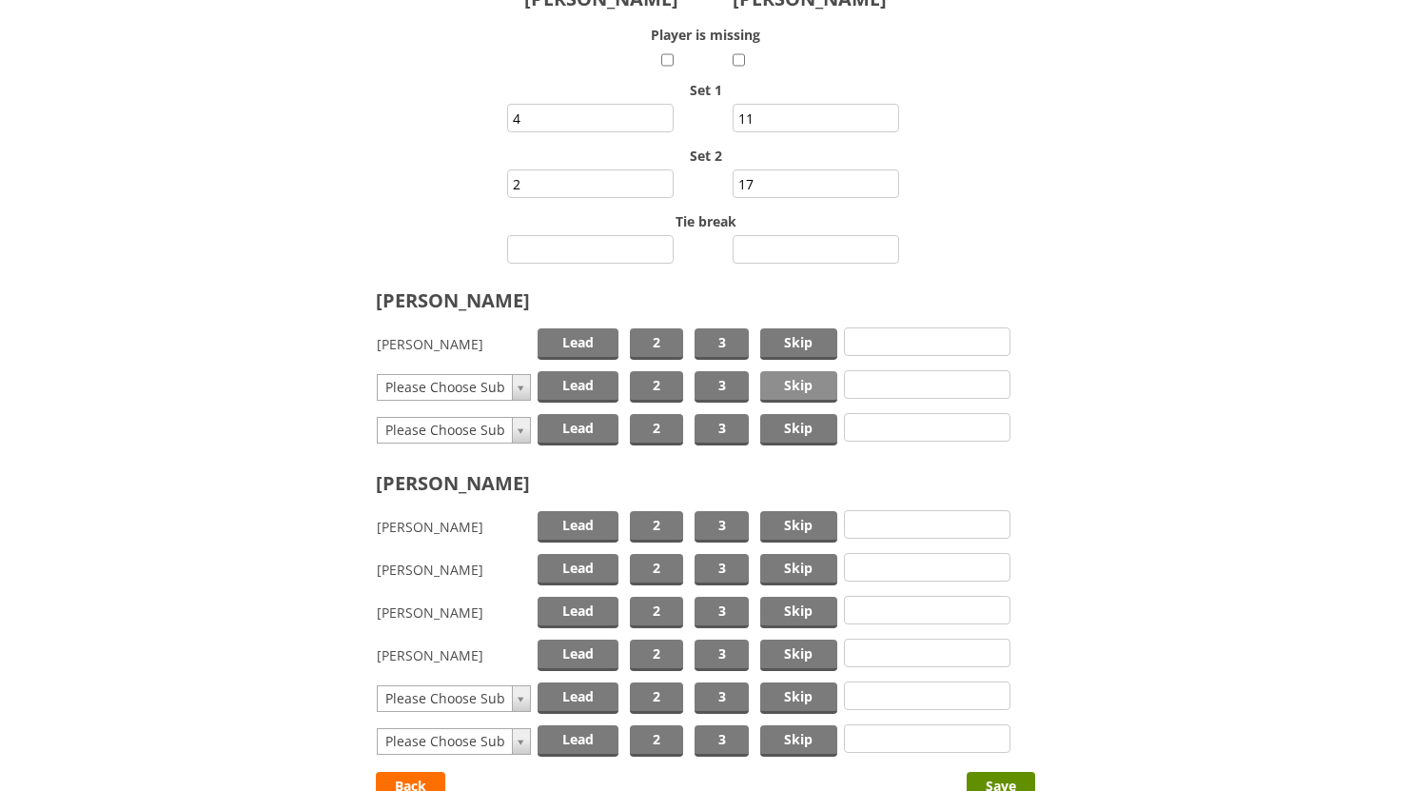
scroll to position [190, 0]
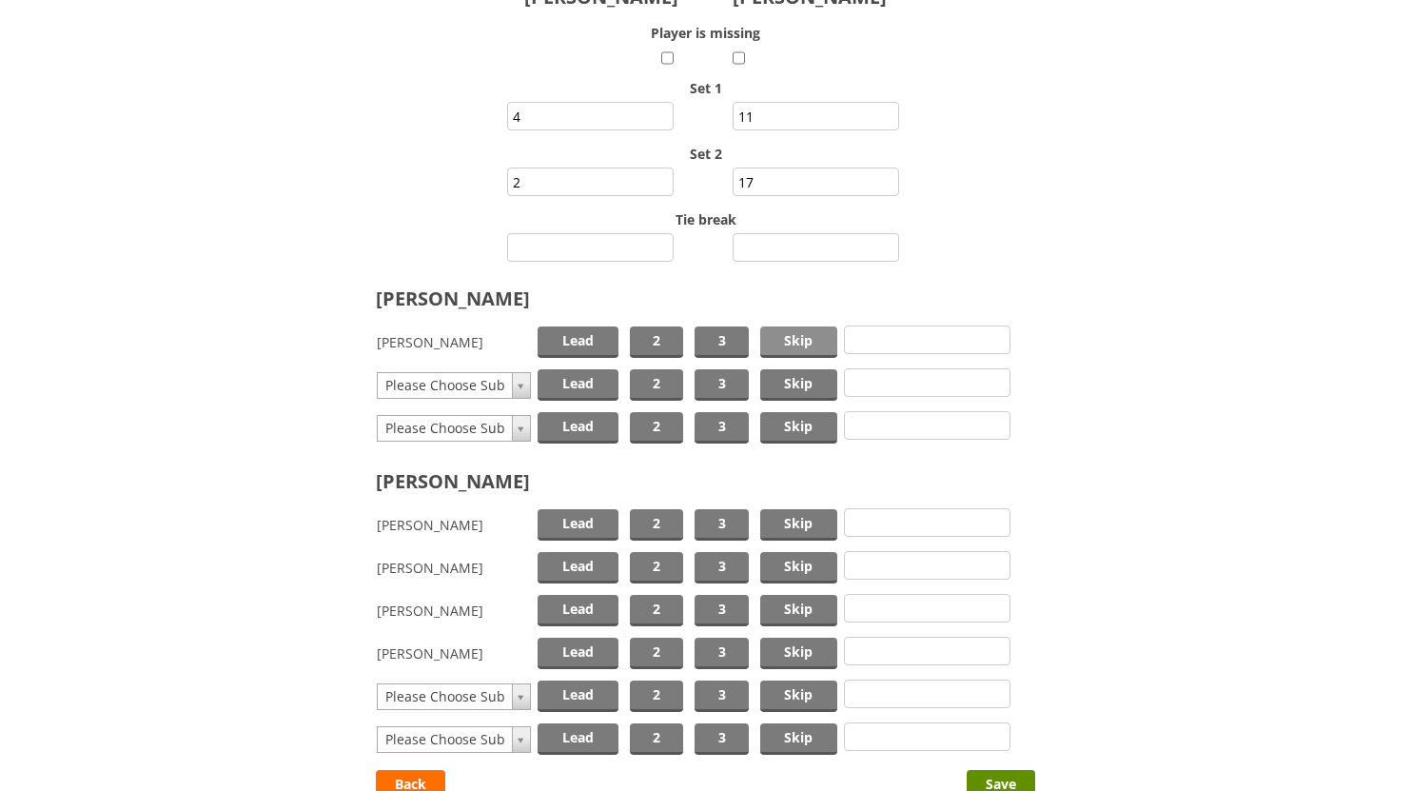
type input "17"
click at [795, 343] on span "Skip" at bounding box center [798, 341] width 77 height 31
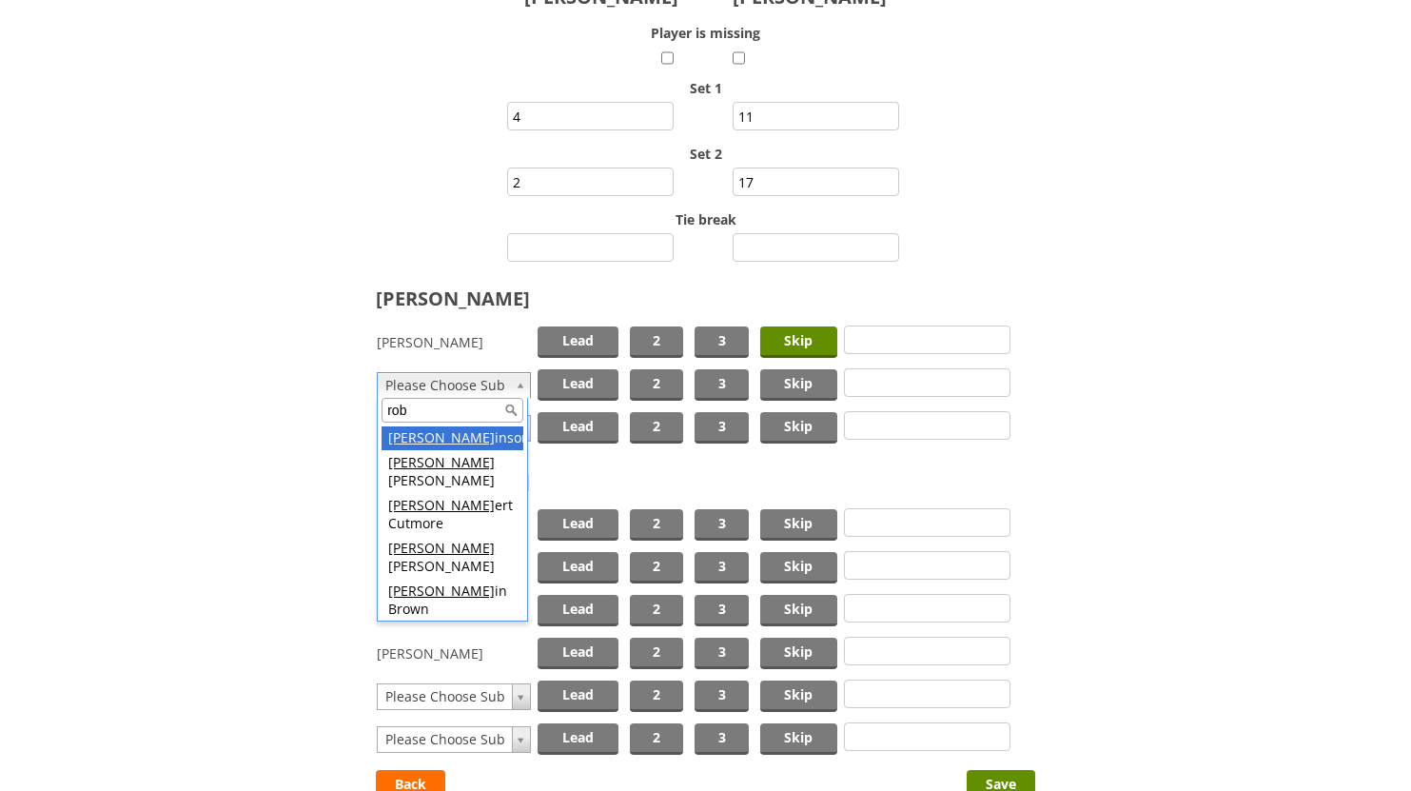
scroll to position [95, 0]
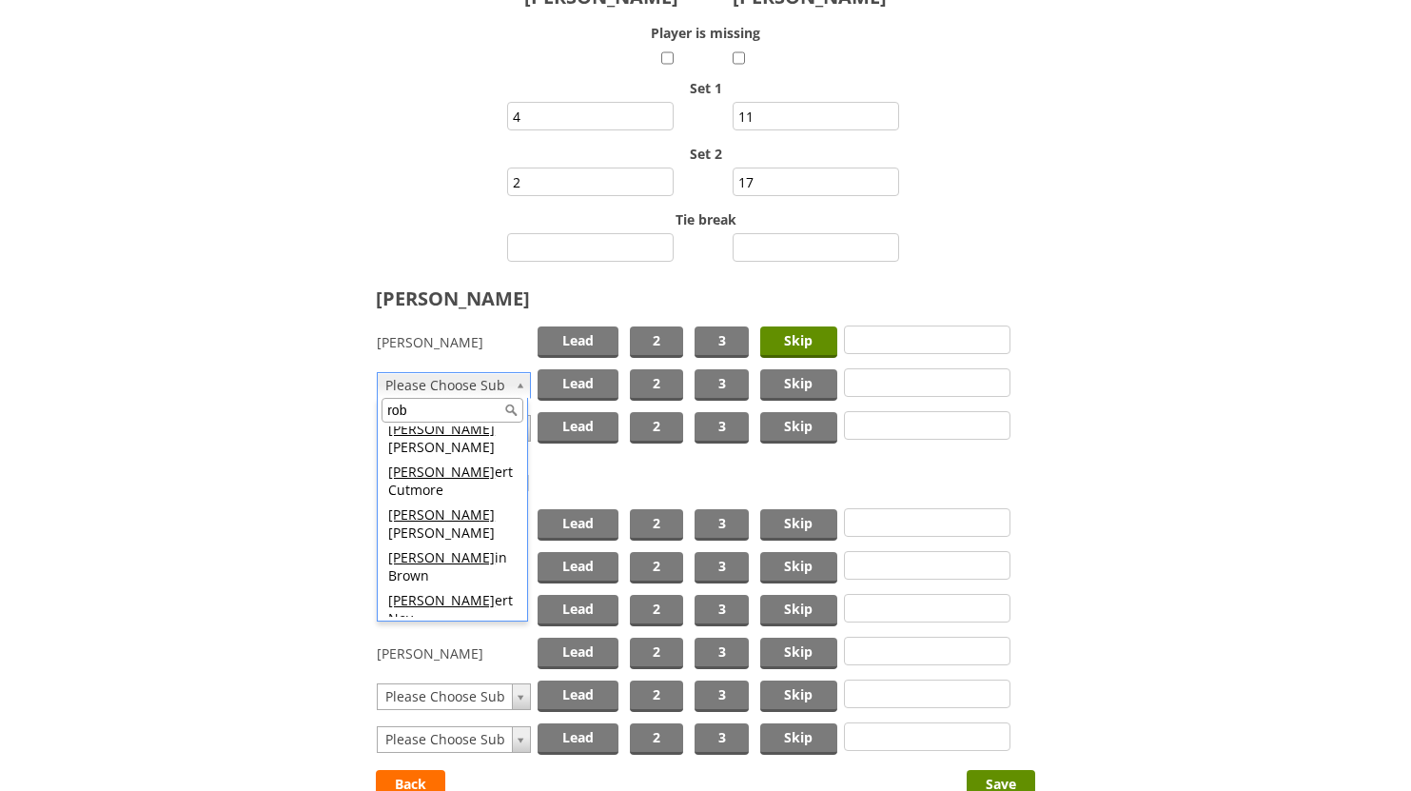
type input "rob"
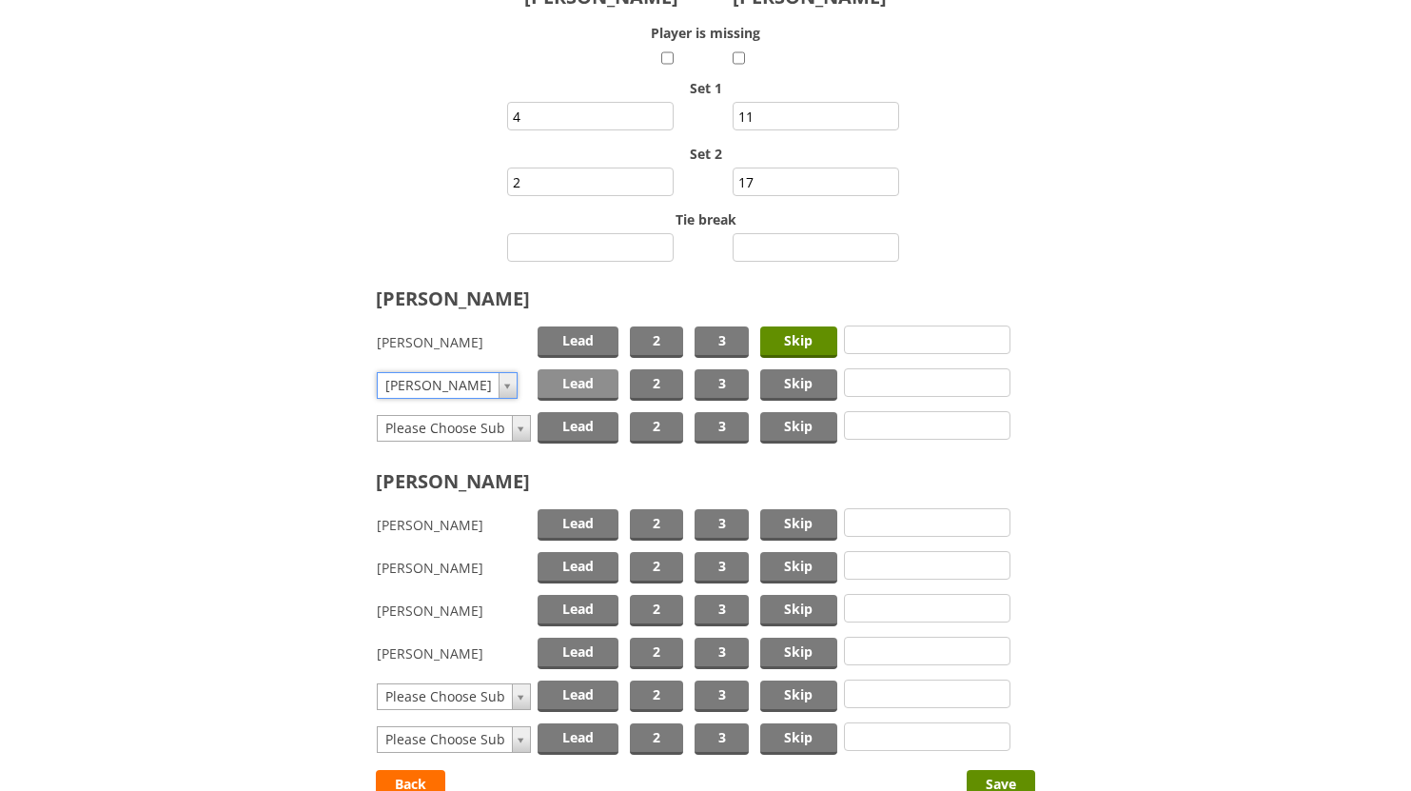
click at [594, 379] on span "Lead" at bounding box center [578, 384] width 81 height 31
click at [787, 519] on span "Skip" at bounding box center [798, 524] width 77 height 31
click at [580, 559] on span "Lead" at bounding box center [578, 567] width 81 height 31
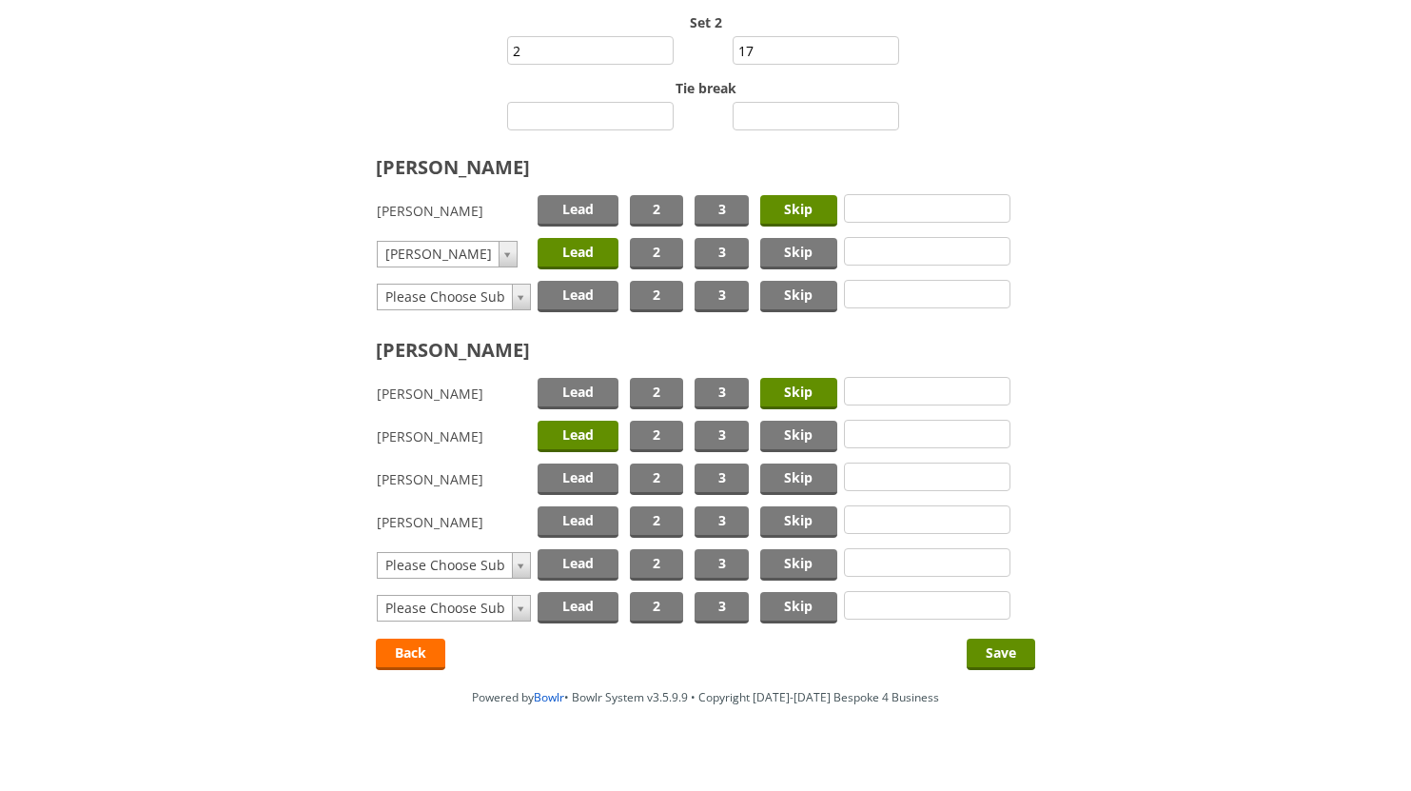
scroll to position [344, 0]
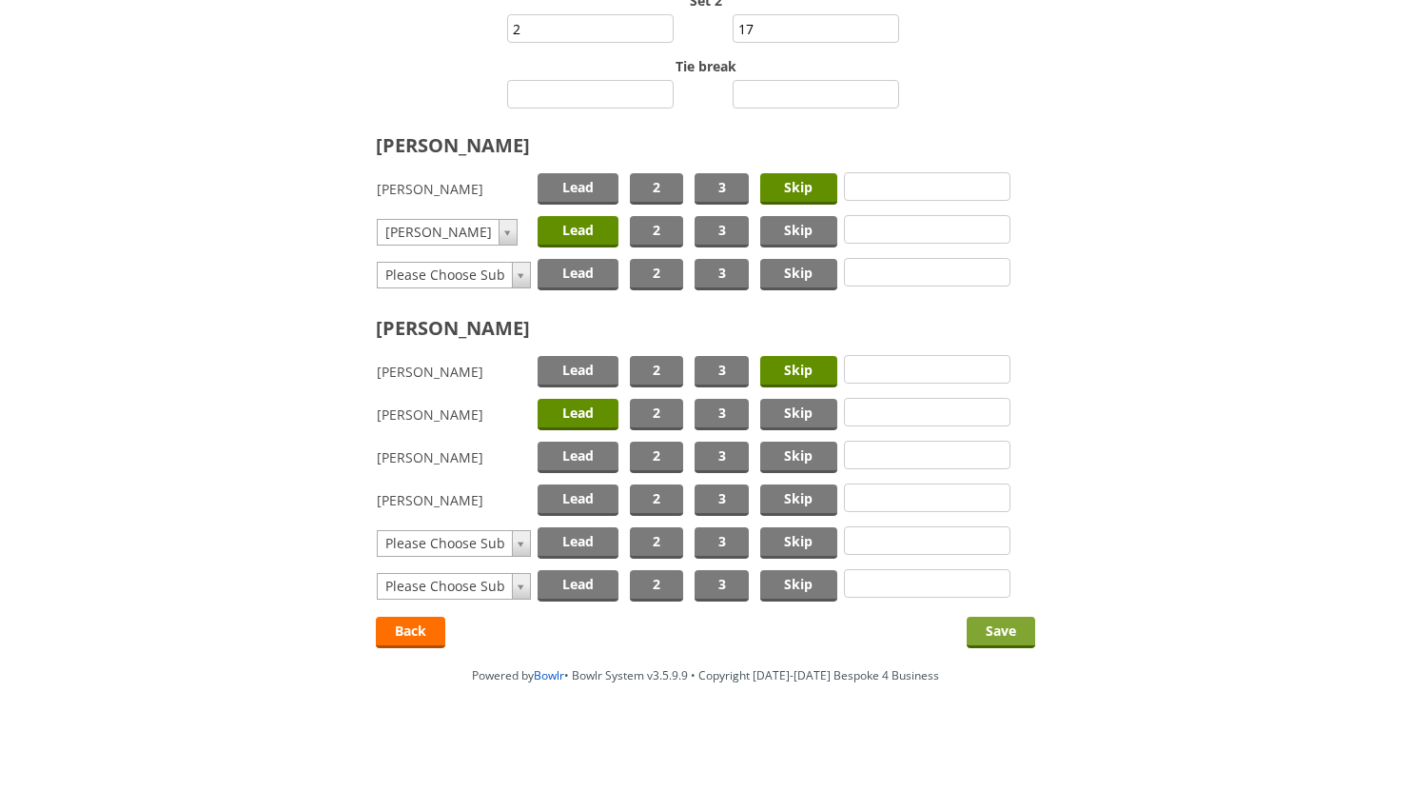
click at [994, 628] on input "Save" at bounding box center [1001, 632] width 69 height 31
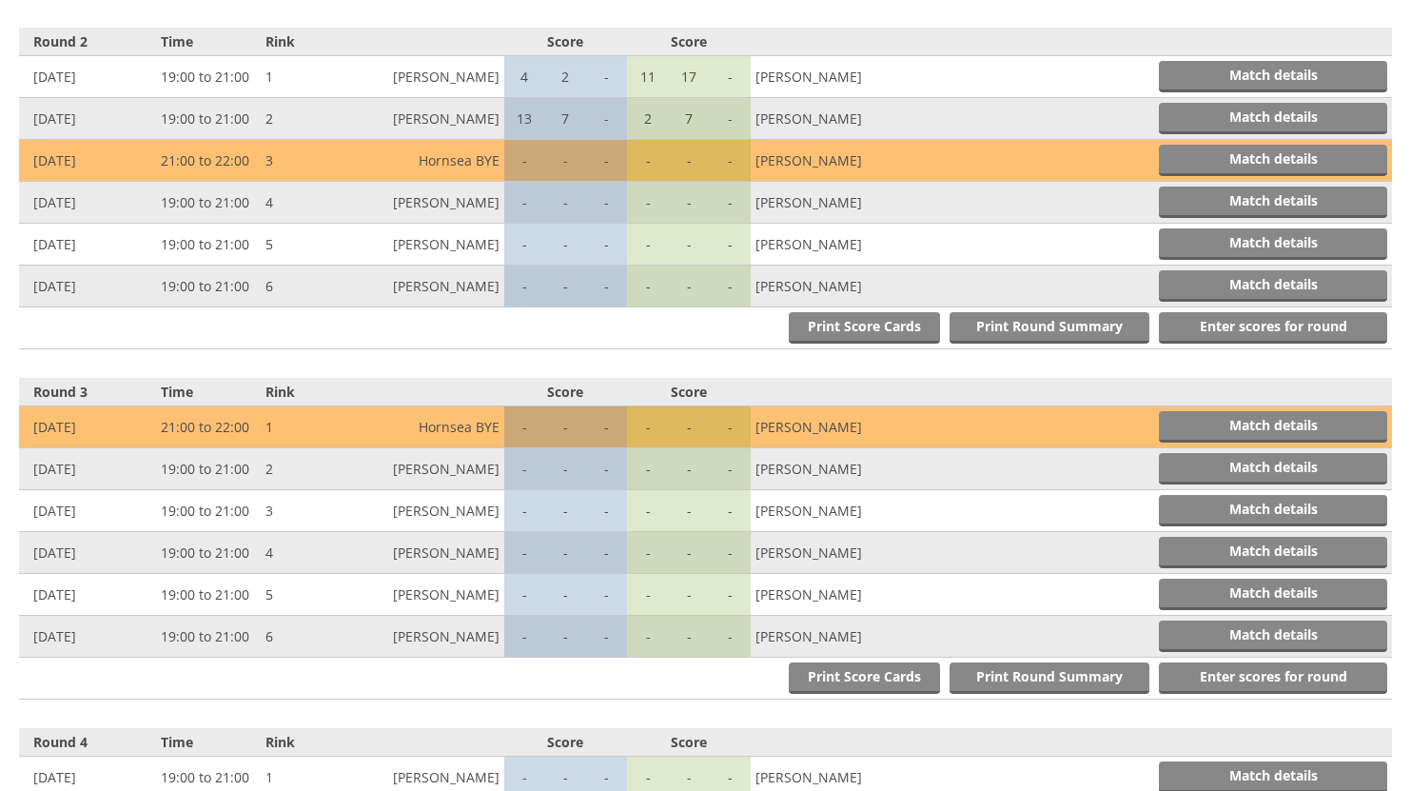
scroll to position [1106, 0]
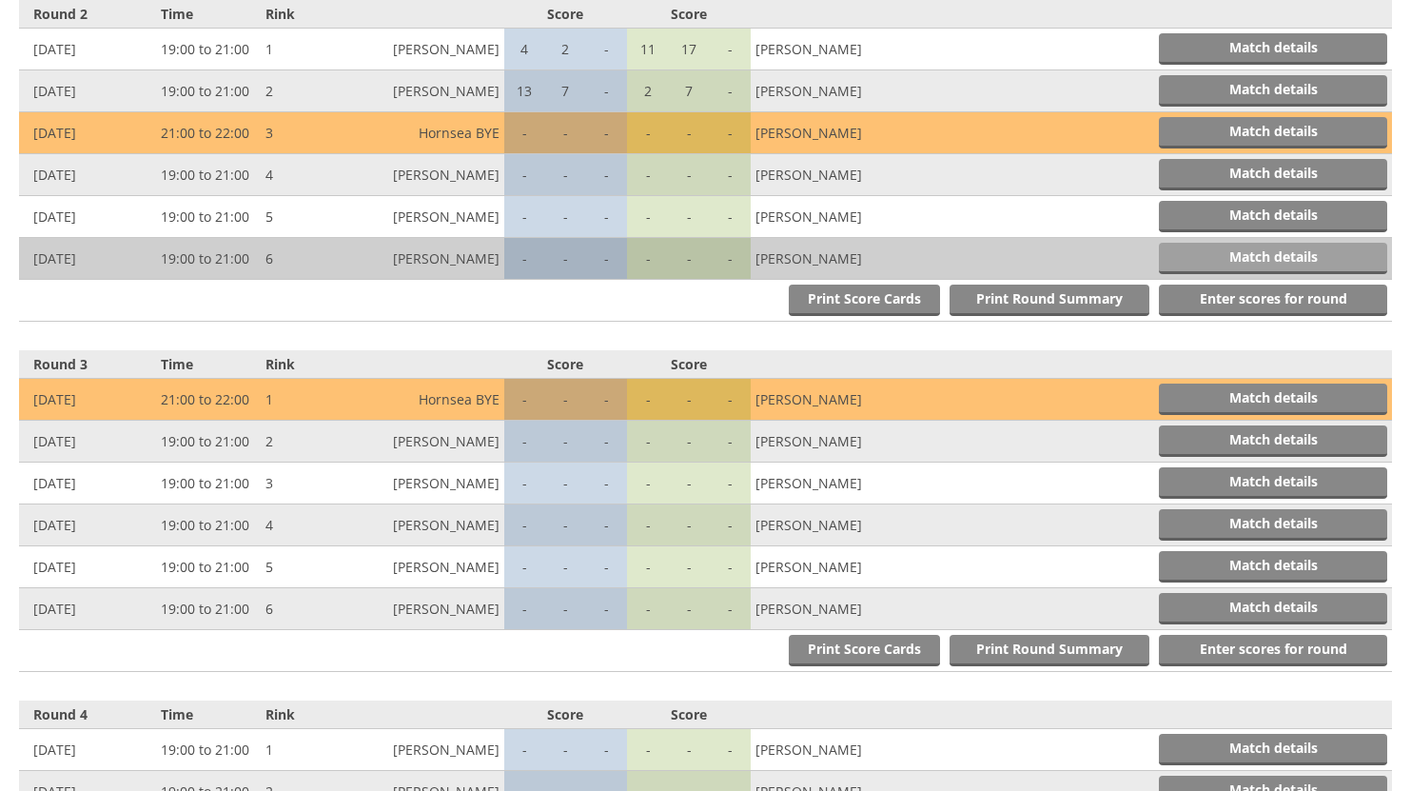
click at [1260, 252] on link "Match details" at bounding box center [1273, 258] width 228 height 31
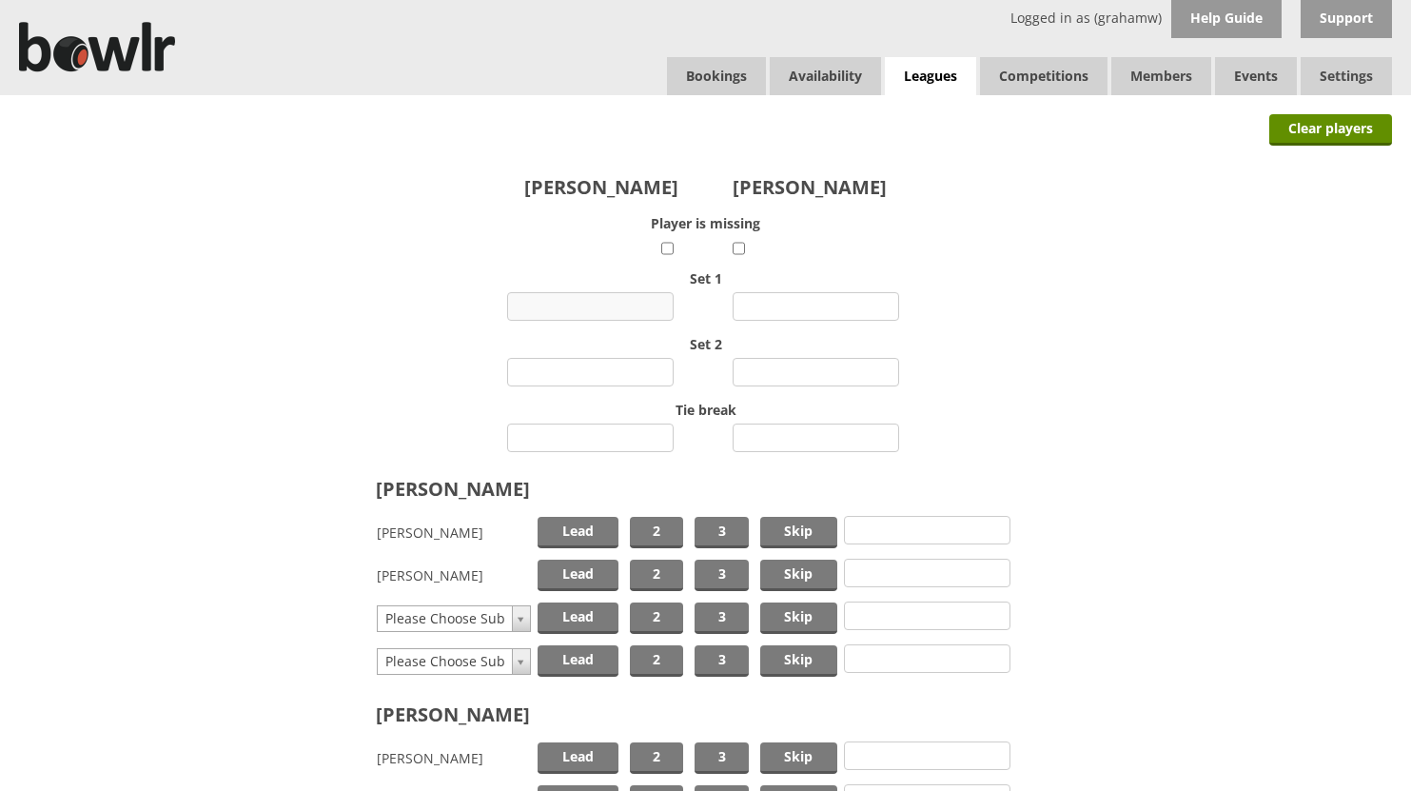
click at [611, 303] on input "number" at bounding box center [590, 306] width 167 height 29
type input "12"
click at [778, 300] on input "number" at bounding box center [816, 306] width 167 height 29
type input "8"
click at [630, 371] on input "number" at bounding box center [590, 372] width 167 height 29
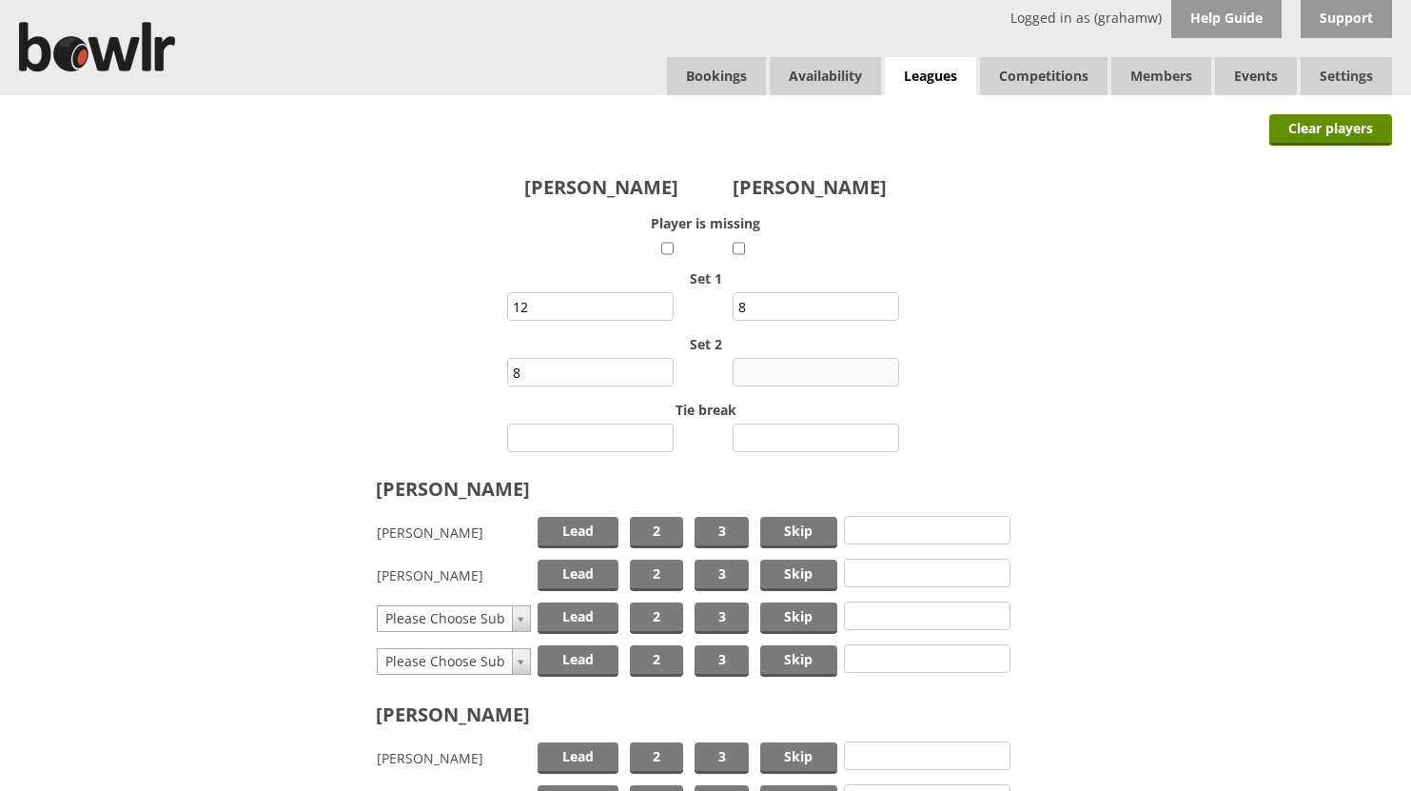
type input "8"
click at [825, 380] on input "number" at bounding box center [816, 372] width 167 height 29
type input "7"
click at [790, 530] on span "Skip" at bounding box center [798, 532] width 77 height 31
click at [595, 572] on span "Lead" at bounding box center [578, 575] width 81 height 31
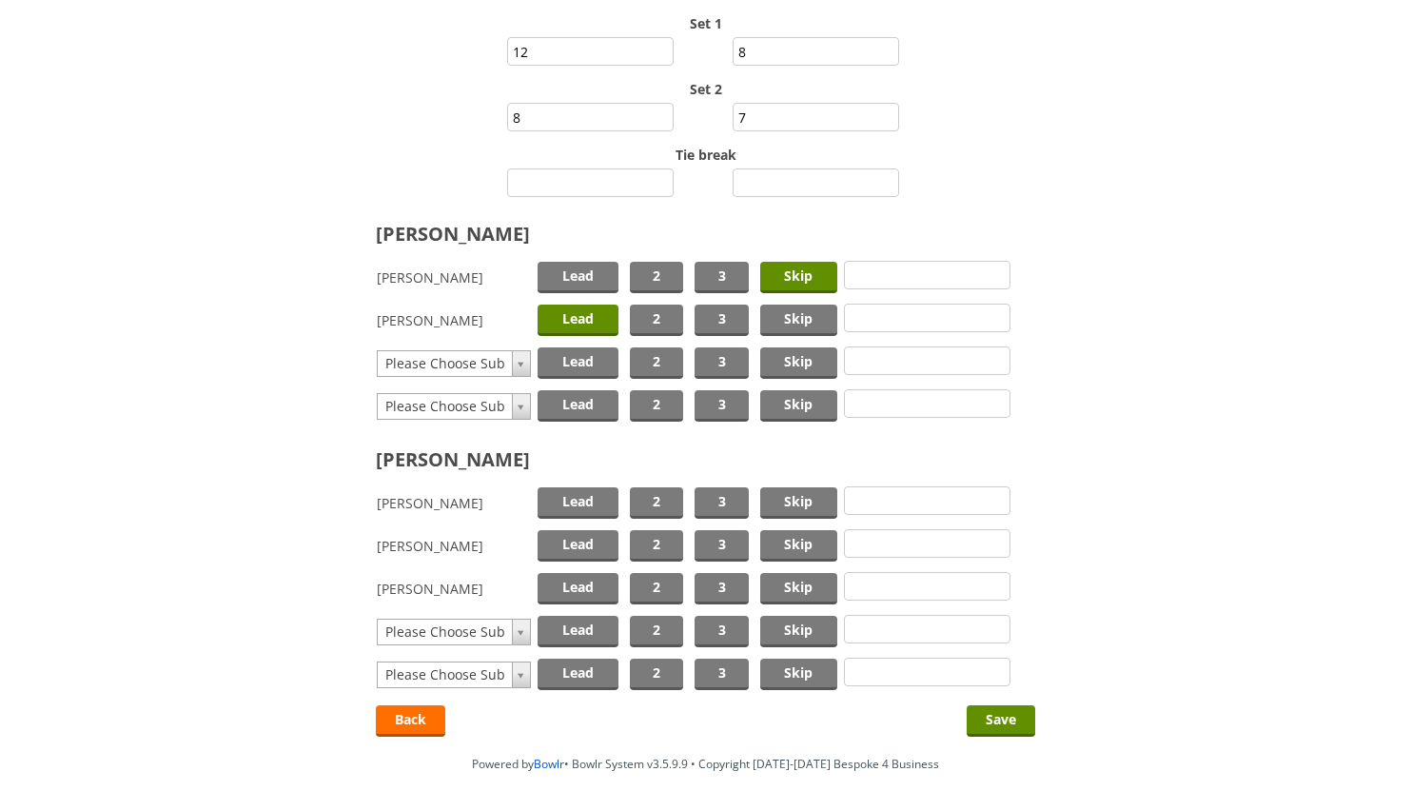
scroll to position [285, 0]
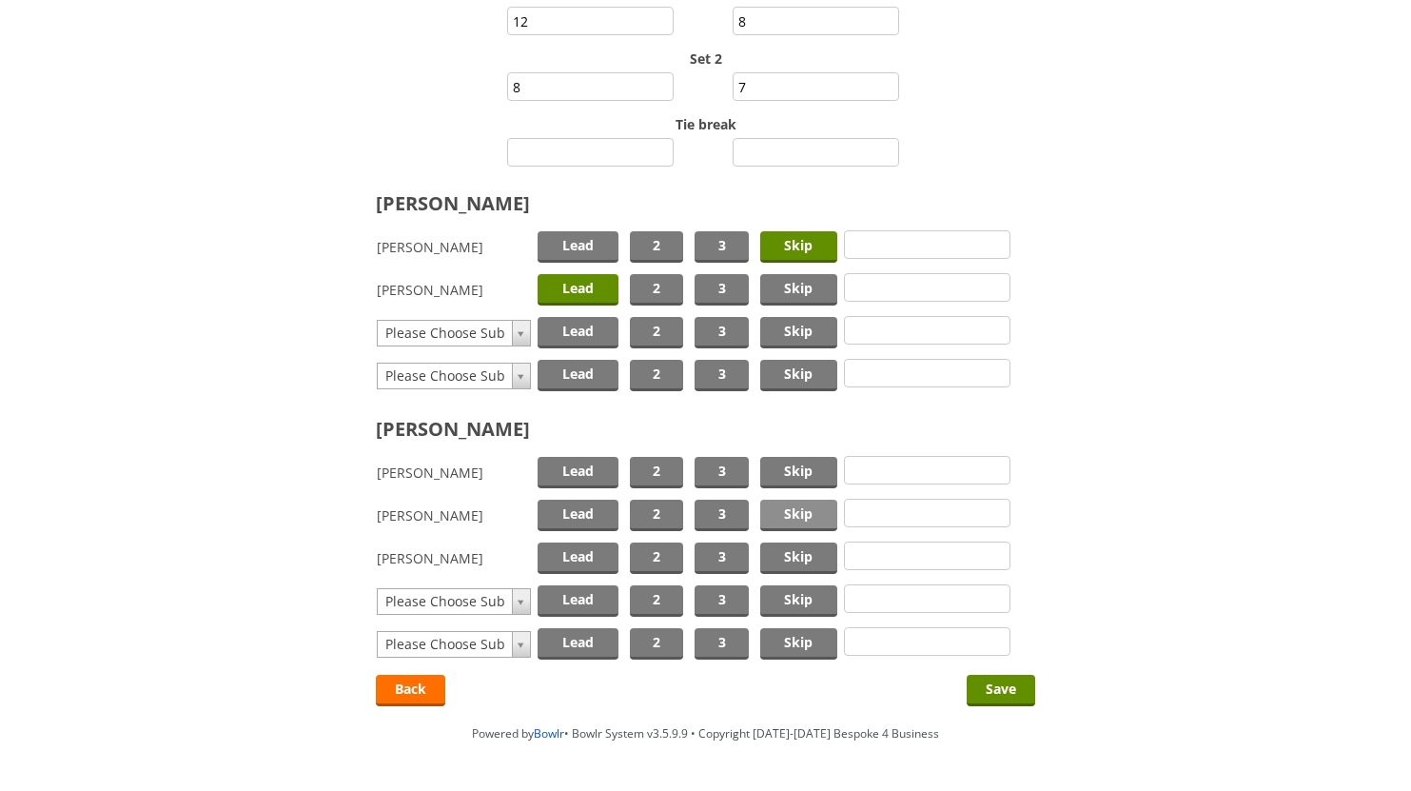
click at [785, 514] on span "Skip" at bounding box center [798, 515] width 77 height 31
click at [588, 559] on span "Lead" at bounding box center [578, 557] width 81 height 31
click at [991, 684] on input "Save" at bounding box center [1001, 690] width 69 height 31
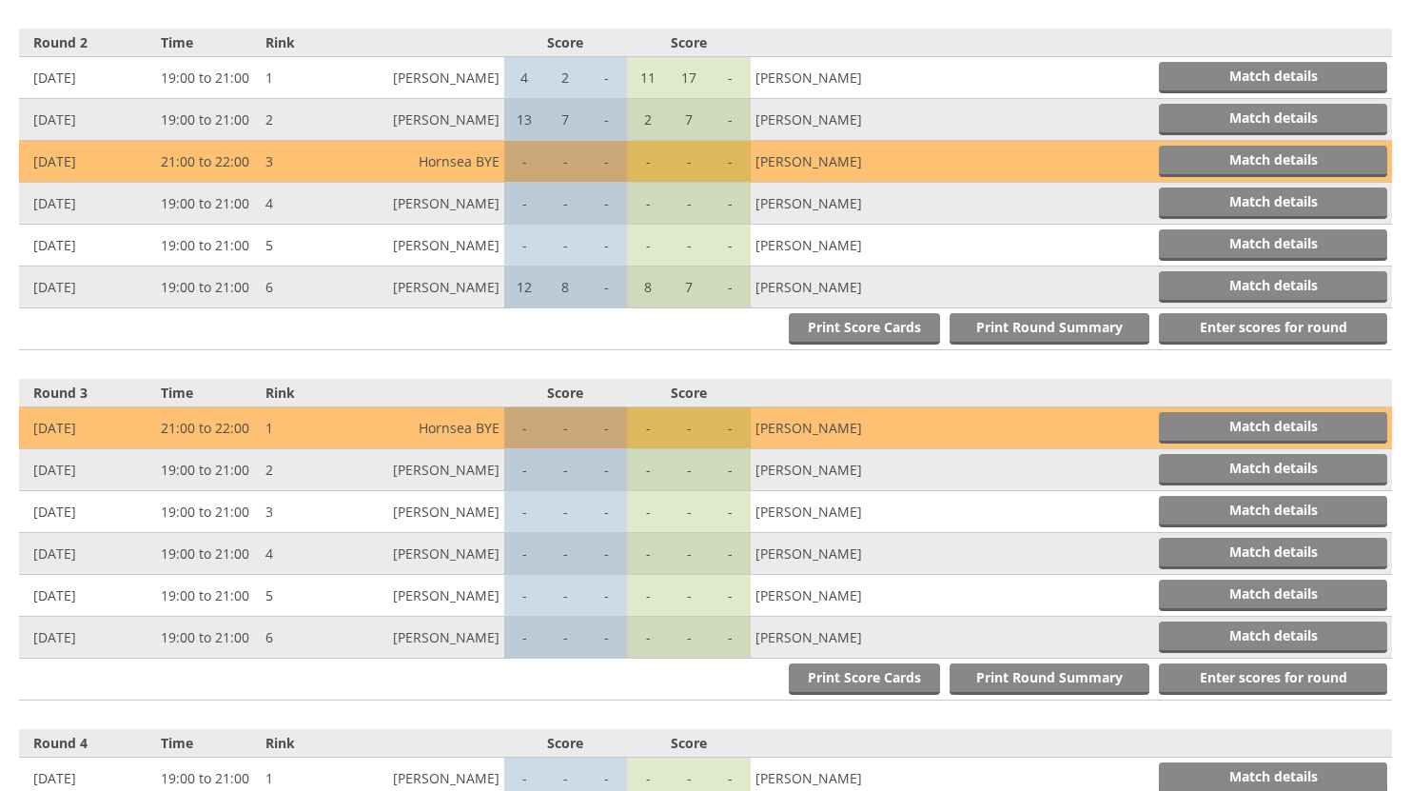
scroll to position [1106, 0]
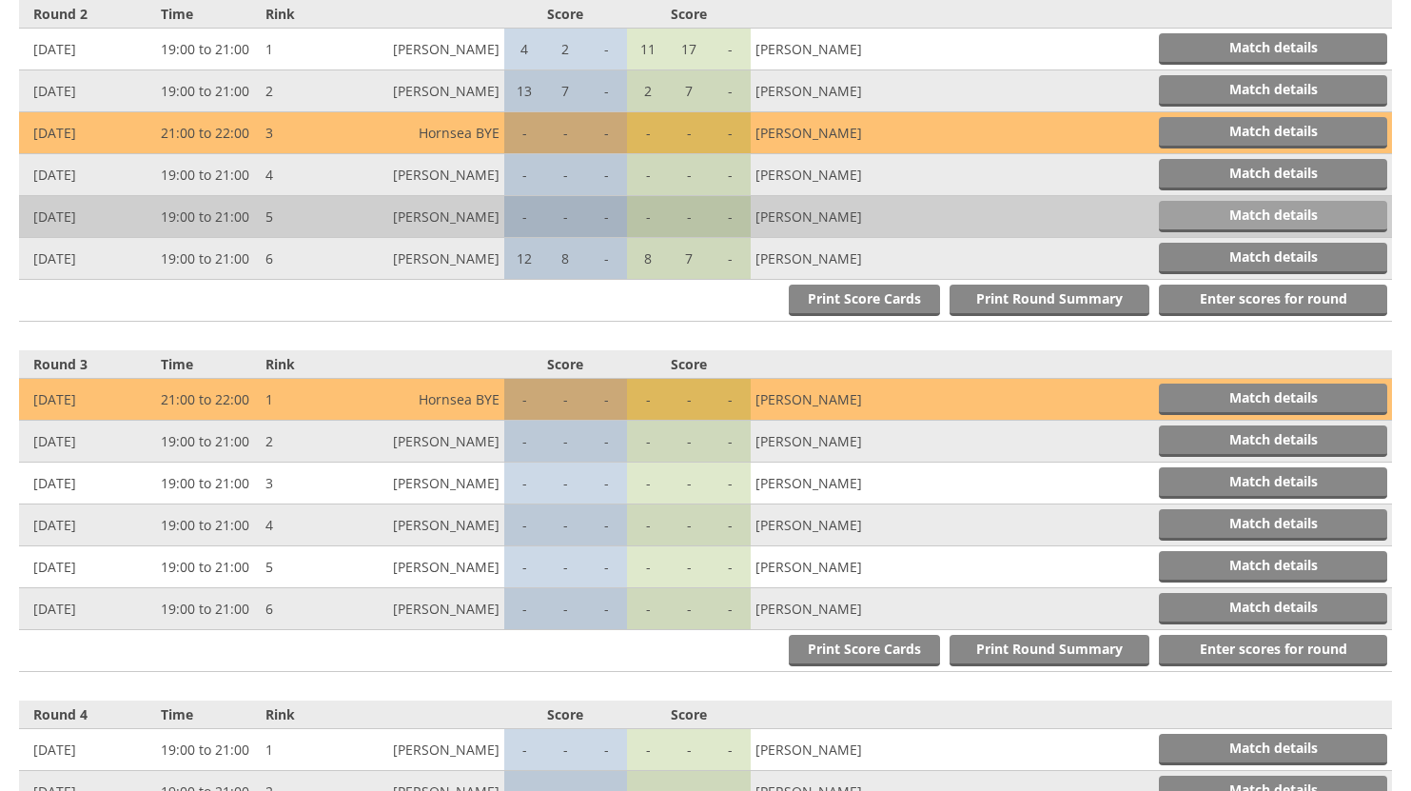
click at [1306, 210] on link "Match details" at bounding box center [1273, 216] width 228 height 31
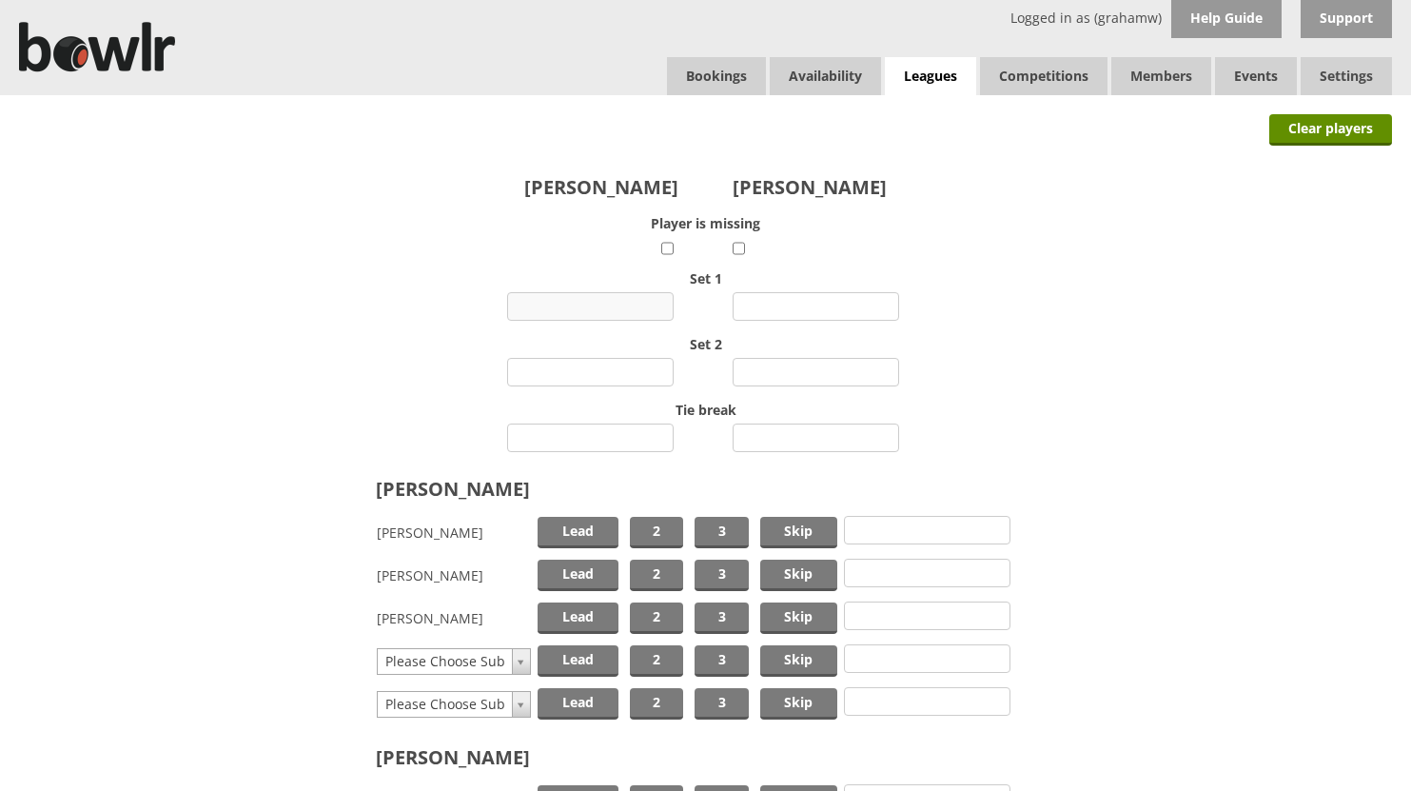
click at [624, 304] on input "number" at bounding box center [590, 306] width 167 height 29
type input "9"
click at [797, 305] on input "number" at bounding box center [816, 306] width 167 height 29
type input "7"
click at [623, 370] on input "number" at bounding box center [590, 372] width 167 height 29
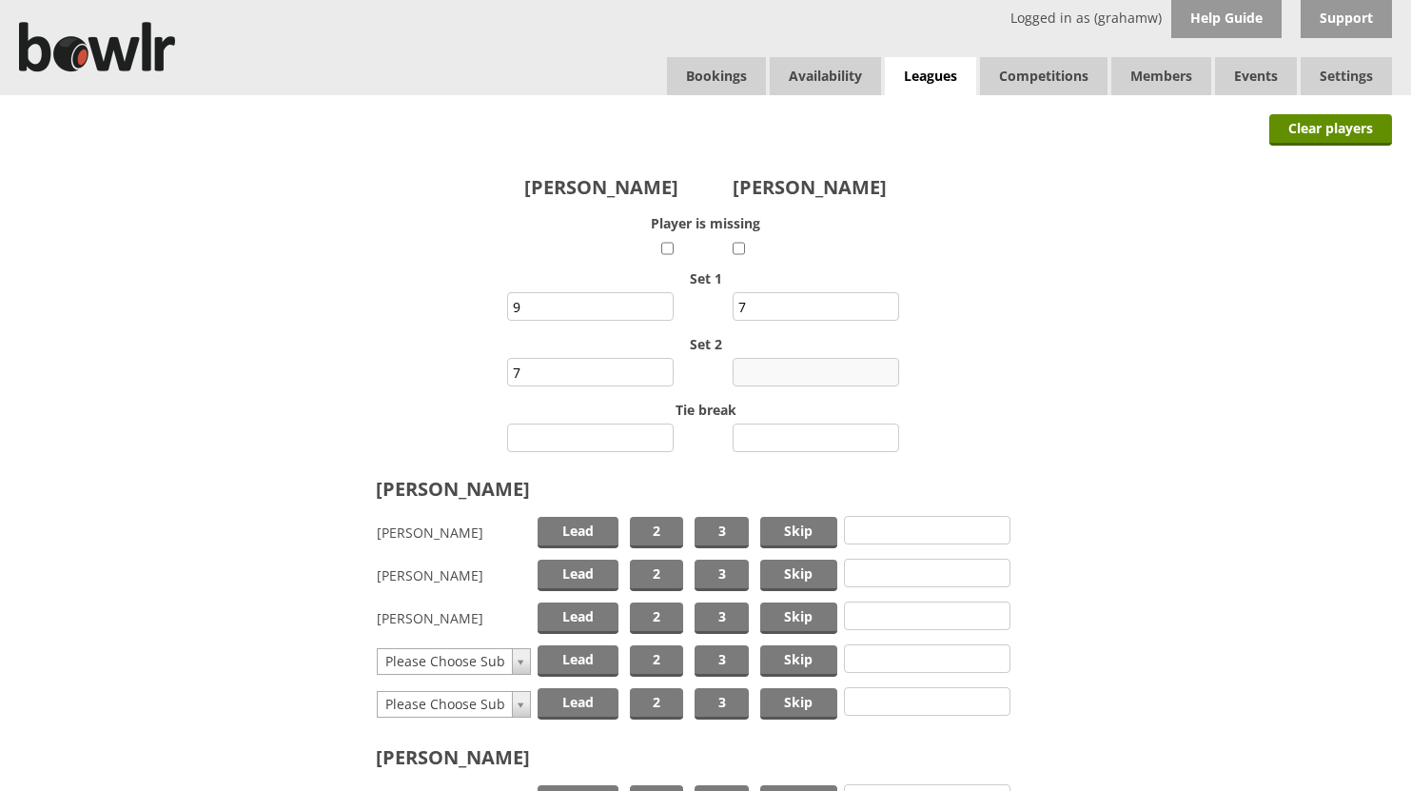
type input "7"
click at [855, 368] on input "number" at bounding box center [816, 372] width 167 height 29
type input "7"
click at [785, 566] on span "Skip" at bounding box center [798, 575] width 77 height 31
click at [577, 613] on span "Lead" at bounding box center [578, 617] width 81 height 31
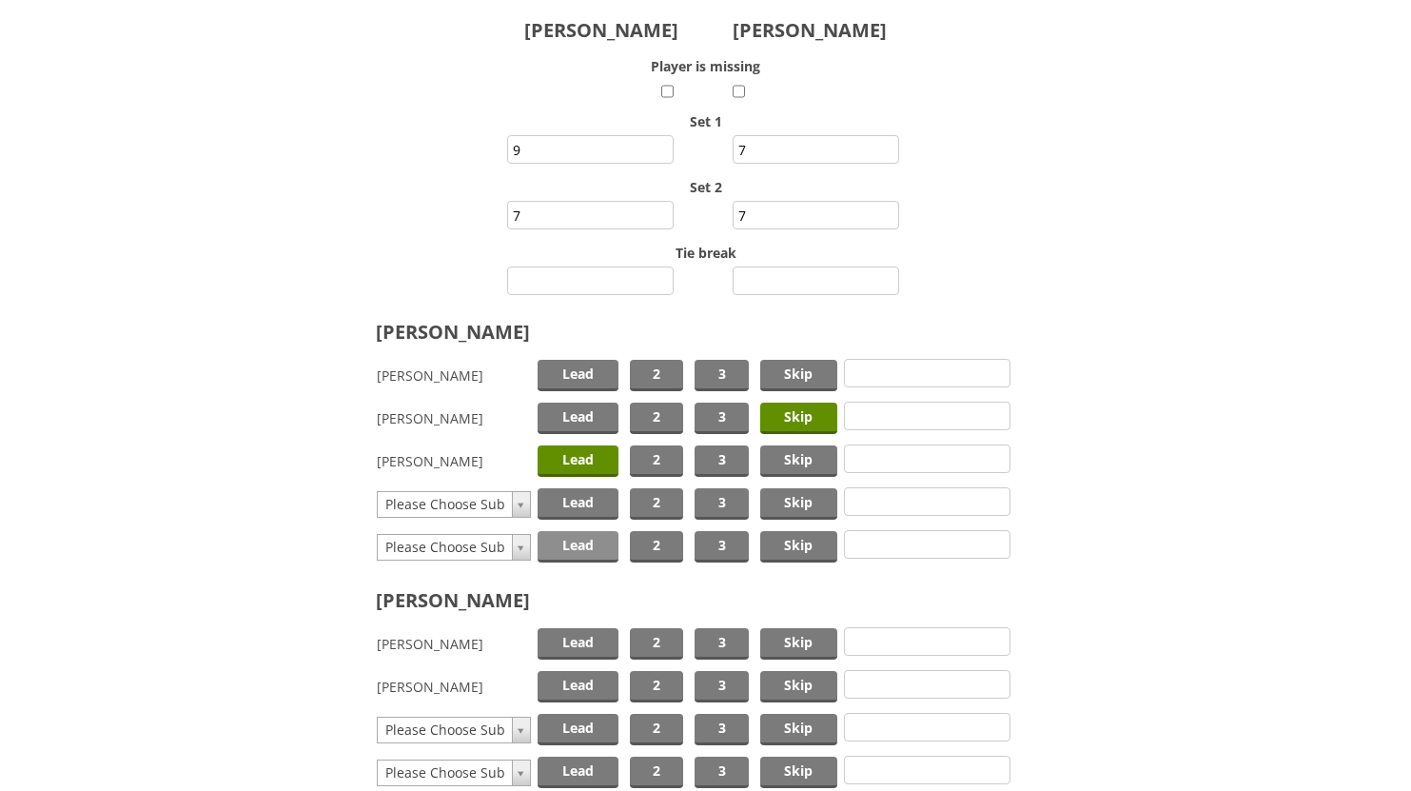
scroll to position [190, 0]
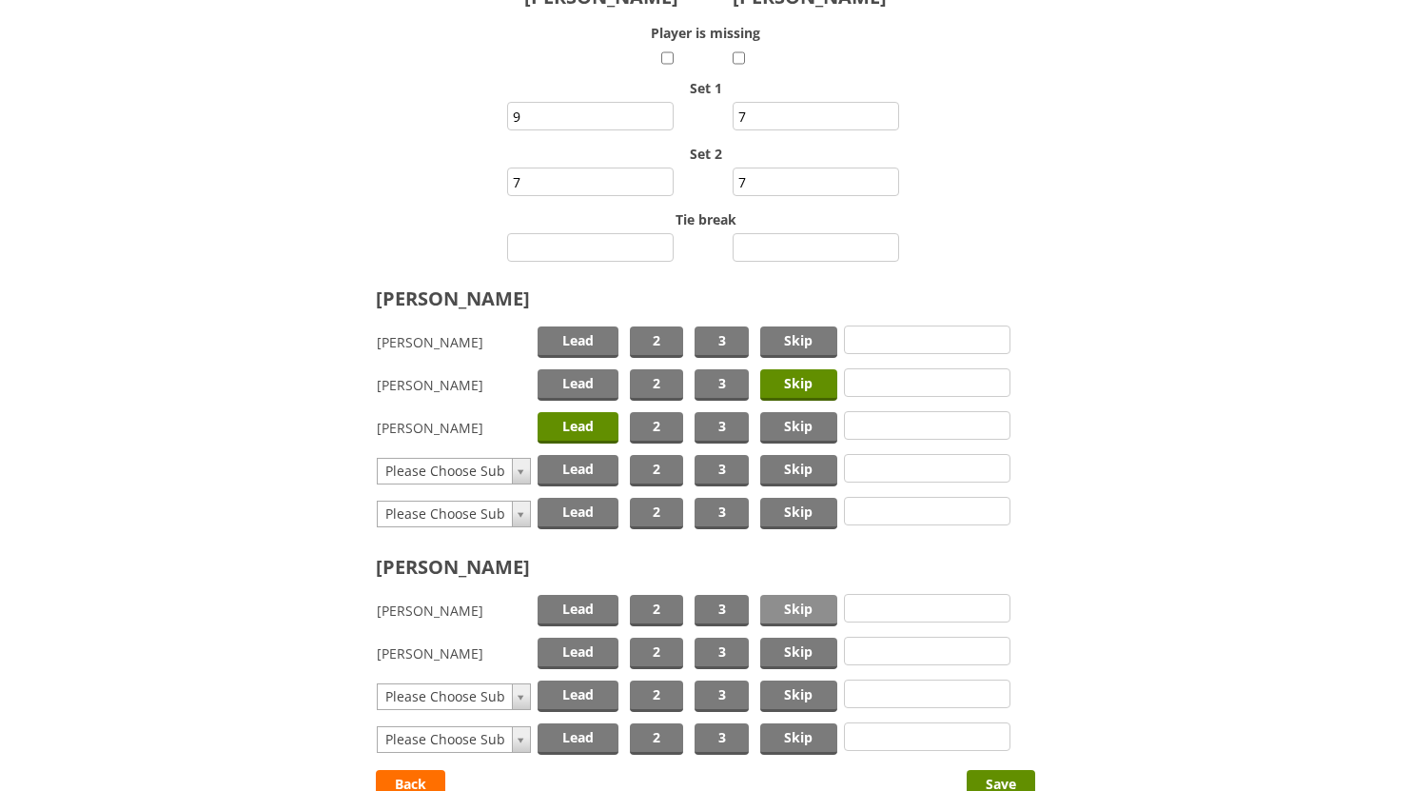
click at [783, 602] on span "Skip" at bounding box center [798, 610] width 77 height 31
click at [579, 647] on span "Lead" at bounding box center [578, 653] width 81 height 31
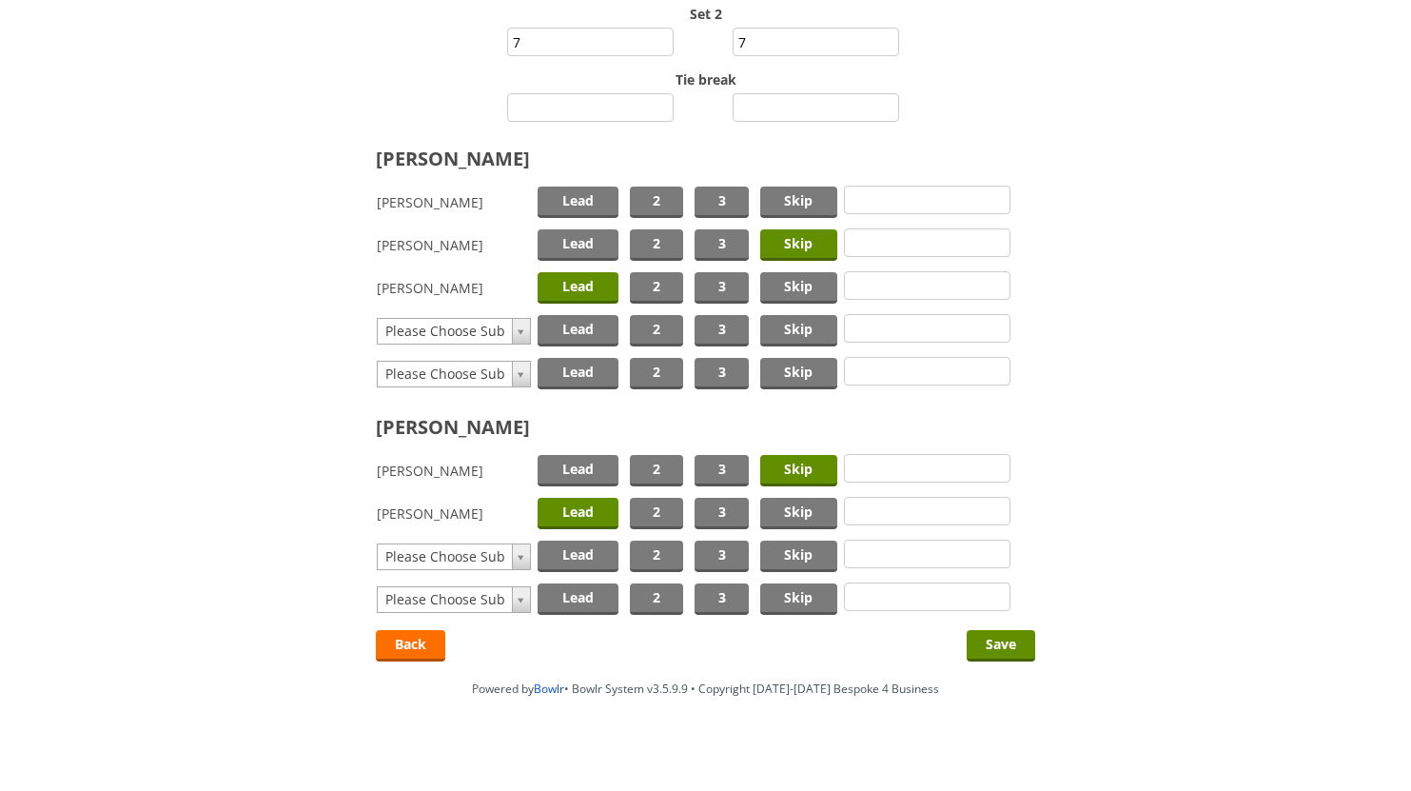
scroll to position [344, 0]
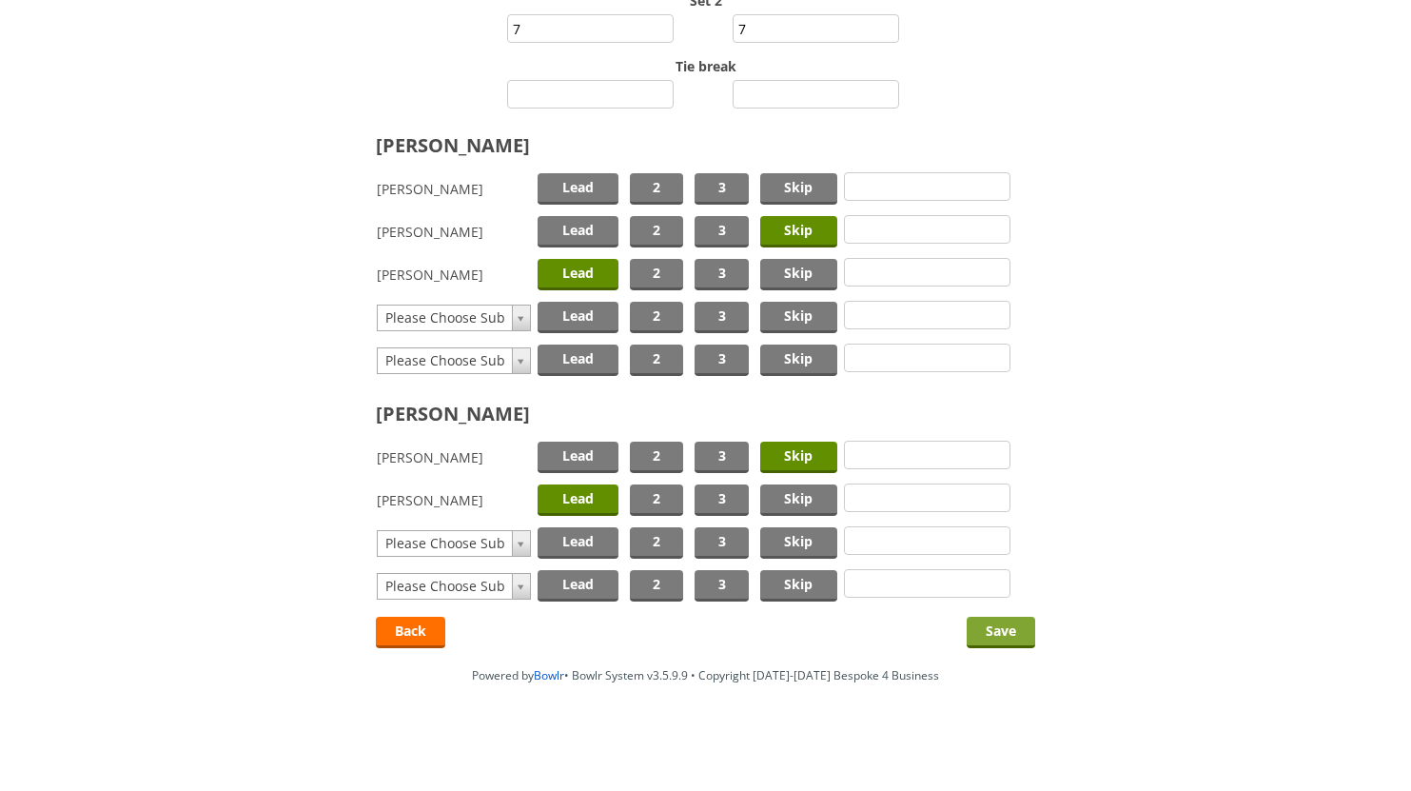
click at [996, 629] on input "Save" at bounding box center [1001, 632] width 69 height 31
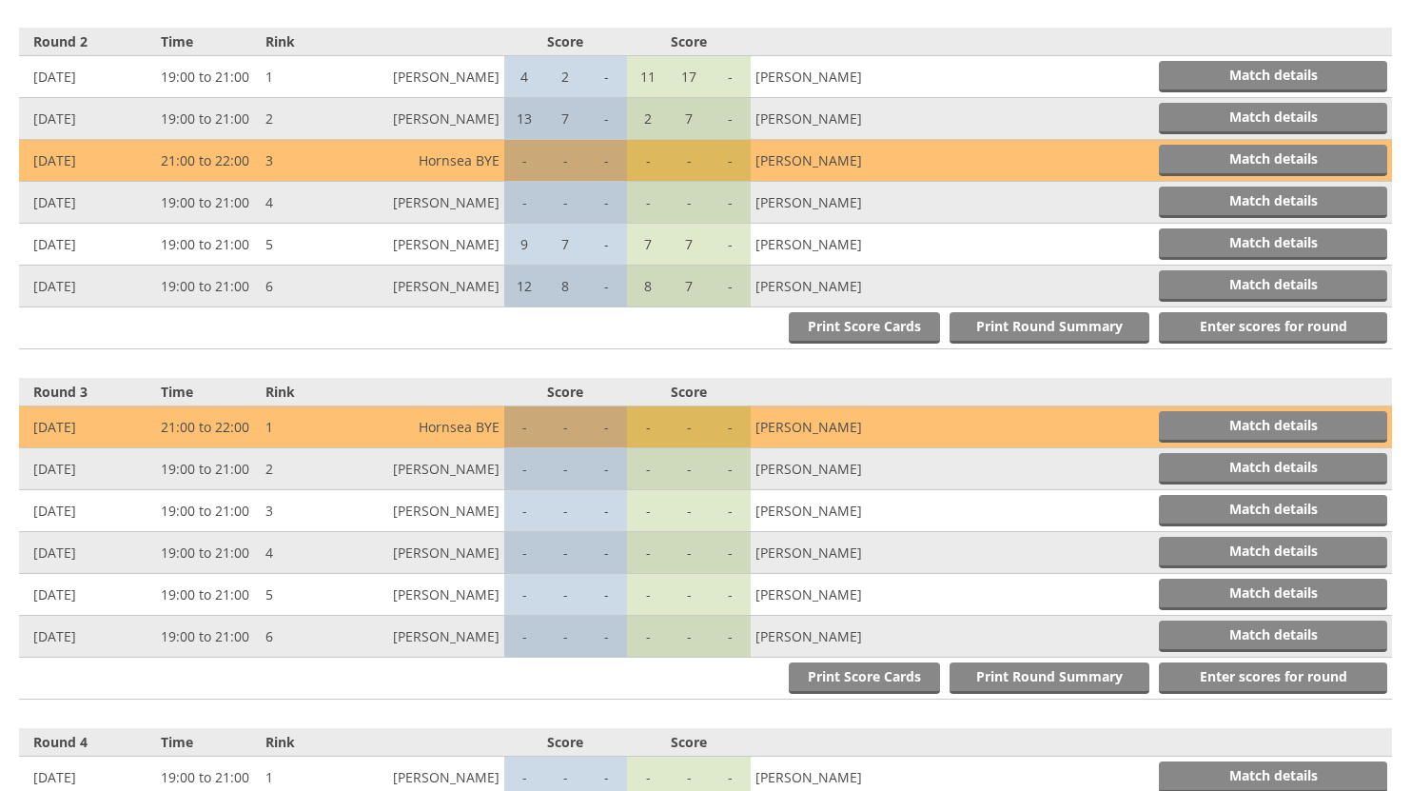
scroll to position [1106, 0]
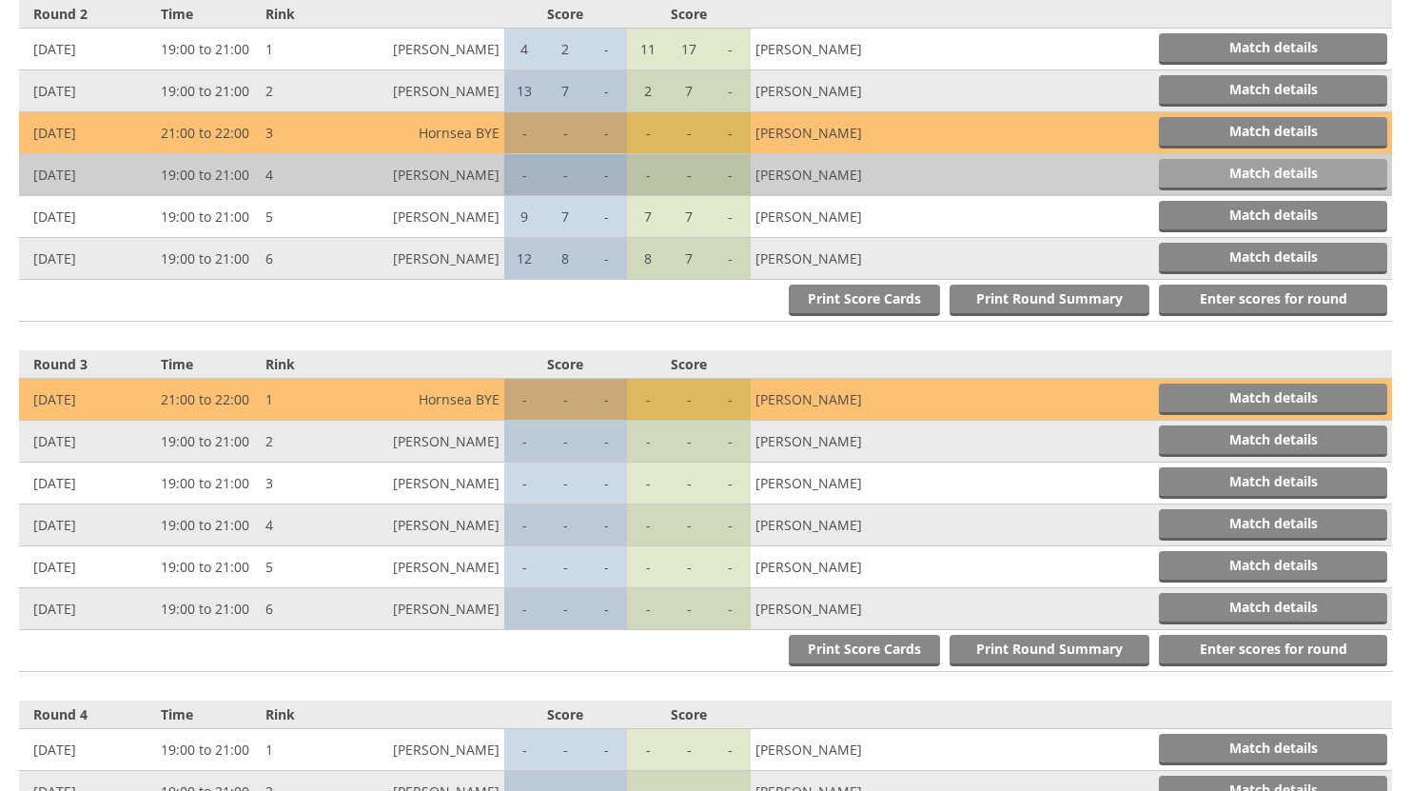
click at [1247, 173] on link "Match details" at bounding box center [1273, 174] width 228 height 31
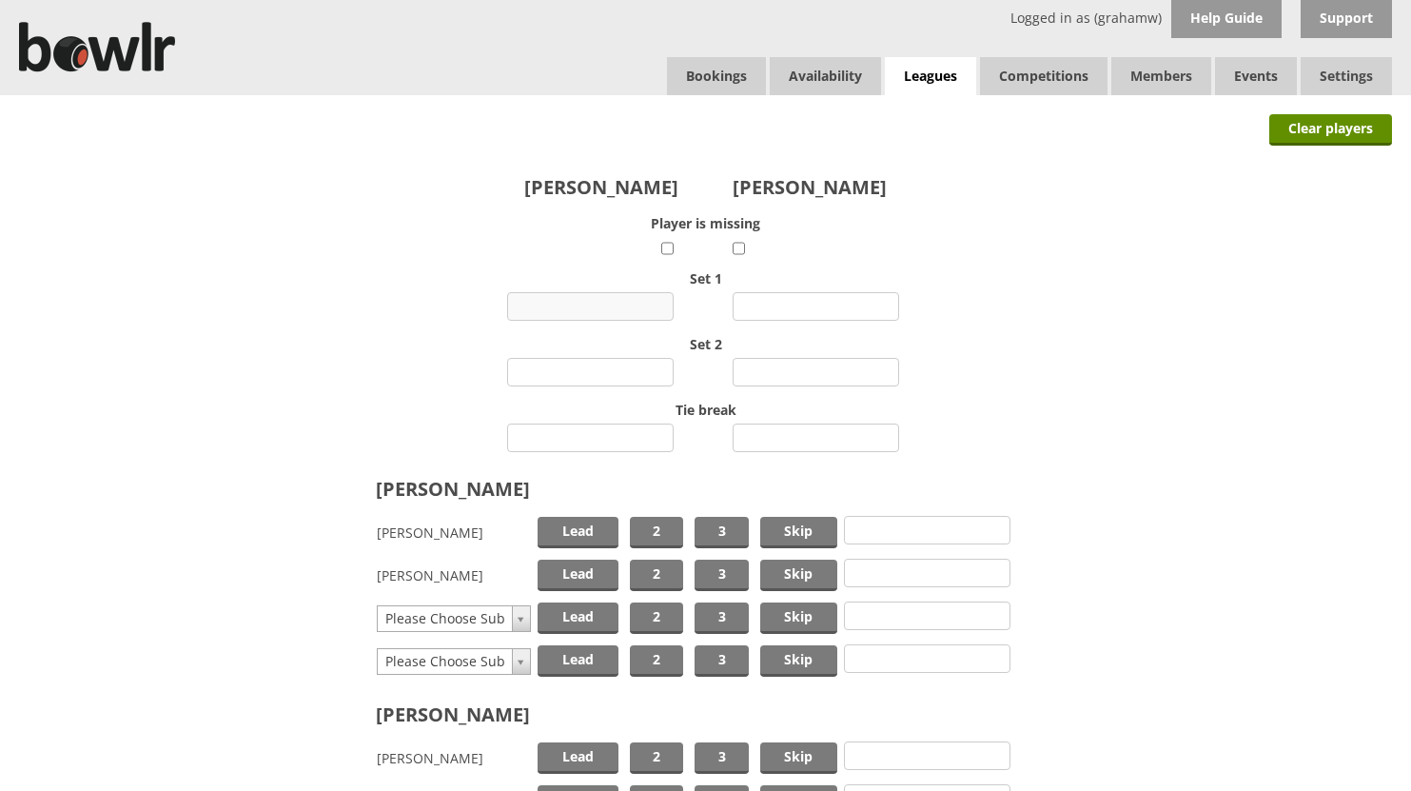
click at [596, 304] on input "number" at bounding box center [590, 306] width 167 height 29
type input "11"
click at [767, 305] on input "number" at bounding box center [816, 306] width 167 height 29
type input "0"
click at [590, 372] on input "number" at bounding box center [590, 372] width 167 height 29
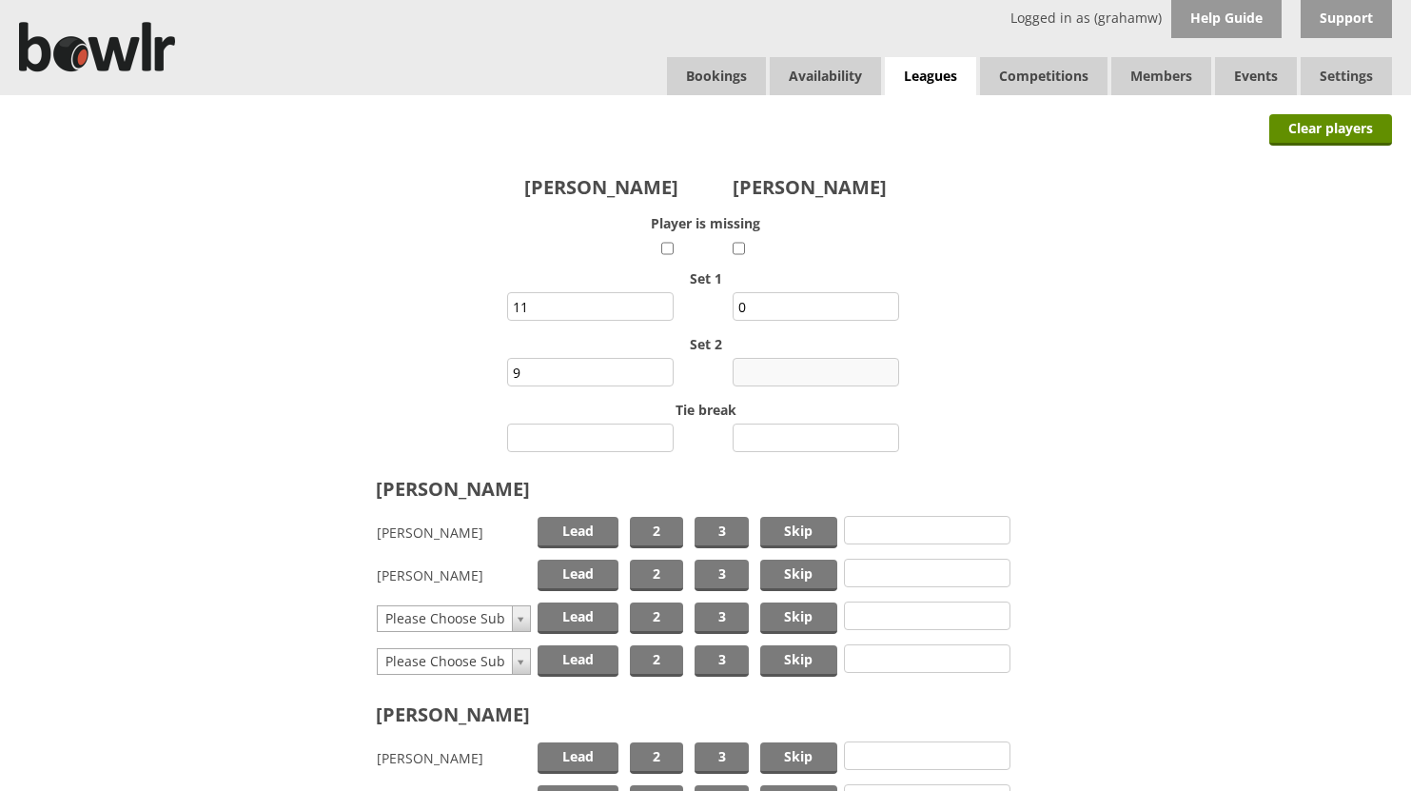
type input "9"
click at [774, 368] on input "number" at bounding box center [816, 372] width 167 height 29
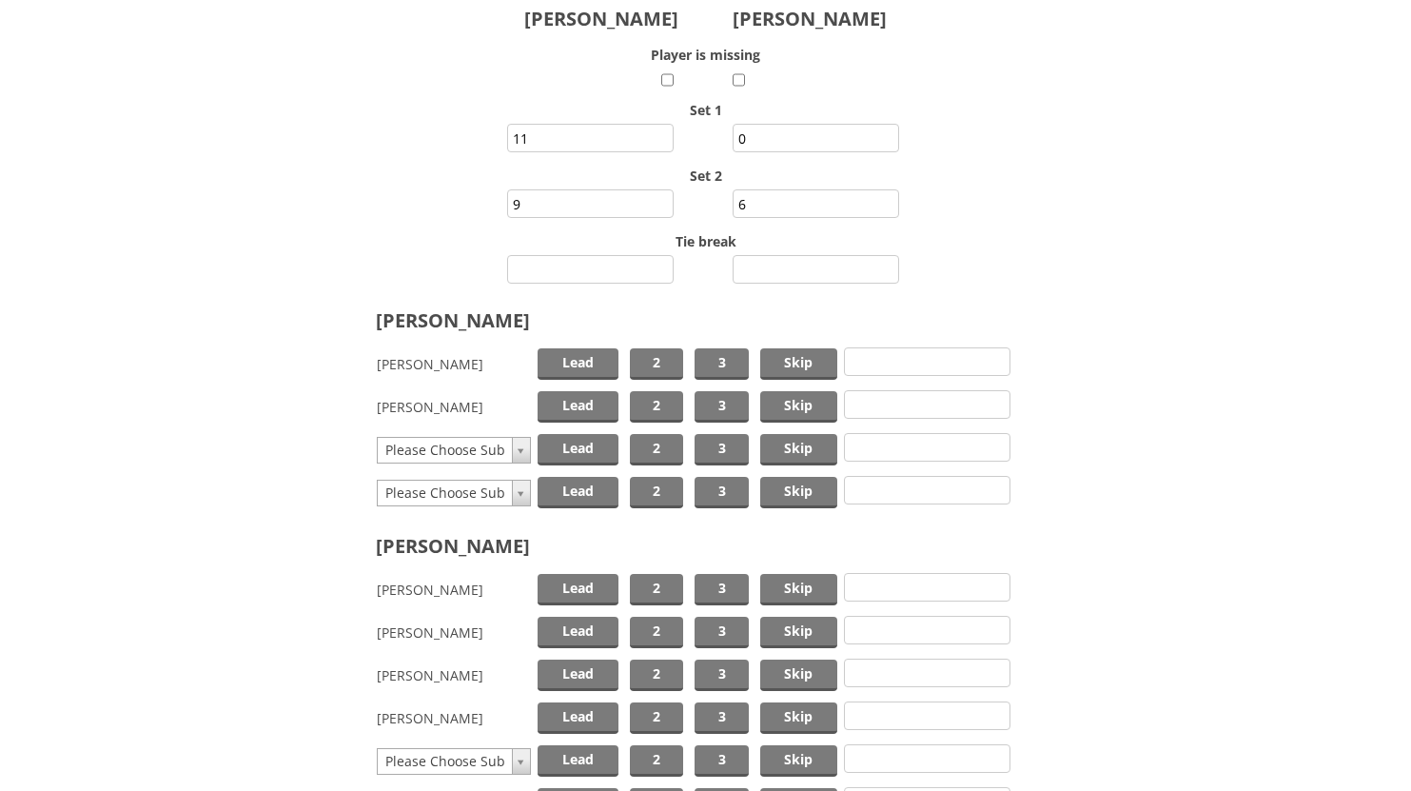
scroll to position [190, 0]
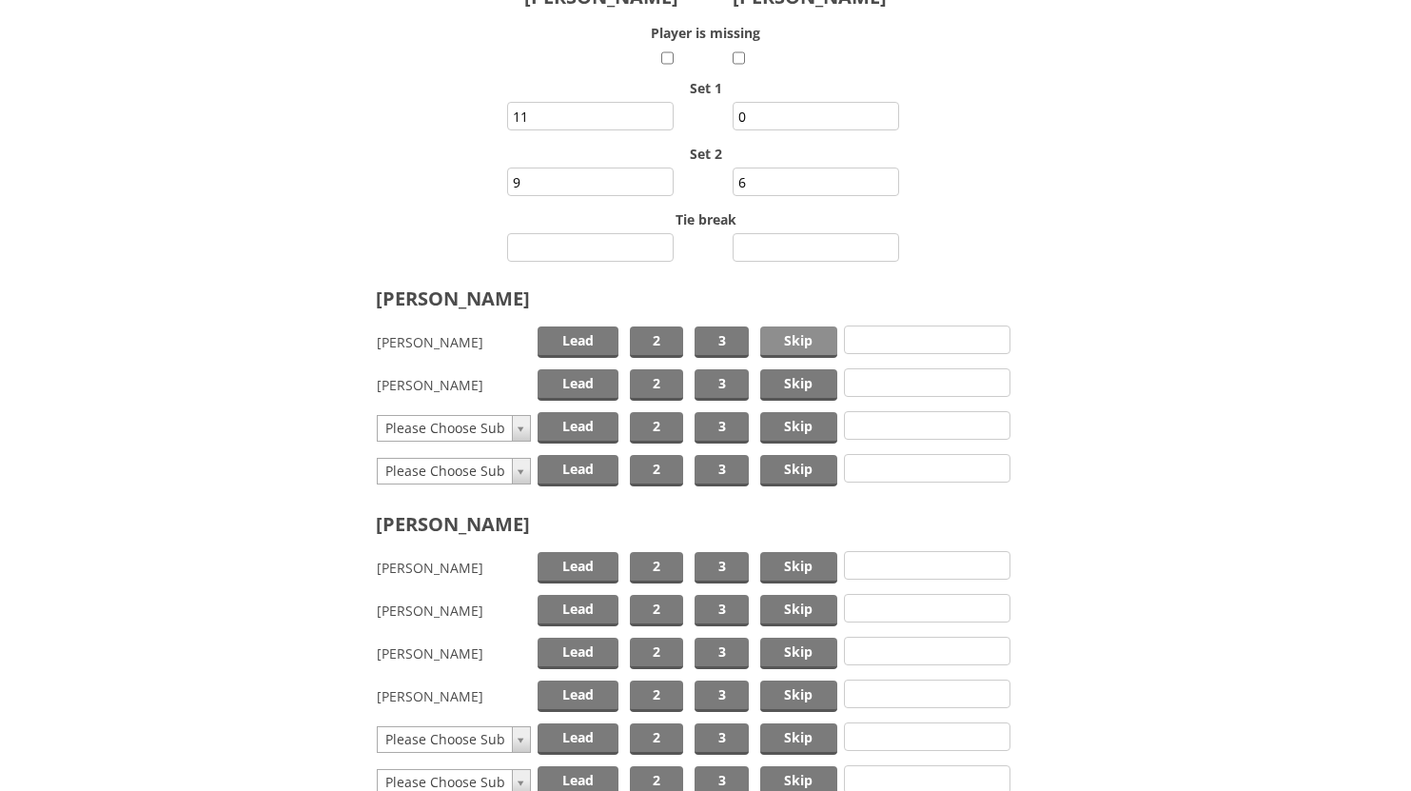
type input "6"
click at [790, 343] on span "Skip" at bounding box center [798, 341] width 77 height 31
click at [569, 377] on span "Lead" at bounding box center [578, 384] width 81 height 31
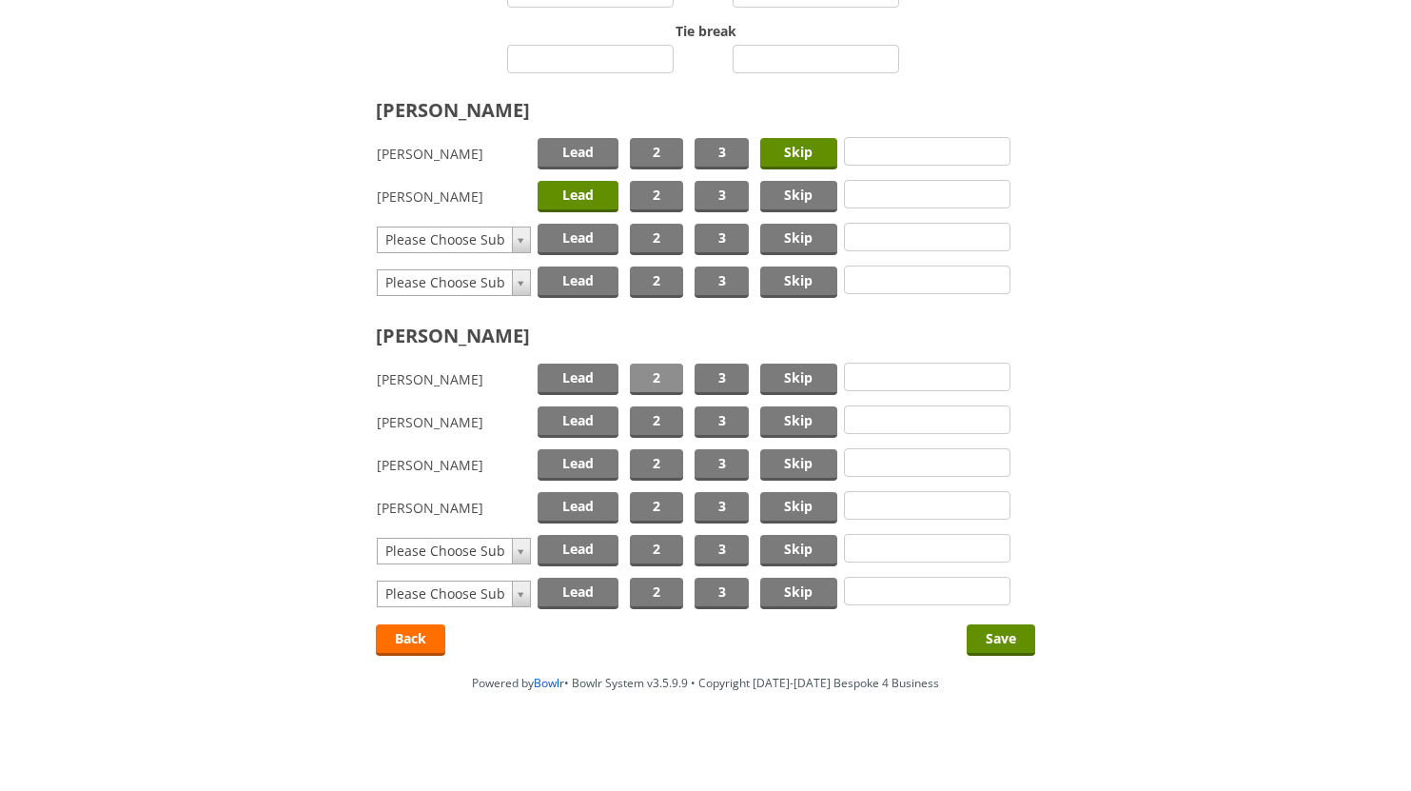
scroll to position [381, 0]
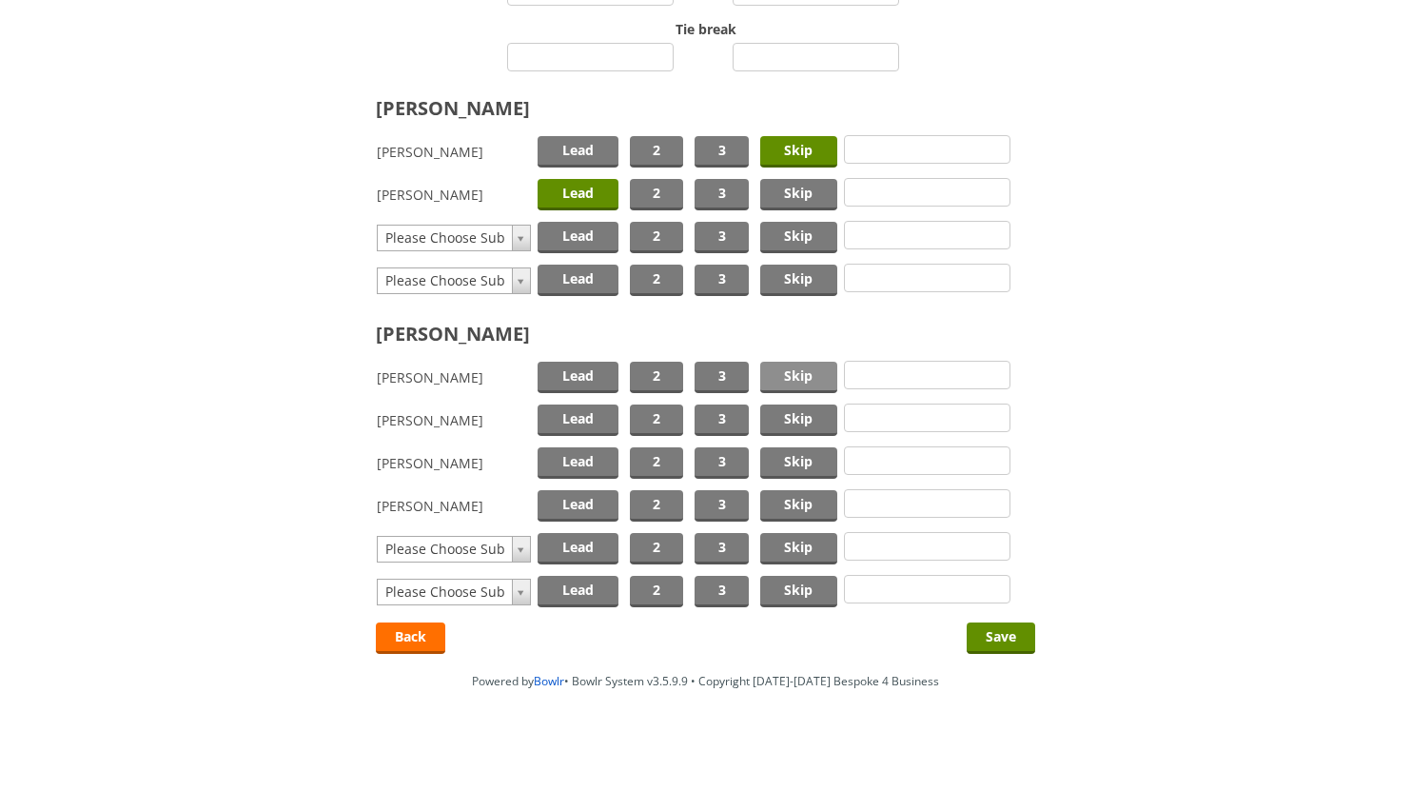
click at [783, 369] on span "Skip" at bounding box center [798, 377] width 77 height 31
click at [580, 419] on span "Lead" at bounding box center [578, 419] width 81 height 31
click at [990, 635] on input "Save" at bounding box center [1001, 637] width 69 height 31
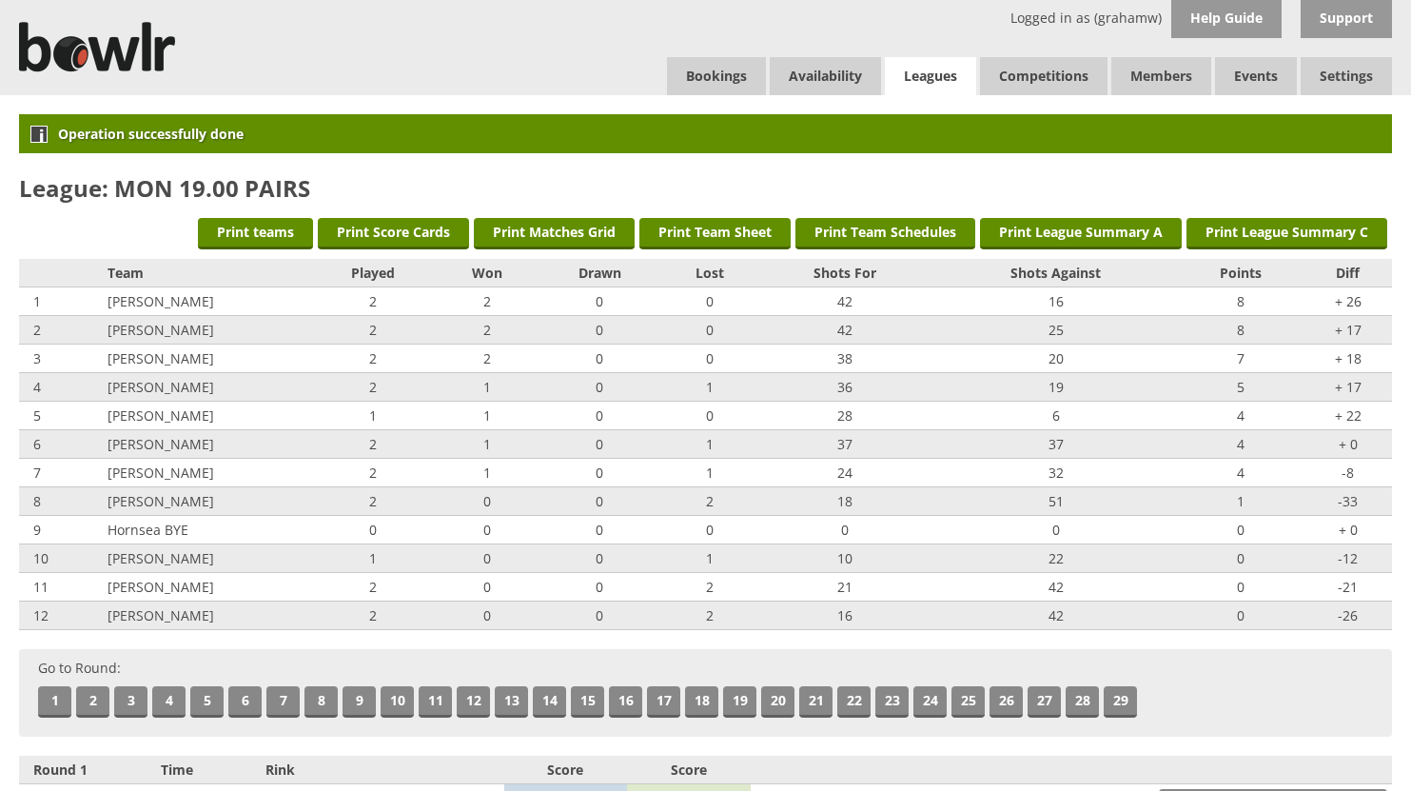
click at [918, 71] on link "Leagues" at bounding box center [930, 76] width 91 height 39
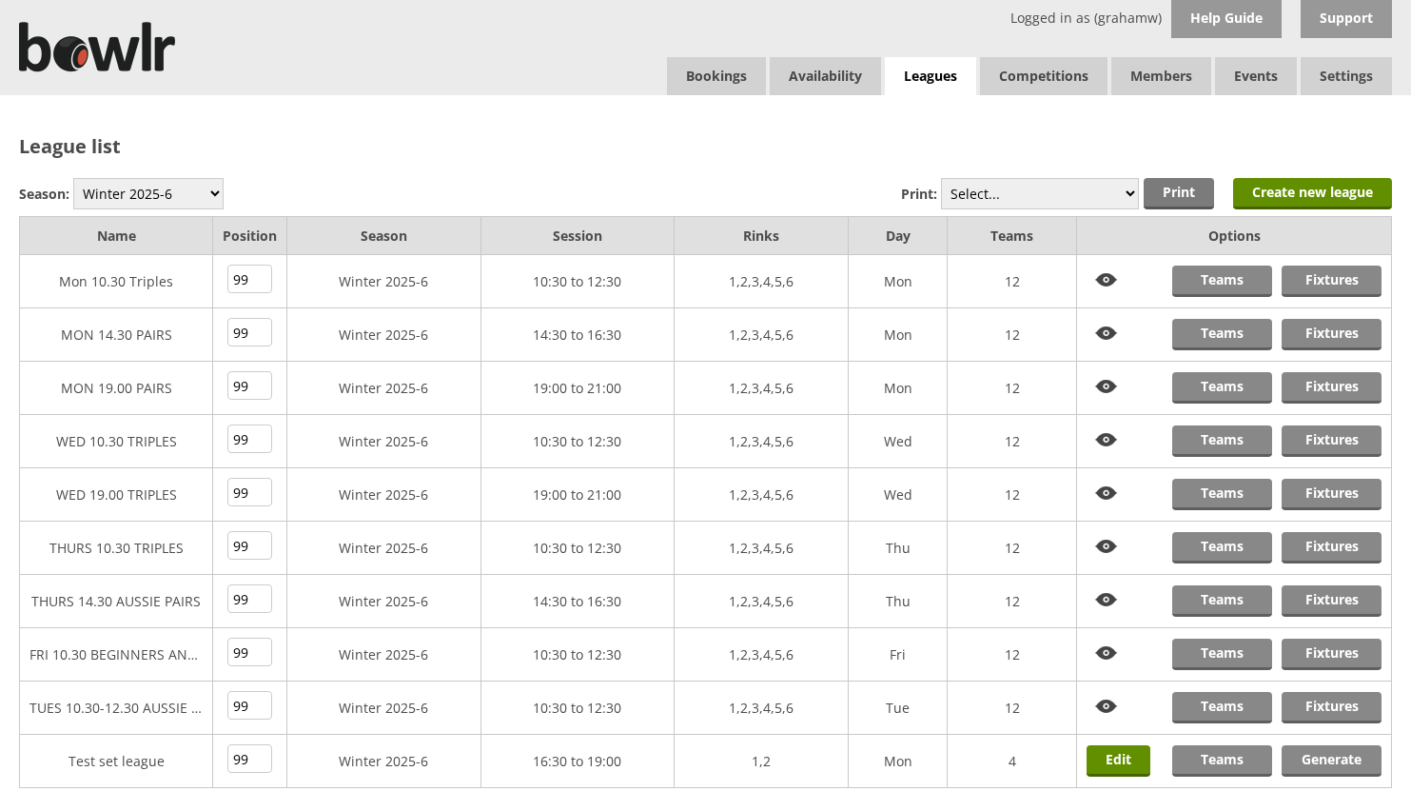
click at [1013, 127] on div "League list Season: Winter 2025-6 Summer 2025 Winter 24-25 Summer 2024 Winter 2…" at bounding box center [705, 455] width 1411 height 721
click at [877, 136] on h2 "League list" at bounding box center [705, 146] width 1373 height 26
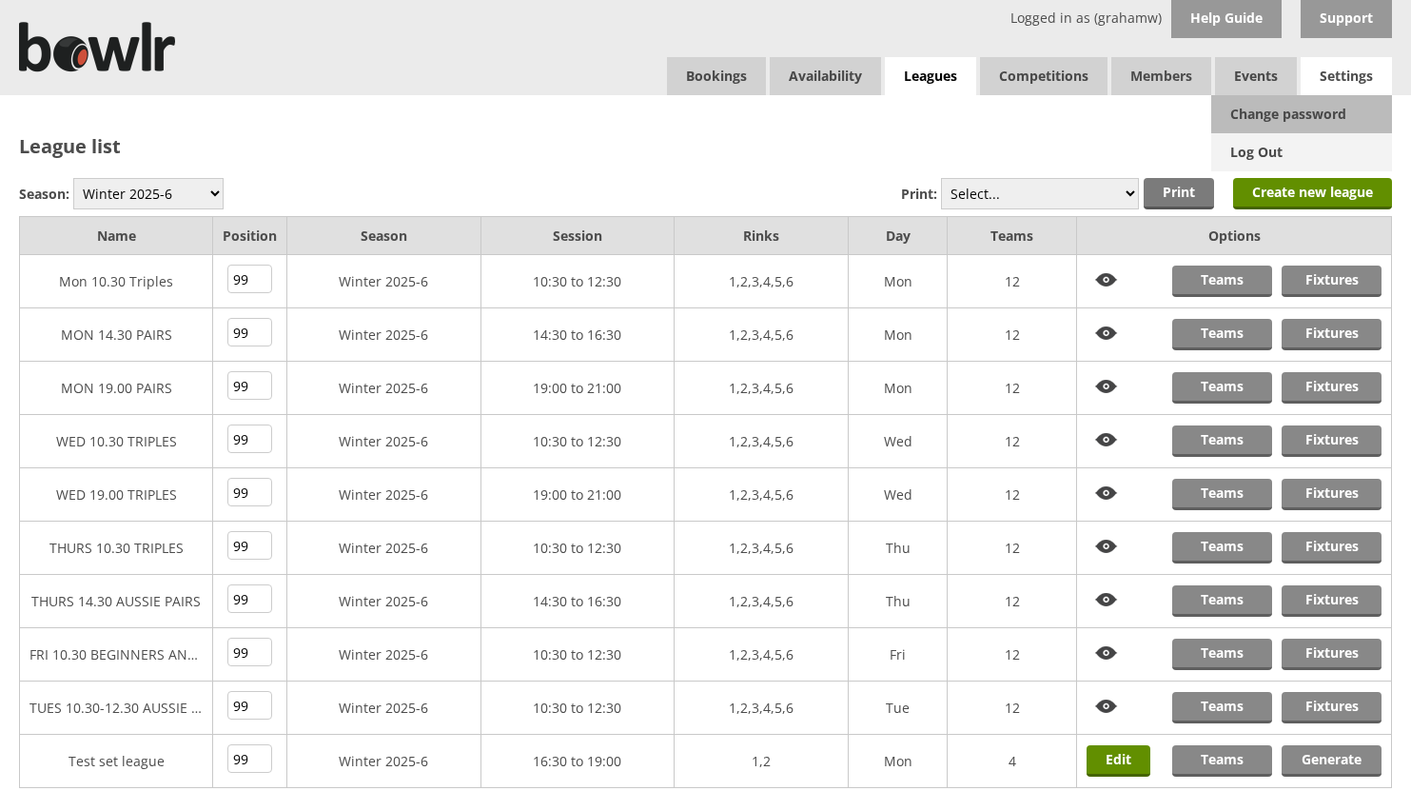
click at [1257, 148] on link "Log Out" at bounding box center [1301, 152] width 181 height 38
